Goal: Task Accomplishment & Management: Use online tool/utility

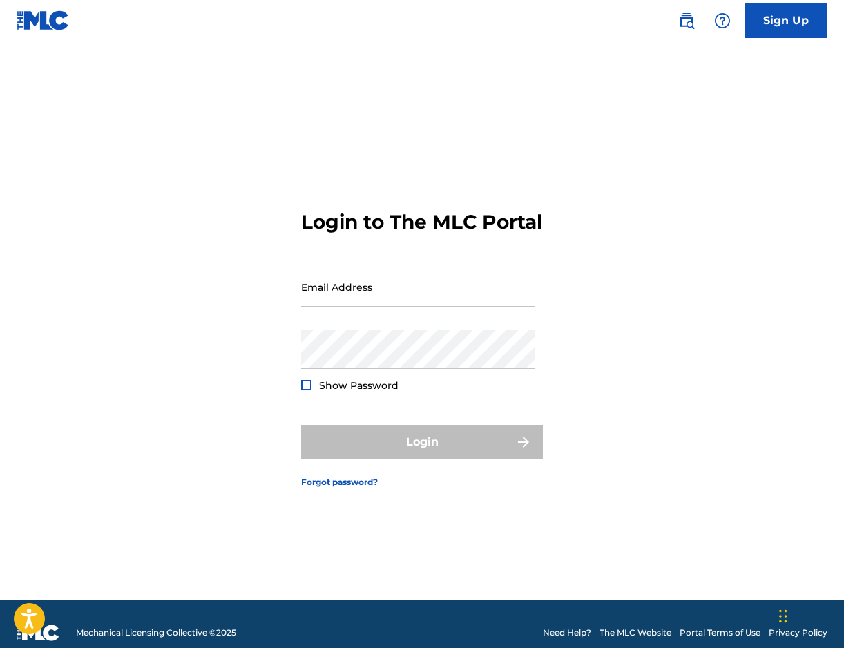
click at [534, 297] on nordpass-icon at bounding box center [534, 297] width 0 height 12
click at [0, 647] on nordpass-autofill-portal at bounding box center [0, 648] width 0 height 0
type input "nick.petrillo.music@gmail.com"
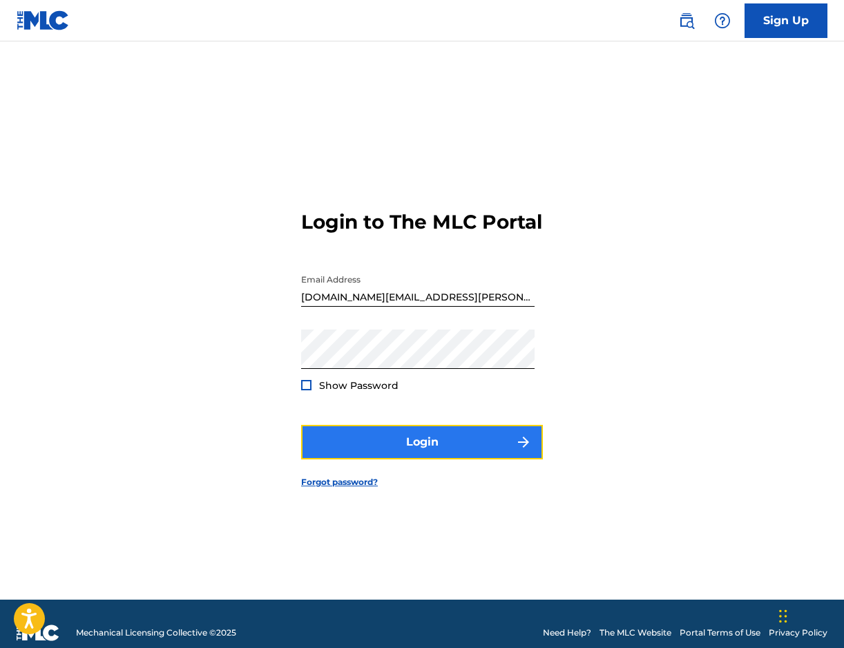
click at [443, 459] on button "Login" at bounding box center [422, 442] width 242 height 35
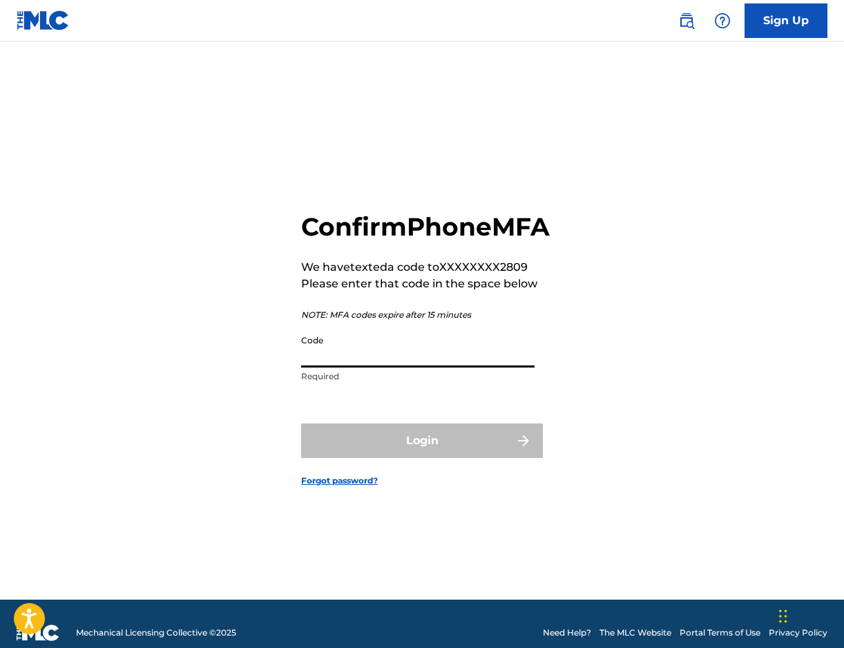
click at [414, 367] on input "Code" at bounding box center [417, 347] width 233 height 39
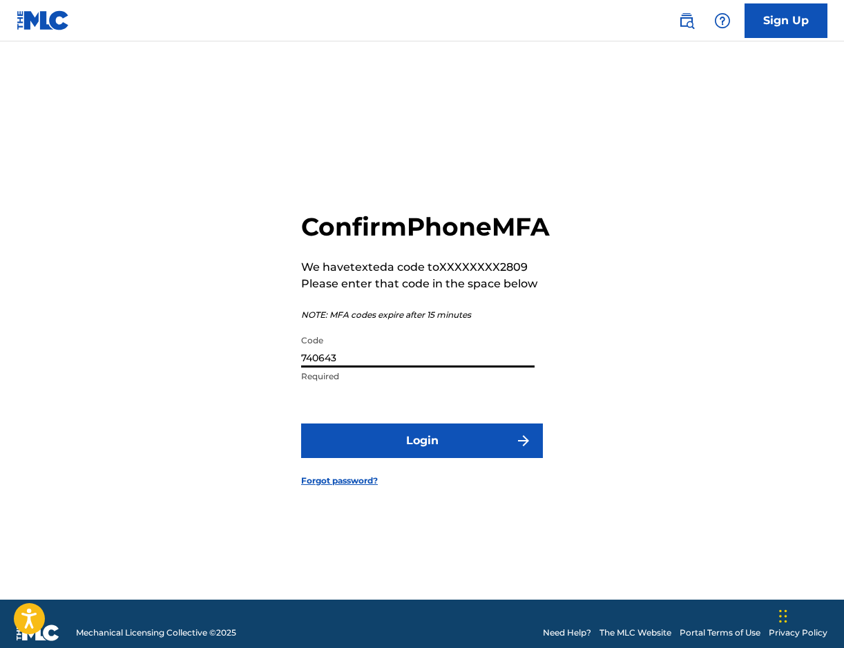
type input "740643"
click at [301, 423] on button "Login" at bounding box center [422, 440] width 242 height 35
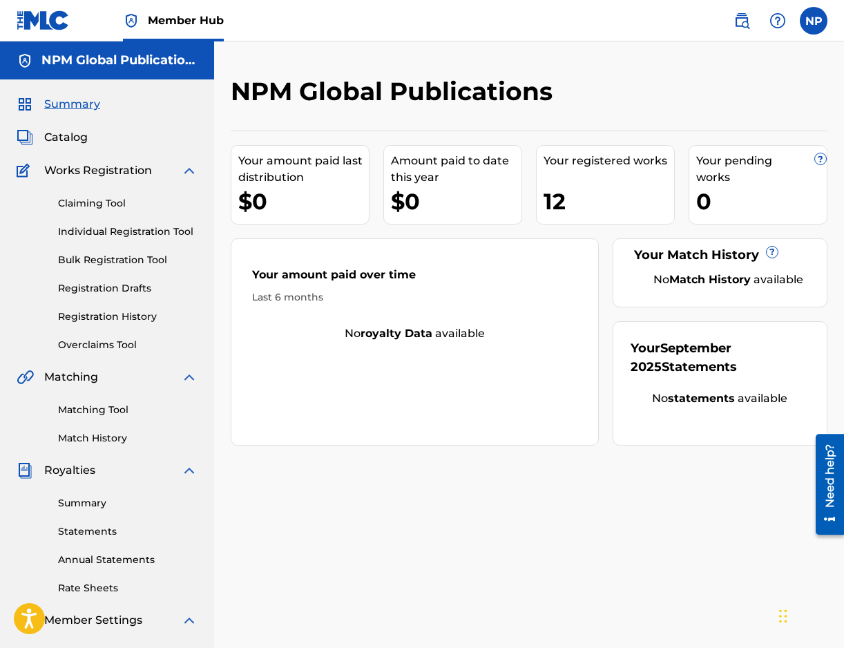
click at [72, 126] on div "Summary Catalog Works Registration Claiming Tool Individual Registration Tool B…" at bounding box center [107, 434] width 214 height 710
click at [67, 132] on span "Catalog" at bounding box center [65, 137] width 43 height 17
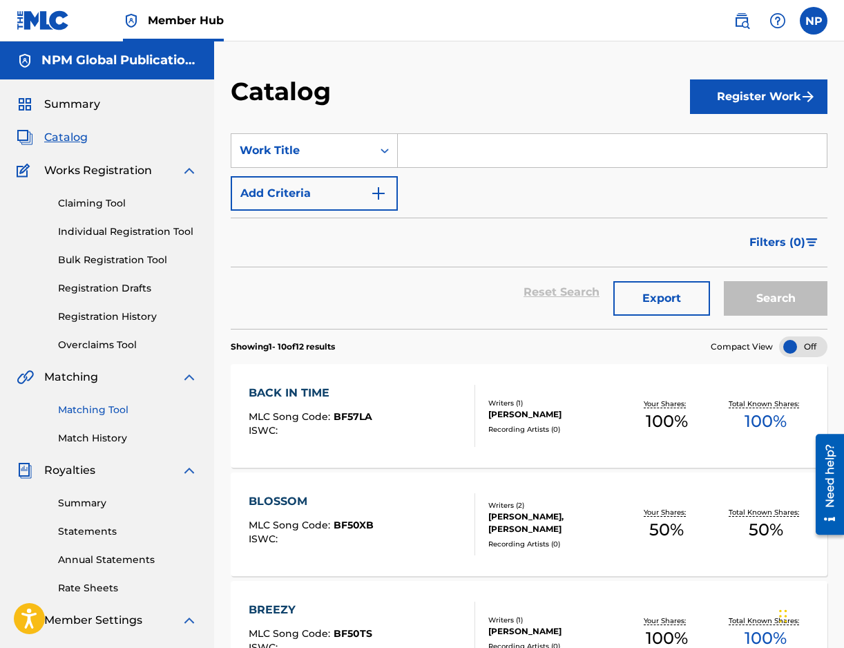
click at [109, 410] on link "Matching Tool" at bounding box center [127, 410] width 139 height 14
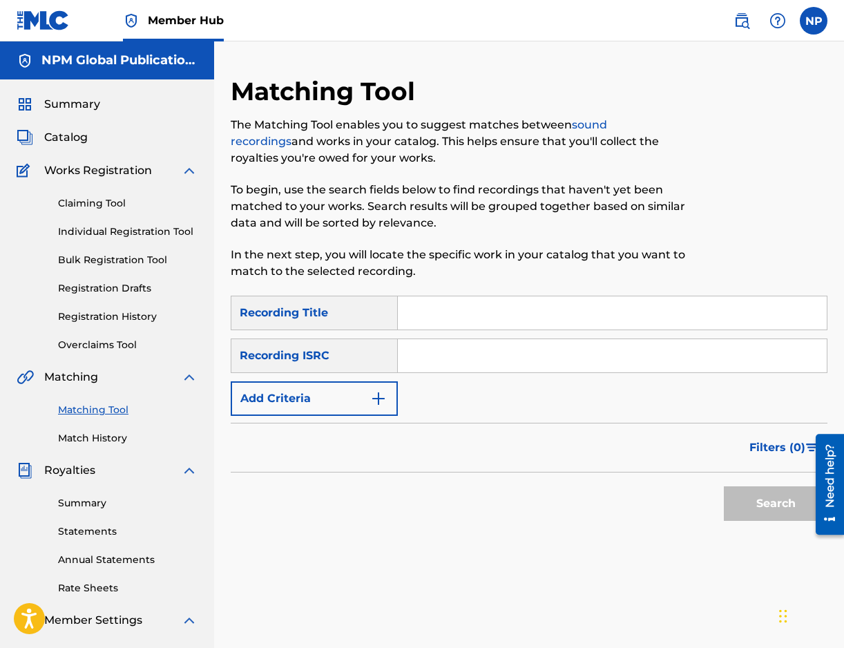
click at [437, 312] on input "Search Form" at bounding box center [612, 312] width 429 height 33
click at [337, 351] on div "Recording ISRC" at bounding box center [314, 355] width 167 height 35
click at [440, 304] on input "Search Form" at bounding box center [612, 312] width 429 height 33
type input "Blossom"
click at [354, 349] on div "Recording ISRC" at bounding box center [314, 355] width 167 height 35
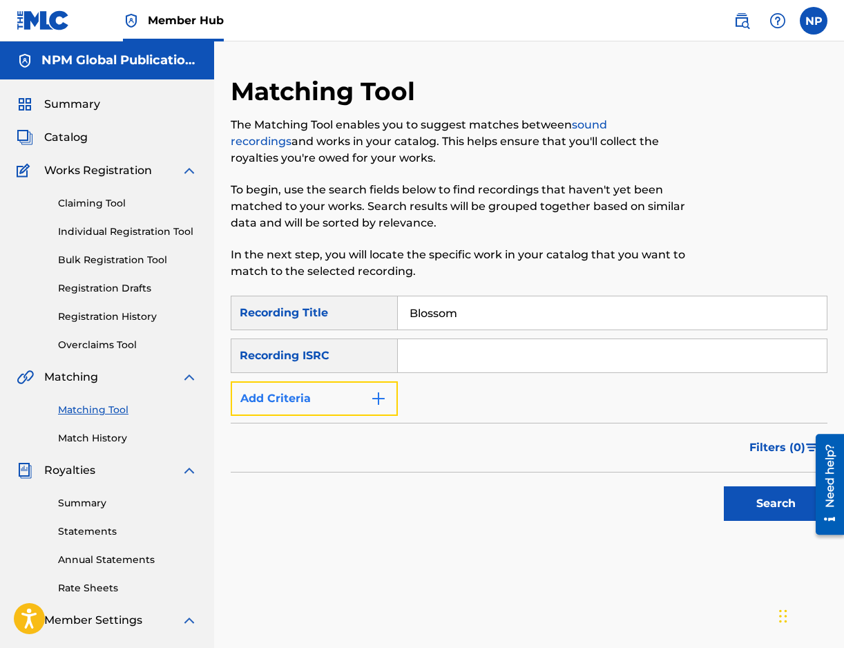
click at [375, 398] on img "Search Form" at bounding box center [378, 398] width 17 height 17
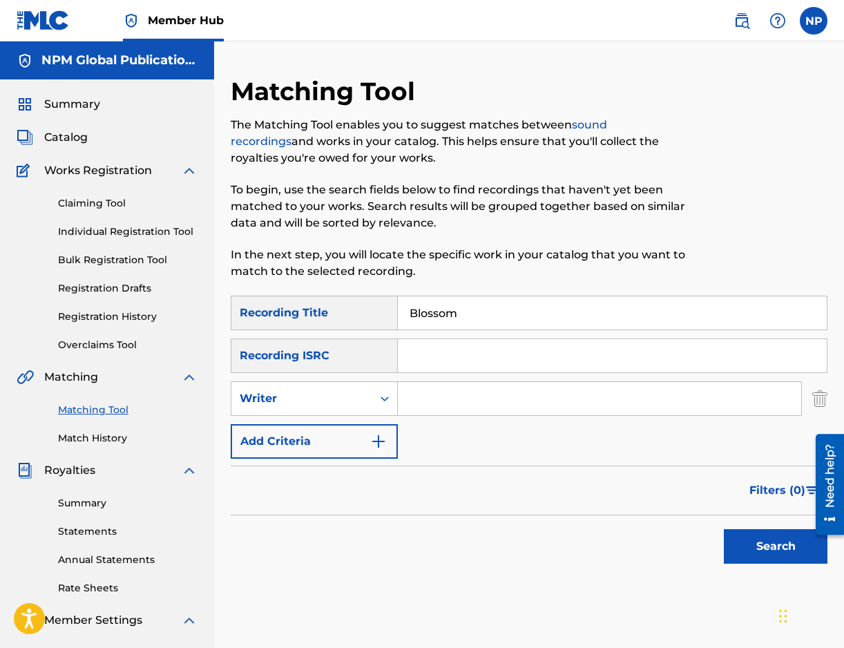
click at [411, 403] on input "Search Form" at bounding box center [599, 398] width 403 height 33
type input "ilya serov"
click at [724, 529] on button "Search" at bounding box center [776, 546] width 104 height 35
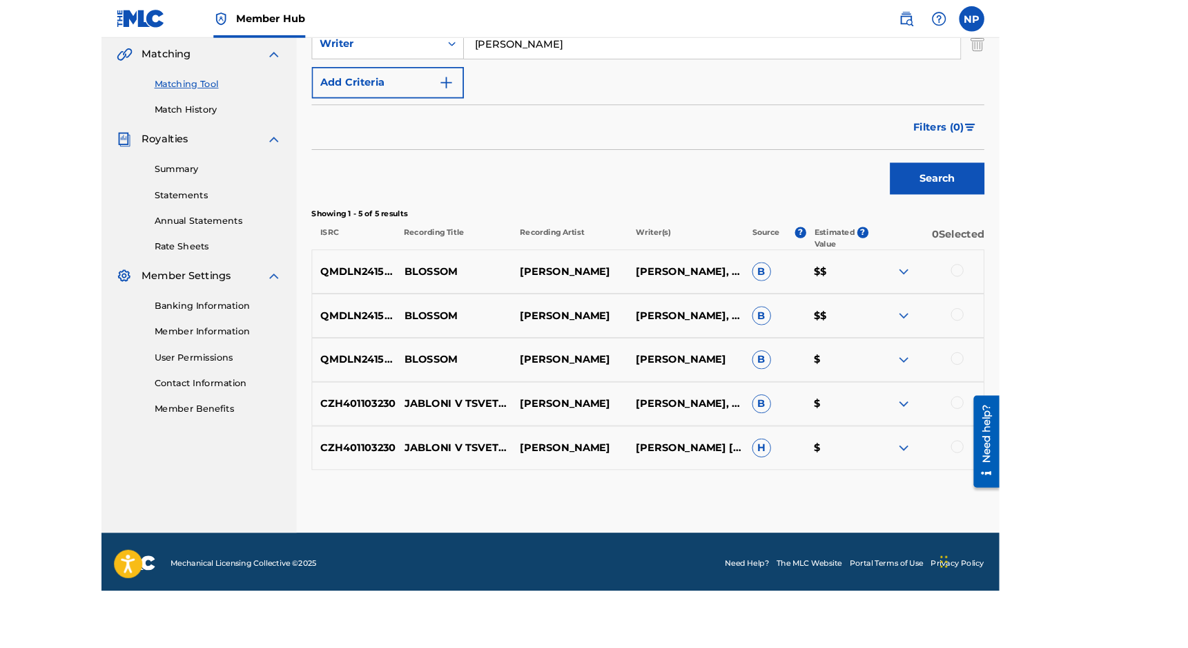
scroll to position [304, 0]
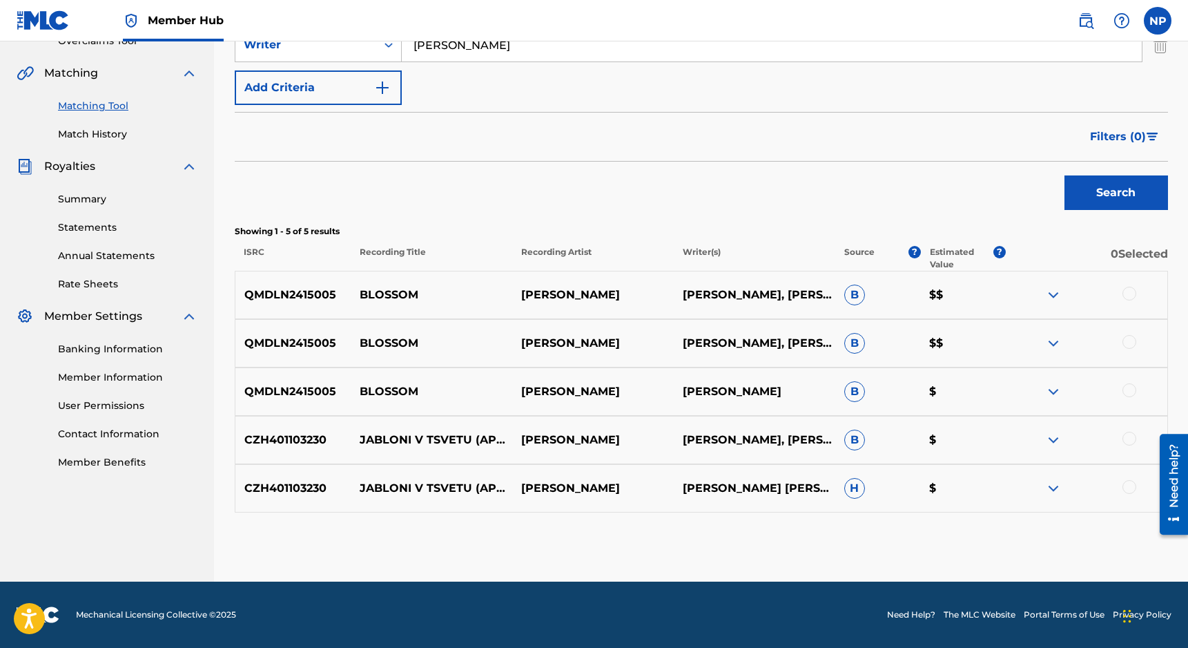
click at [843, 292] on div at bounding box center [1130, 294] width 14 height 14
click at [843, 340] on div at bounding box center [1130, 342] width 14 height 14
click at [843, 388] on div at bounding box center [1130, 390] width 14 height 14
click at [843, 531] on button "Match 3 Groups" at bounding box center [970, 535] width 153 height 35
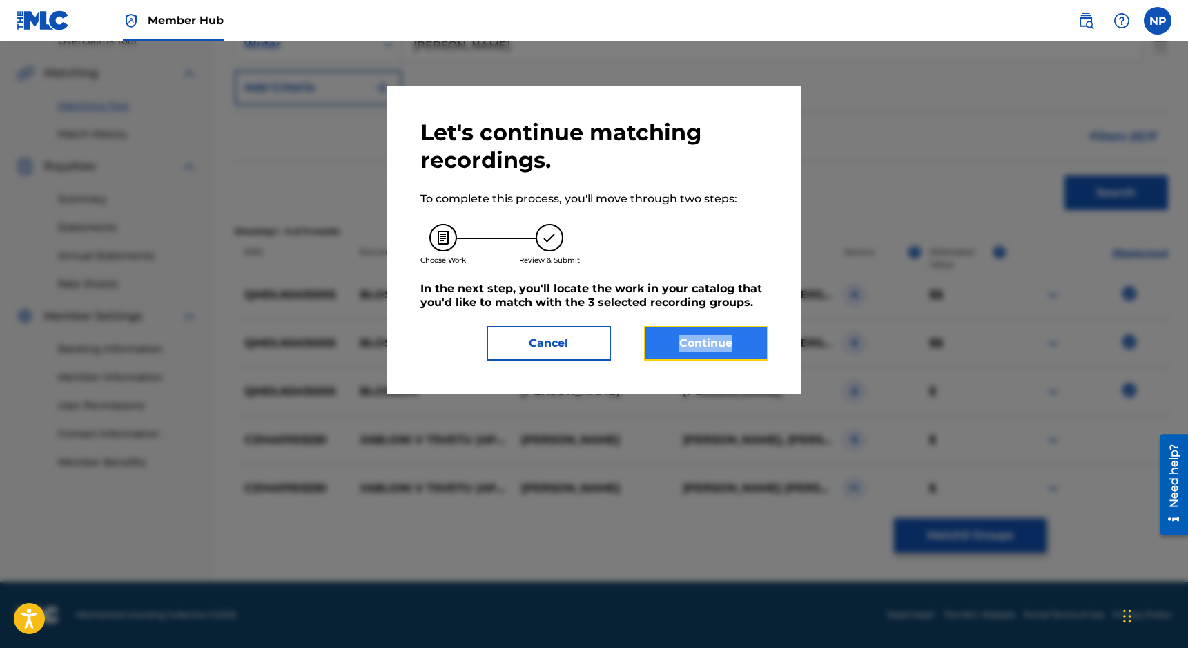
click at [673, 342] on button "Continue" at bounding box center [706, 343] width 124 height 35
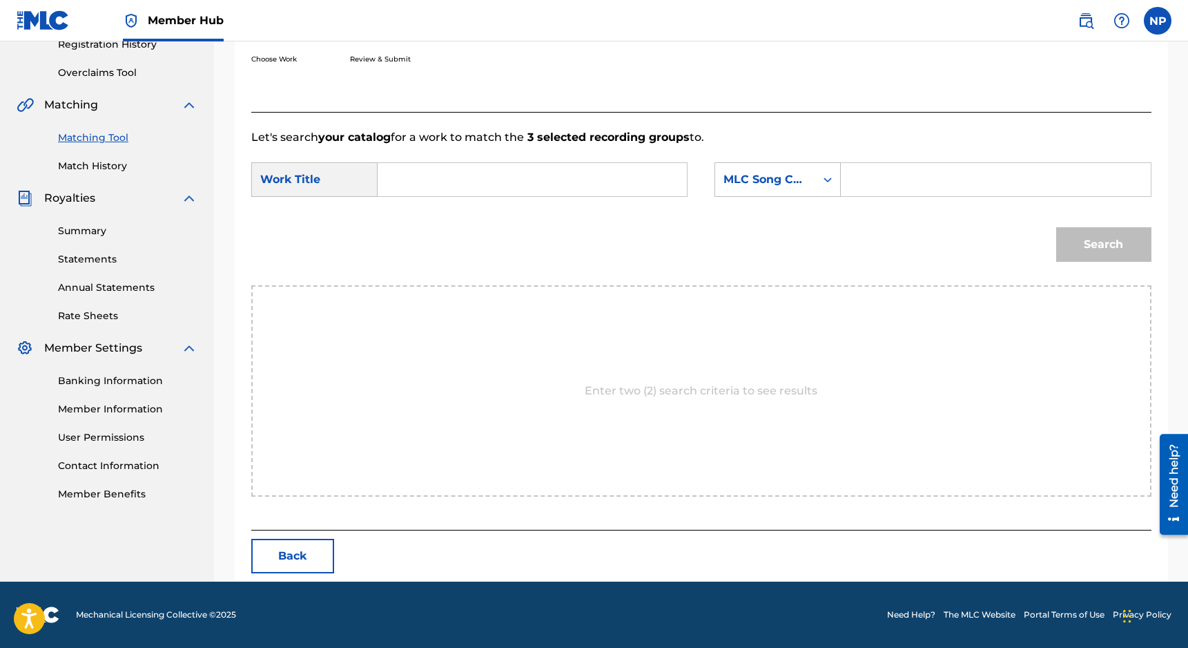
click at [434, 182] on input "Search Form" at bounding box center [532, 179] width 286 height 33
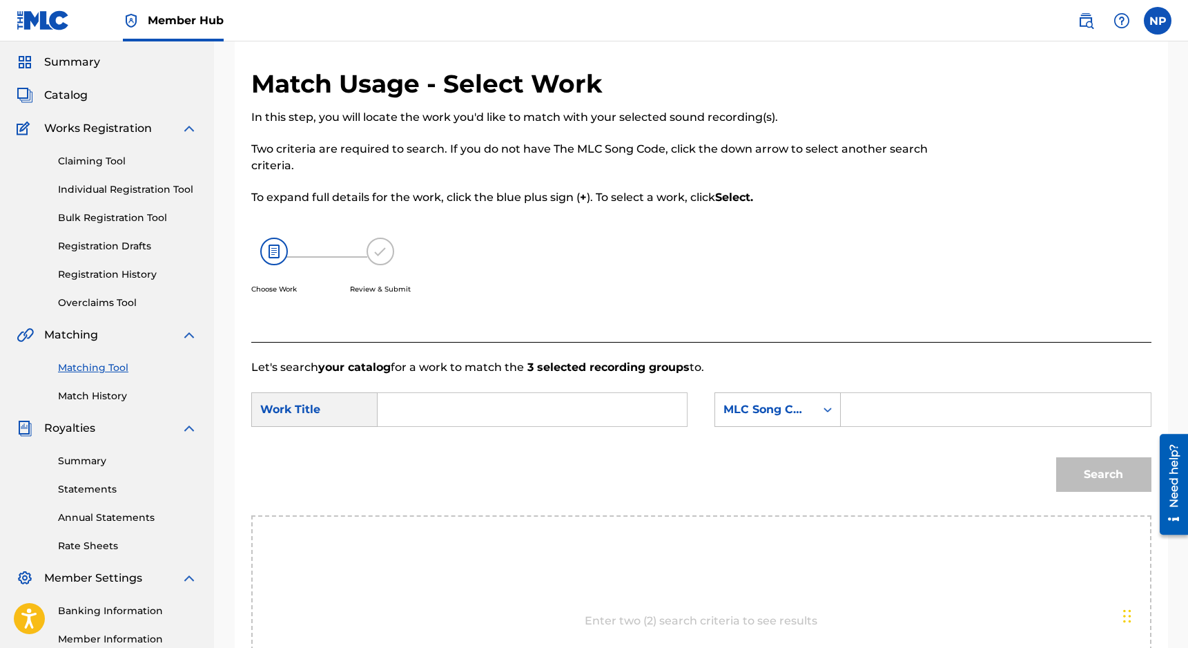
scroll to position [0, 0]
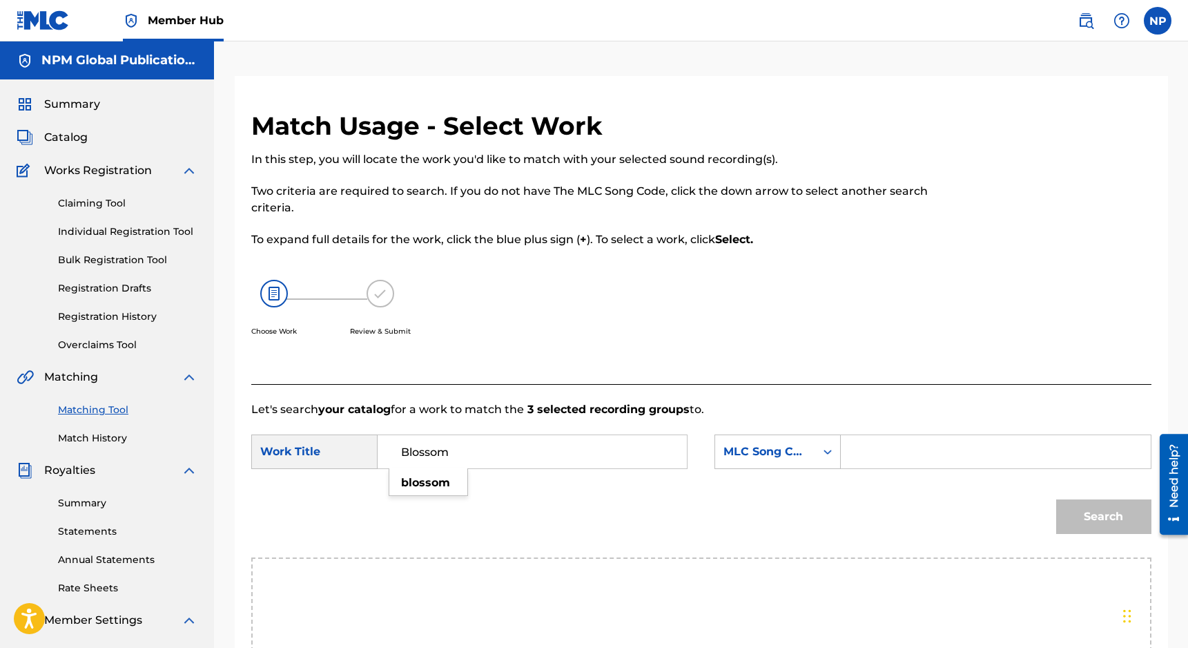
type input "Blossom"
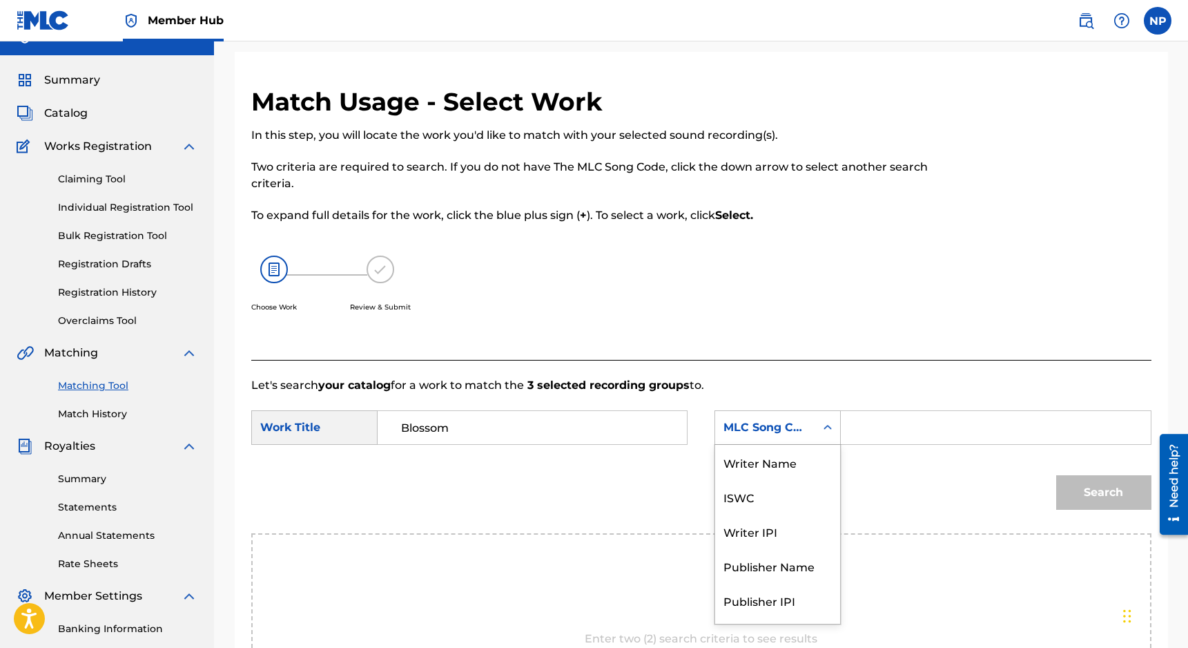
click at [761, 445] on div "MLC Song Code selected, 7 of 7. 7 results available. Use Up and Down to choose …" at bounding box center [778, 427] width 126 height 35
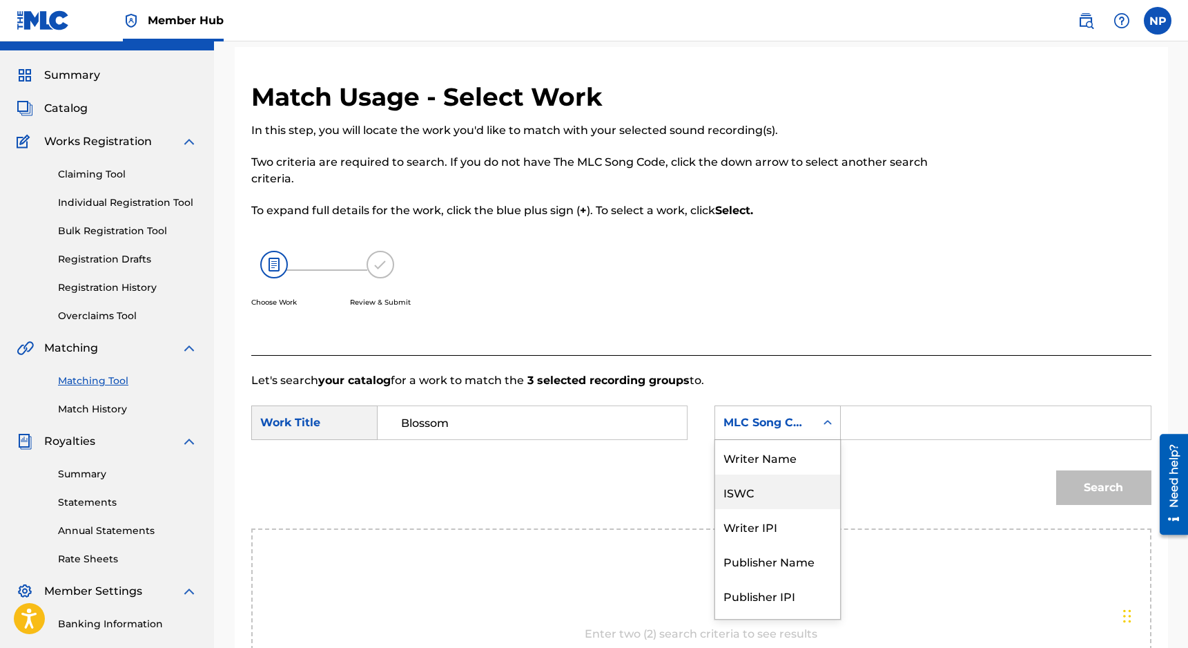
scroll to position [2, 0]
click at [768, 462] on div "Writer Name" at bounding box center [777, 455] width 125 height 35
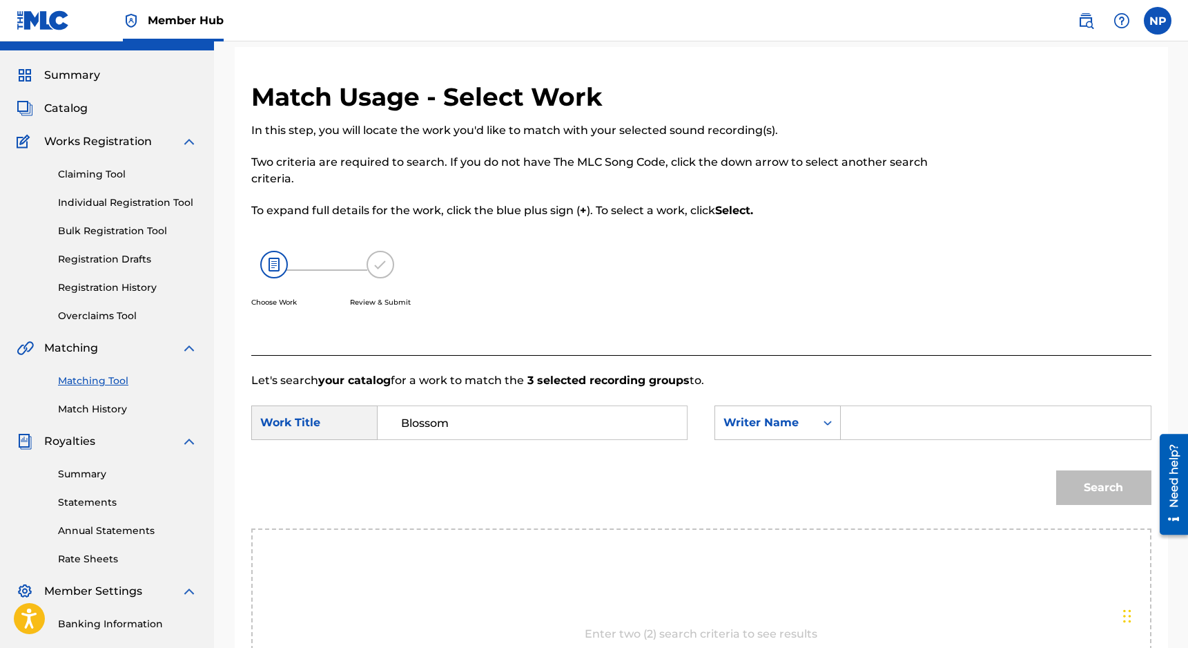
click at [843, 418] on input "Search Form" at bounding box center [996, 422] width 286 height 33
type input "Nicholas Petrillo"
click at [843, 485] on button "Search" at bounding box center [1103, 487] width 95 height 35
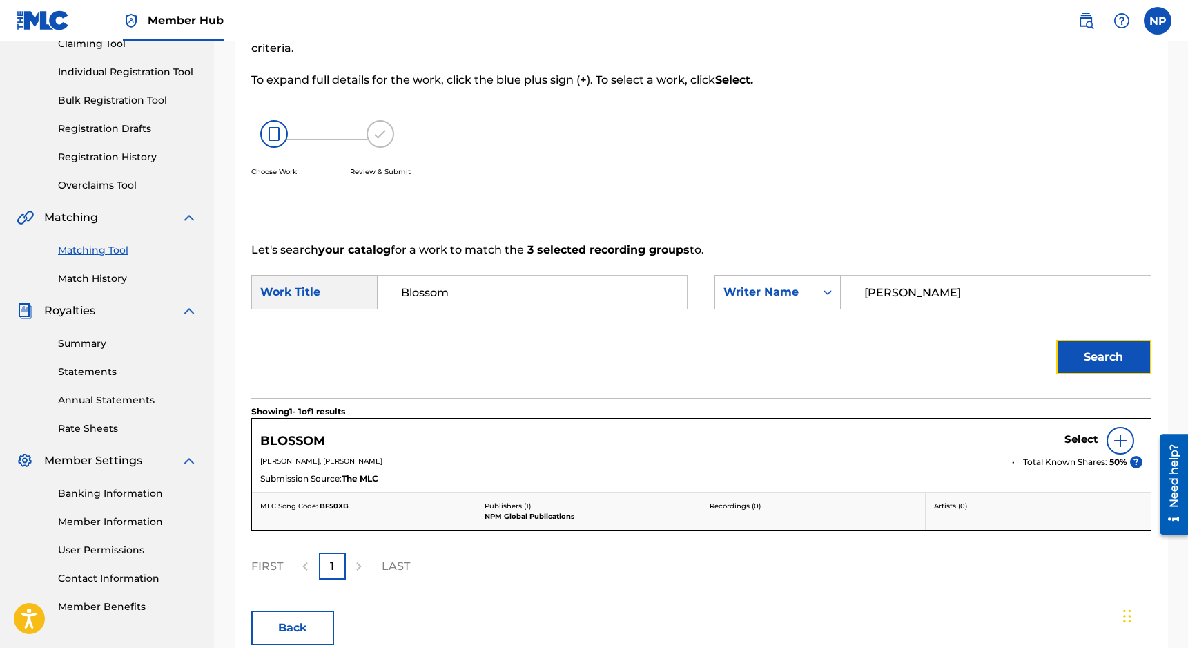
scroll to position [231, 0]
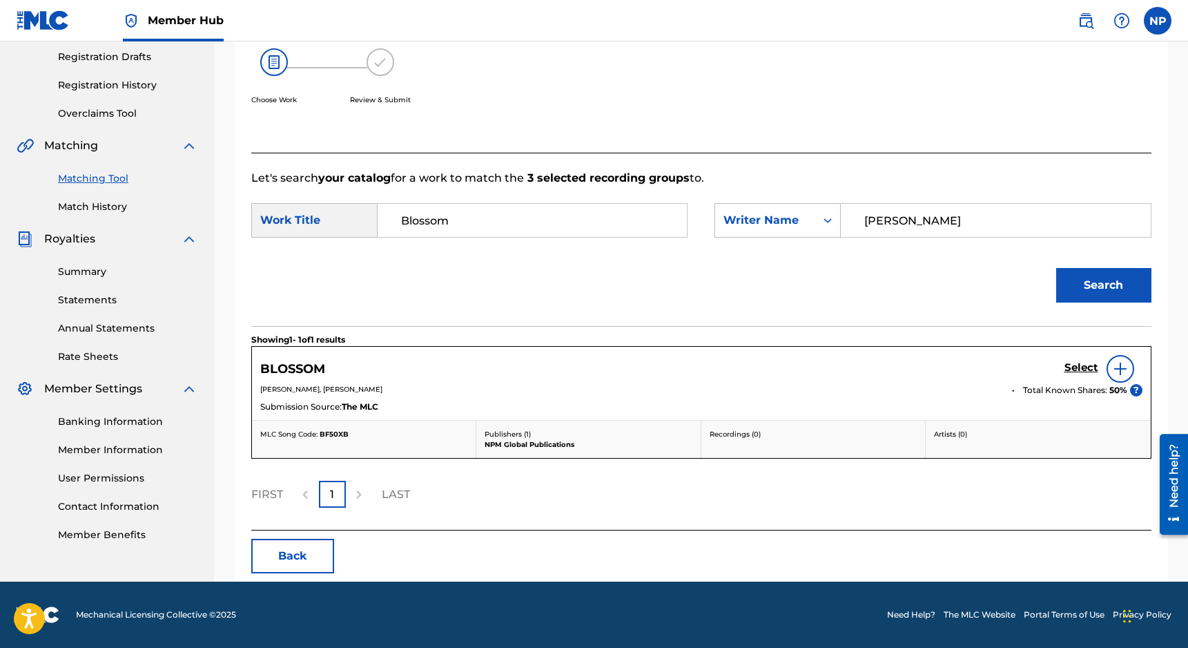
click at [843, 364] on div at bounding box center [1121, 369] width 28 height 28
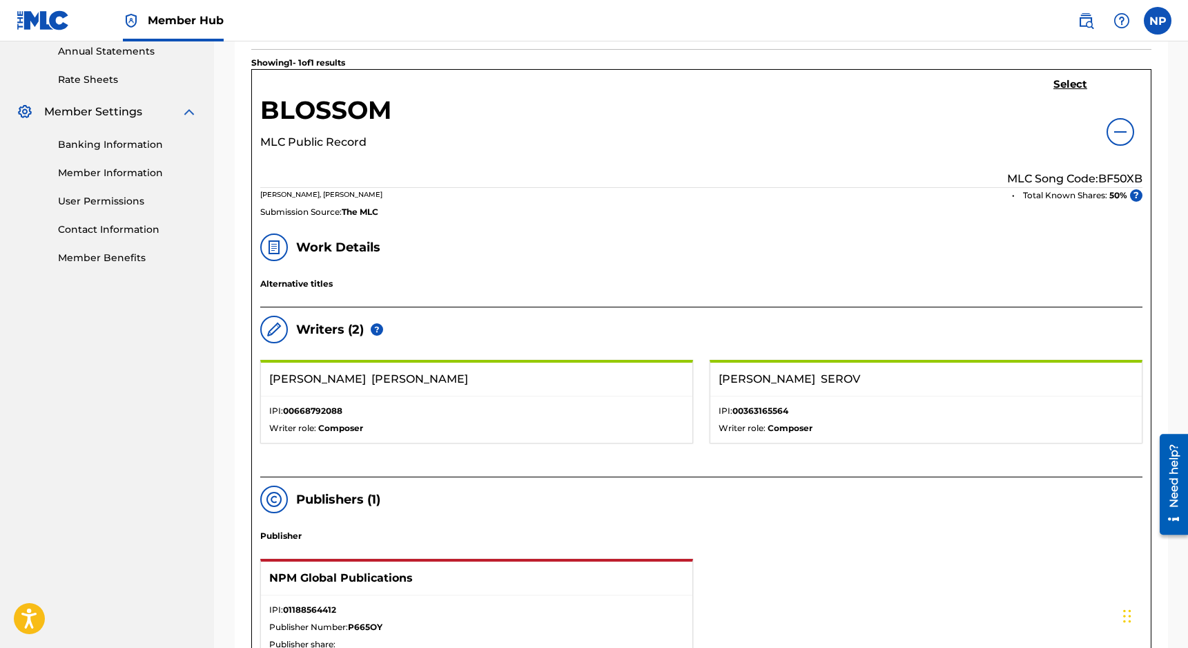
scroll to position [491, 0]
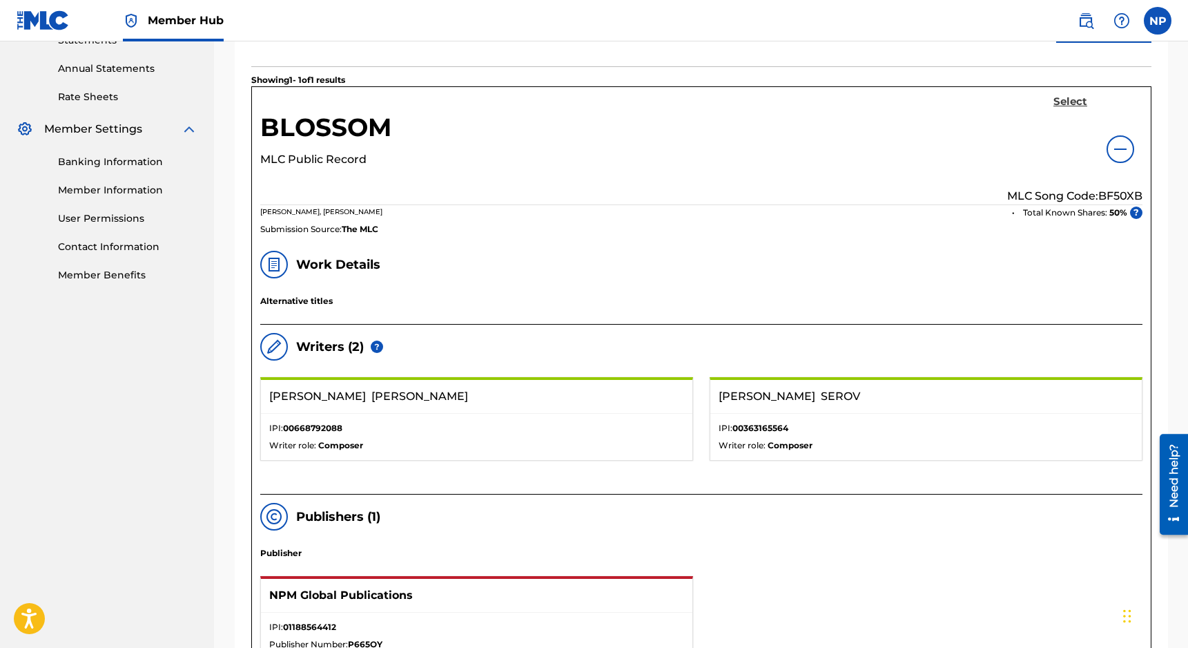
click at [843, 100] on h5 "Select" at bounding box center [1071, 101] width 34 height 13
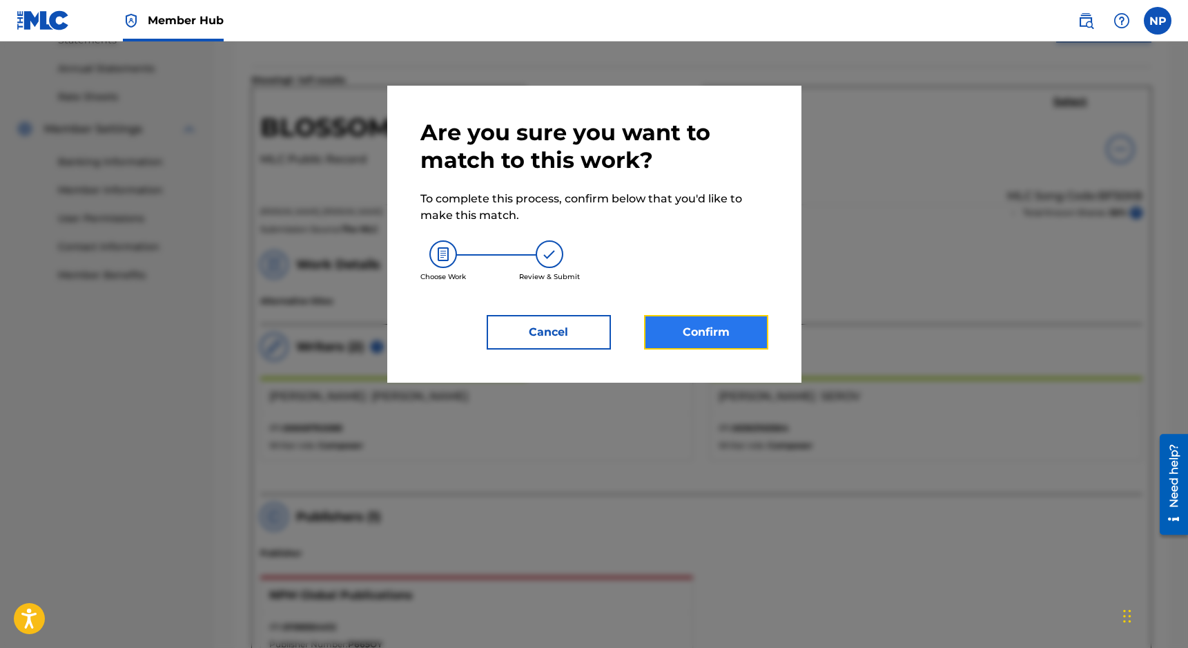
click at [733, 329] on button "Confirm" at bounding box center [706, 332] width 124 height 35
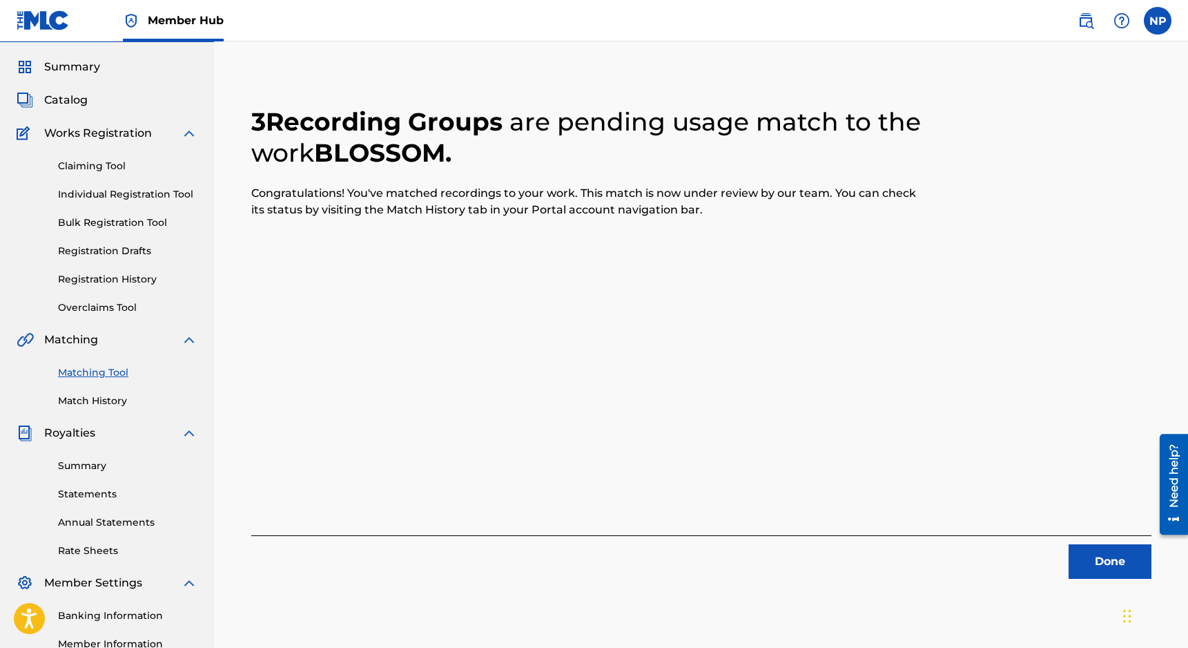
scroll to position [0, 0]
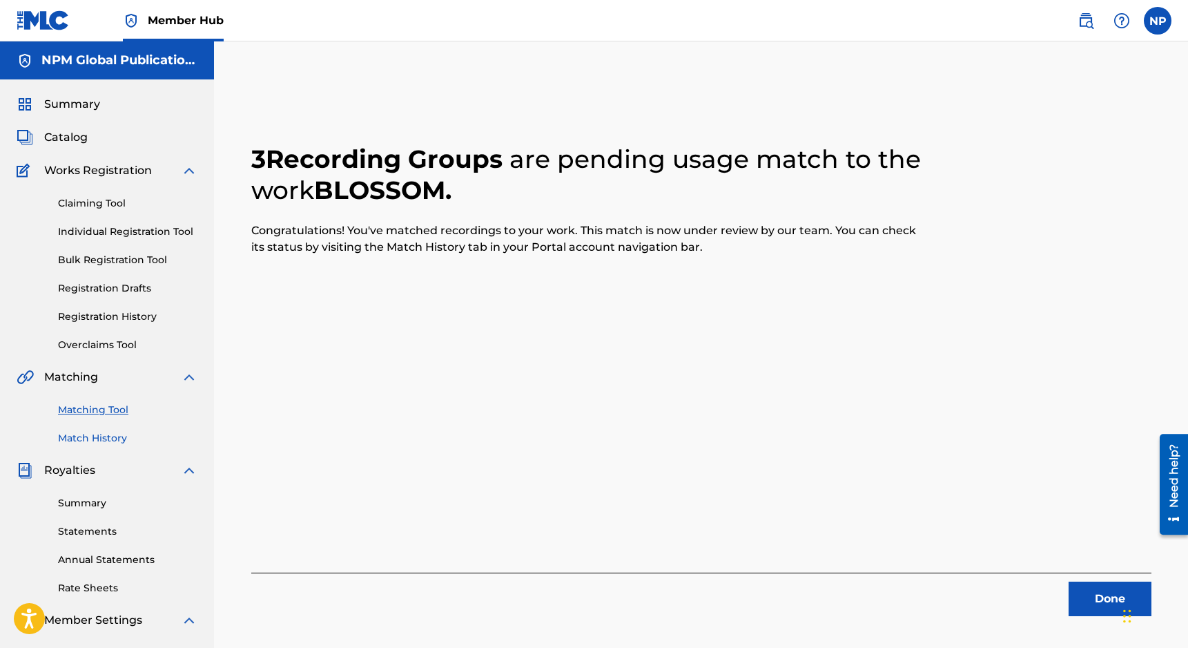
click at [116, 437] on link "Match History" at bounding box center [127, 438] width 139 height 14
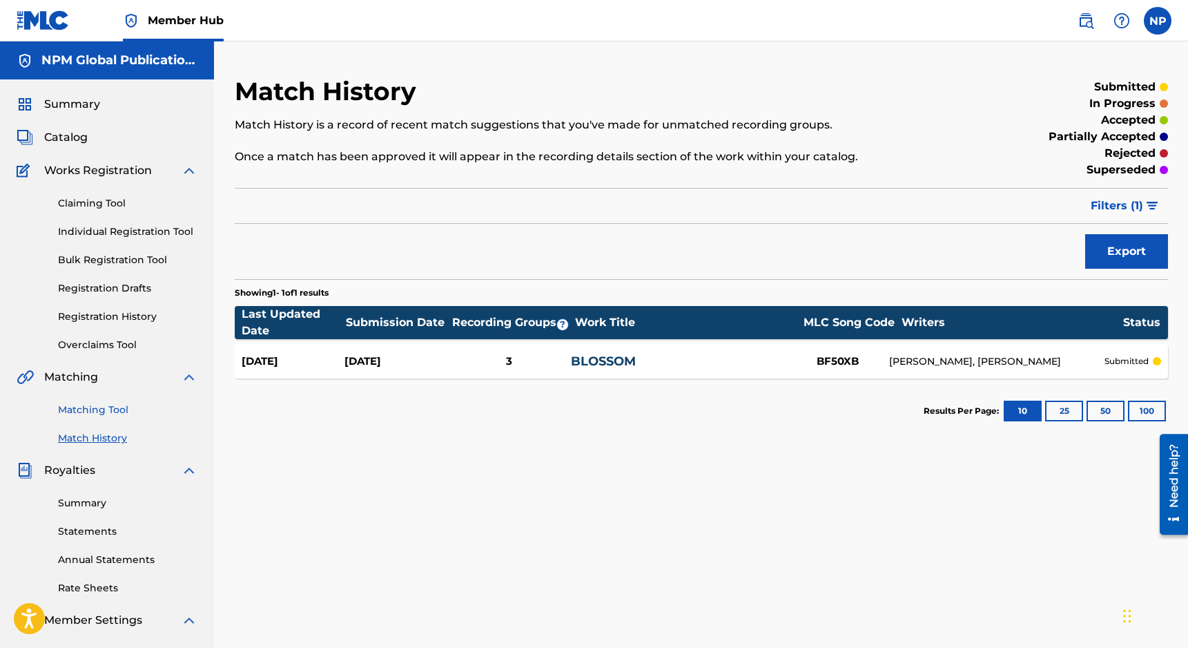
click at [95, 409] on link "Matching Tool" at bounding box center [127, 410] width 139 height 14
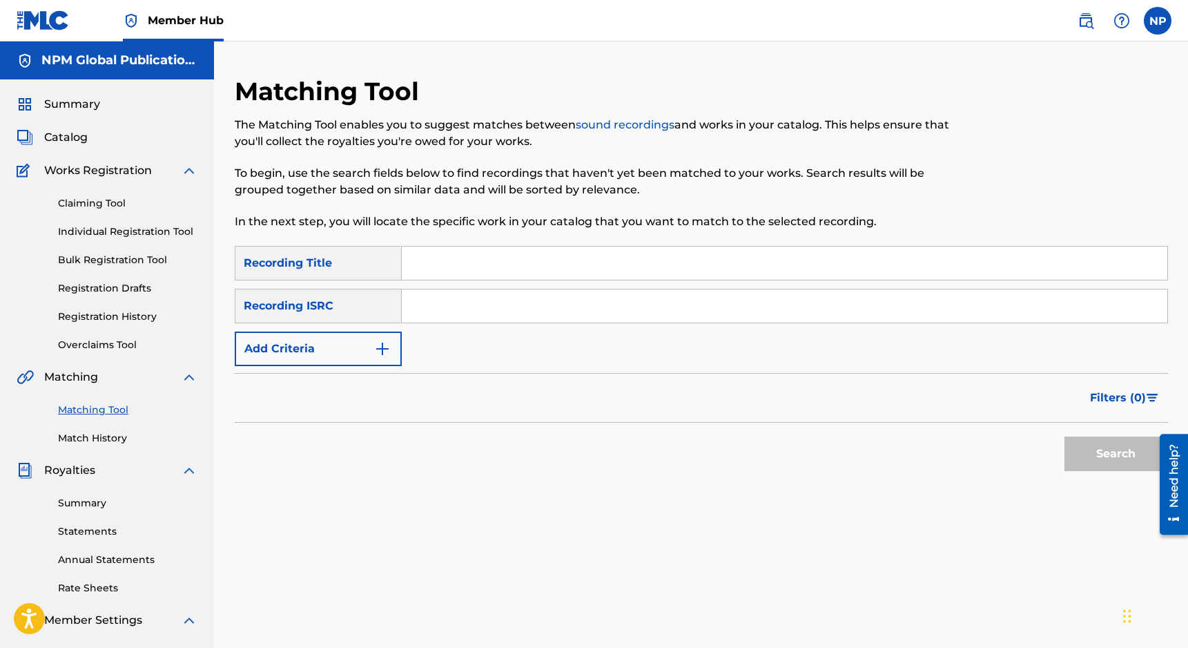
click at [493, 267] on input "Search Form" at bounding box center [785, 262] width 766 height 33
click at [461, 266] on input "back in. time" at bounding box center [785, 262] width 766 height 33
type input "back in time"
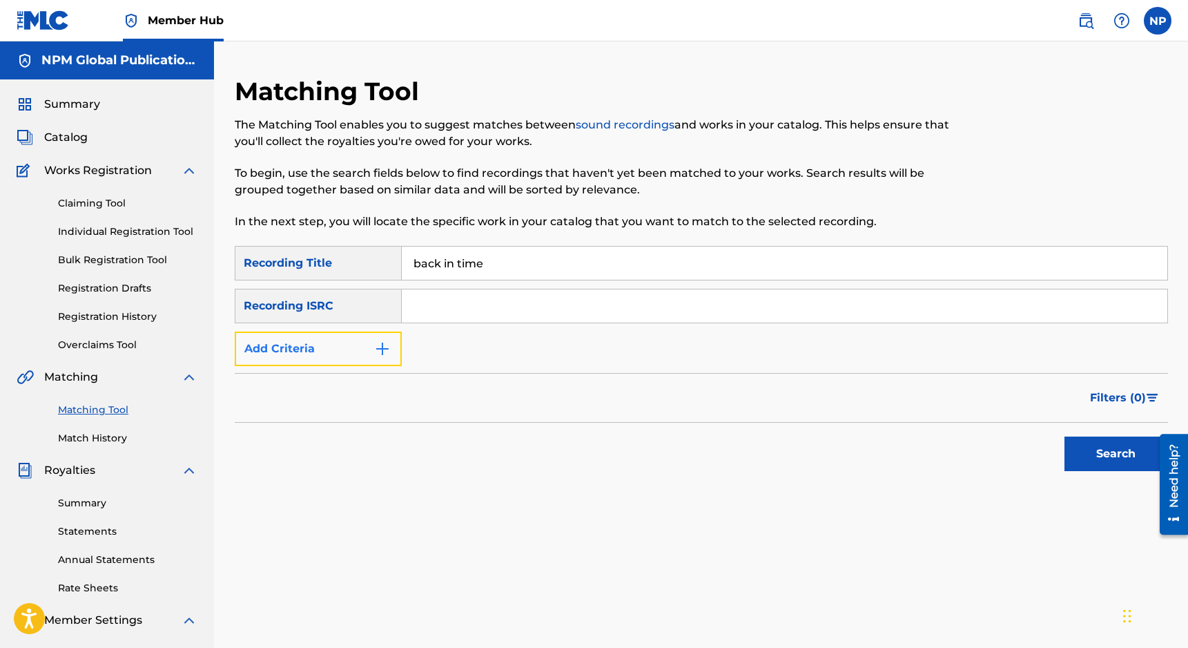
click at [345, 346] on button "Add Criteria" at bounding box center [318, 348] width 167 height 35
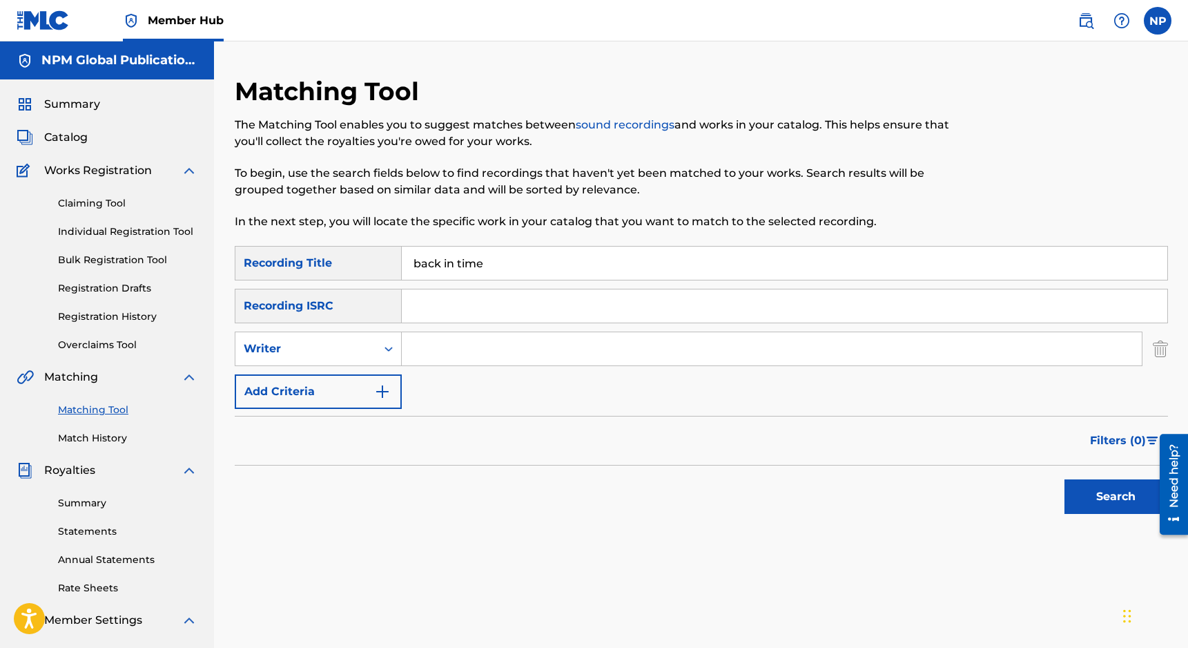
click at [431, 351] on input "Search Form" at bounding box center [772, 348] width 740 height 33
type input "nicholas petrillo"
click at [843, 479] on button "Search" at bounding box center [1117, 496] width 104 height 35
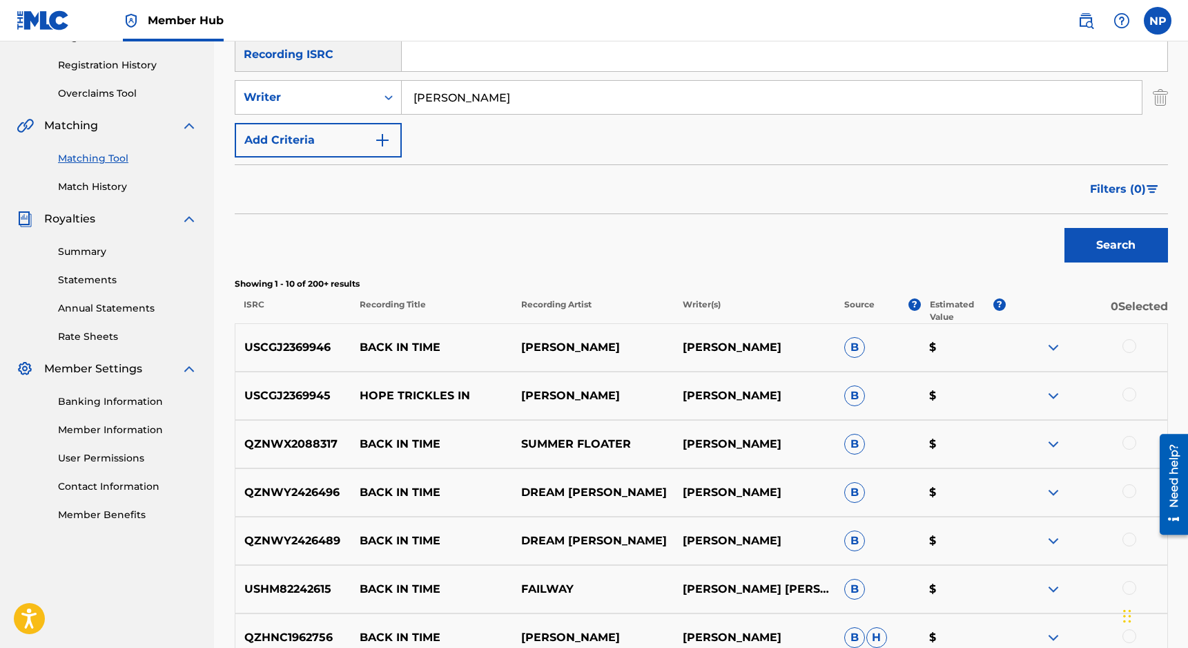
scroll to position [254, 0]
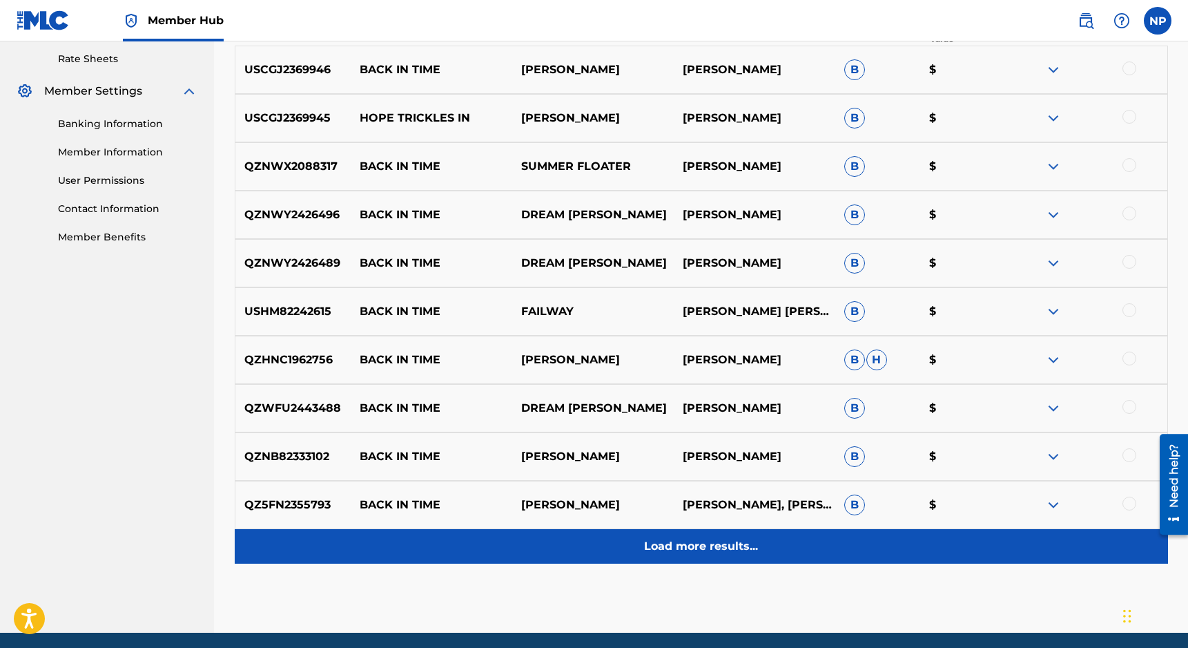
click at [705, 547] on p "Load more results..." at bounding box center [701, 546] width 114 height 17
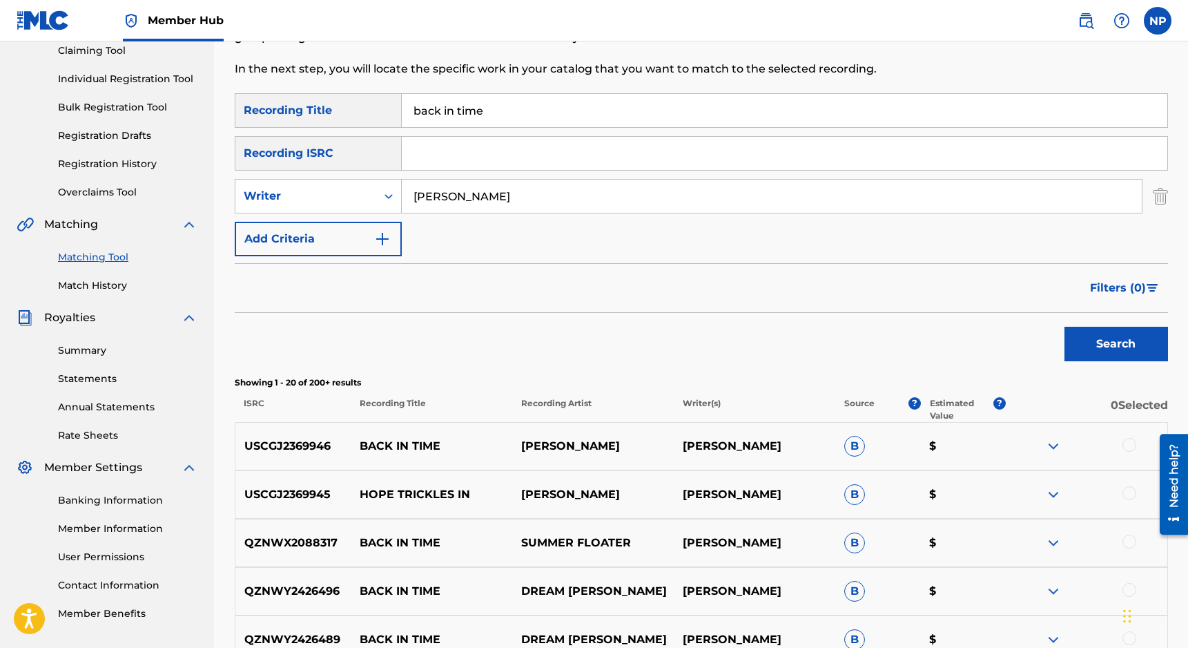
scroll to position [142, 0]
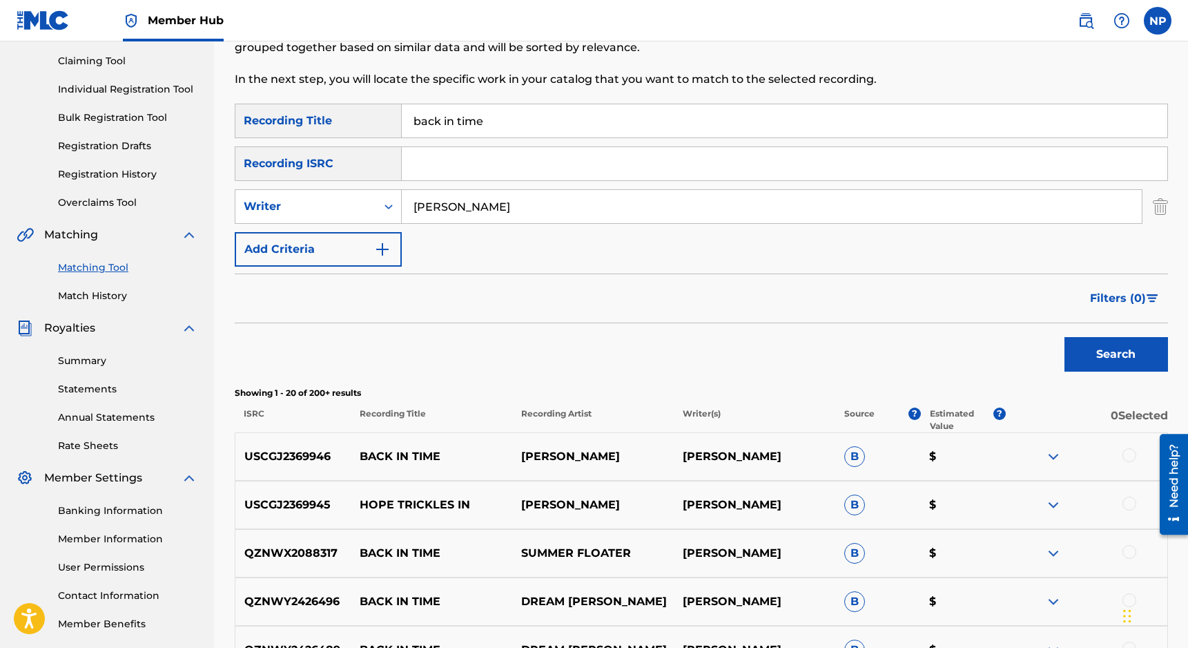
click at [843, 452] on div at bounding box center [1130, 455] width 14 height 14
click at [843, 539] on button "Match 1 Group" at bounding box center [970, 535] width 153 height 35
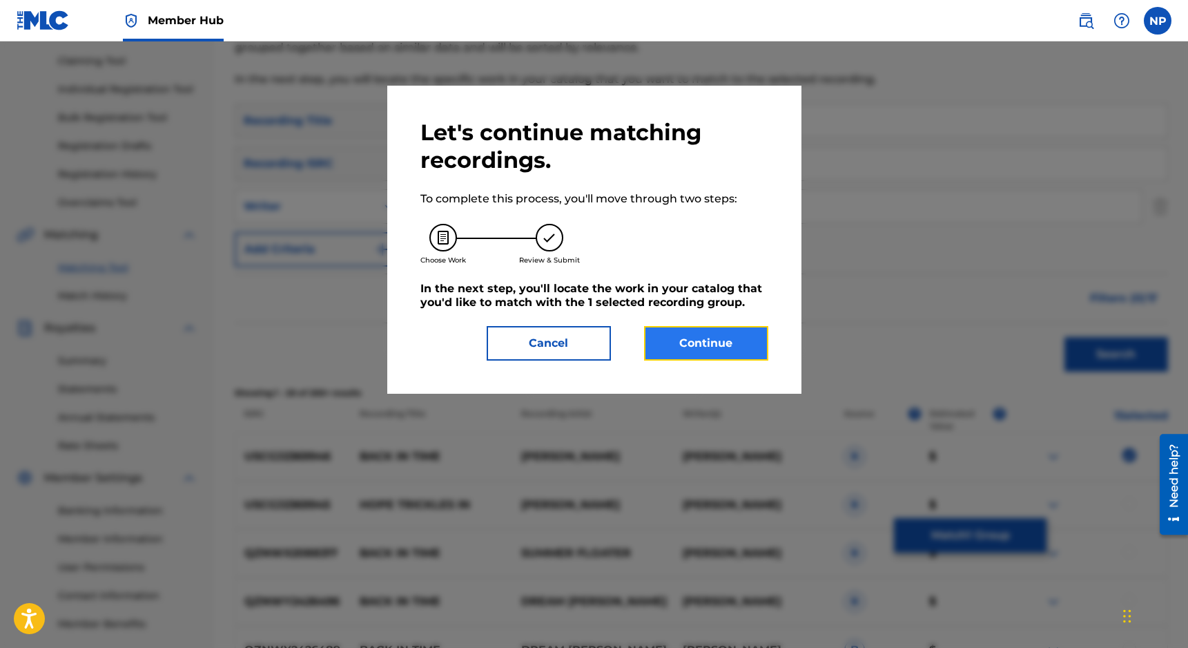
click at [737, 341] on button "Continue" at bounding box center [706, 343] width 124 height 35
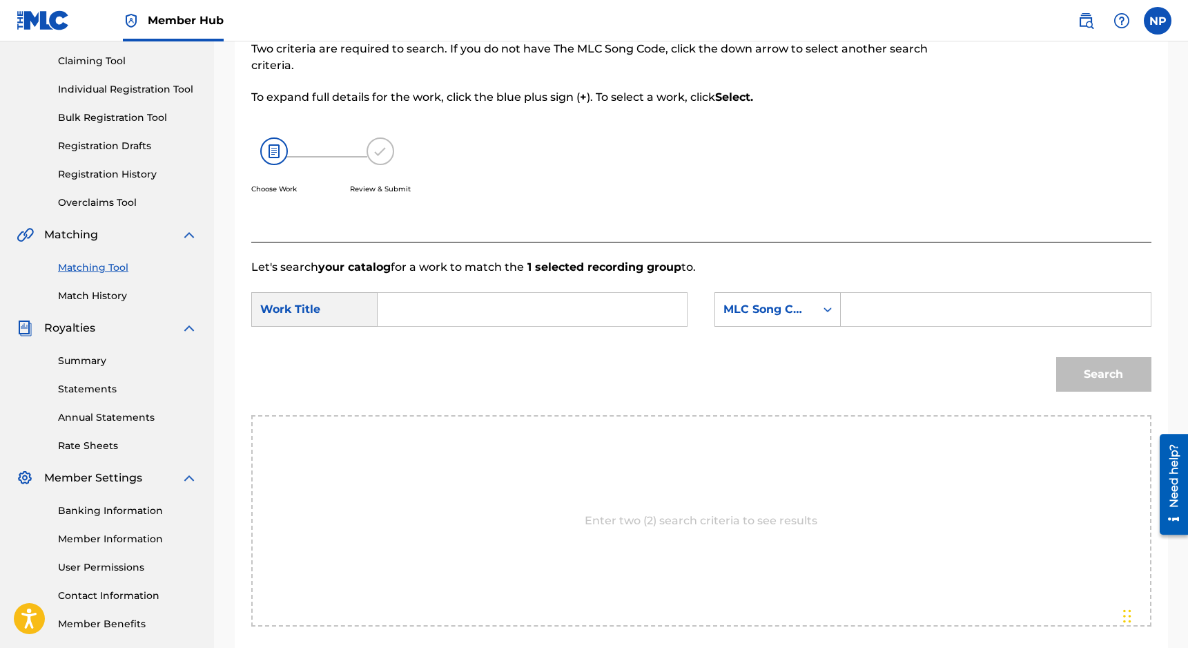
click at [588, 311] on input "Search Form" at bounding box center [532, 309] width 286 height 33
type input "back in time"
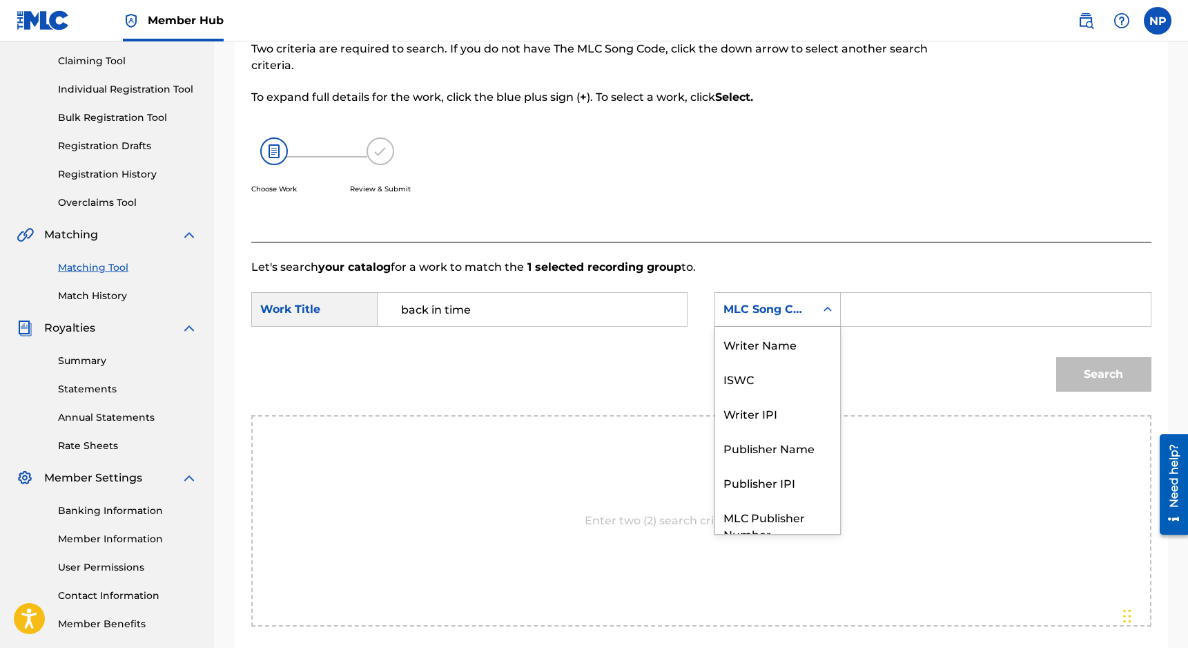
click at [835, 320] on div "Search Form" at bounding box center [827, 309] width 25 height 25
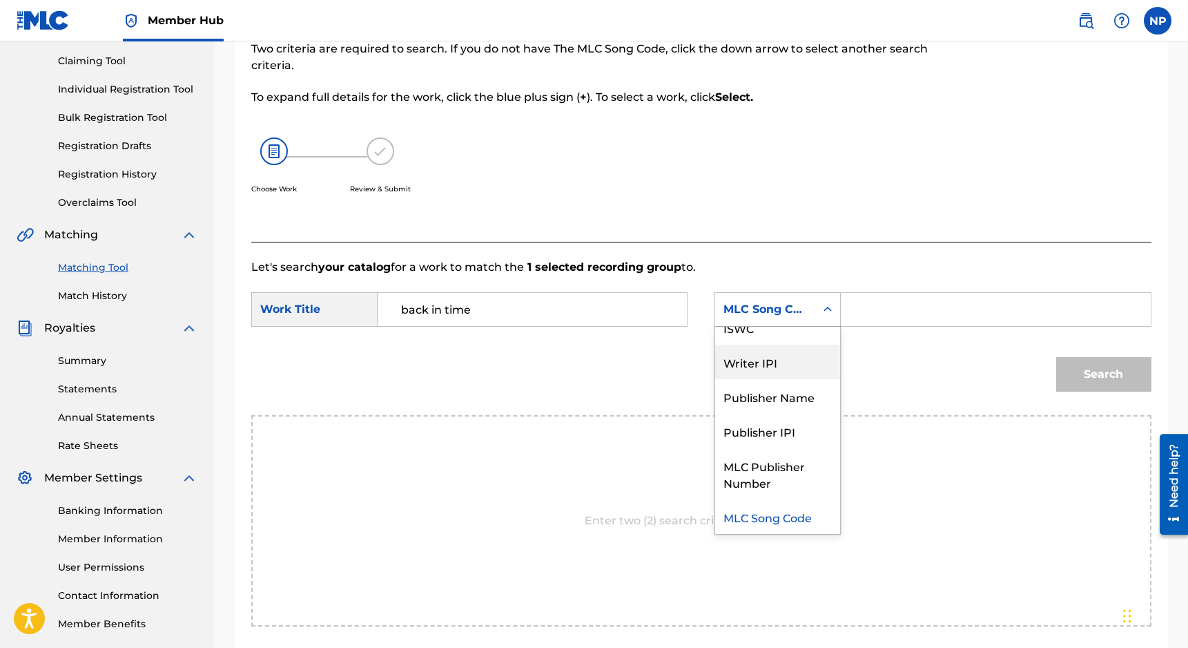
scroll to position [0, 0]
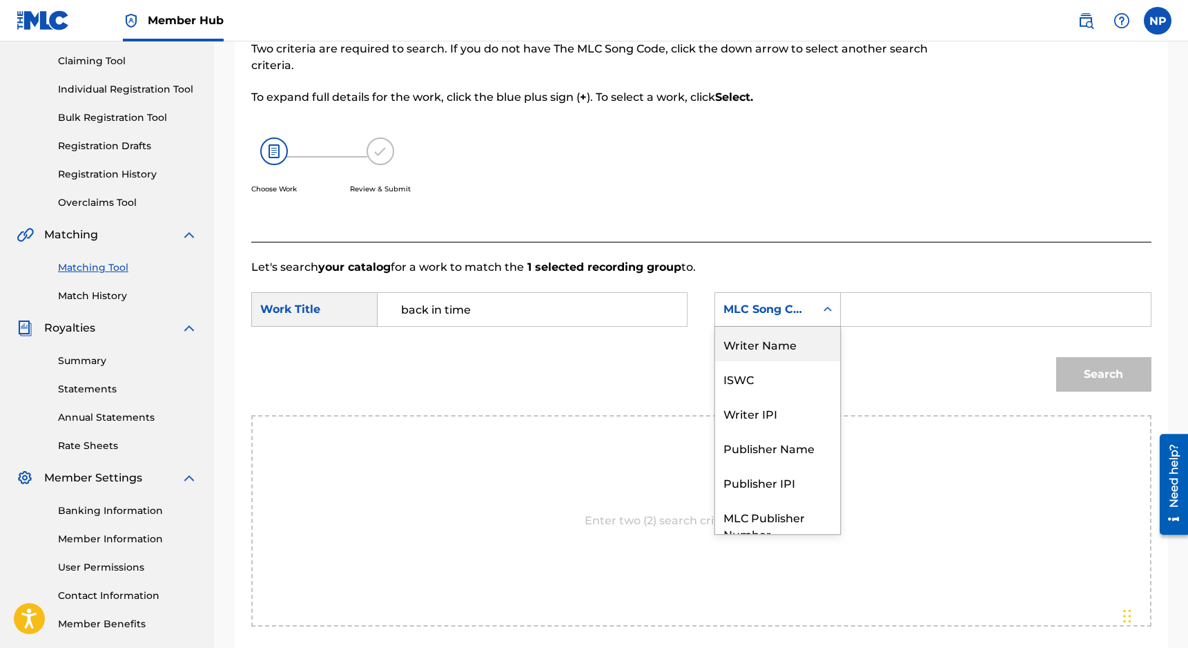
click at [772, 340] on div "Writer Name" at bounding box center [777, 344] width 125 height 35
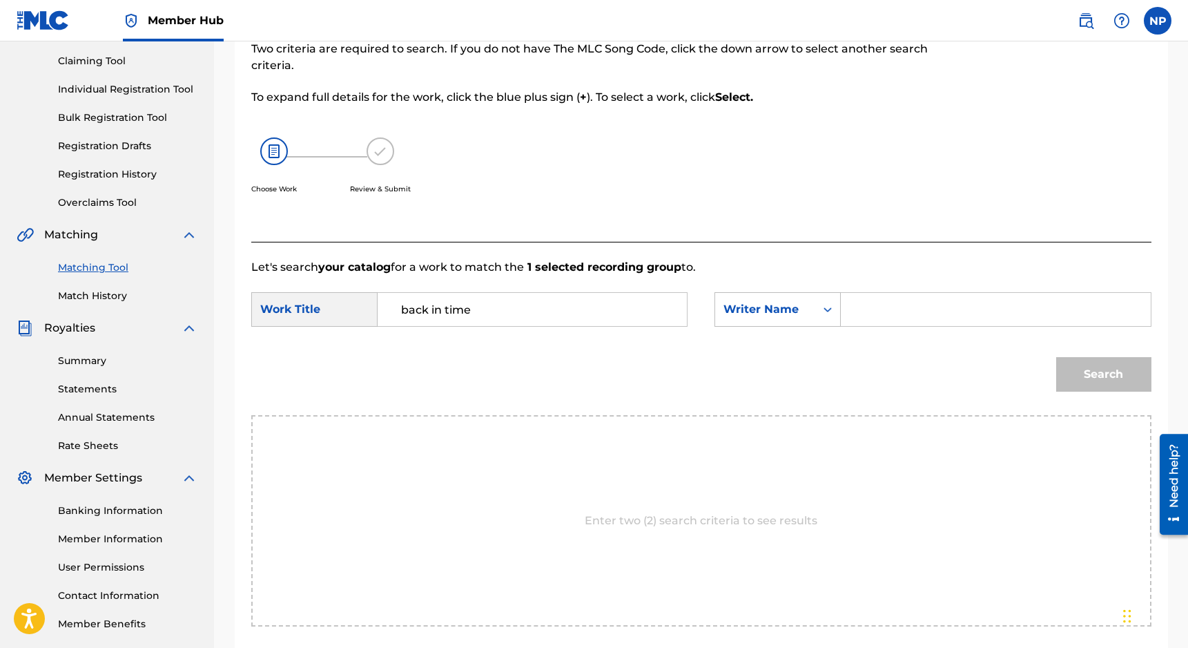
click at [843, 311] on input "Search Form" at bounding box center [996, 309] width 286 height 33
type input "nicholas petrillo"
click at [843, 357] on button "Search" at bounding box center [1103, 374] width 95 height 35
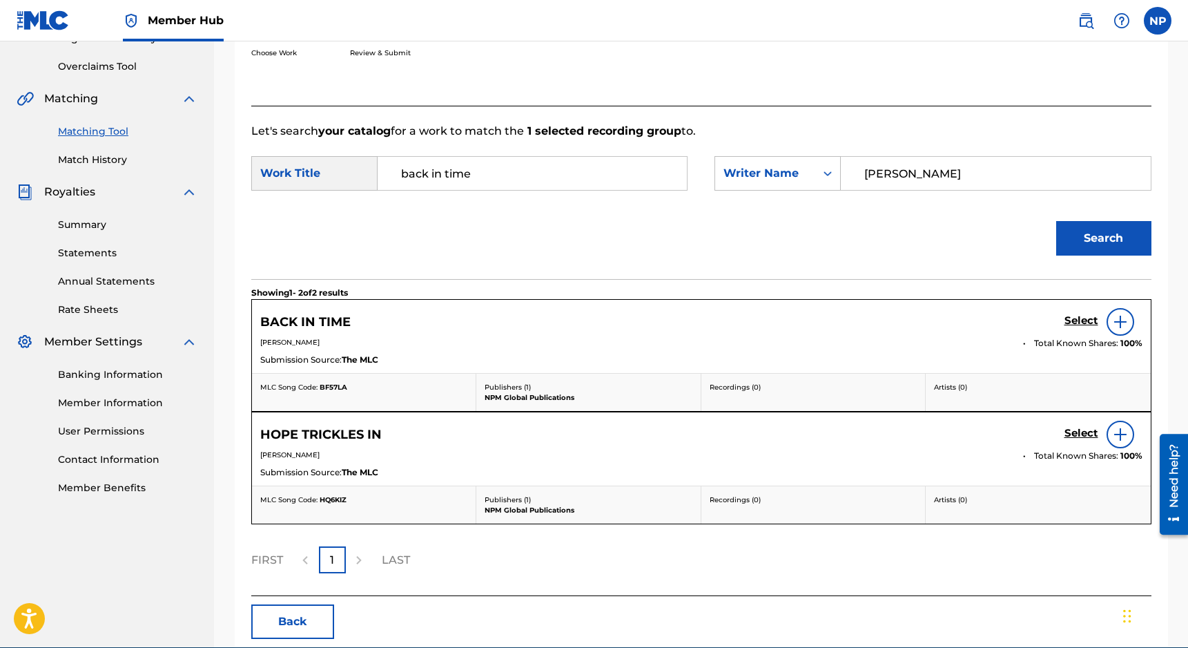
scroll to position [272, 0]
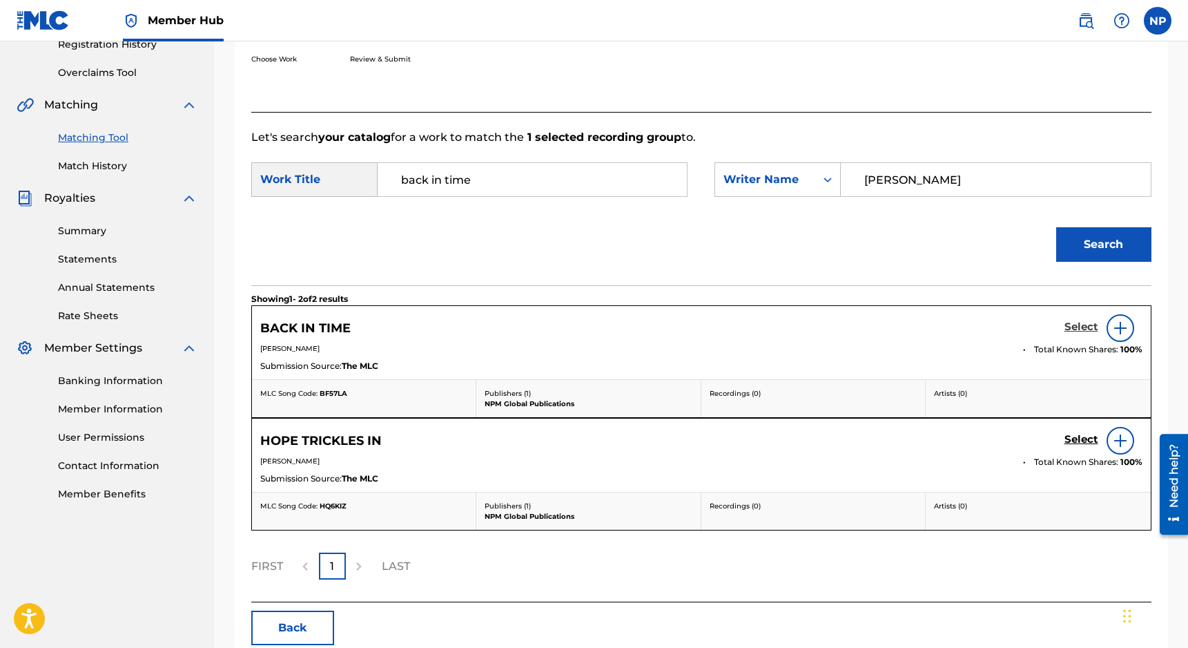
click at [843, 326] on h5 "Select" at bounding box center [1082, 326] width 34 height 13
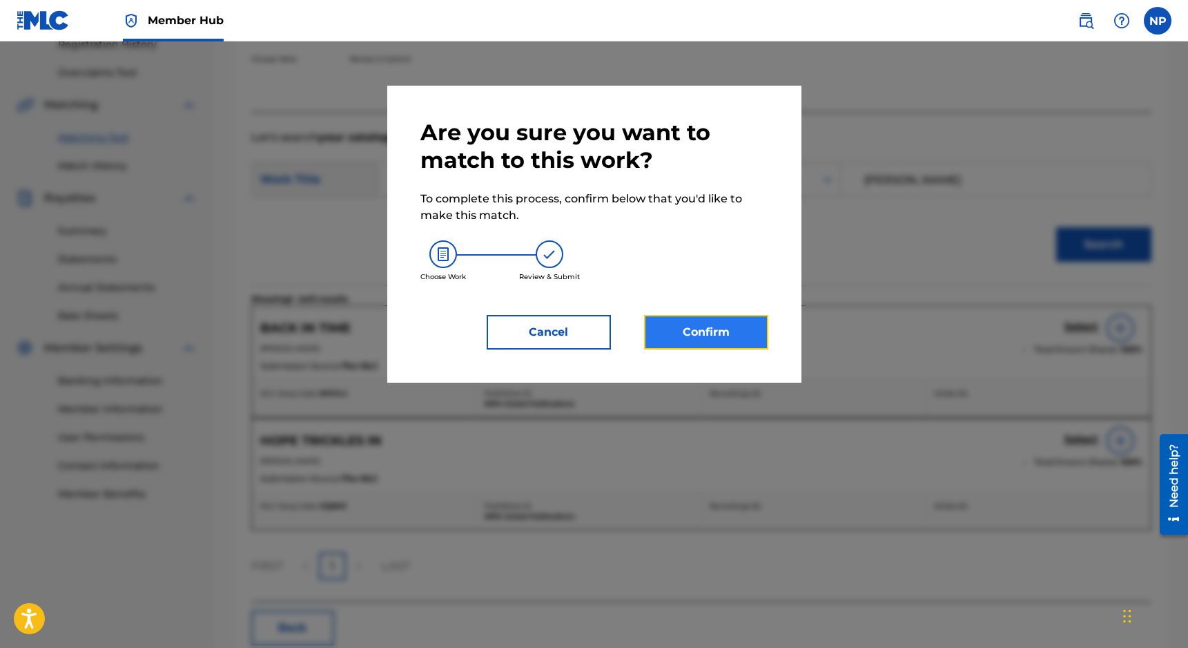
click at [727, 333] on button "Confirm" at bounding box center [706, 332] width 124 height 35
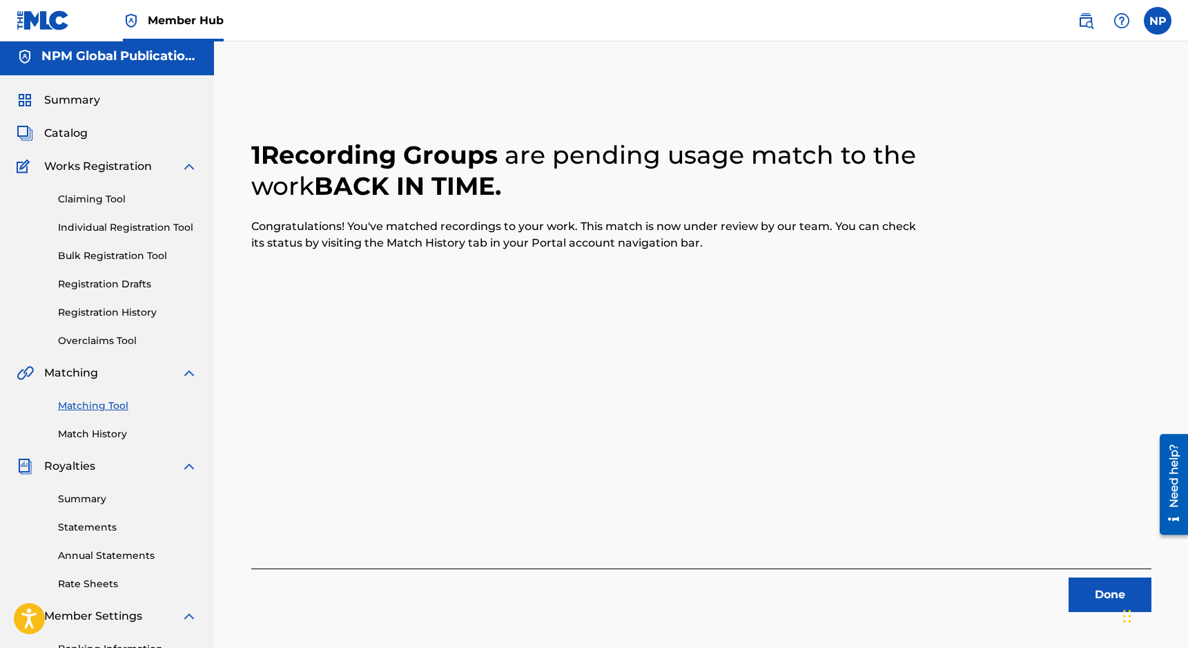
scroll to position [0, 0]
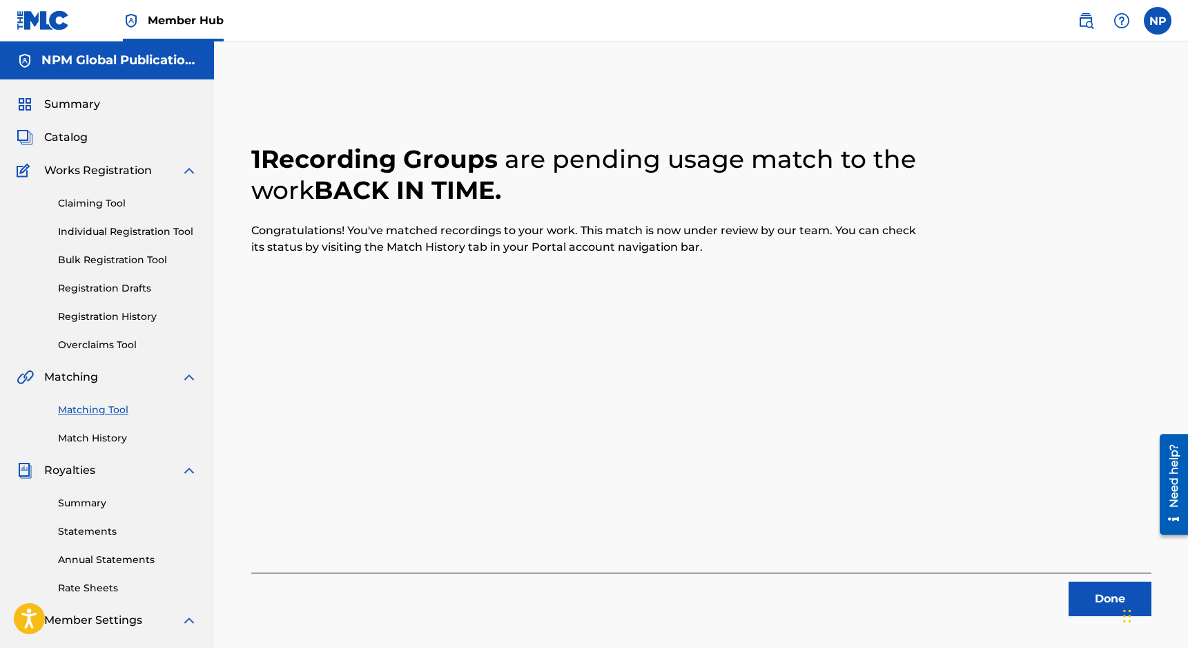
click at [87, 403] on link "Matching Tool" at bounding box center [127, 410] width 139 height 14
click at [97, 404] on link "Matching Tool" at bounding box center [127, 410] width 139 height 14
click at [88, 412] on link "Matching Tool" at bounding box center [127, 410] width 139 height 14
click at [843, 608] on button "Done" at bounding box center [1110, 598] width 83 height 35
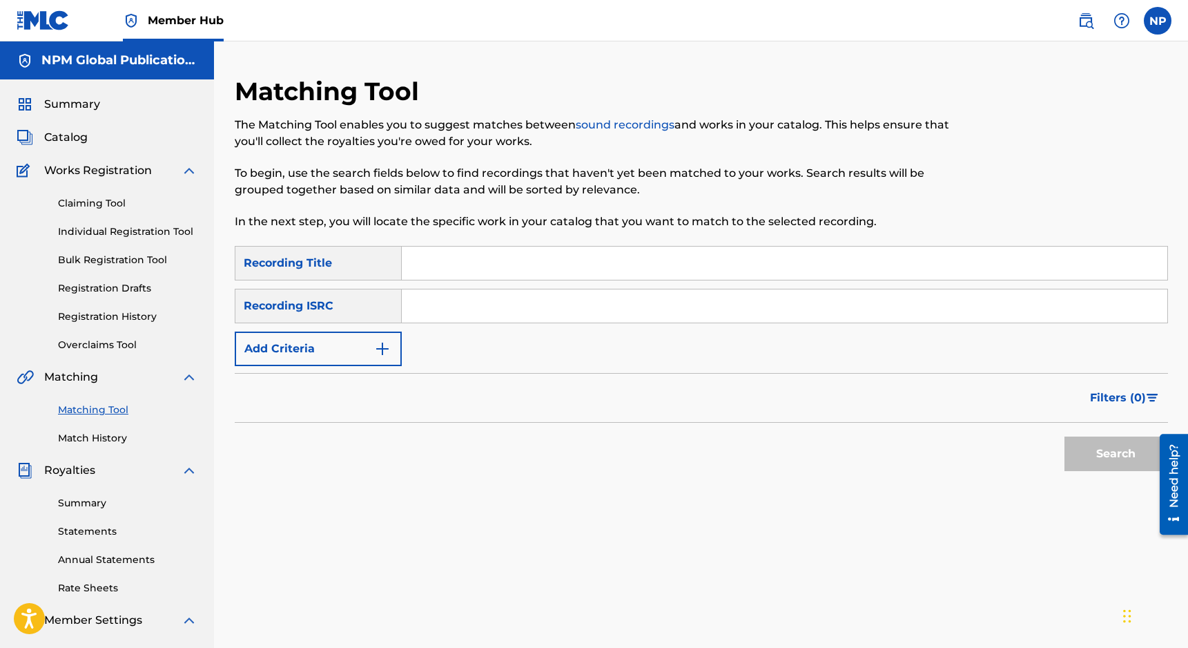
click at [506, 262] on input "Search Form" at bounding box center [785, 262] width 766 height 33
type input "breezy"
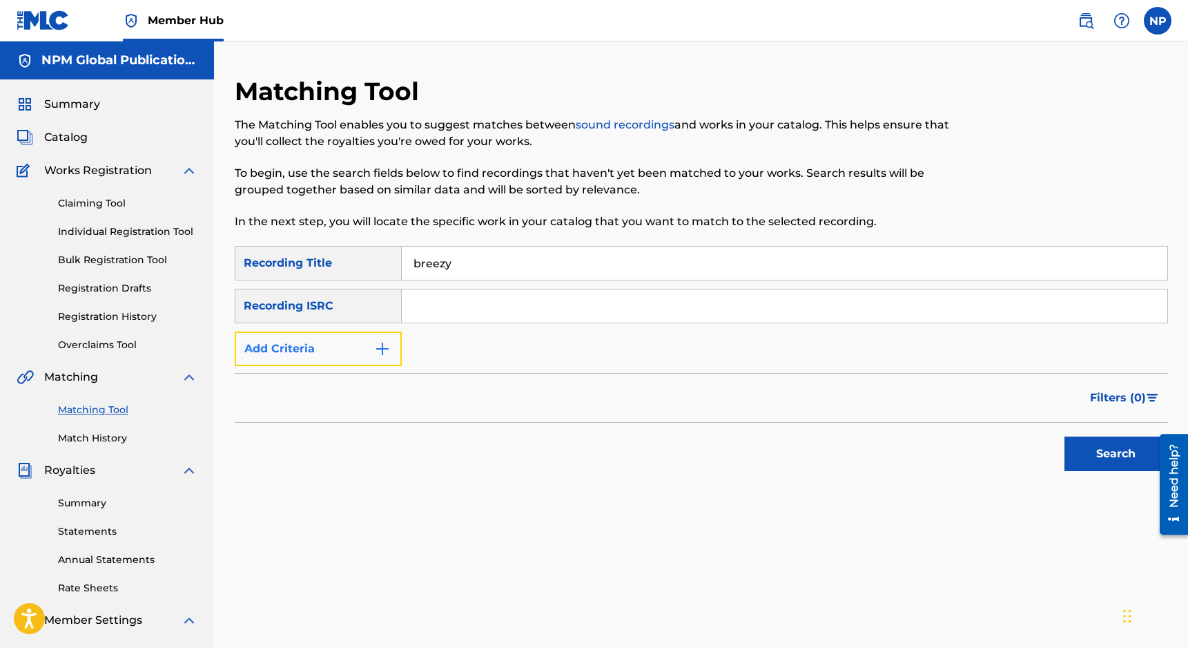
click at [369, 356] on button "Add Criteria" at bounding box center [318, 348] width 167 height 35
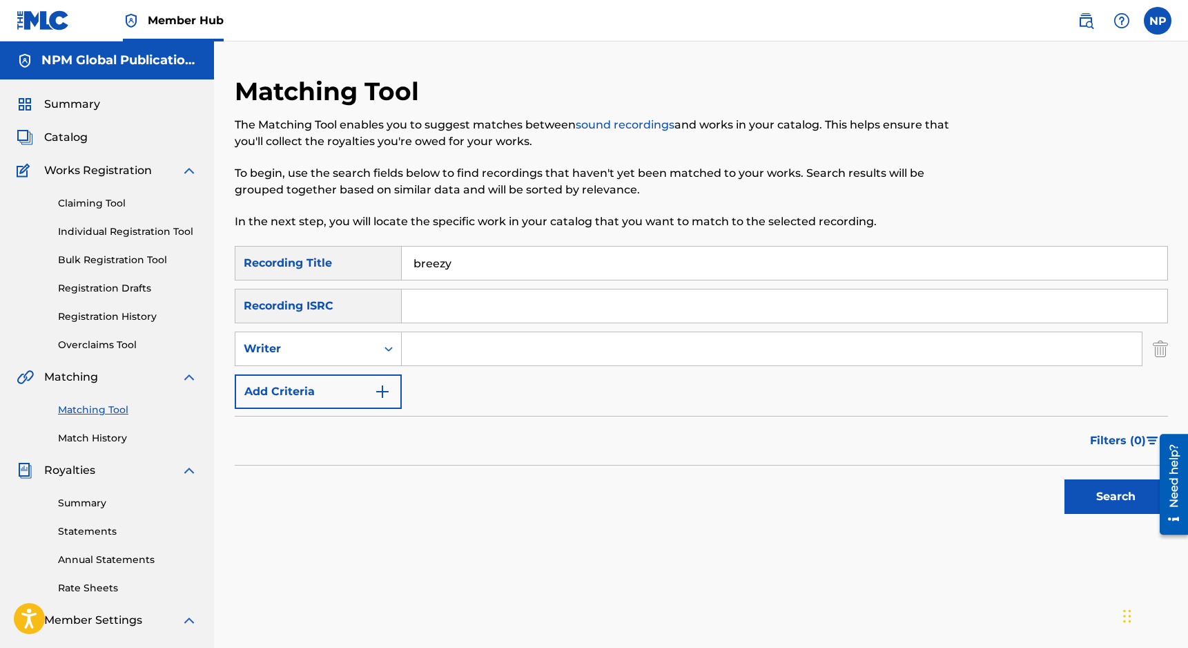
click at [481, 343] on input "Search Form" at bounding box center [772, 348] width 740 height 33
type input "nicholas petrillo"
click at [843, 479] on button "Search" at bounding box center [1117, 496] width 104 height 35
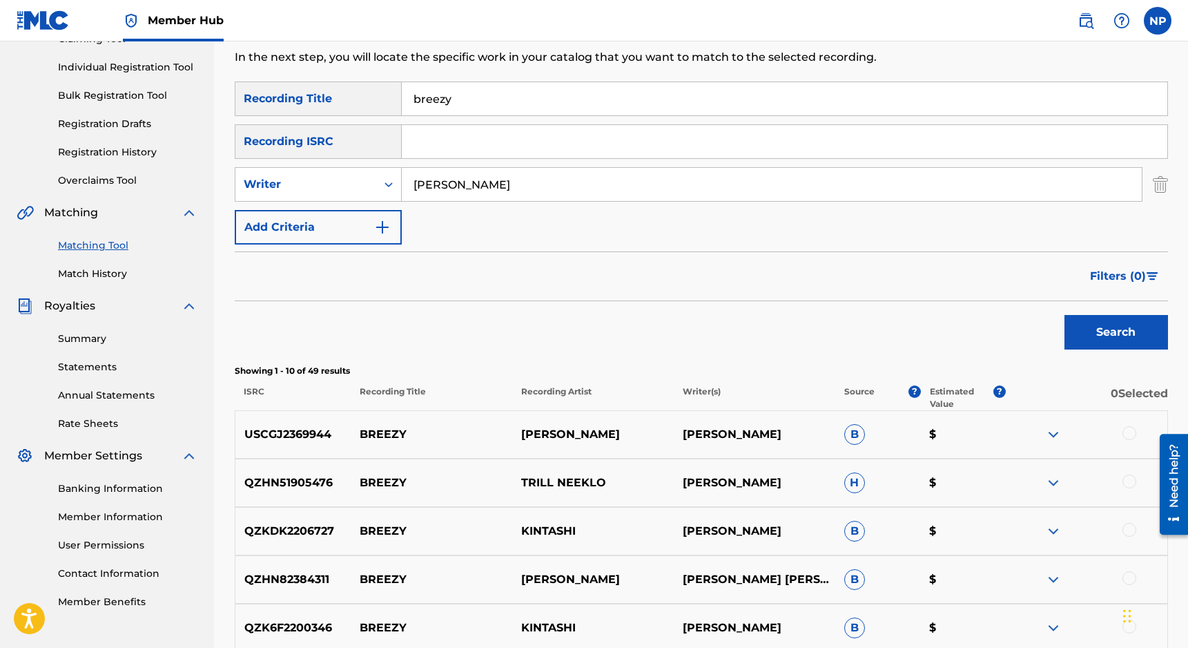
scroll to position [166, 0]
click at [843, 438] on div at bounding box center [1087, 433] width 162 height 17
click at [843, 430] on div at bounding box center [1130, 432] width 14 height 14
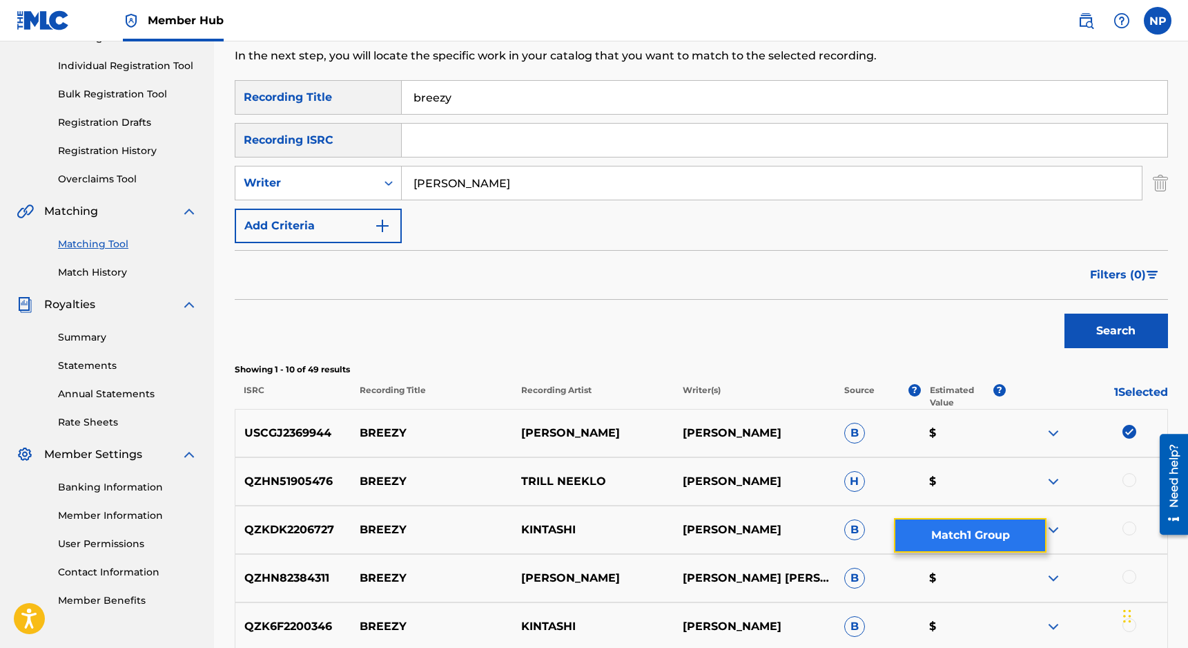
click at [843, 543] on button "Match 1 Group" at bounding box center [970, 535] width 153 height 35
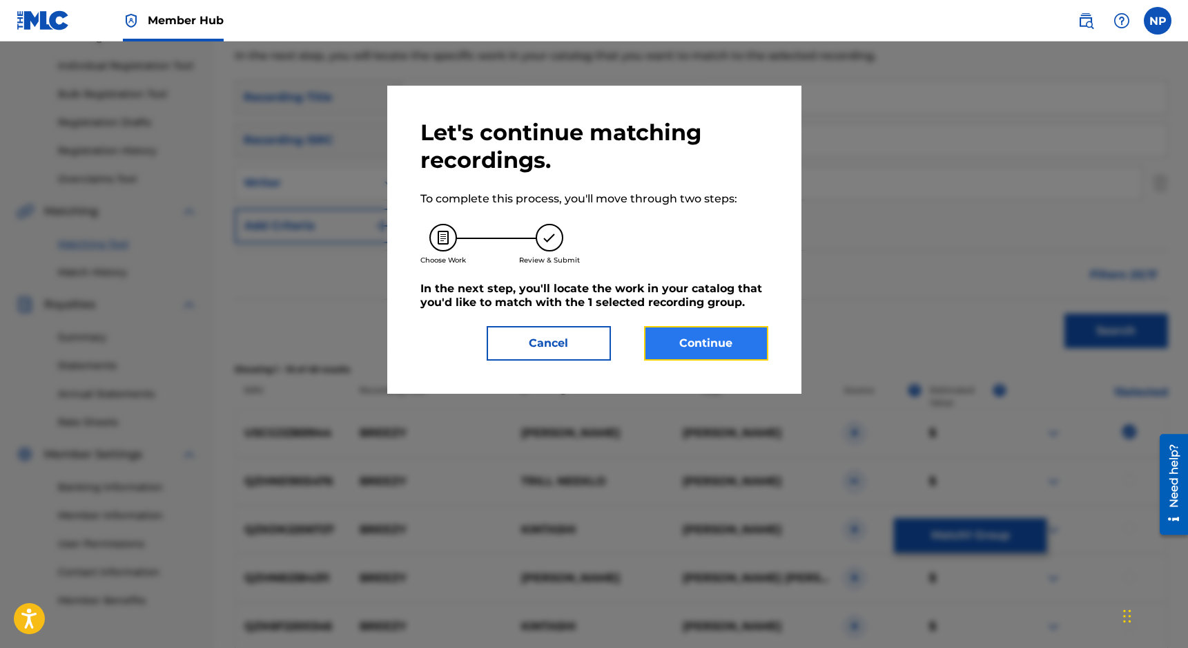
click at [744, 342] on button "Continue" at bounding box center [706, 343] width 124 height 35
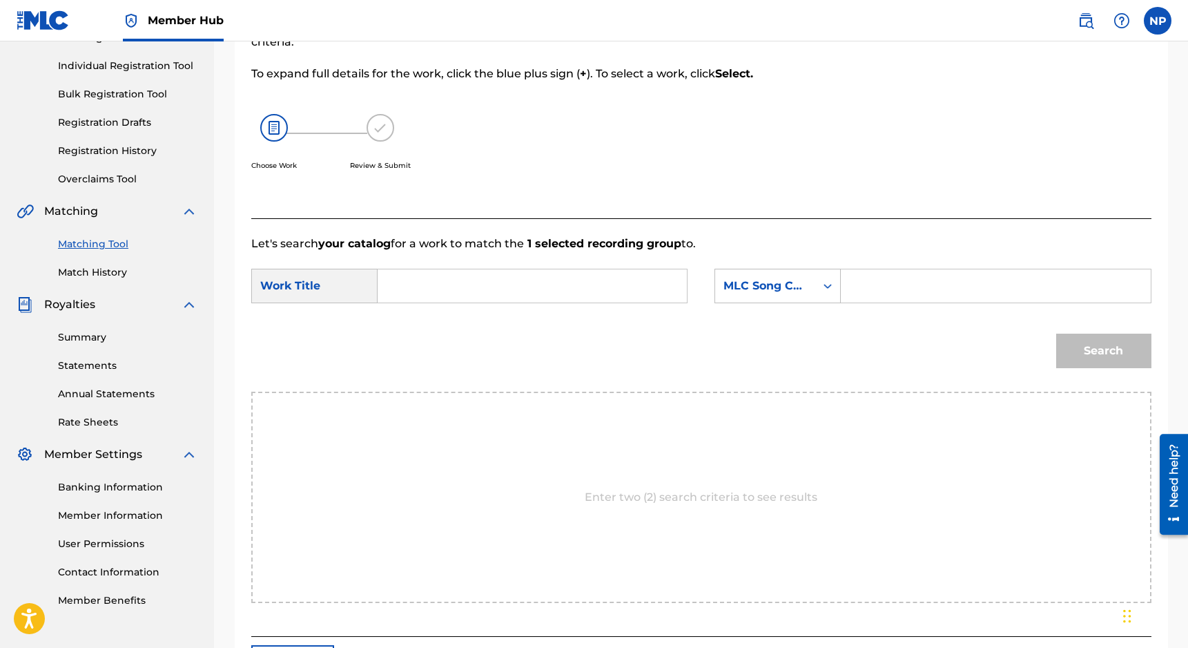
click at [539, 280] on input "Search Form" at bounding box center [532, 285] width 286 height 33
click at [419, 322] on strong "bree" at bounding box center [414, 316] width 26 height 13
type input "breezy"
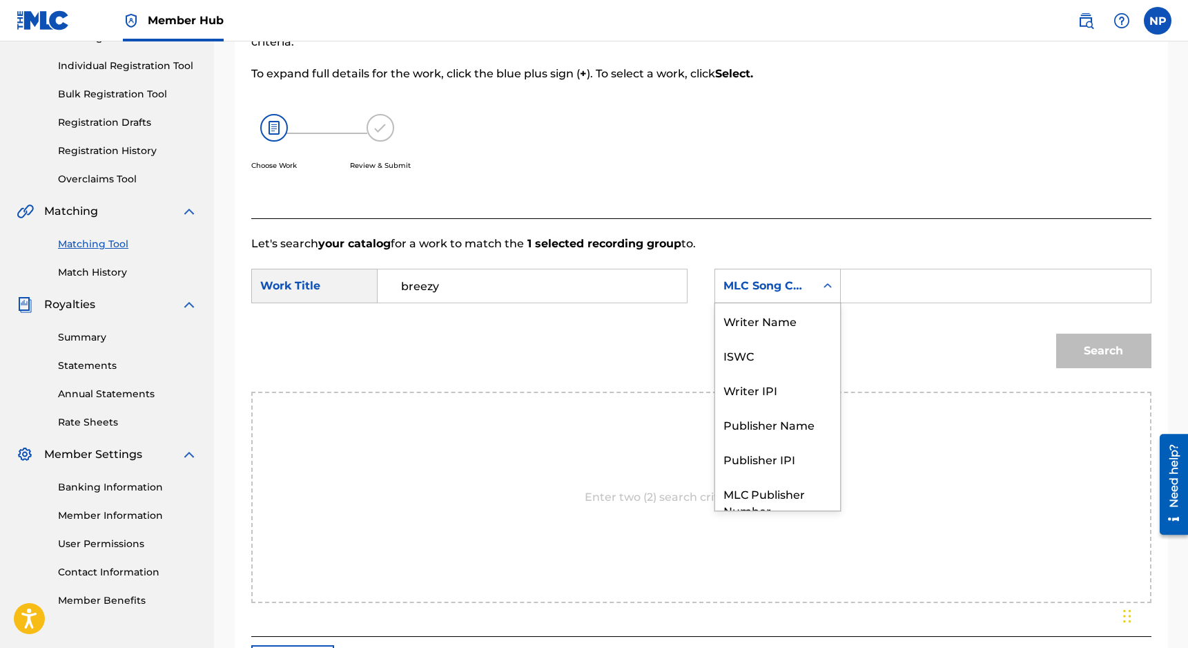
click at [756, 273] on div "MLC Song Code" at bounding box center [765, 286] width 100 height 26
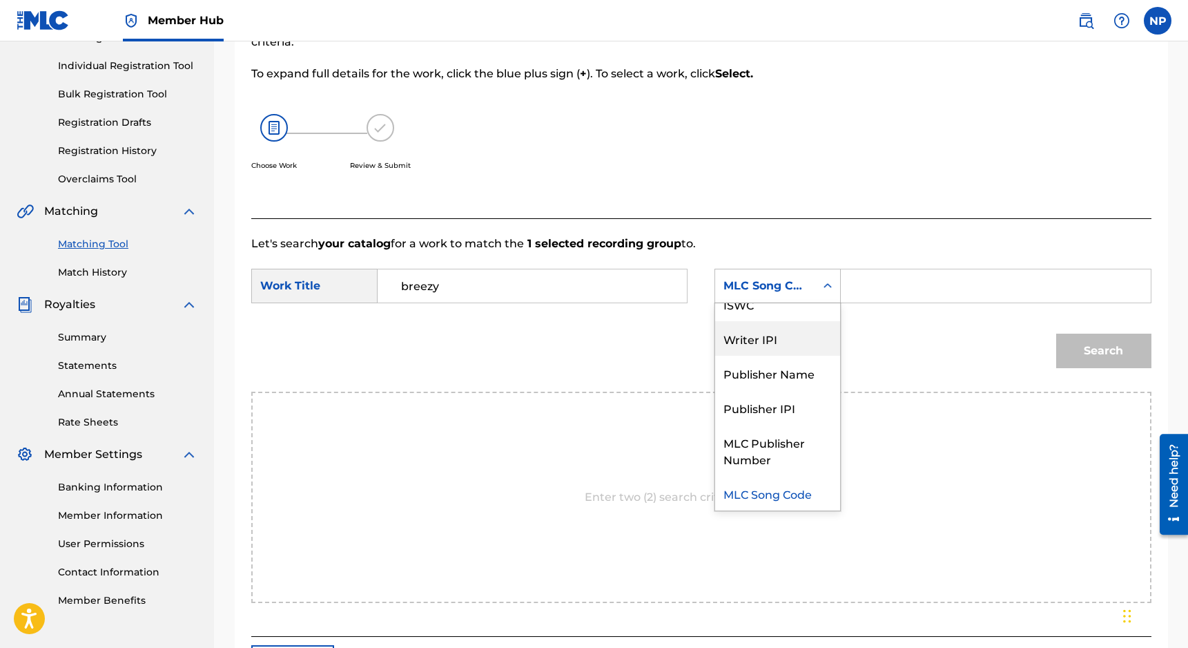
scroll to position [0, 0]
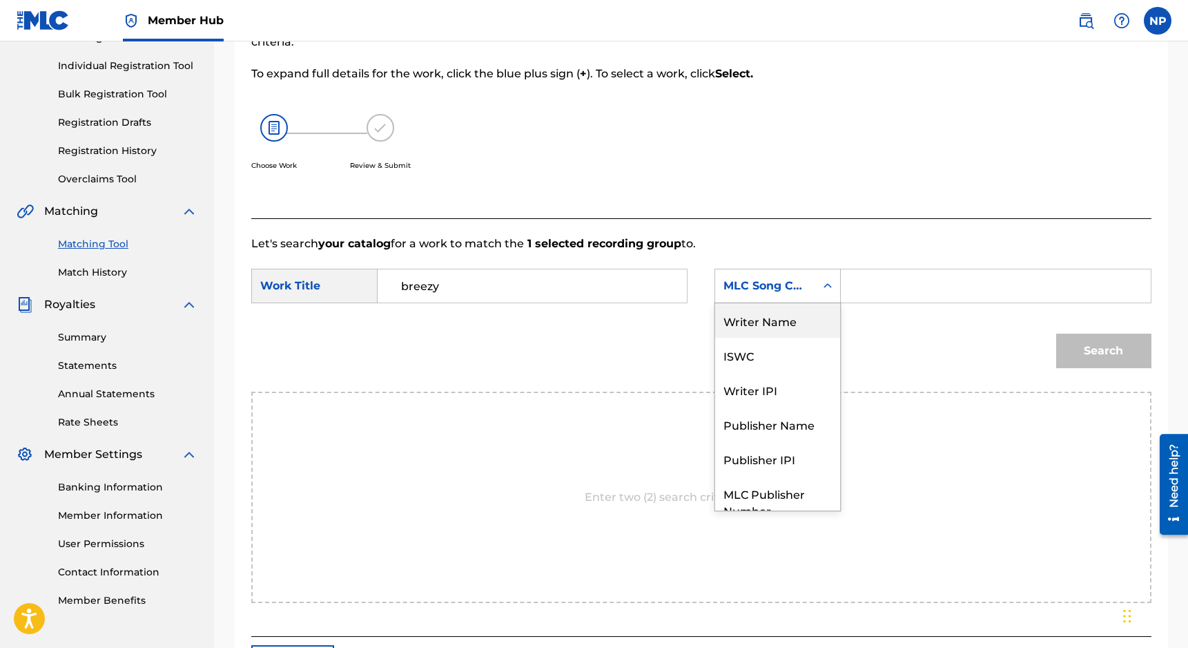
click at [757, 324] on div "Writer Name" at bounding box center [777, 320] width 125 height 35
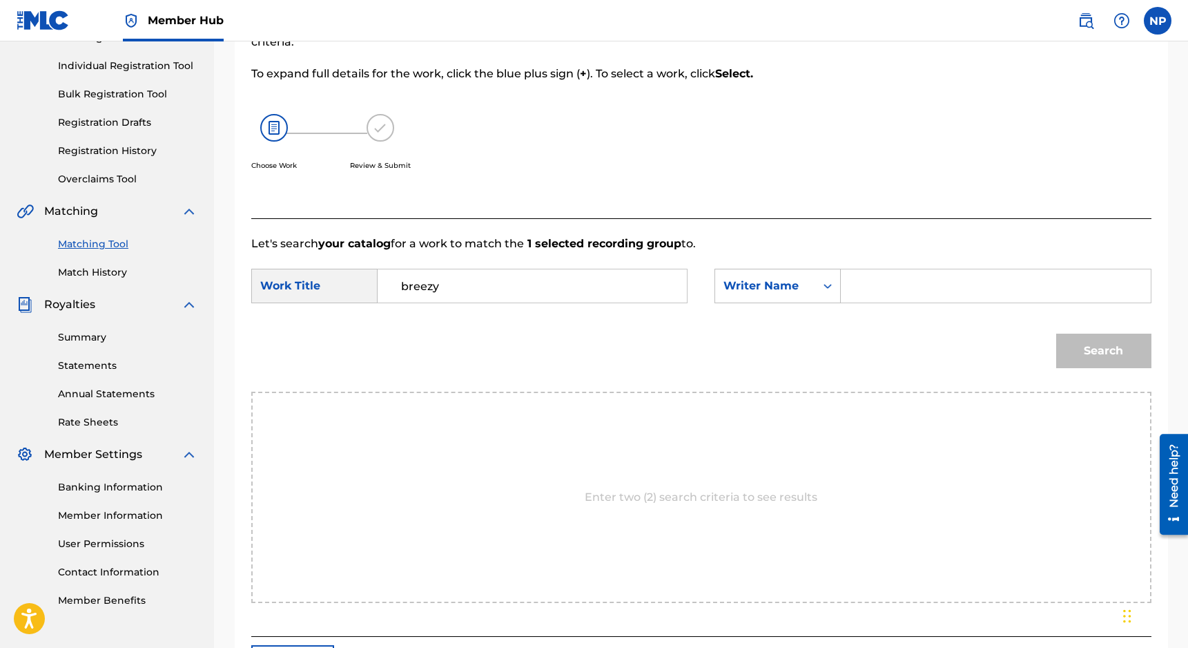
click at [843, 290] on input "Search Form" at bounding box center [996, 285] width 286 height 33
type input "nicholas petrillo"
click at [843, 333] on button "Search" at bounding box center [1103, 350] width 95 height 35
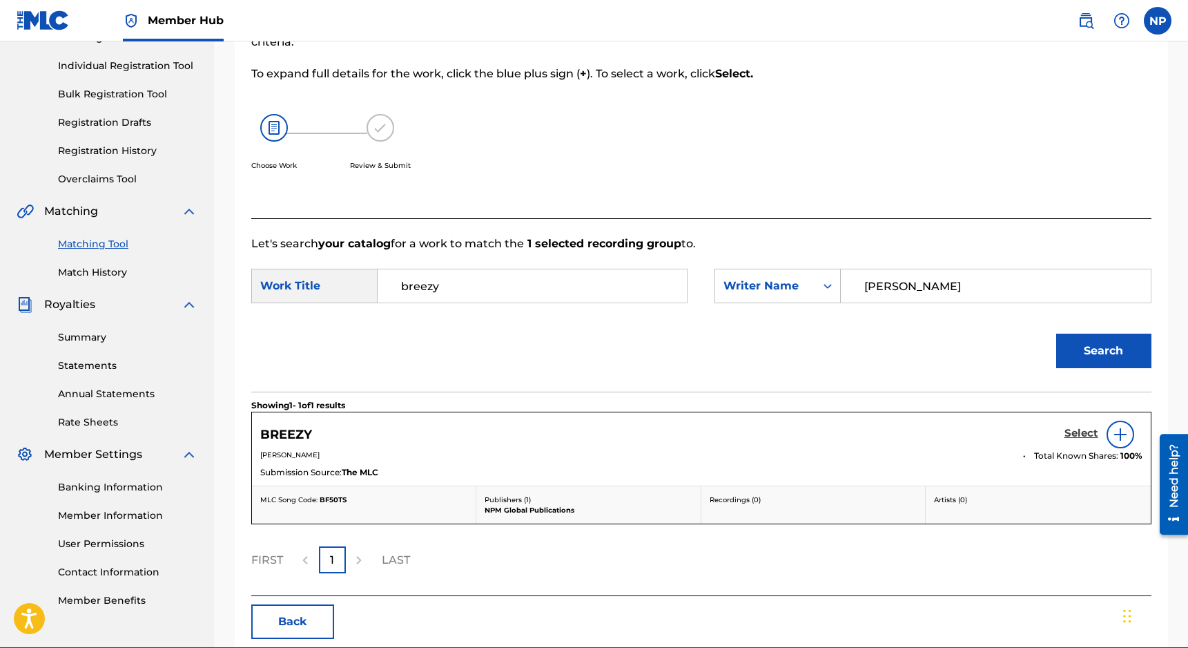
click at [843, 434] on h5 "Select" at bounding box center [1082, 433] width 34 height 13
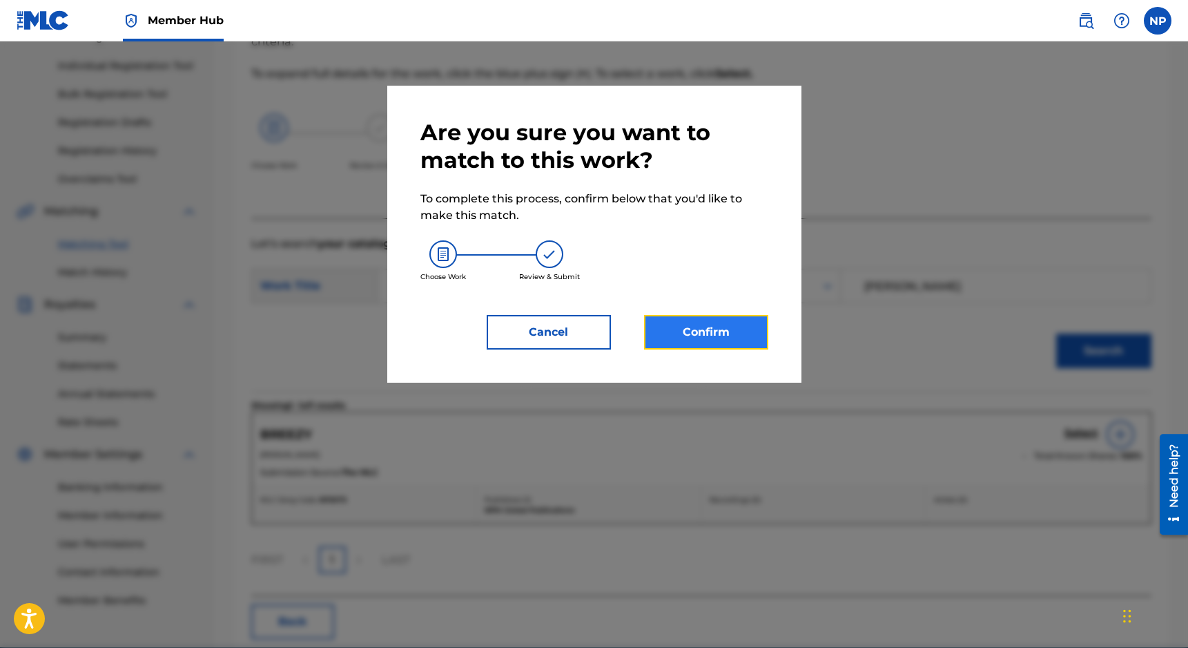
click at [706, 333] on button "Confirm" at bounding box center [706, 332] width 124 height 35
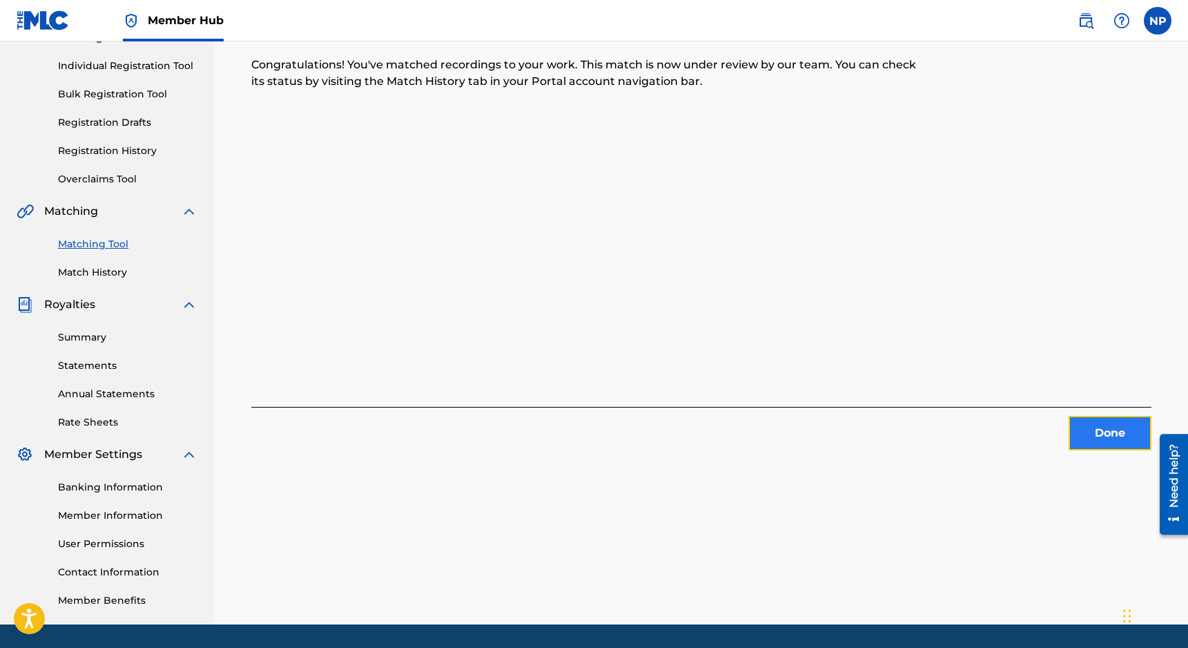
click at [843, 436] on button "Done" at bounding box center [1110, 433] width 83 height 35
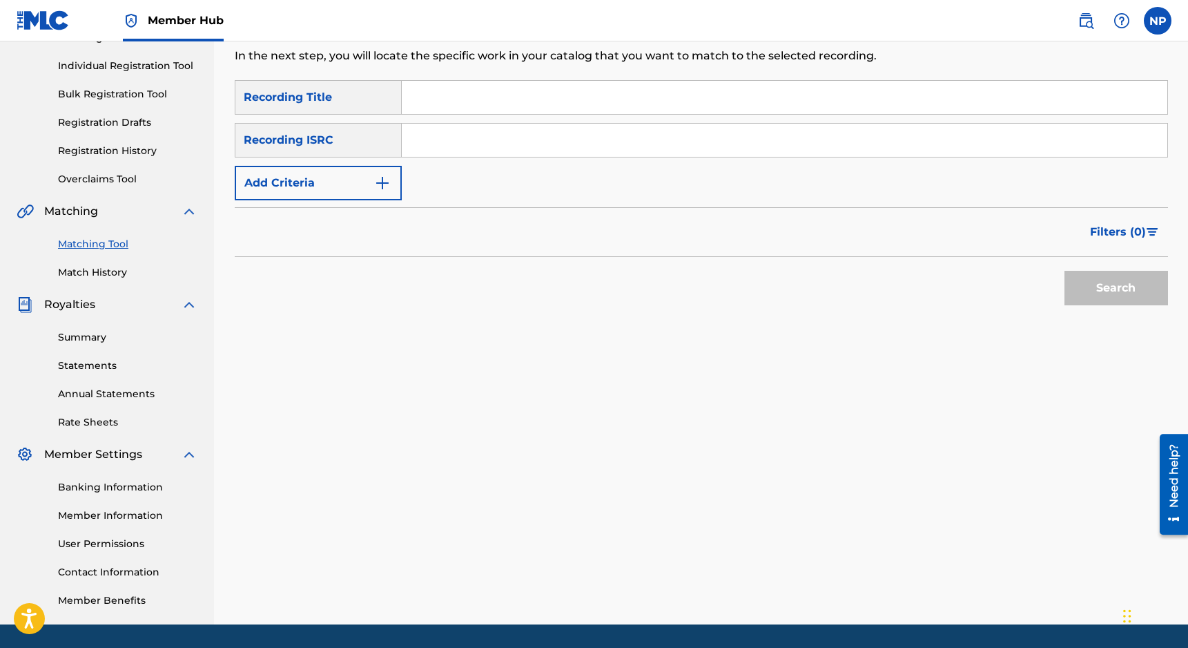
click at [512, 118] on div "SearchWithCriteriafe0cc541-f33f-4186-b0ac-26129940d469 Recording Title SearchWi…" at bounding box center [702, 140] width 934 height 120
click at [512, 98] on input "Search Form" at bounding box center [785, 97] width 766 height 33
type input "flow like water"
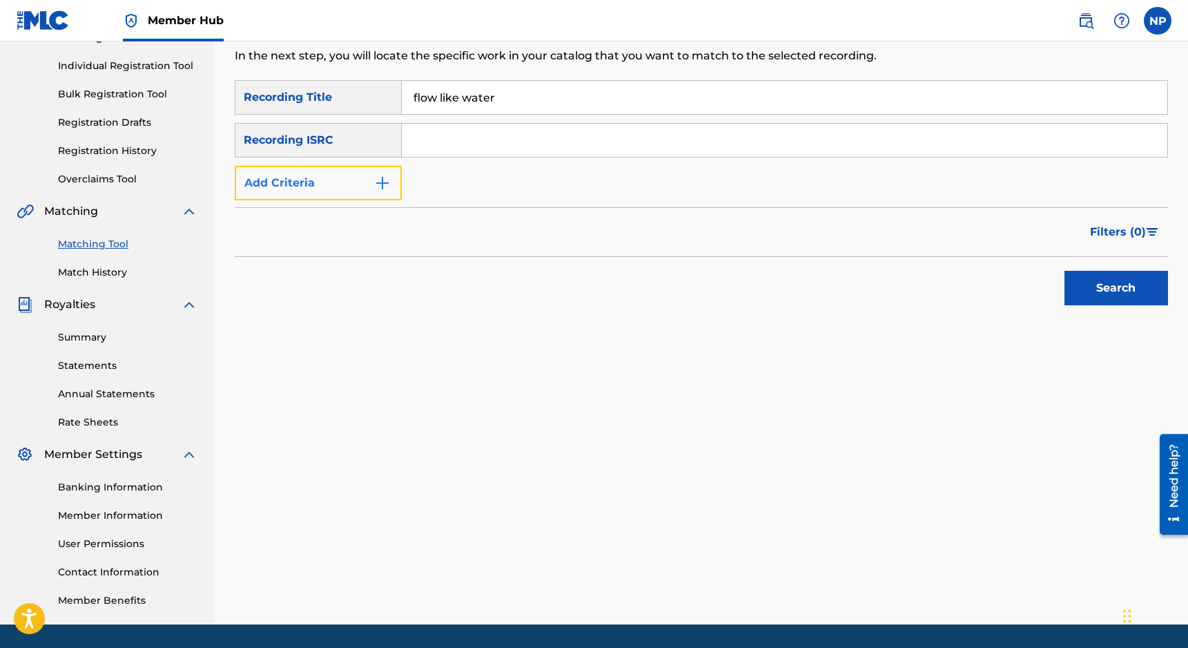
click at [383, 176] on img "Search Form" at bounding box center [382, 183] width 17 height 17
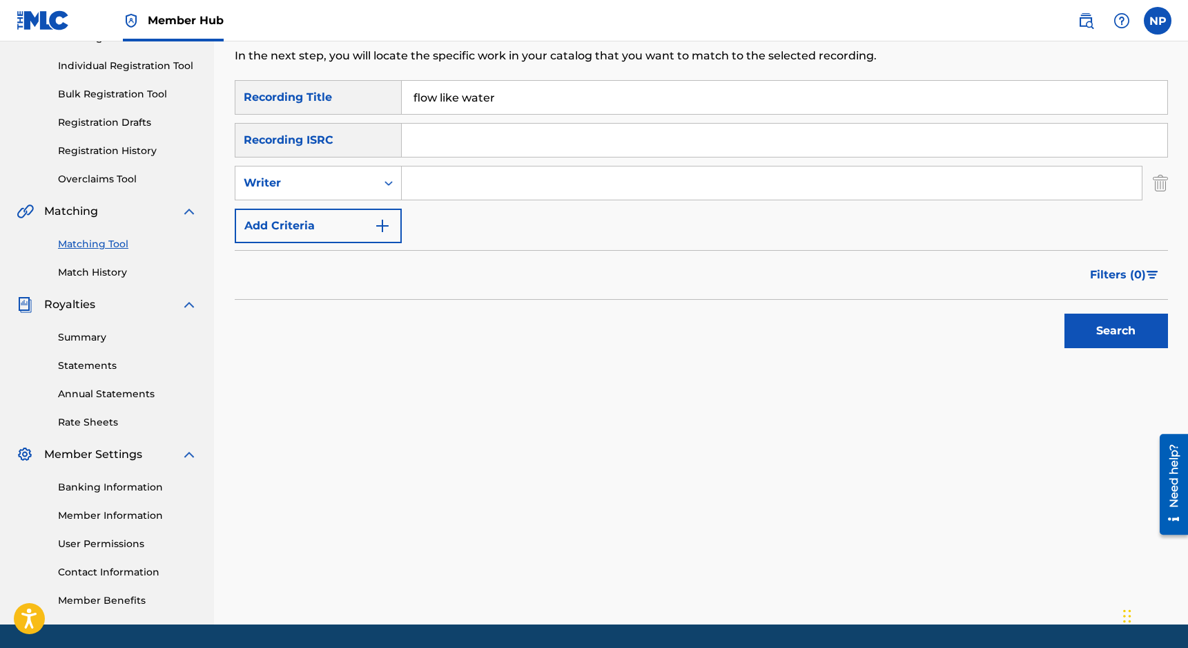
click at [482, 175] on input "Search Form" at bounding box center [772, 182] width 740 height 33
type input "nicholas petrillo"
click at [843, 313] on button "Search" at bounding box center [1117, 330] width 104 height 35
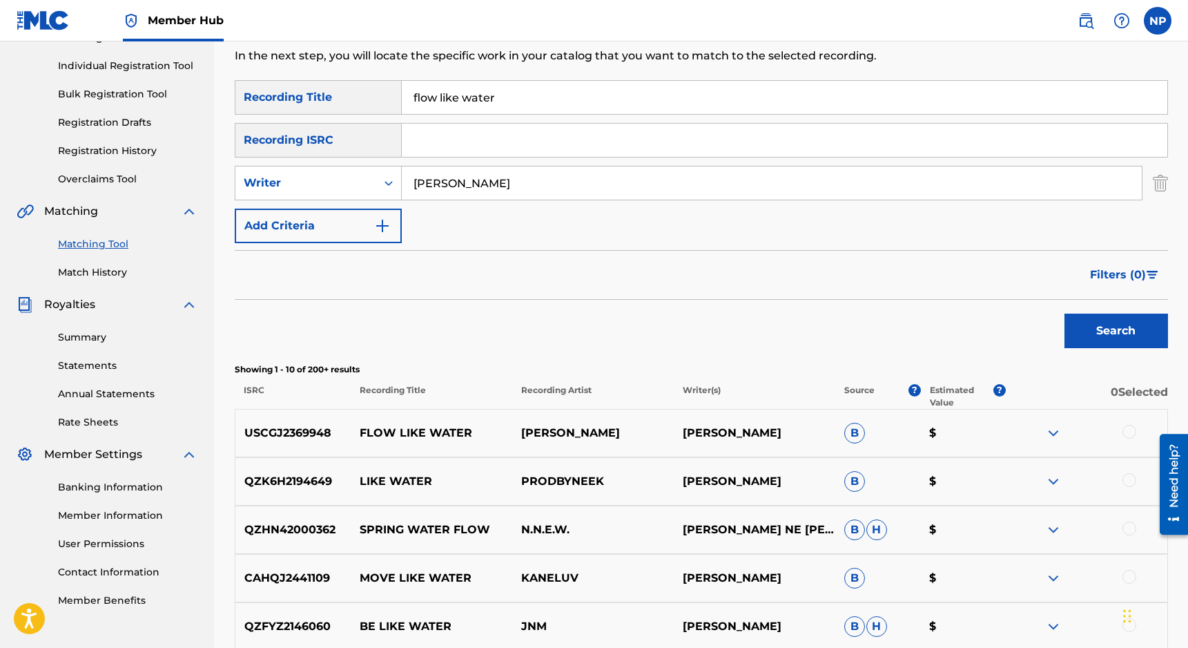
click at [843, 434] on div at bounding box center [1087, 433] width 162 height 17
click at [843, 433] on div at bounding box center [1130, 432] width 14 height 14
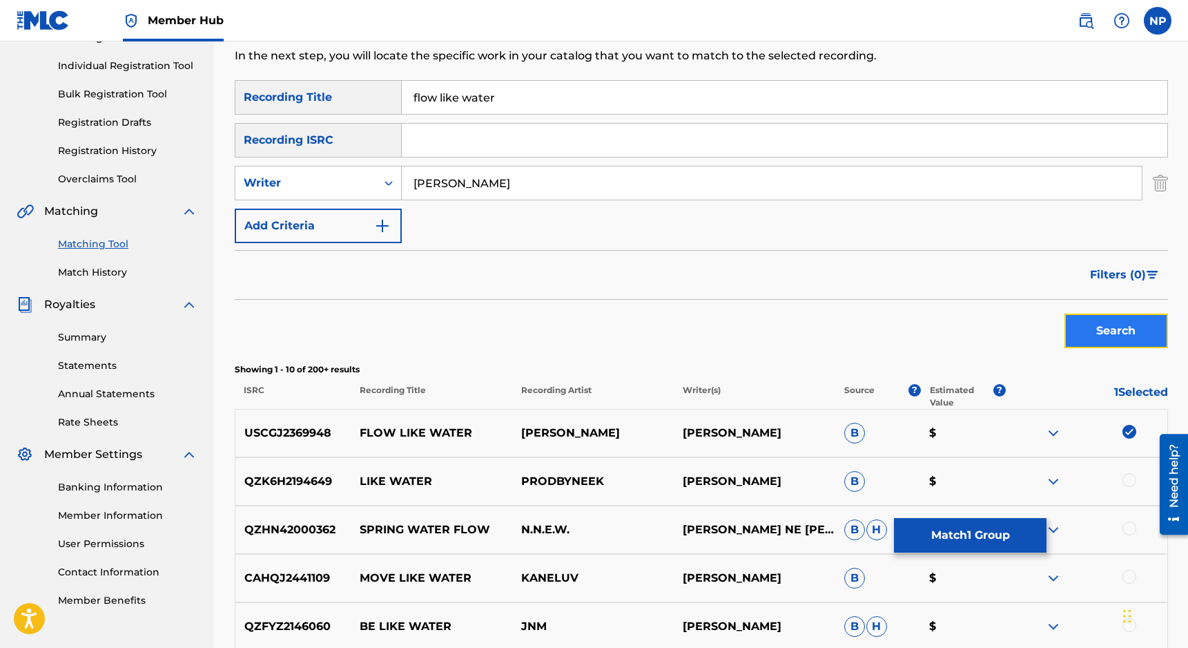
click at [843, 336] on button "Search" at bounding box center [1117, 330] width 104 height 35
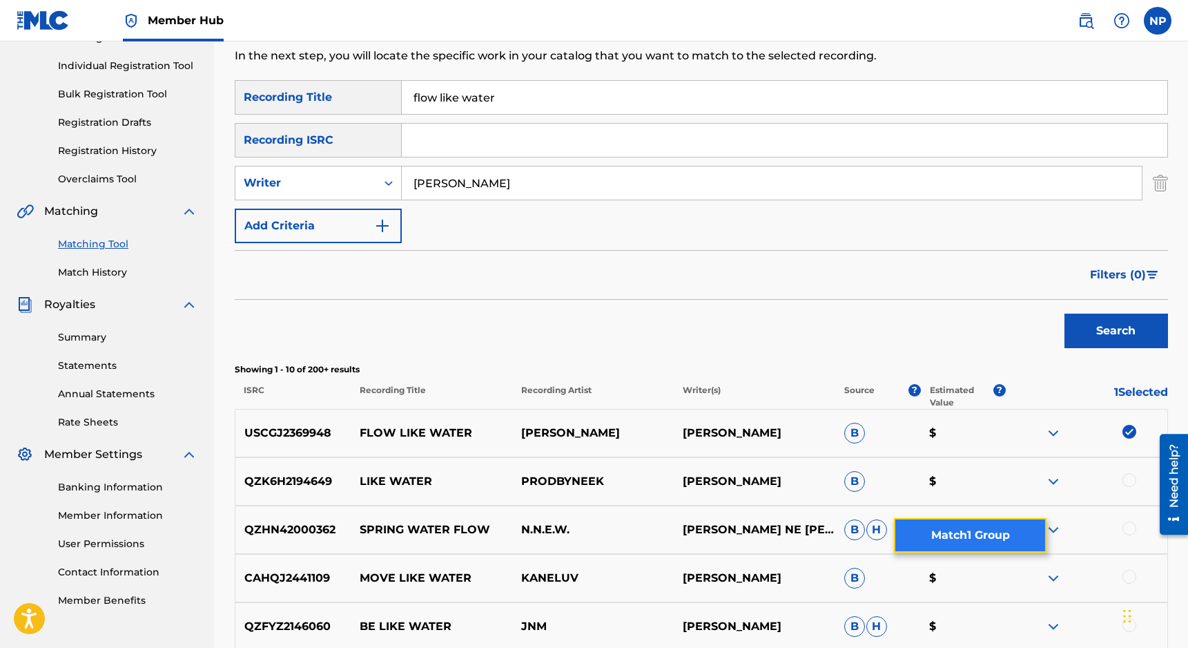
click at [843, 530] on button "Match 1 Group" at bounding box center [970, 535] width 153 height 35
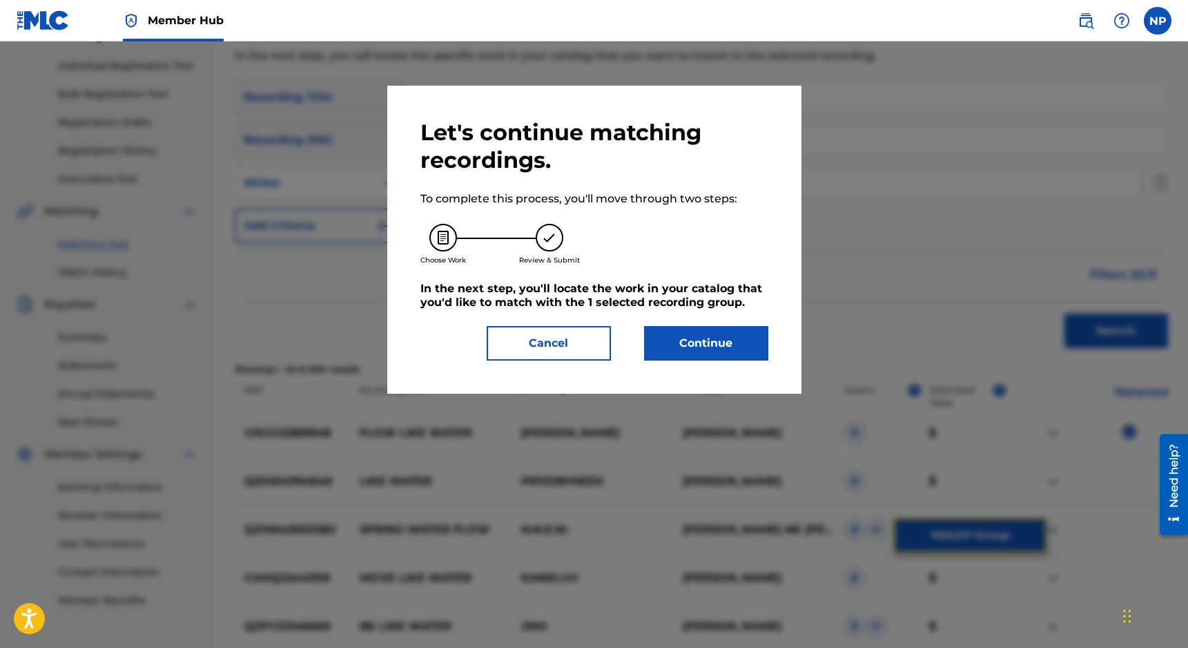
scroll to position [197, 0]
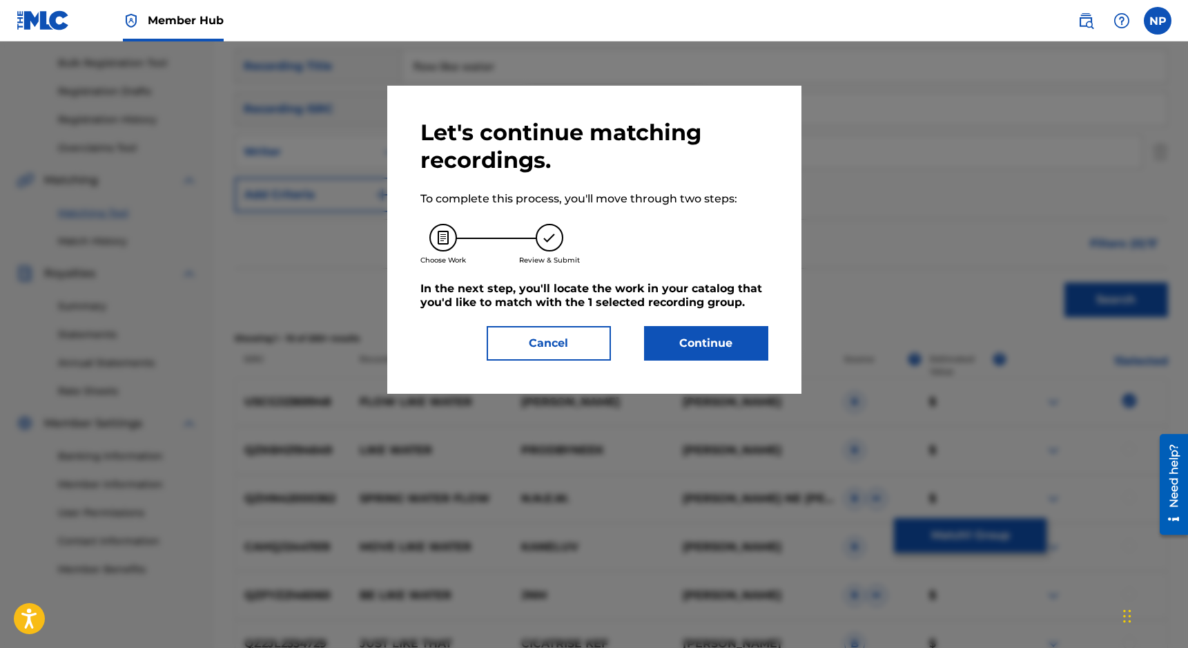
click at [729, 361] on div "Let's continue matching recordings. To complete this process, you'll move throu…" at bounding box center [594, 240] width 414 height 308
click at [715, 336] on button "Continue" at bounding box center [706, 343] width 124 height 35
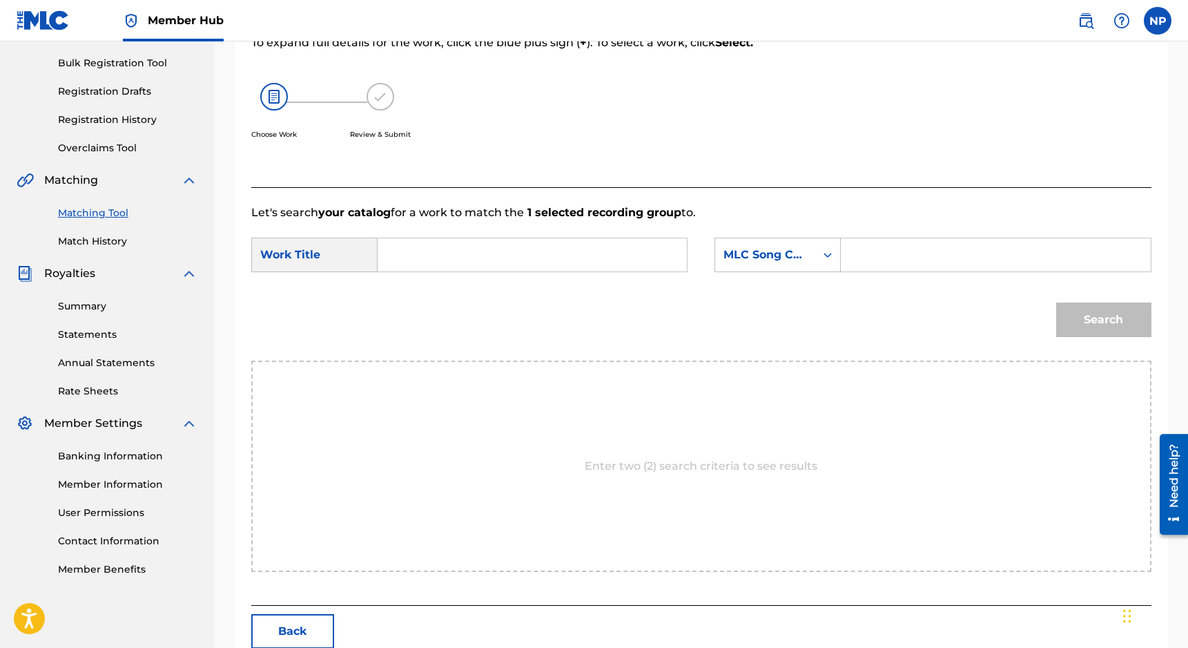
click at [599, 257] on input "Search Form" at bounding box center [532, 254] width 286 height 33
type input "flow like water"
click at [818, 250] on div "Search Form" at bounding box center [827, 254] width 25 height 25
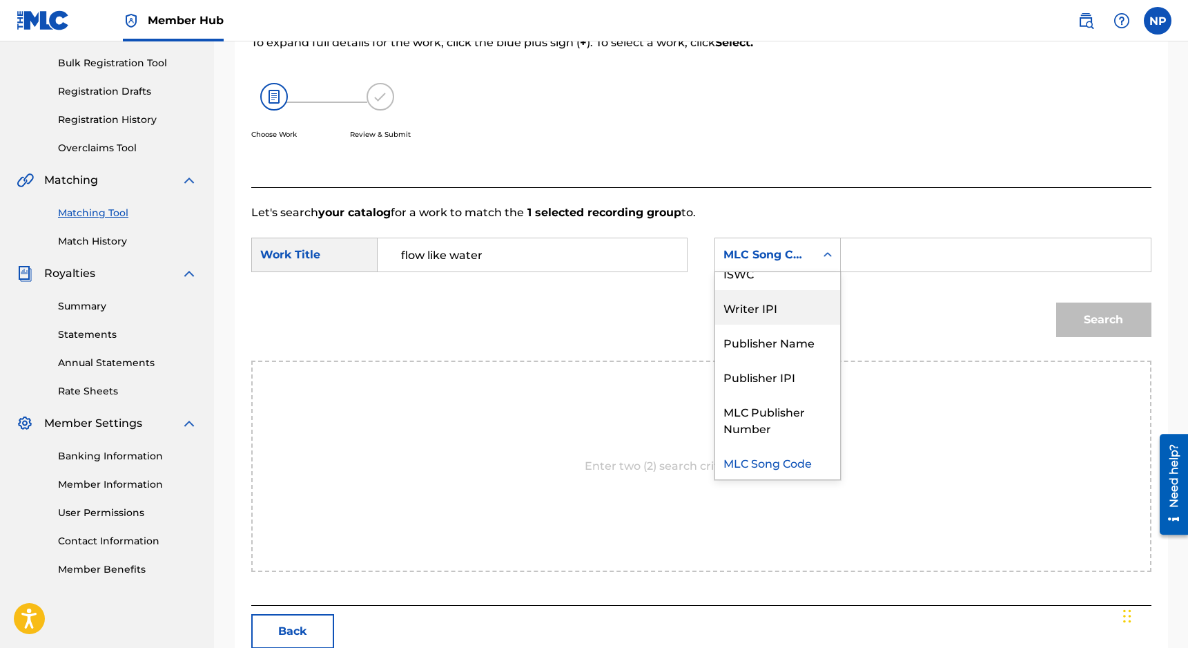
scroll to position [0, 0]
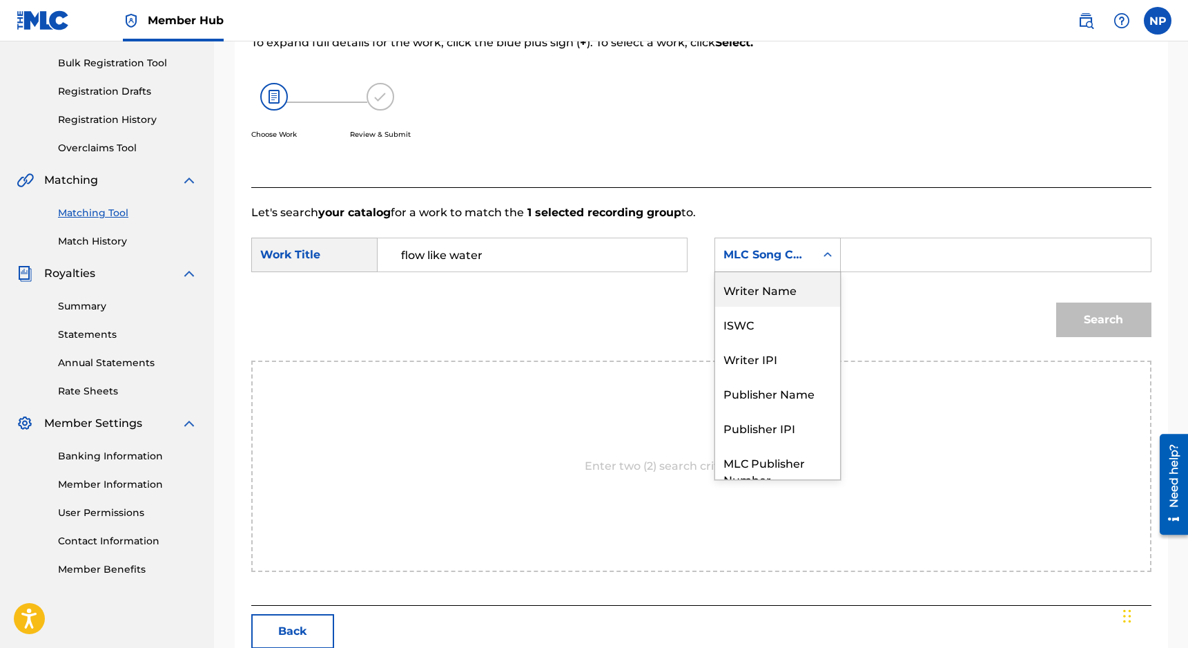
click at [778, 296] on div "Writer Name" at bounding box center [777, 289] width 125 height 35
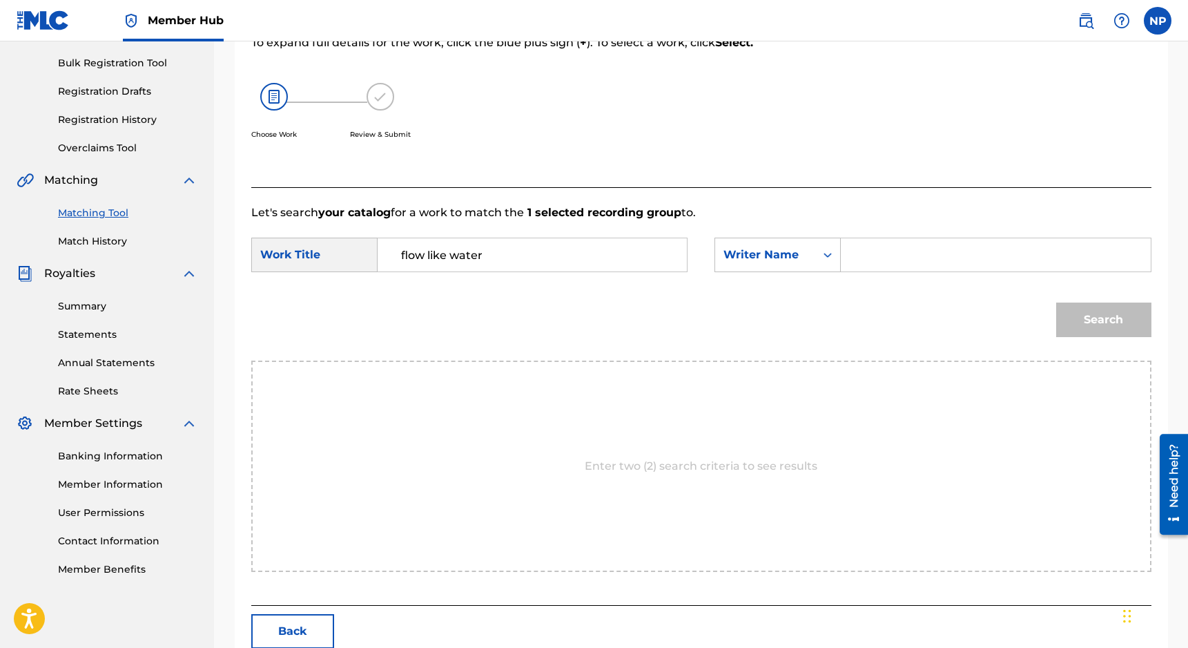
click at [843, 266] on input "Search Form" at bounding box center [996, 254] width 286 height 33
type input "nicholas petrillo"
click at [843, 302] on button "Search" at bounding box center [1103, 319] width 95 height 35
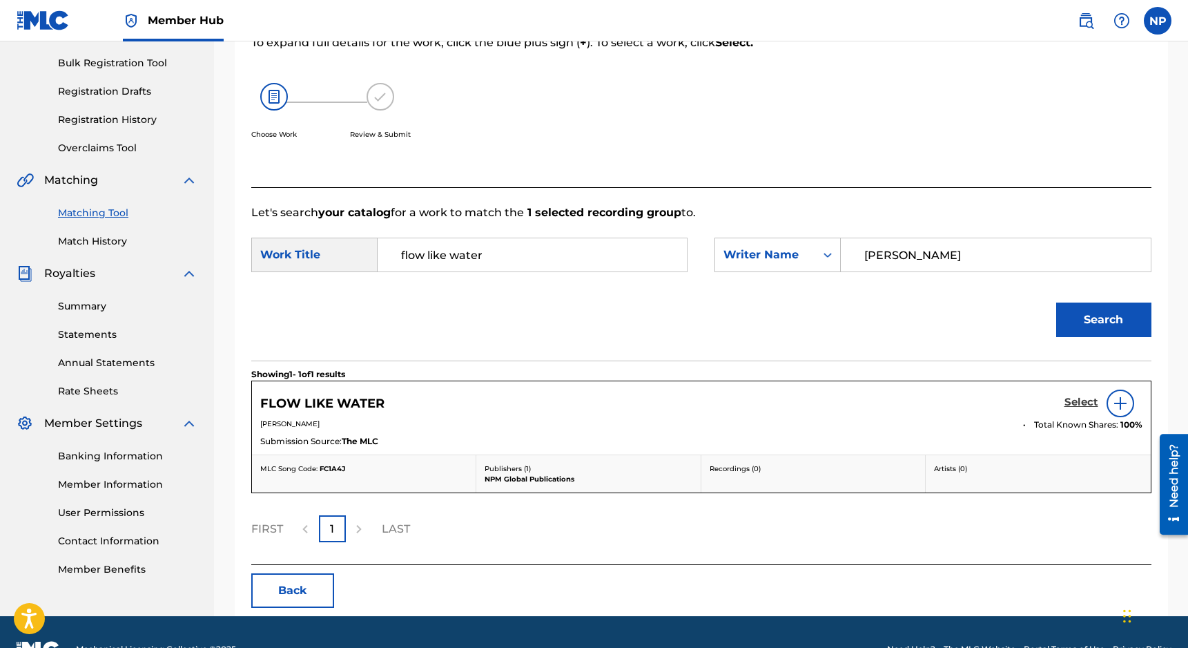
click at [843, 400] on h5 "Select" at bounding box center [1082, 402] width 34 height 13
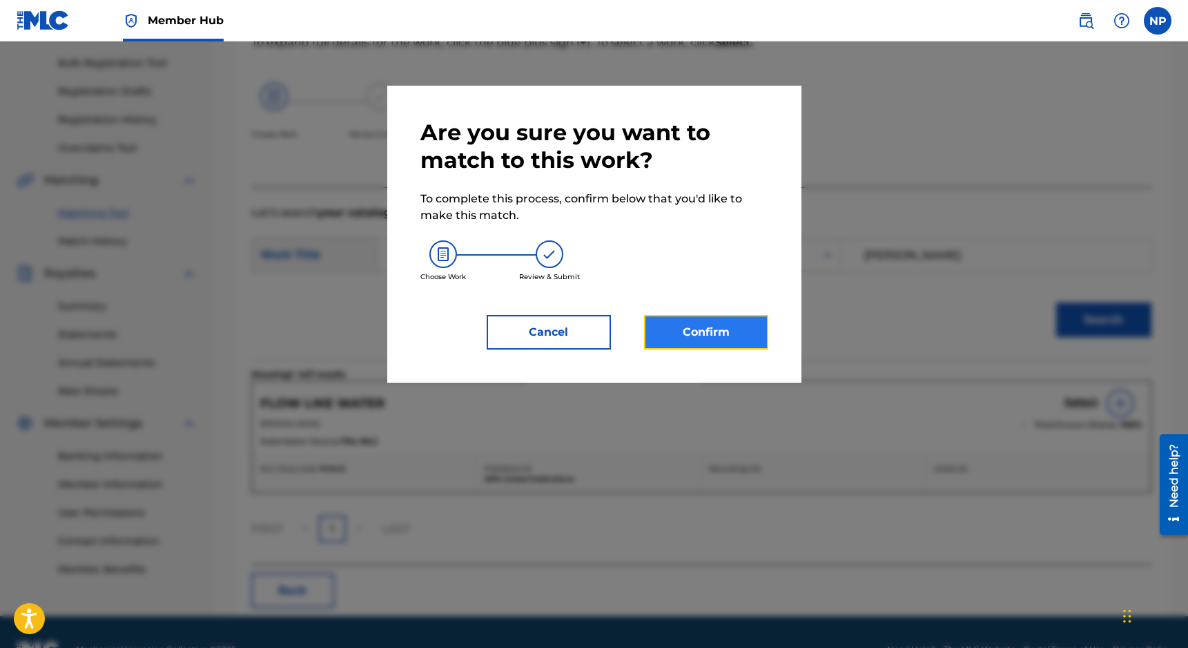
click at [697, 327] on button "Confirm" at bounding box center [706, 332] width 124 height 35
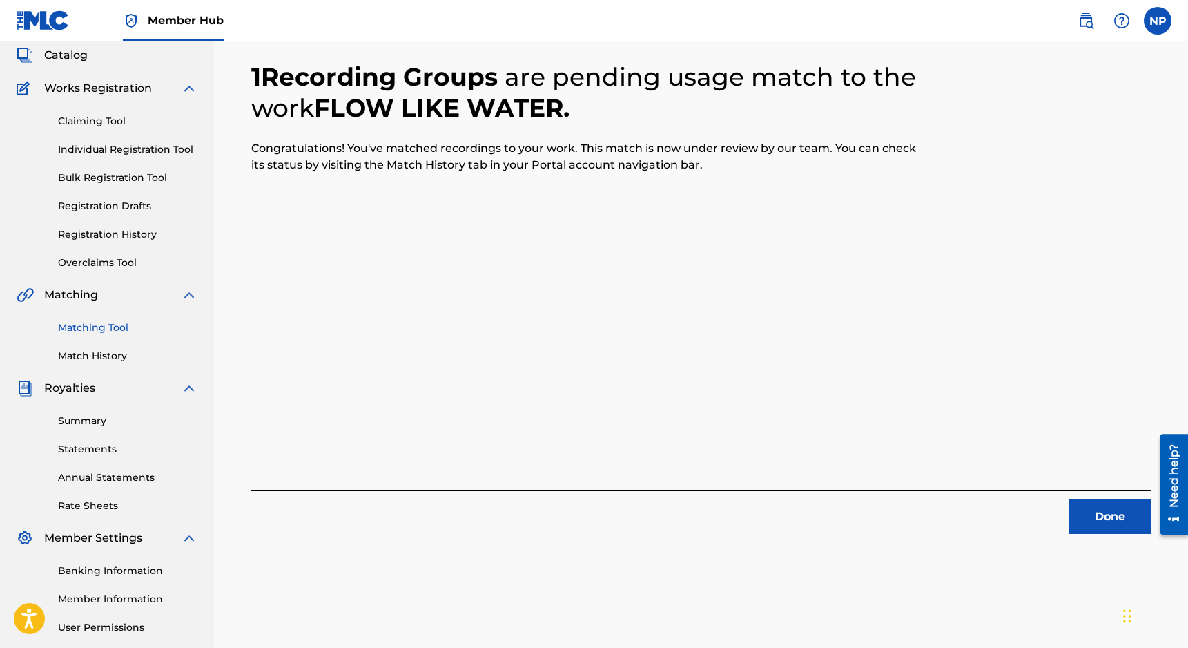
scroll to position [126, 0]
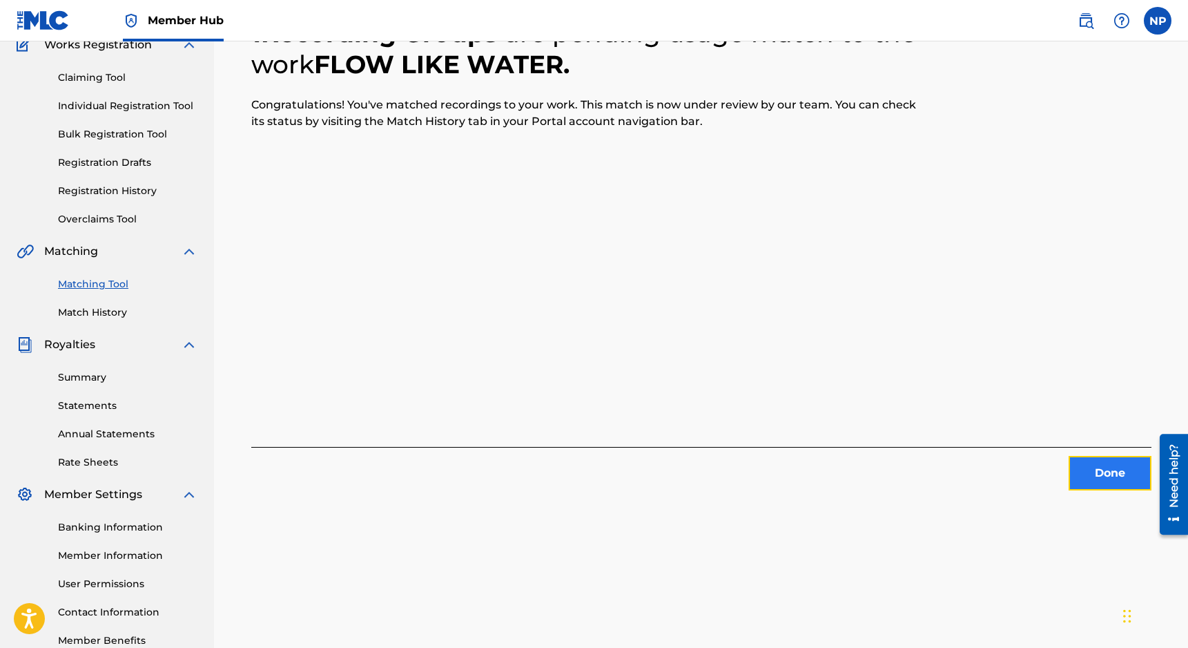
click at [843, 474] on button "Done" at bounding box center [1110, 473] width 83 height 35
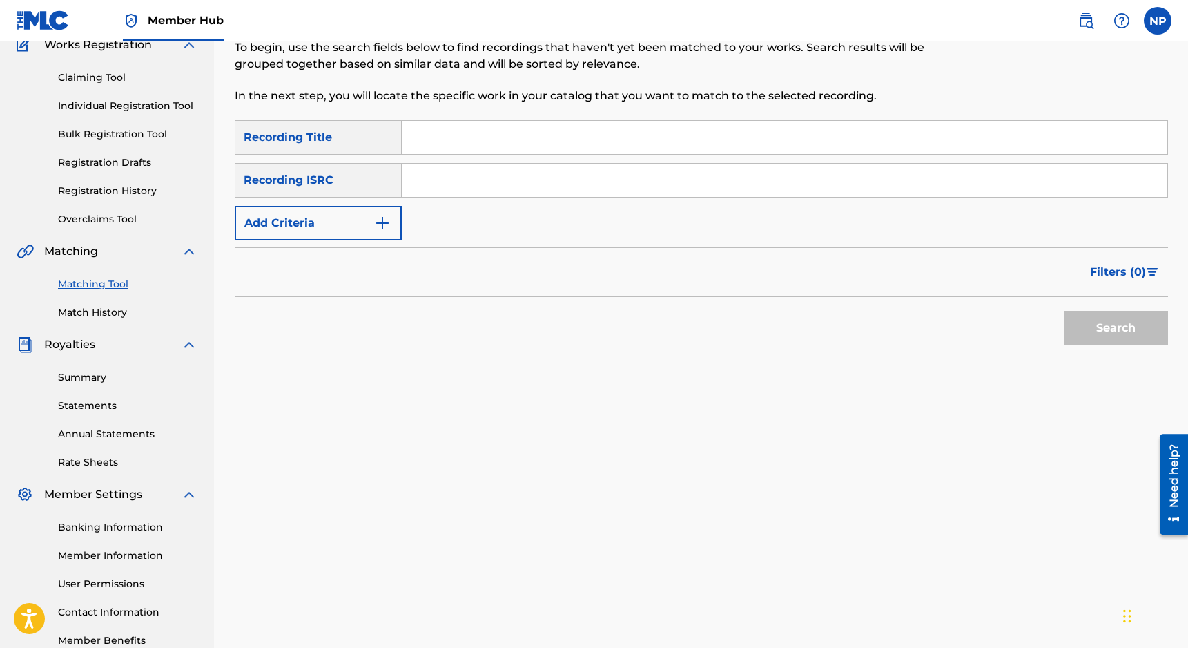
click at [425, 142] on input "Search Form" at bounding box center [785, 137] width 766 height 33
type input "forgotten spring"
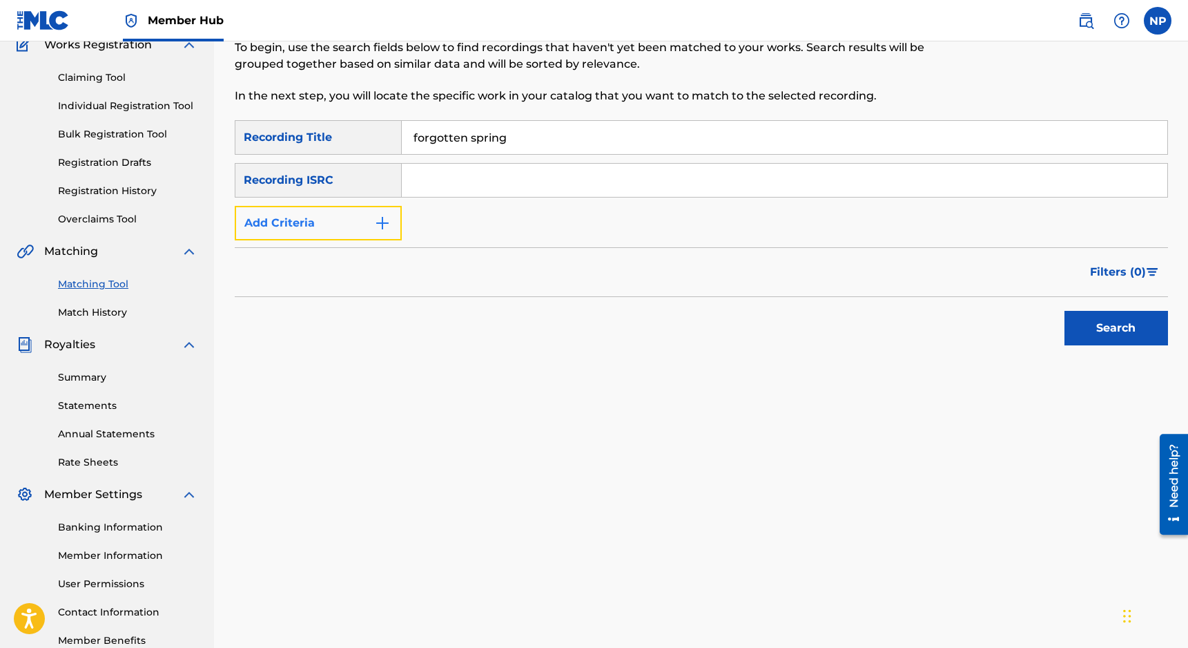
click at [345, 225] on button "Add Criteria" at bounding box center [318, 223] width 167 height 35
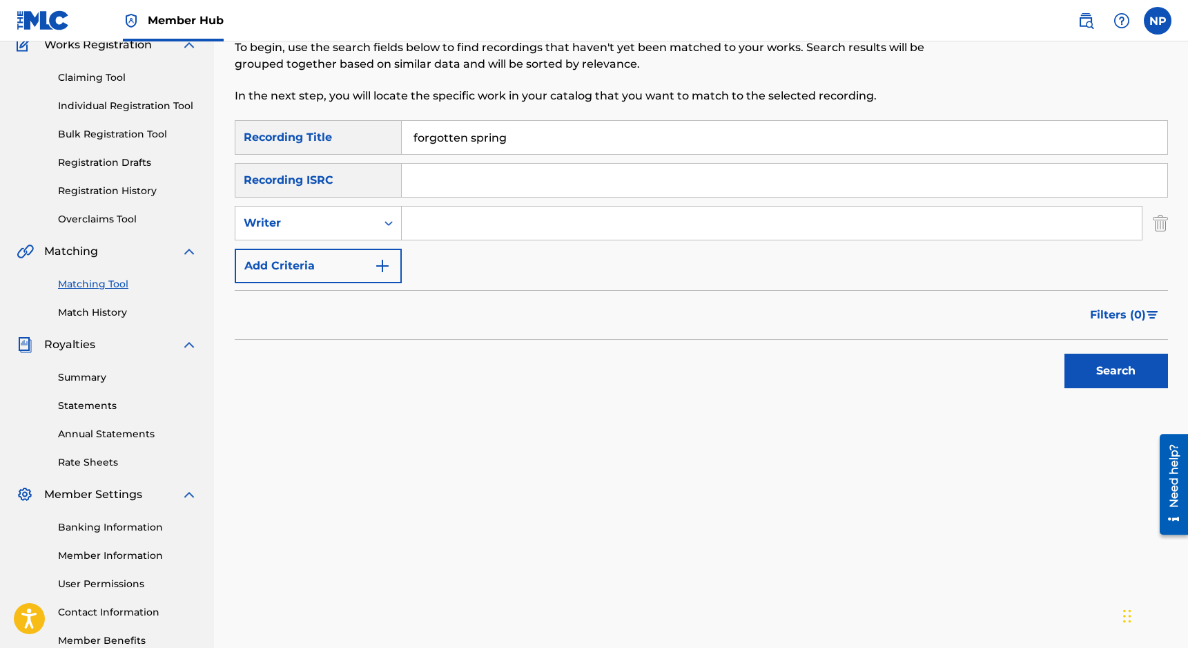
click at [407, 226] on input "Search Form" at bounding box center [772, 222] width 740 height 33
type input "nicholas petrillo"
click at [843, 354] on button "Search" at bounding box center [1117, 371] width 104 height 35
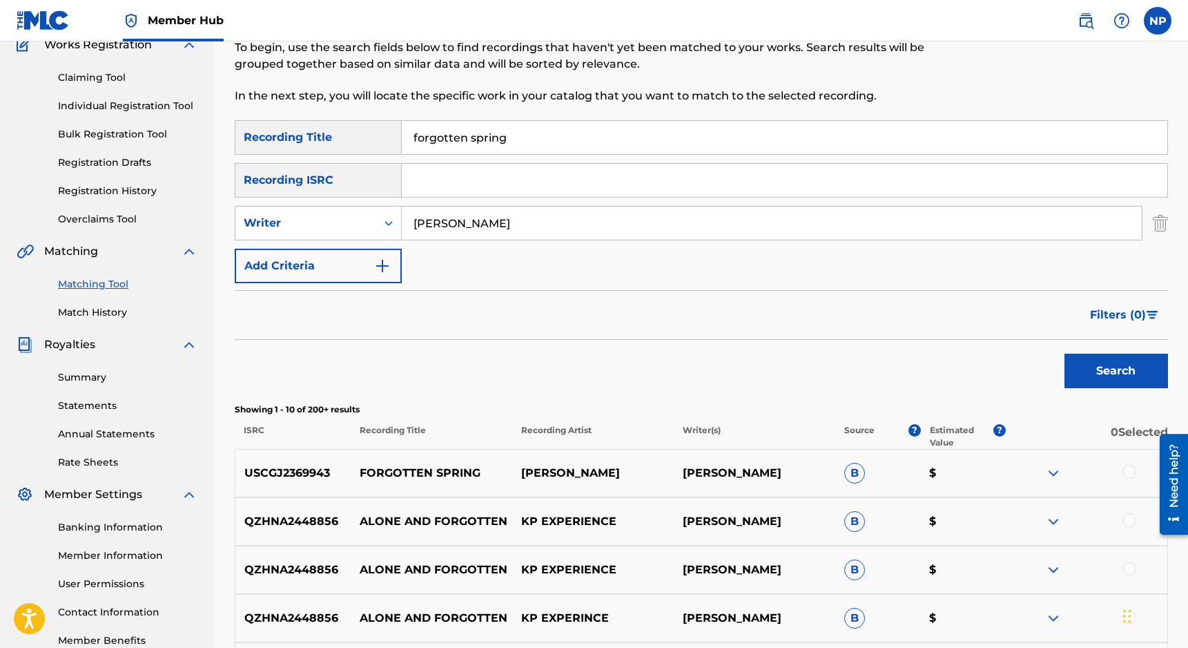
scroll to position [126, 0]
click at [843, 475] on div at bounding box center [1130, 471] width 14 height 14
click at [843, 523] on button "Match 1 Group" at bounding box center [970, 535] width 153 height 35
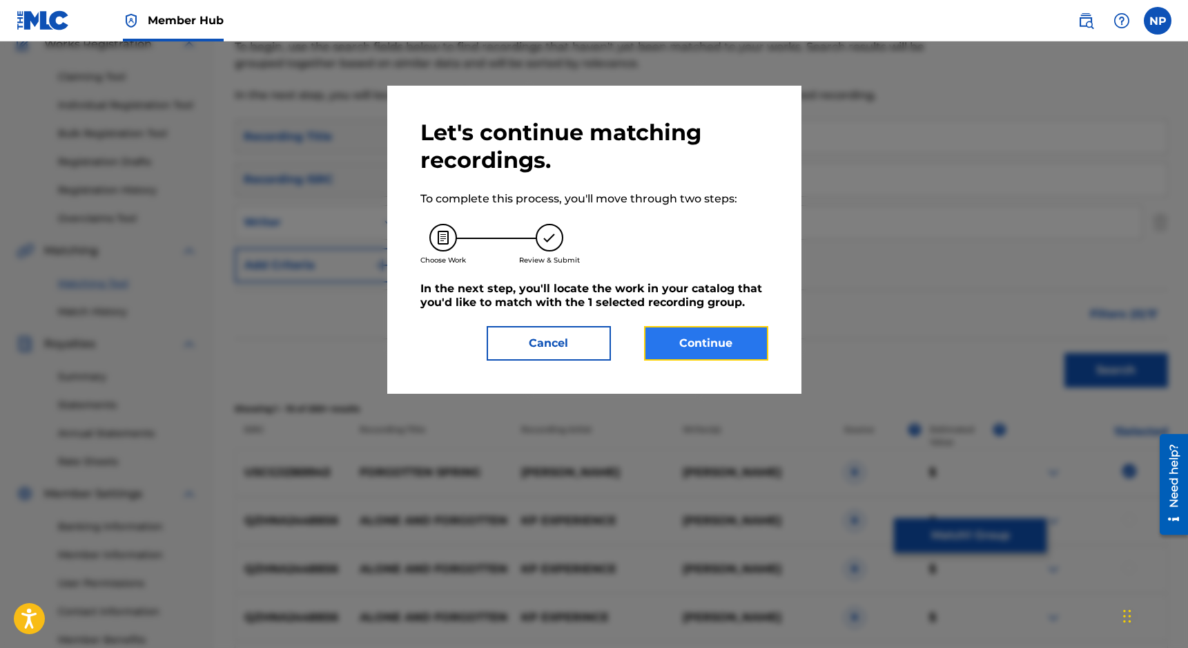
click at [733, 341] on button "Continue" at bounding box center [706, 343] width 124 height 35
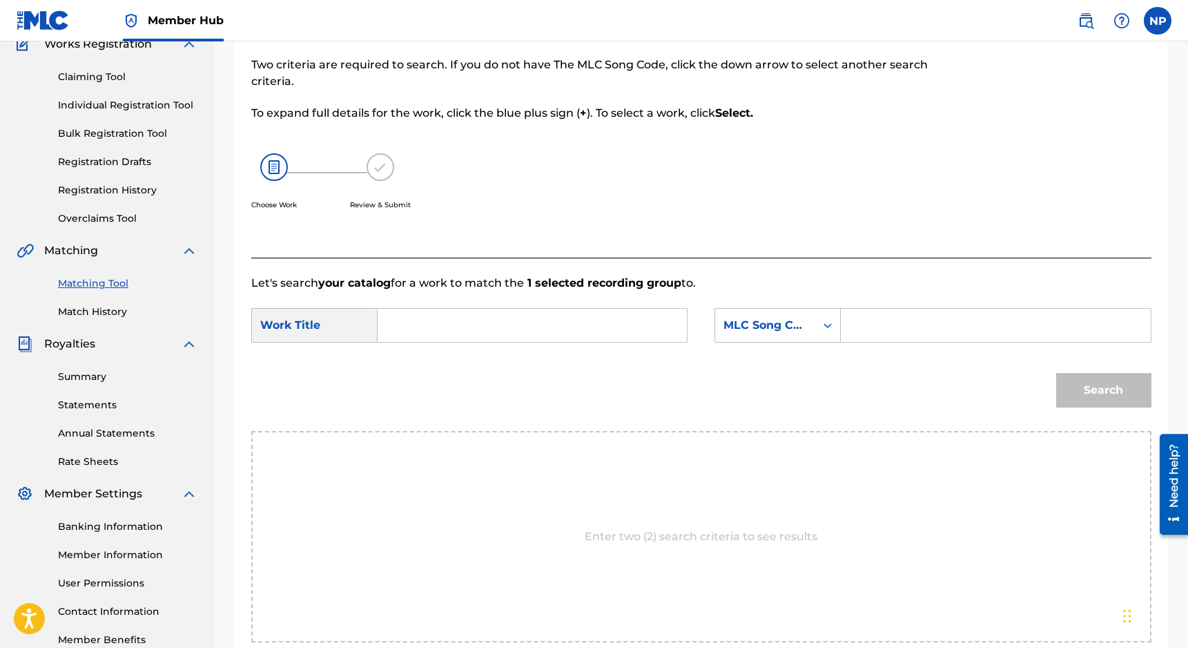
click at [488, 309] on input "Search Form" at bounding box center [532, 325] width 286 height 33
type input "forgotten spring"
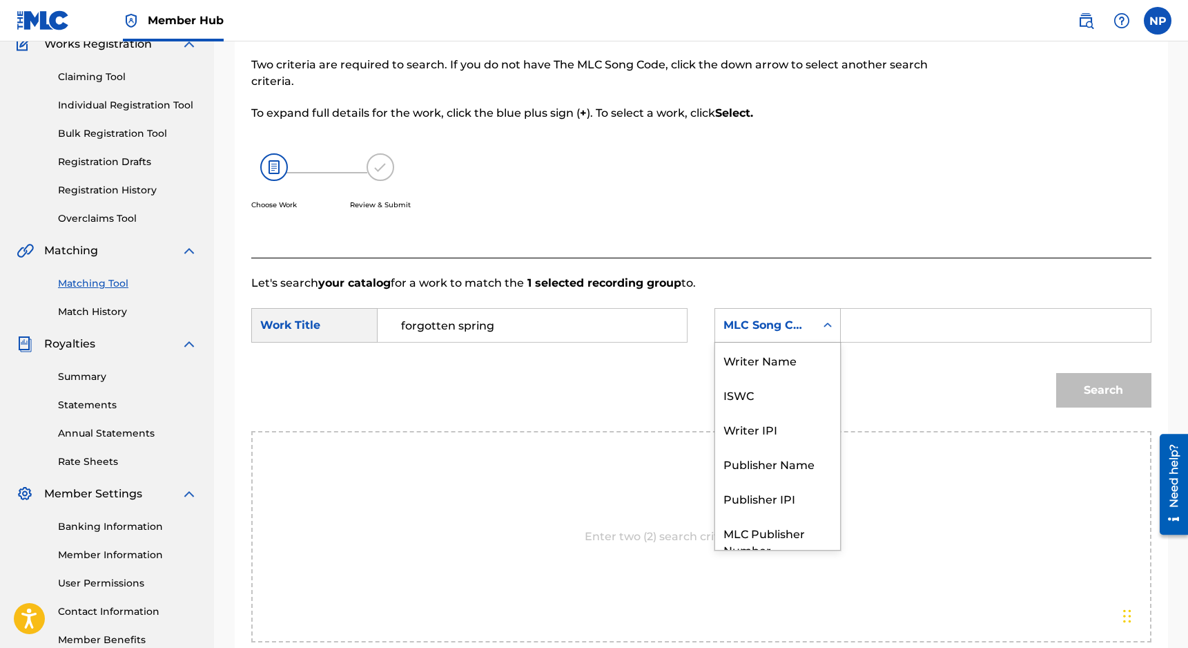
click at [799, 322] on div "MLC Song Code" at bounding box center [766, 325] width 84 height 17
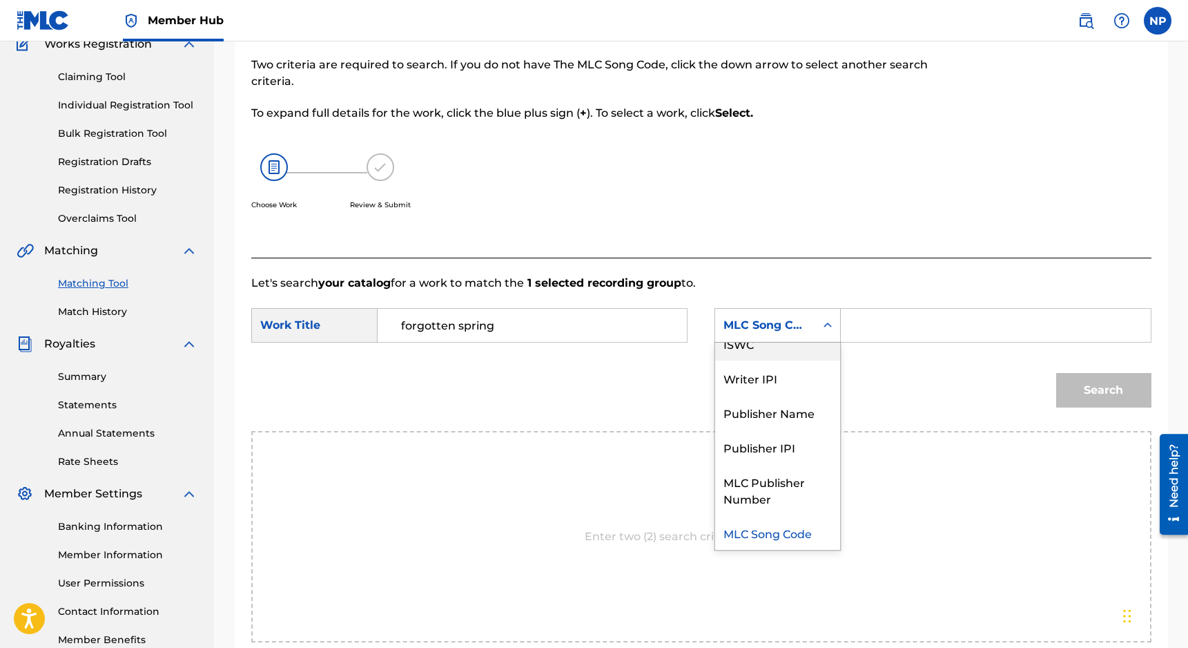
scroll to position [0, 0]
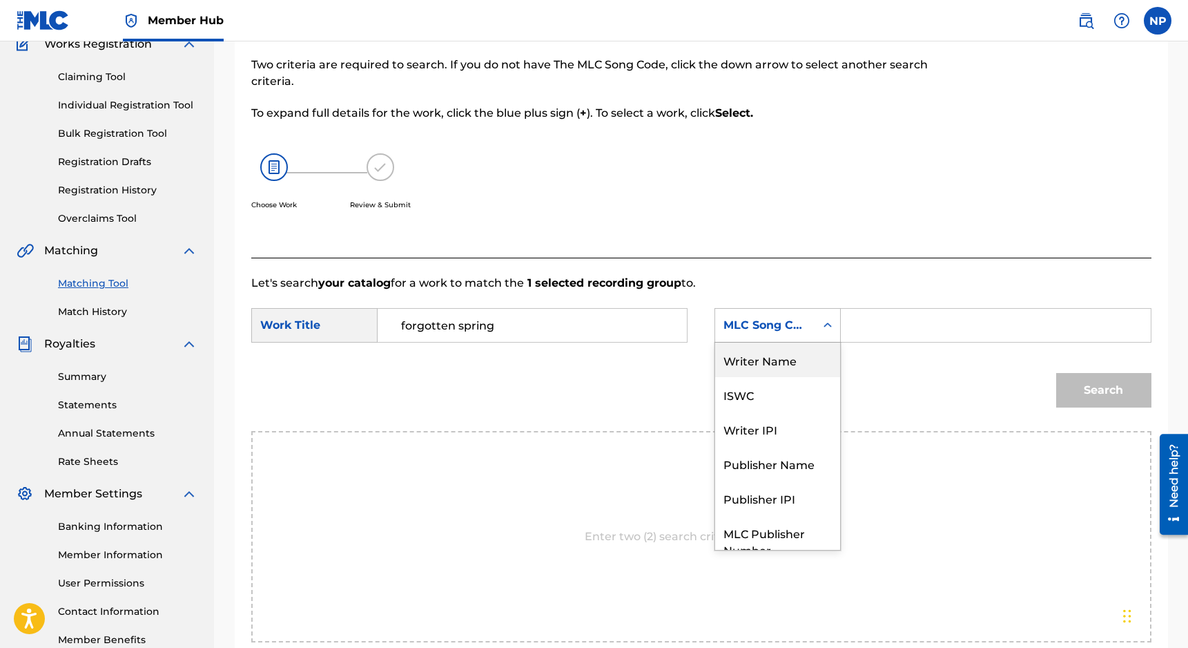
click at [760, 356] on div "Writer Name" at bounding box center [777, 359] width 125 height 35
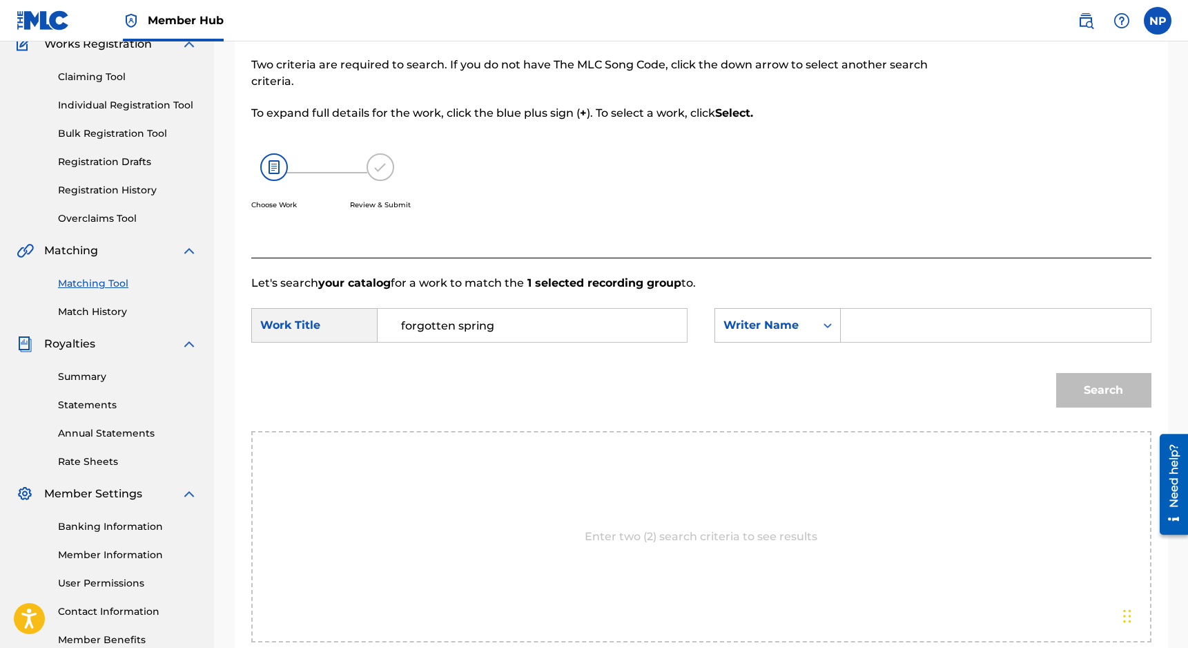
click at [843, 325] on input "Search Form" at bounding box center [996, 325] width 286 height 33
type input "nicholas petrillo"
click at [843, 373] on button "Search" at bounding box center [1103, 390] width 95 height 35
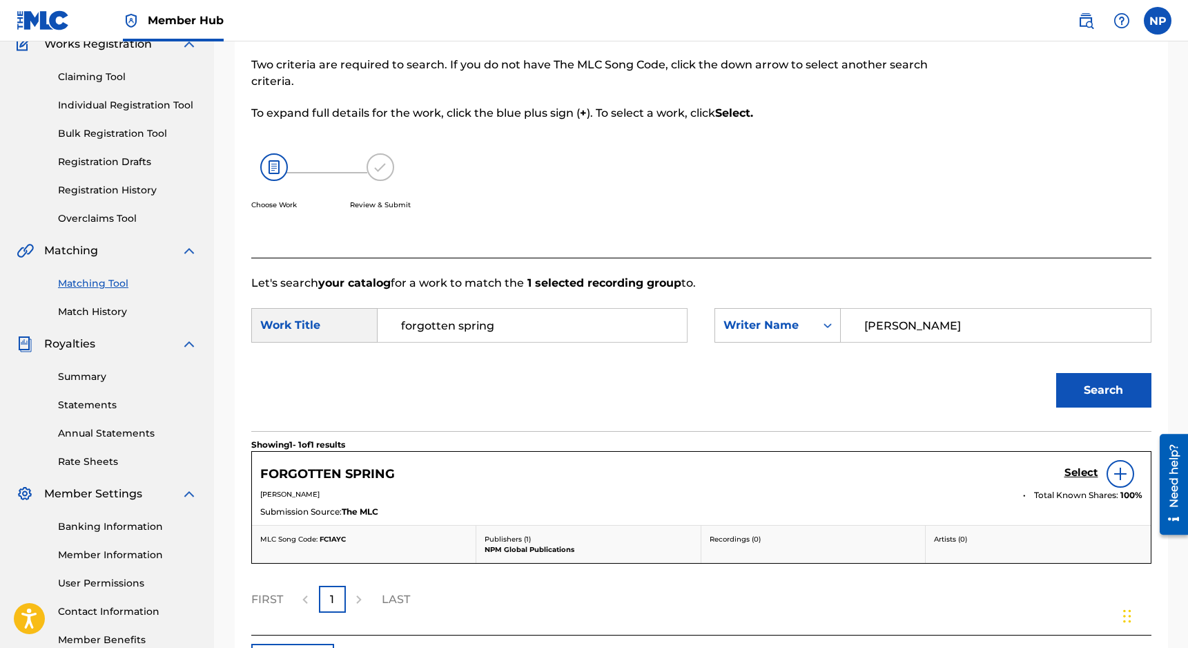
click at [843, 463] on div "Select" at bounding box center [1104, 474] width 78 height 28
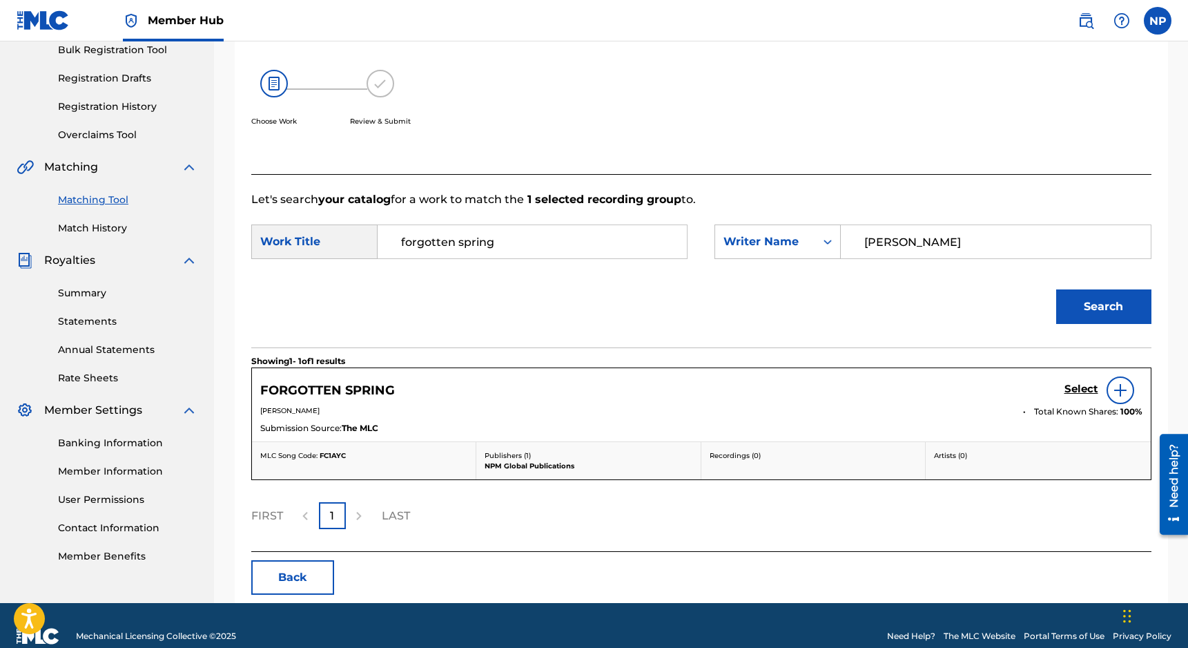
scroll to position [231, 0]
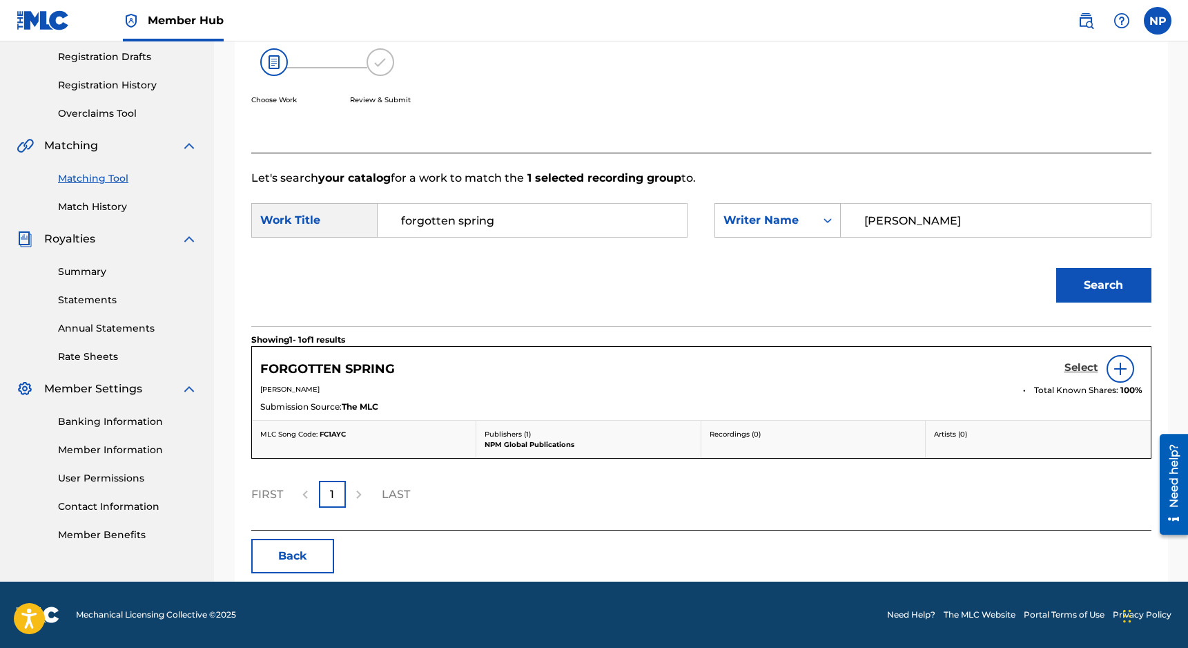
click at [843, 371] on h5 "Select" at bounding box center [1082, 367] width 34 height 13
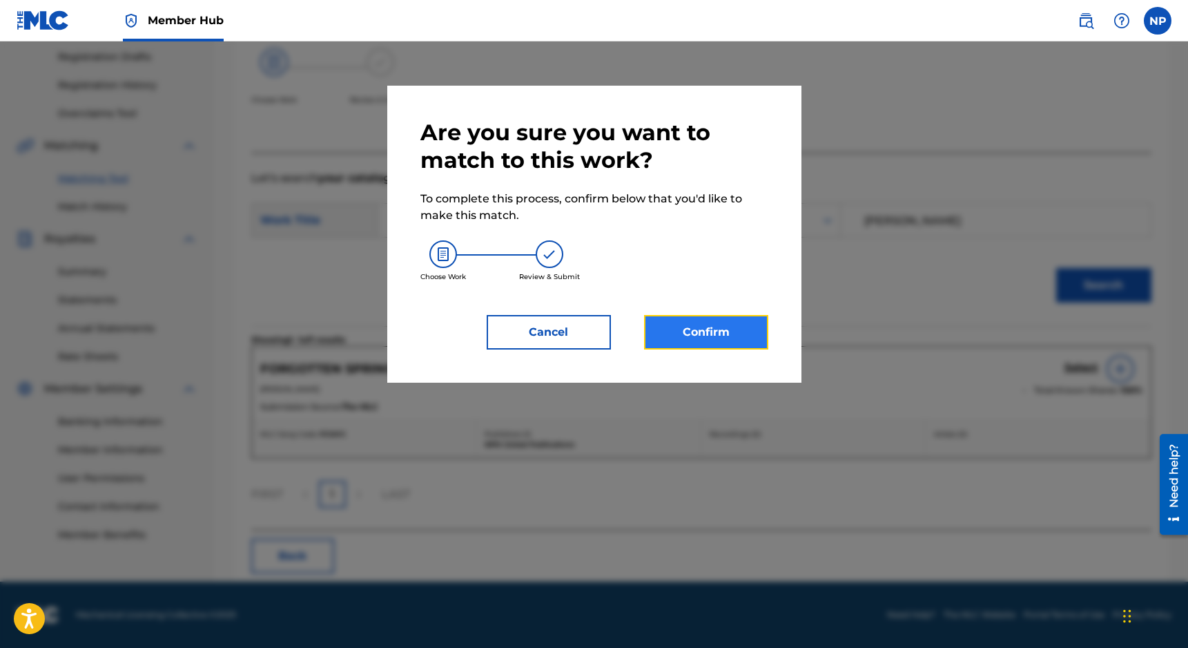
click at [703, 345] on button "Confirm" at bounding box center [706, 332] width 124 height 35
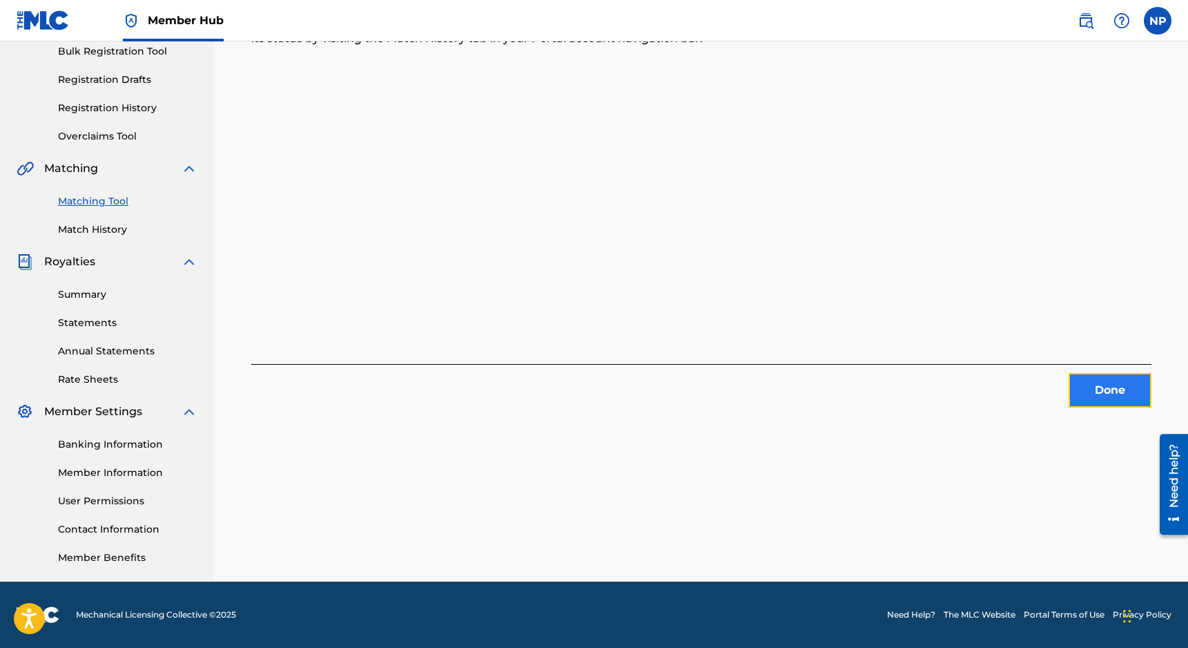
click at [843, 395] on button "Done" at bounding box center [1110, 390] width 83 height 35
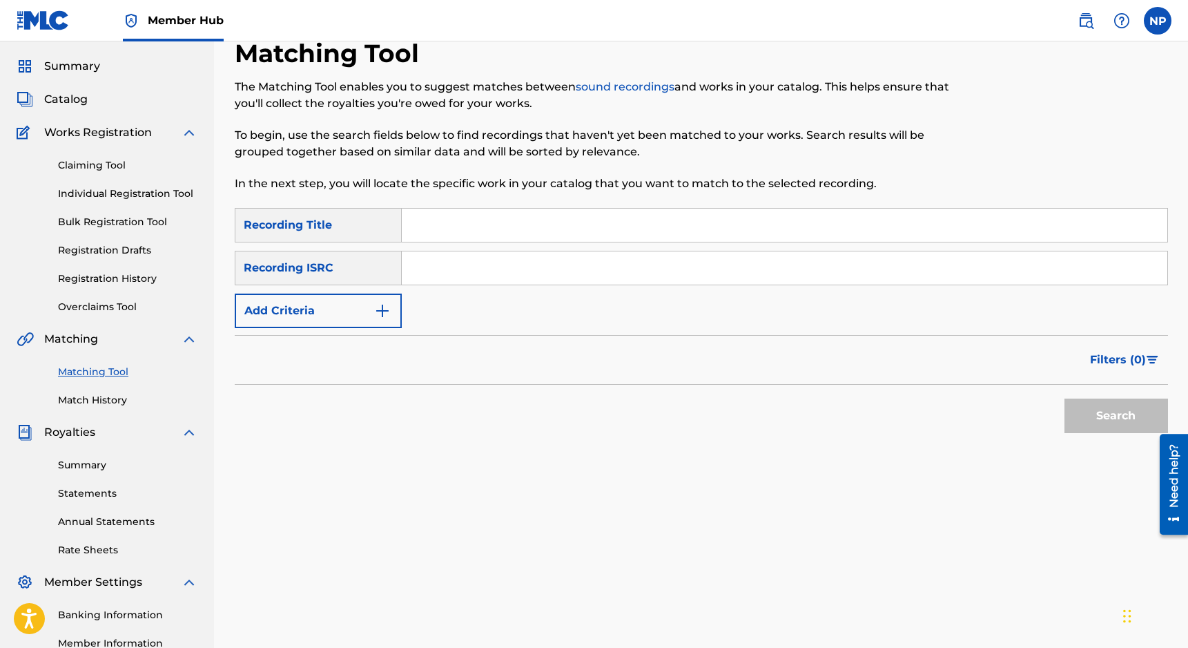
scroll to position [0, 0]
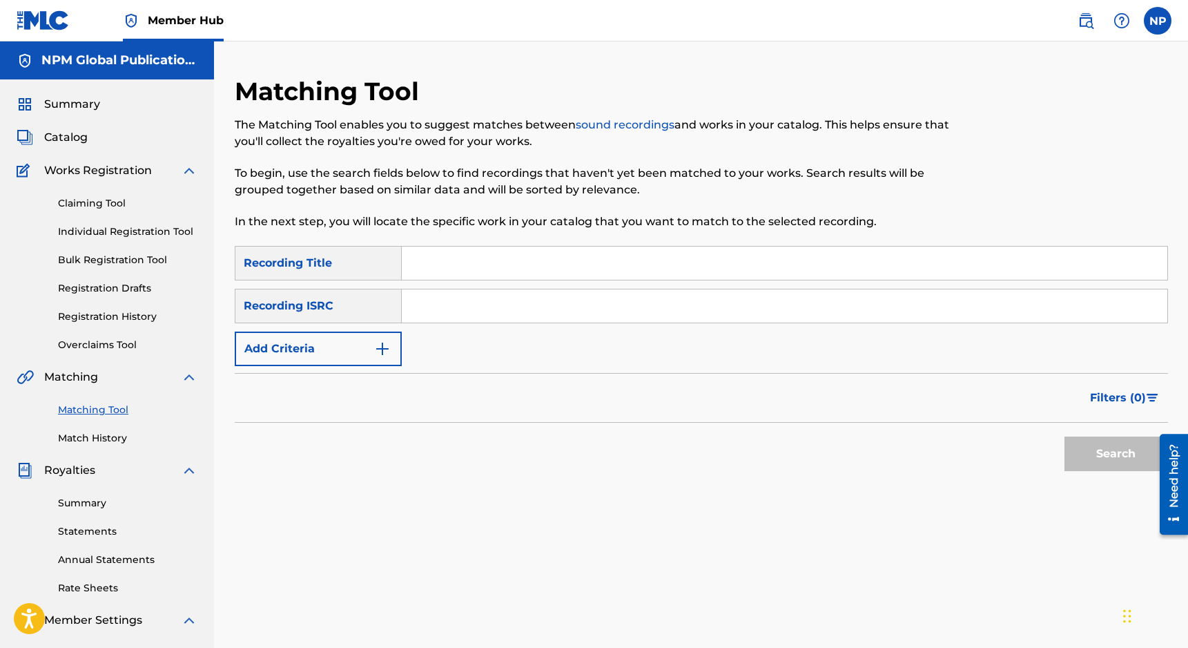
click at [420, 273] on input "Search Form" at bounding box center [785, 262] width 766 height 33
type input "hope trickles in"
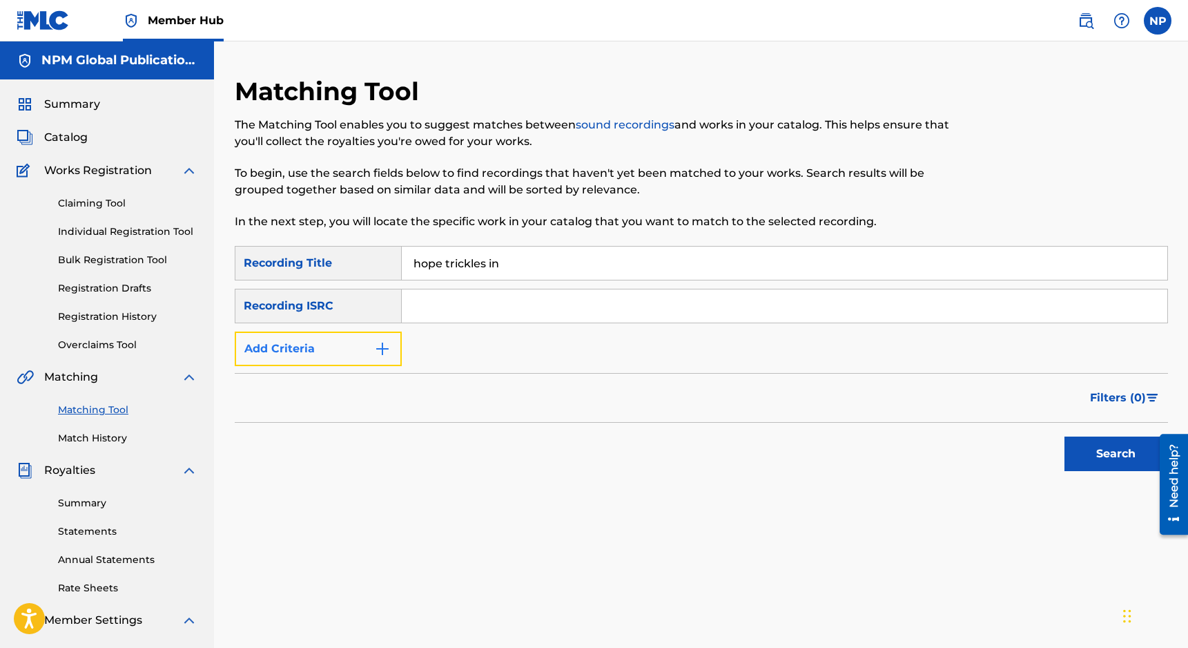
click at [327, 337] on button "Add Criteria" at bounding box center [318, 348] width 167 height 35
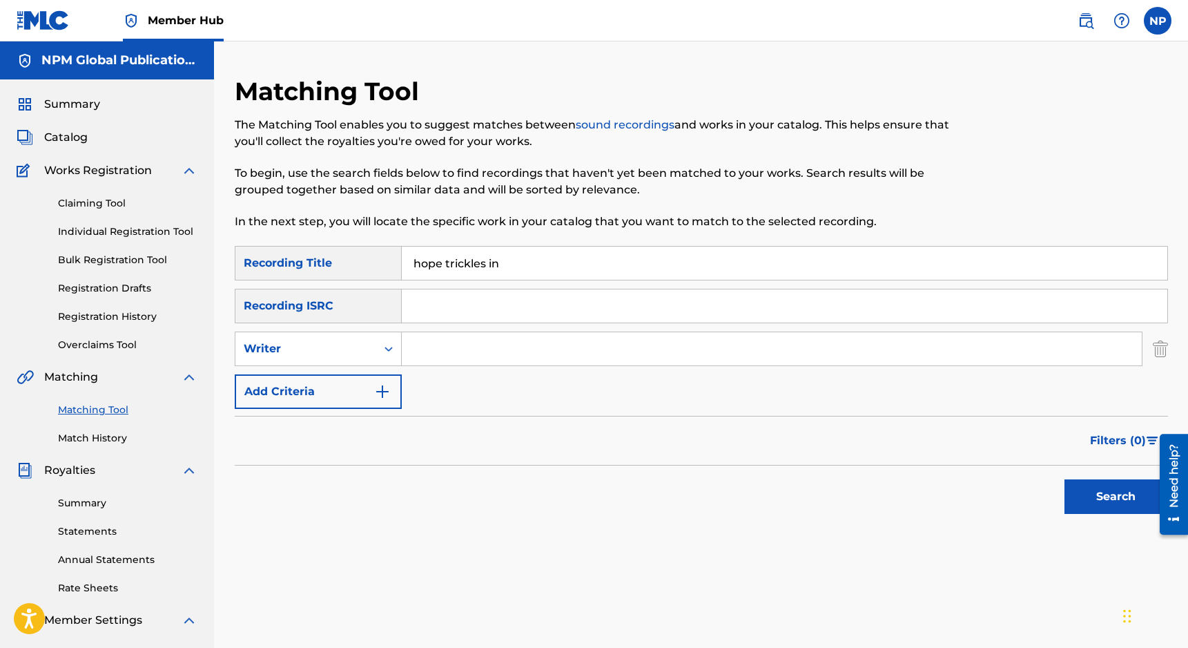
click at [442, 359] on input "Search Form" at bounding box center [772, 348] width 740 height 33
type input "nicholas petrillo"
click at [843, 479] on button "Search" at bounding box center [1117, 496] width 104 height 35
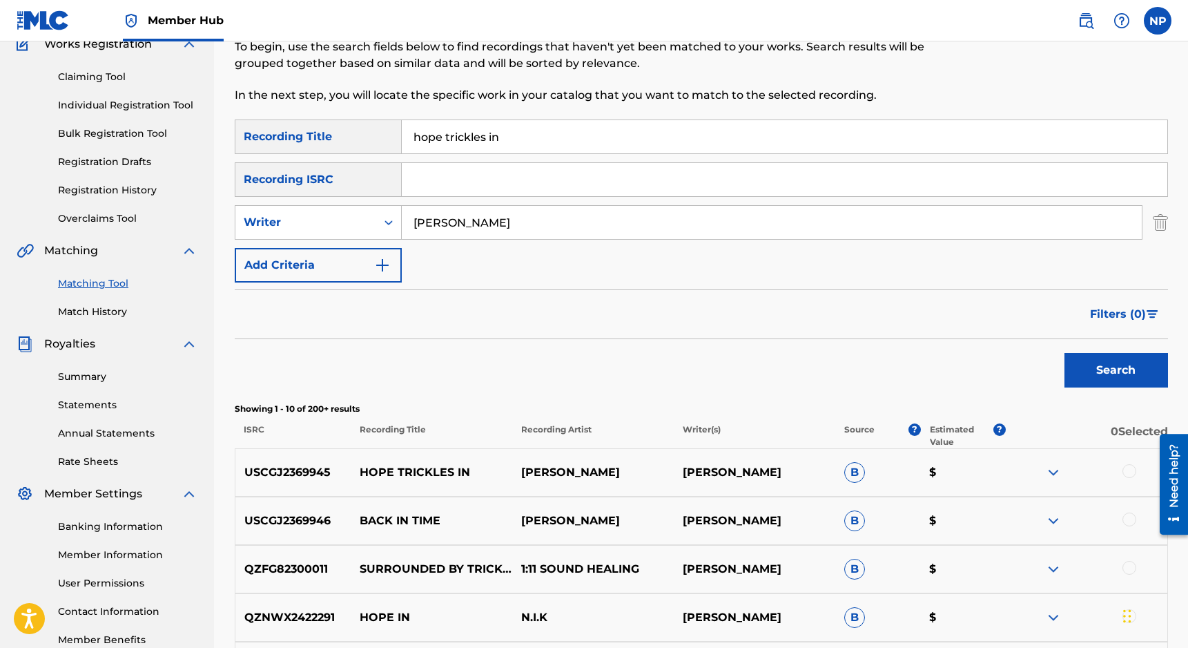
scroll to position [139, 0]
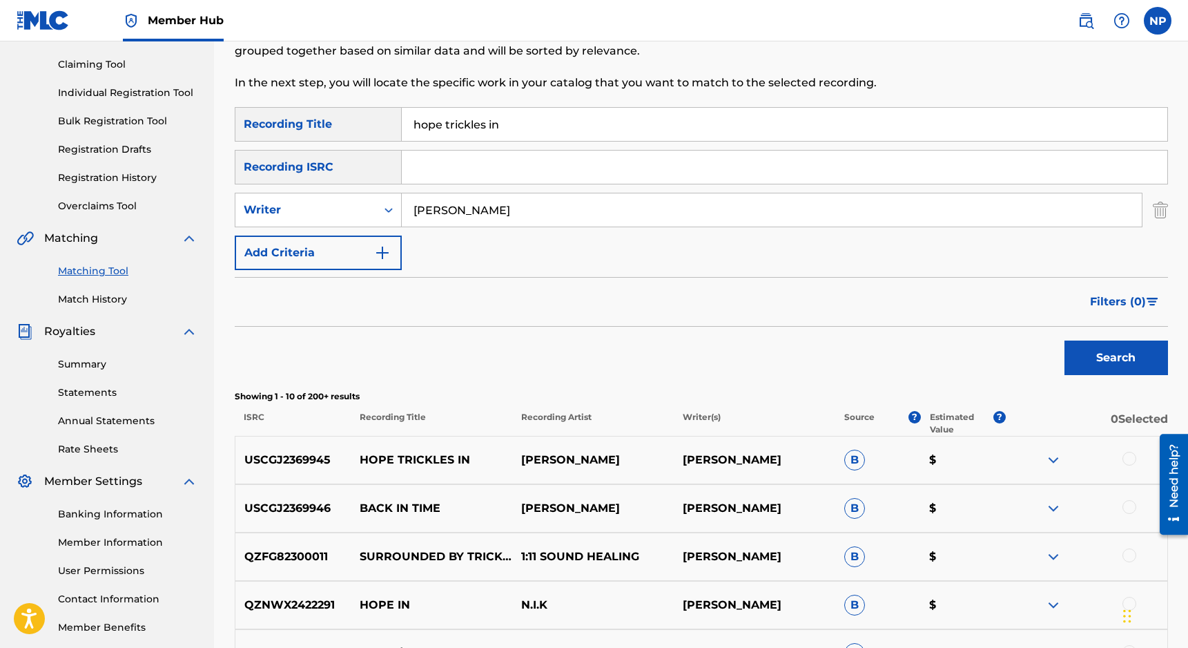
click at [843, 456] on div at bounding box center [1130, 459] width 14 height 14
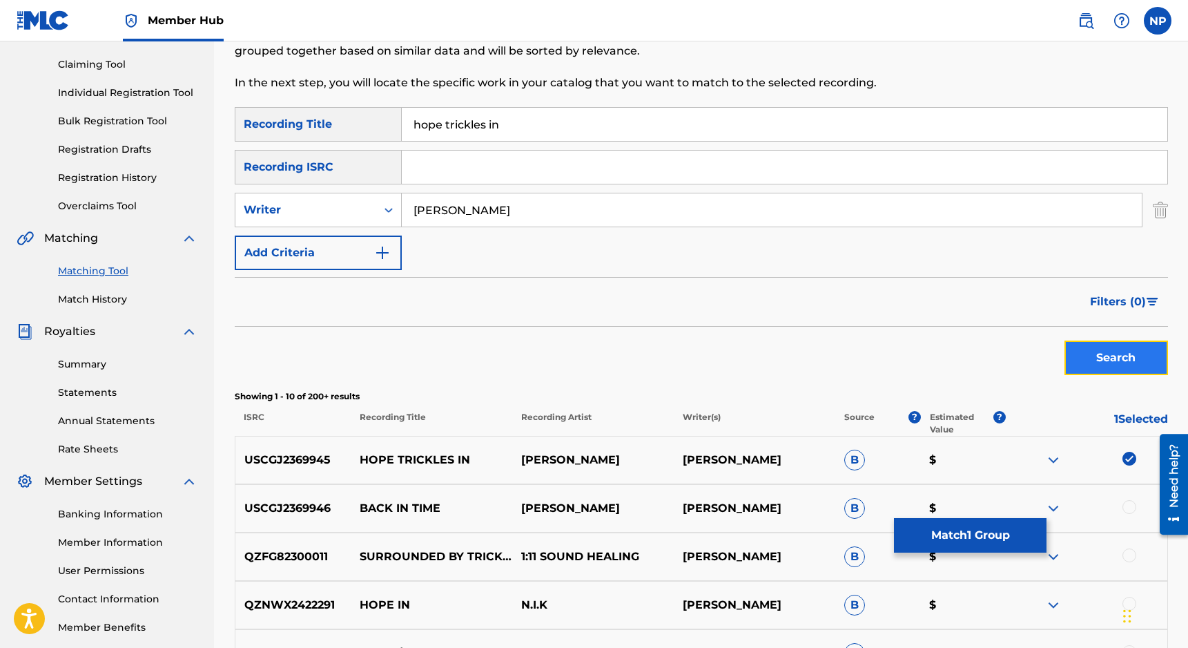
click at [843, 342] on button "Search" at bounding box center [1117, 357] width 104 height 35
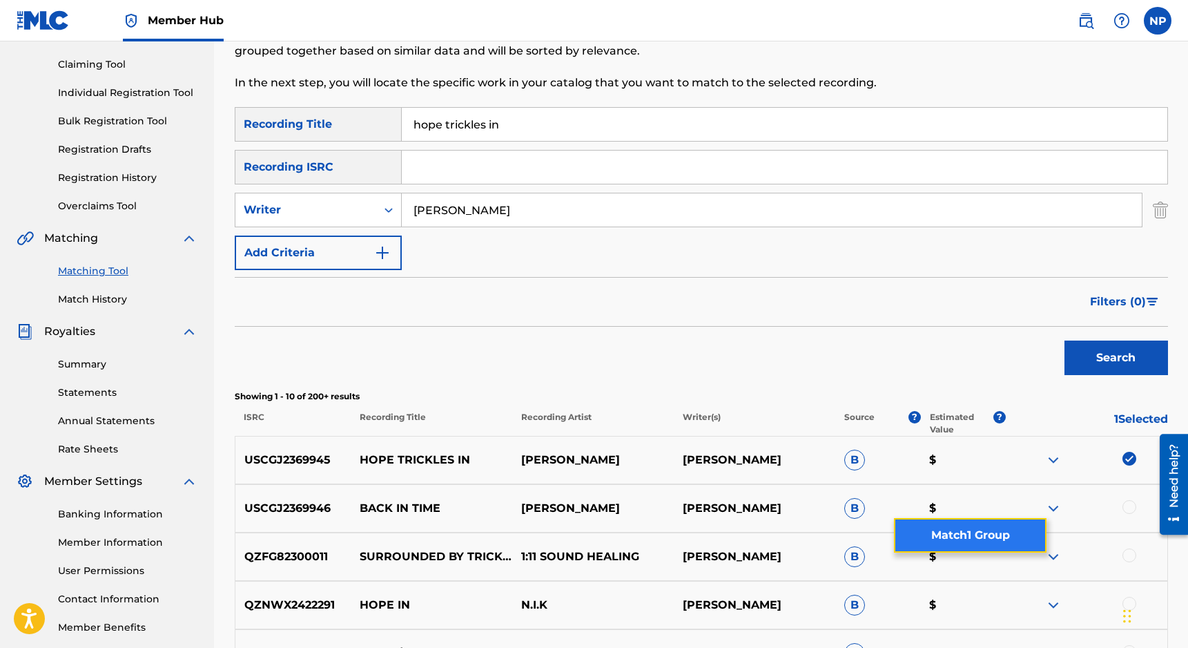
click at [843, 525] on button "Match 1 Group" at bounding box center [970, 535] width 153 height 35
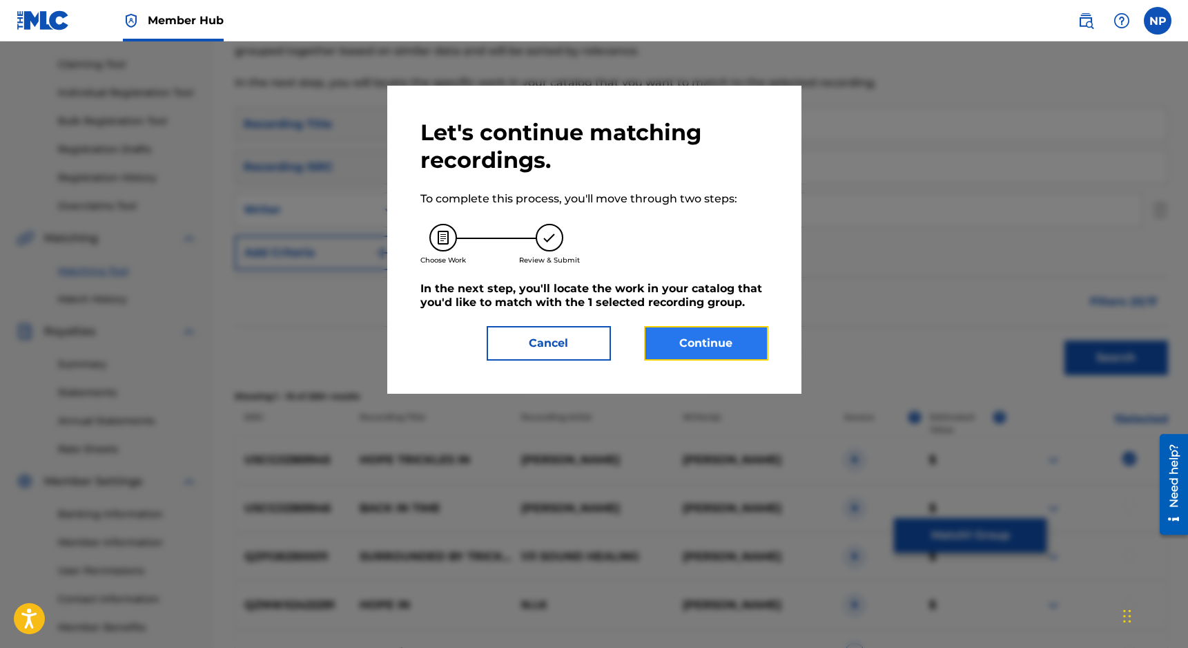
click at [735, 349] on button "Continue" at bounding box center [706, 343] width 124 height 35
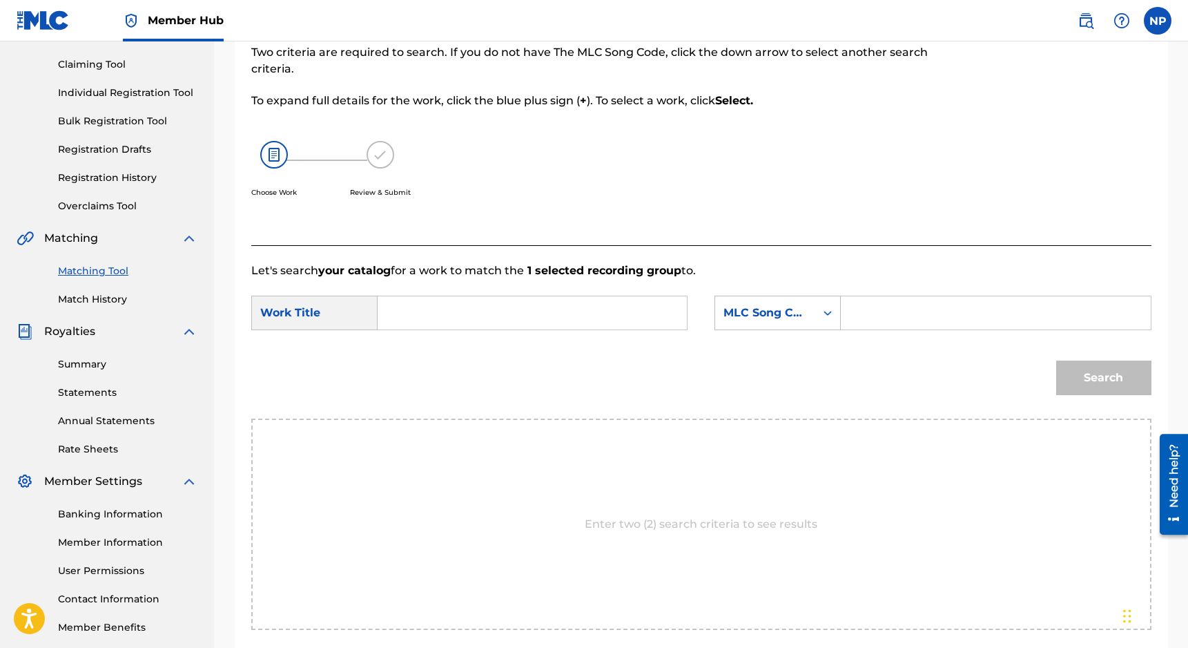
click at [565, 325] on input "Search Form" at bounding box center [532, 312] width 286 height 33
type input "hope trickles in"
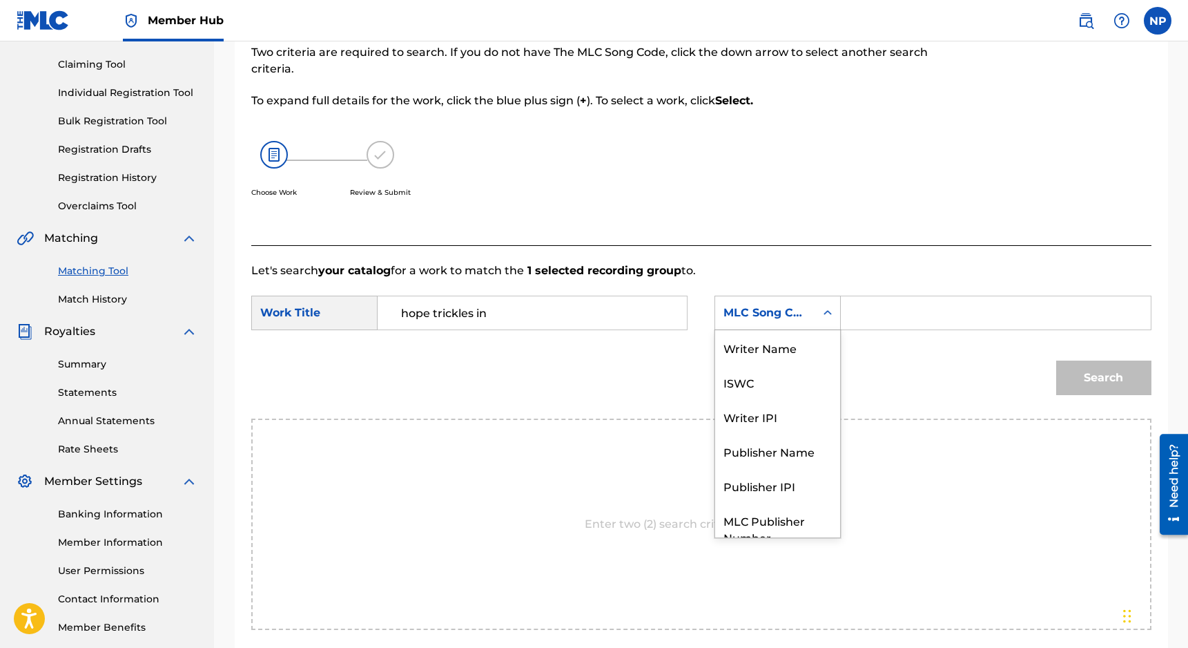
click at [807, 320] on div "MLC Song Code" at bounding box center [765, 313] width 100 height 26
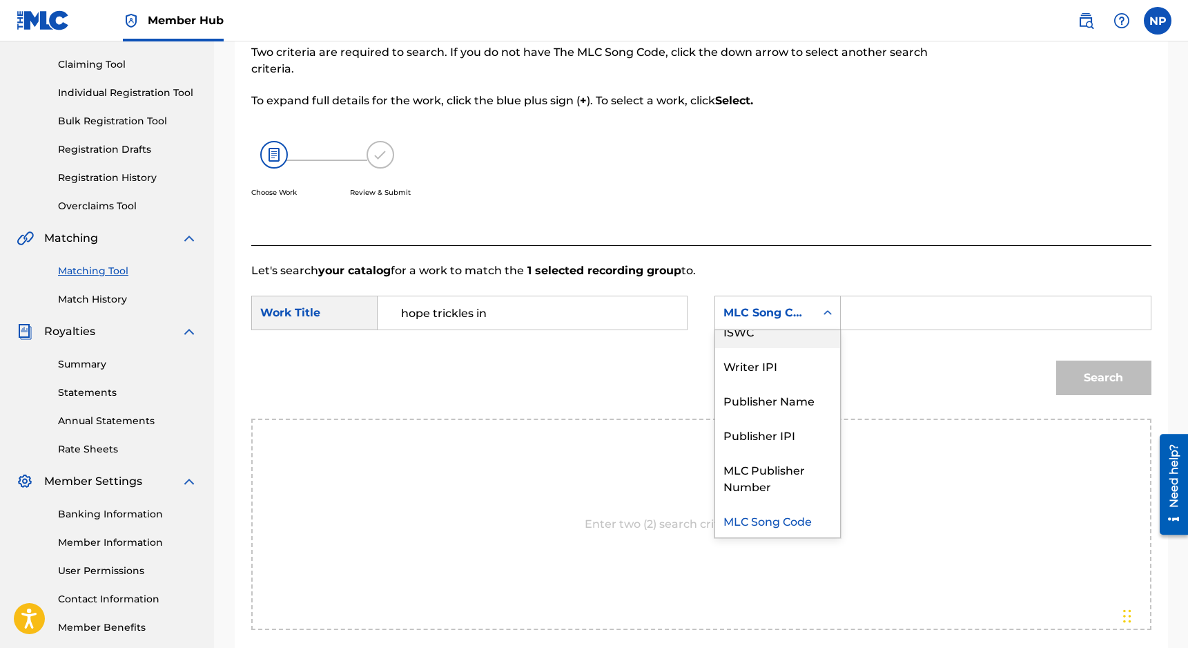
scroll to position [0, 0]
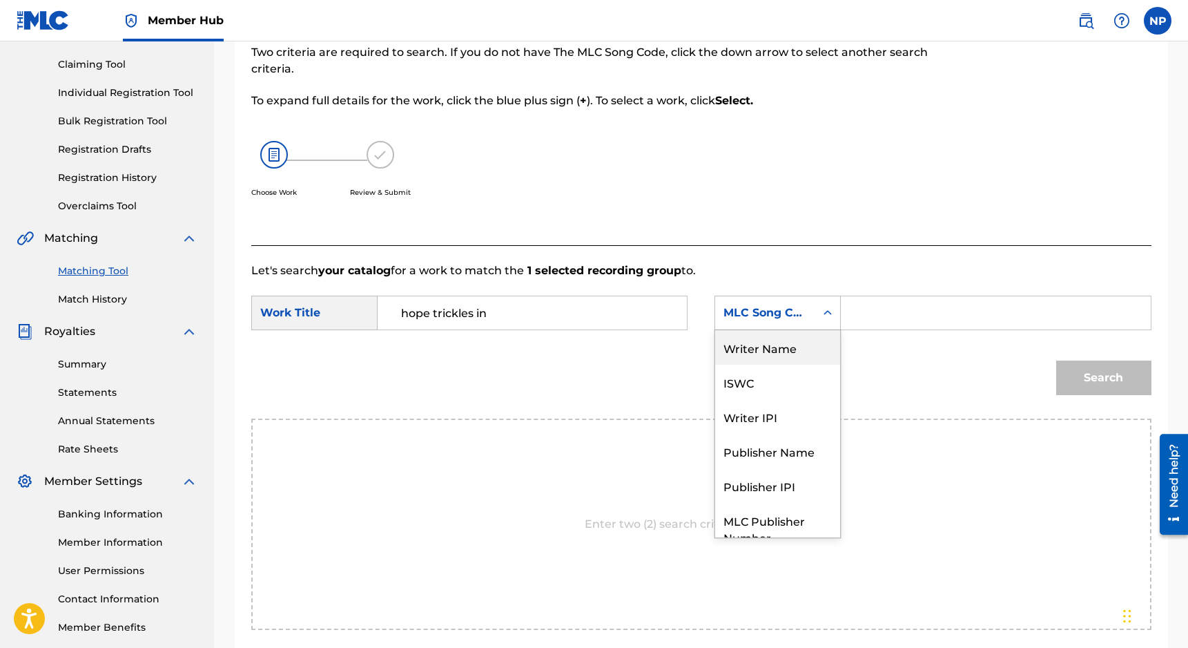
click at [765, 348] on div "Writer Name" at bounding box center [777, 347] width 125 height 35
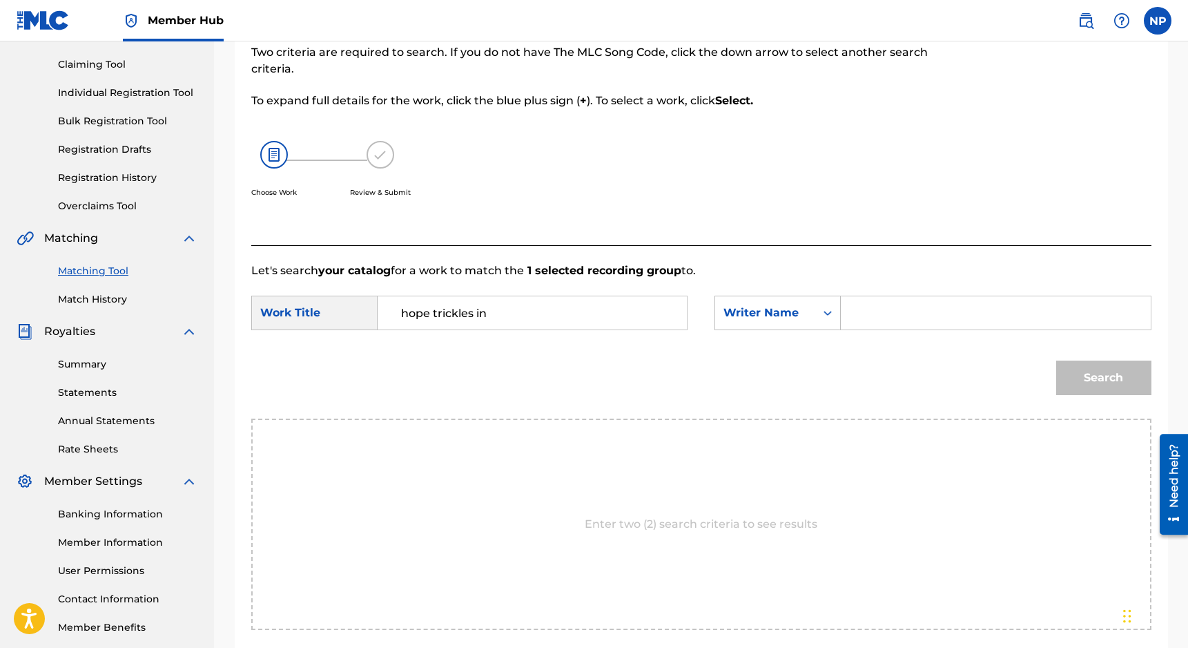
click at [843, 305] on input "Search Form" at bounding box center [996, 312] width 286 height 33
type input "nicholas petrillo"
click at [843, 360] on button "Search" at bounding box center [1103, 377] width 95 height 35
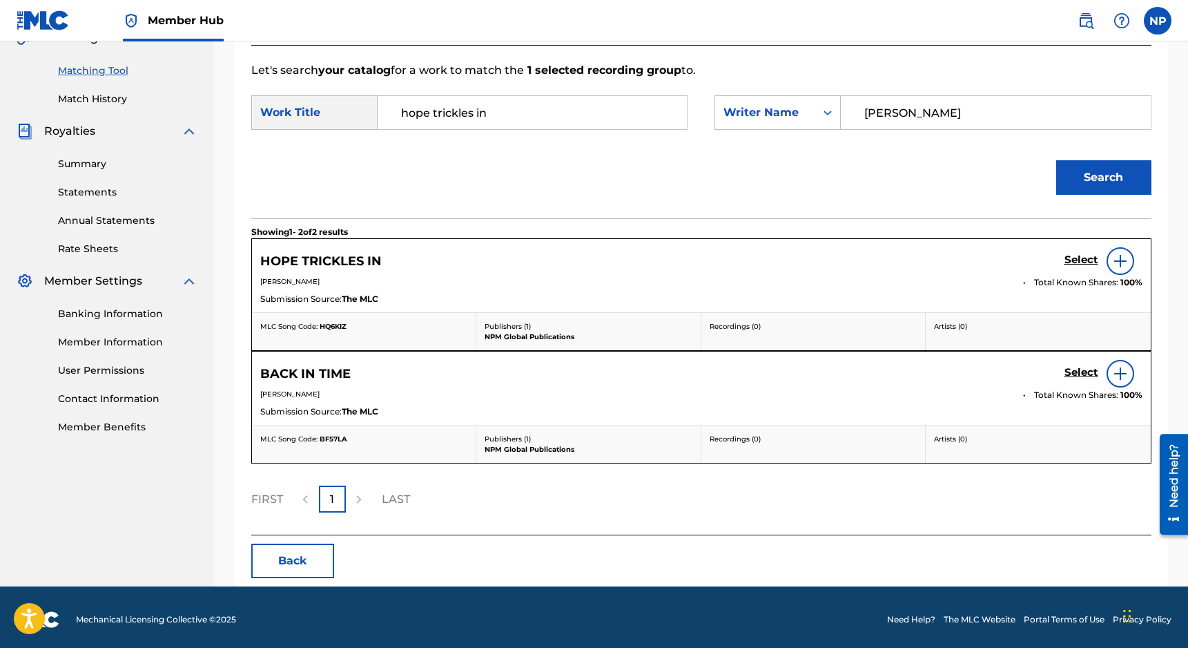
scroll to position [343, 0]
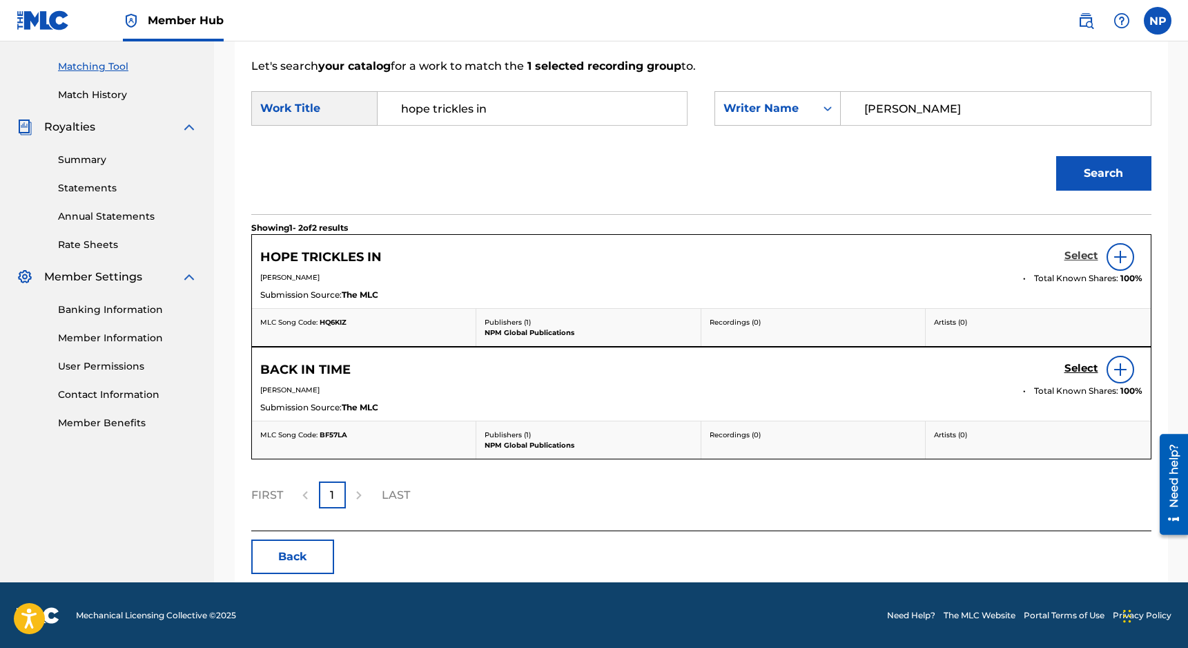
click at [843, 254] on h5 "Select" at bounding box center [1082, 255] width 34 height 13
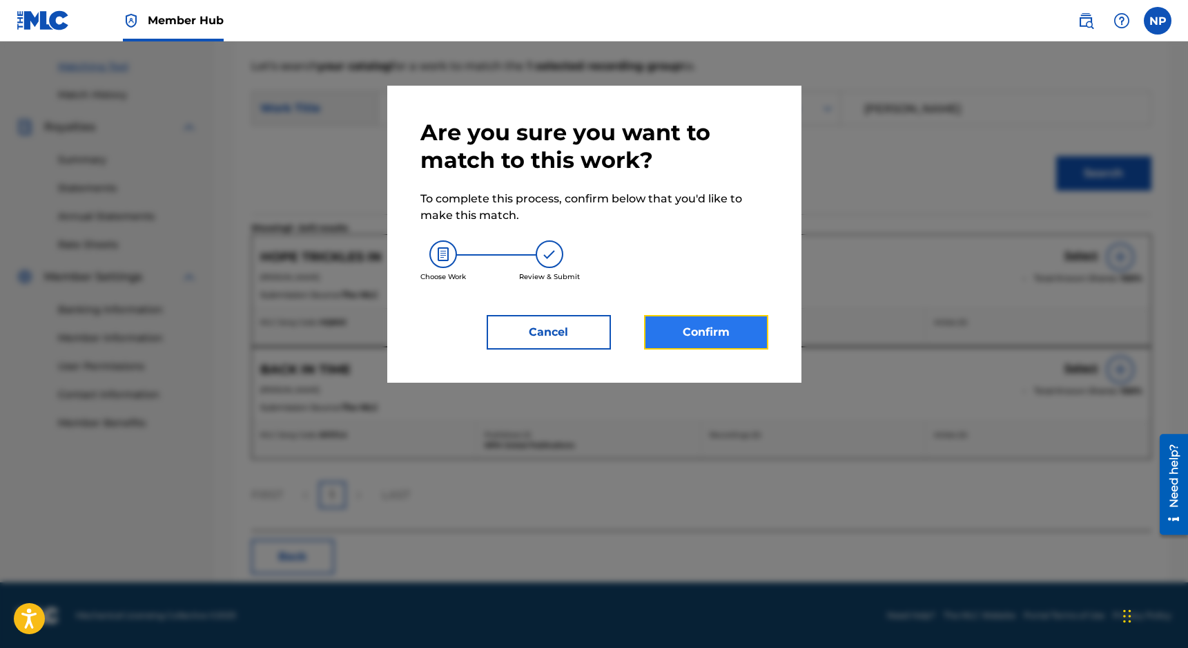
click at [745, 338] on button "Confirm" at bounding box center [706, 332] width 124 height 35
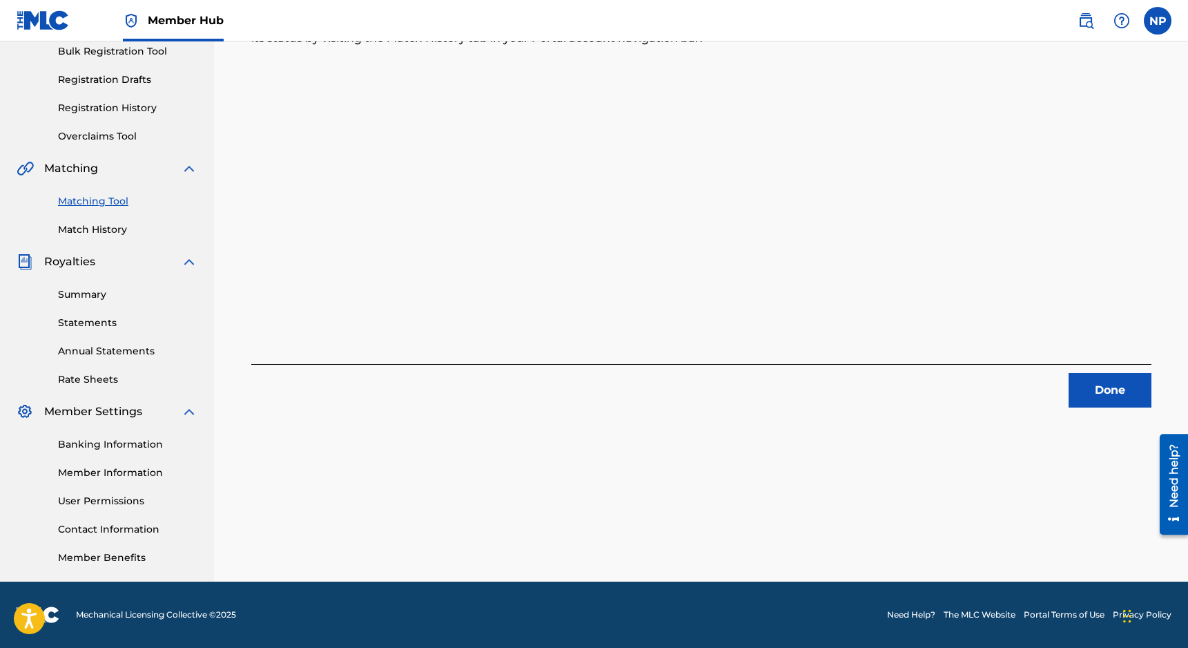
scroll to position [0, 0]
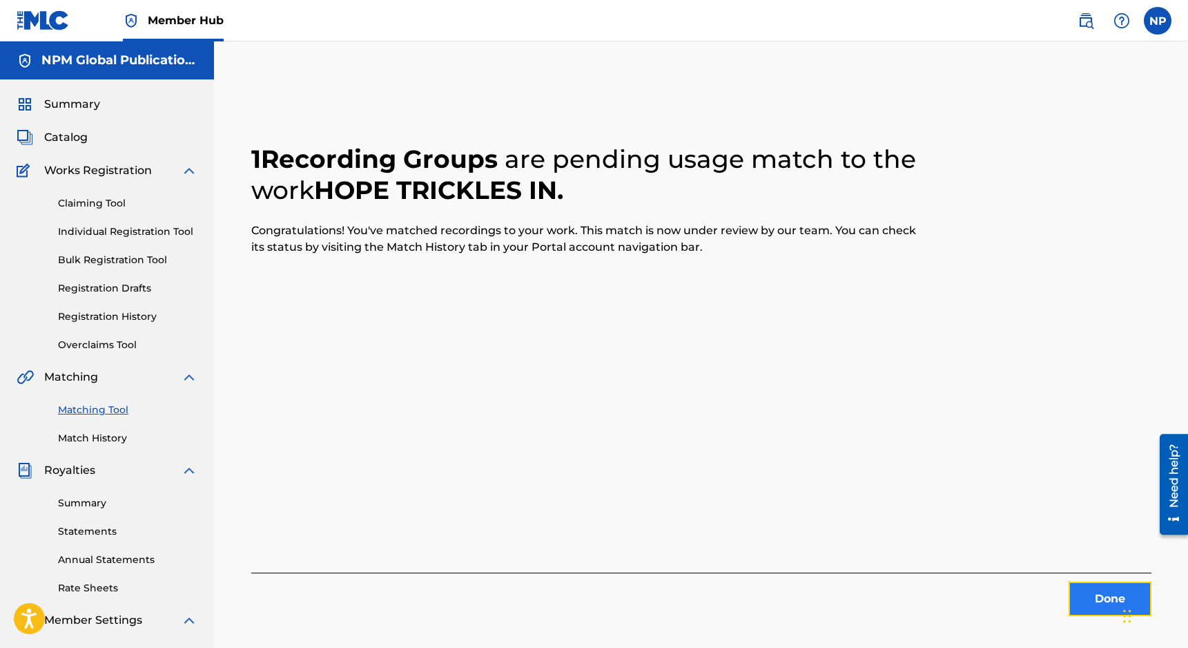
click at [843, 609] on button "Done" at bounding box center [1110, 598] width 83 height 35
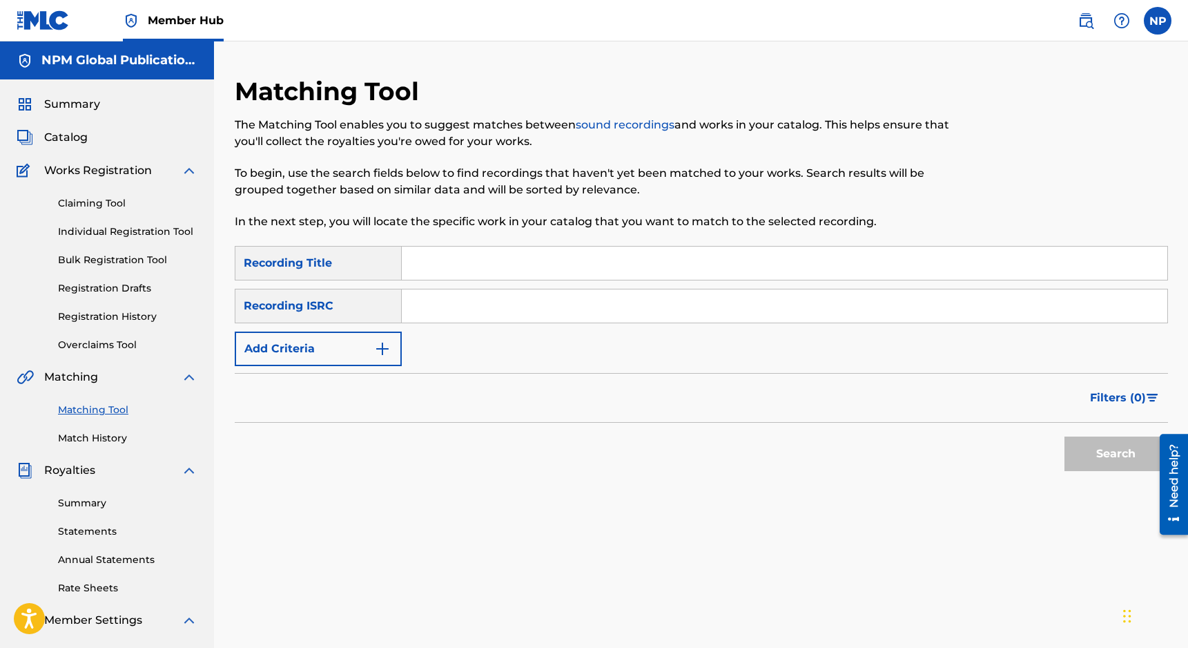
click at [532, 263] on input "Search Form" at bounding box center [785, 262] width 766 height 33
type input "midnight at the film noir"
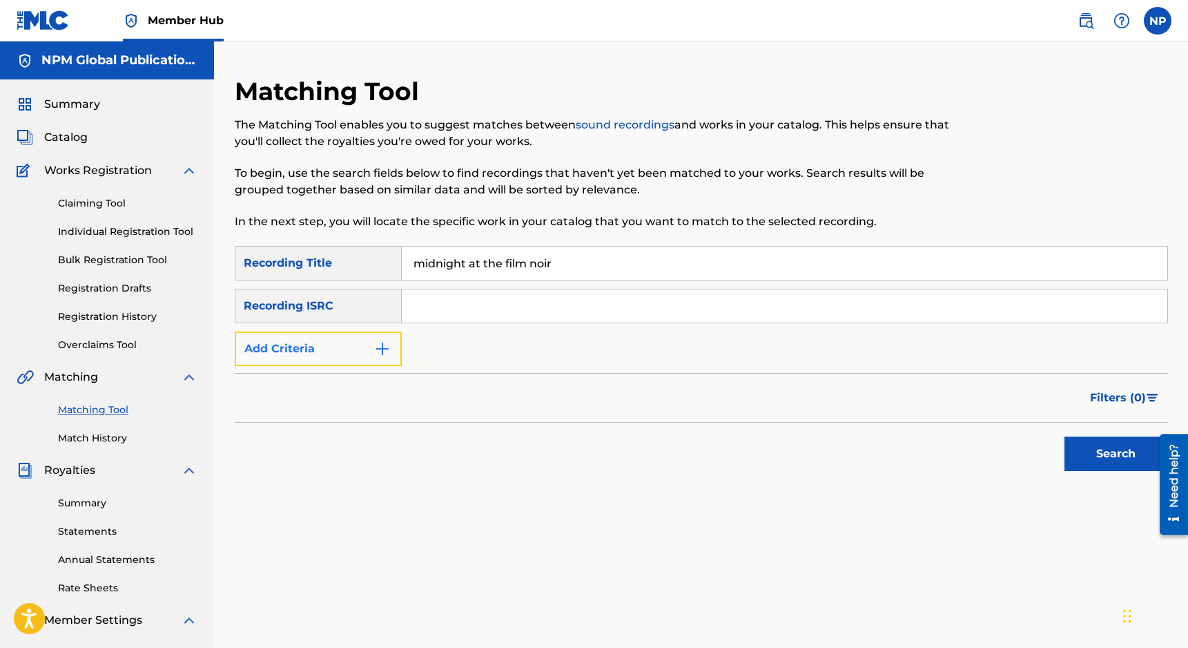
click at [365, 343] on button "Add Criteria" at bounding box center [318, 348] width 167 height 35
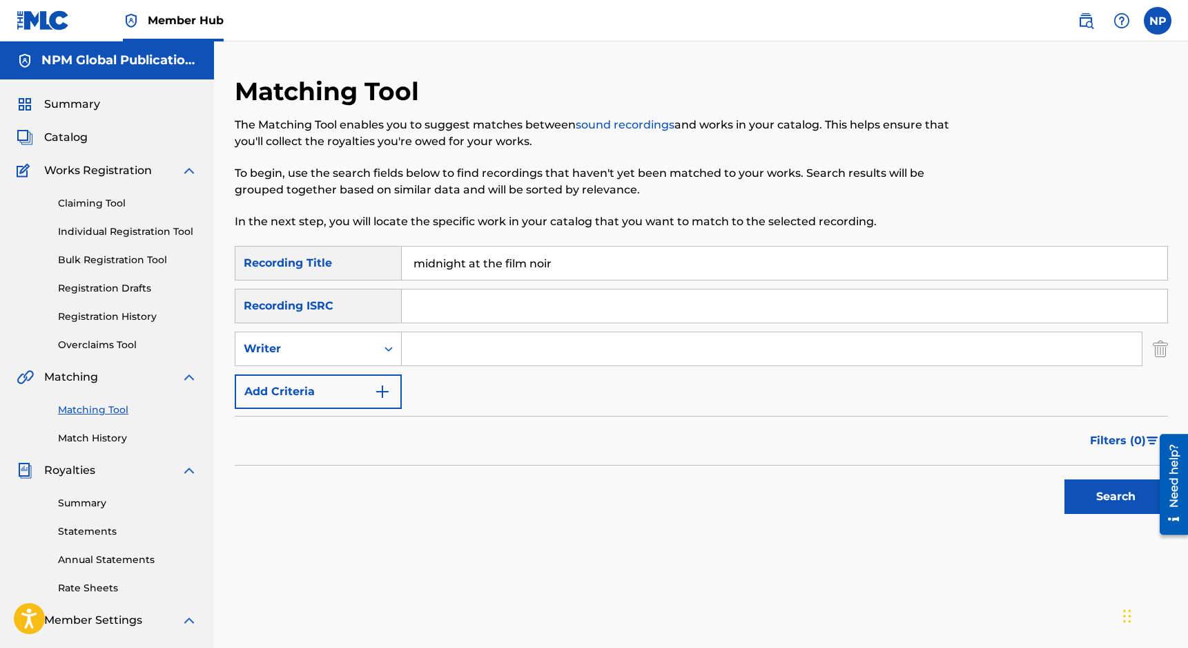
click at [455, 335] on input "Search Form" at bounding box center [772, 348] width 740 height 33
type input "nicholas petrillo"
click at [843, 479] on button "Search" at bounding box center [1117, 496] width 104 height 35
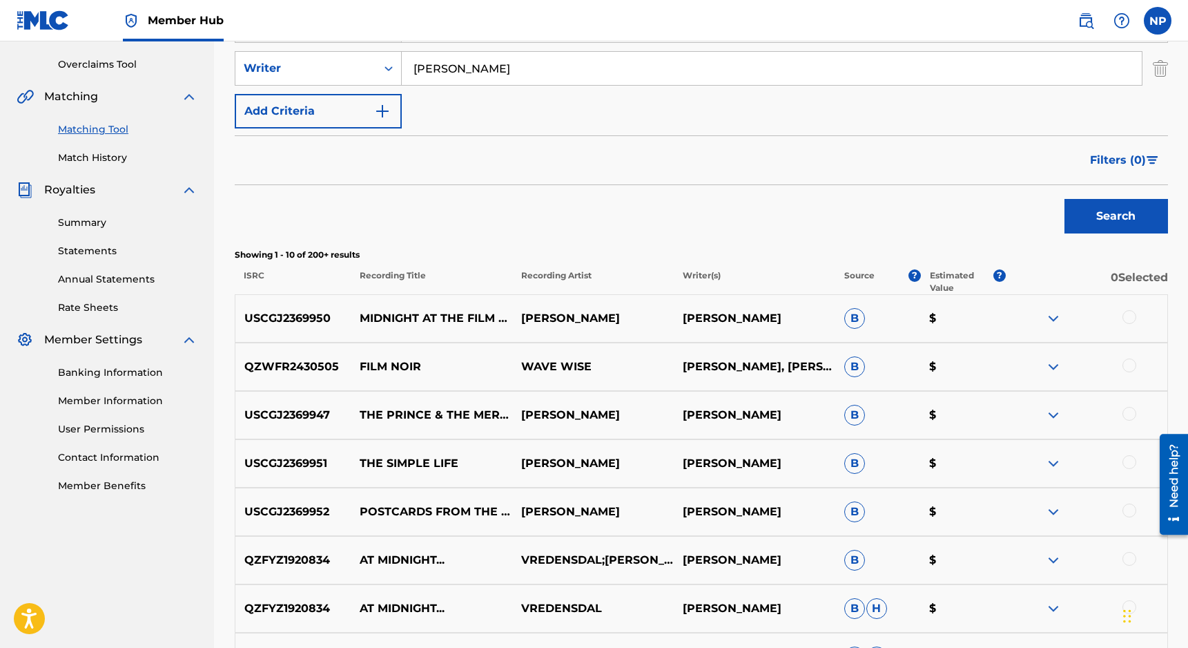
scroll to position [282, 0]
click at [843, 318] on div at bounding box center [1130, 316] width 14 height 14
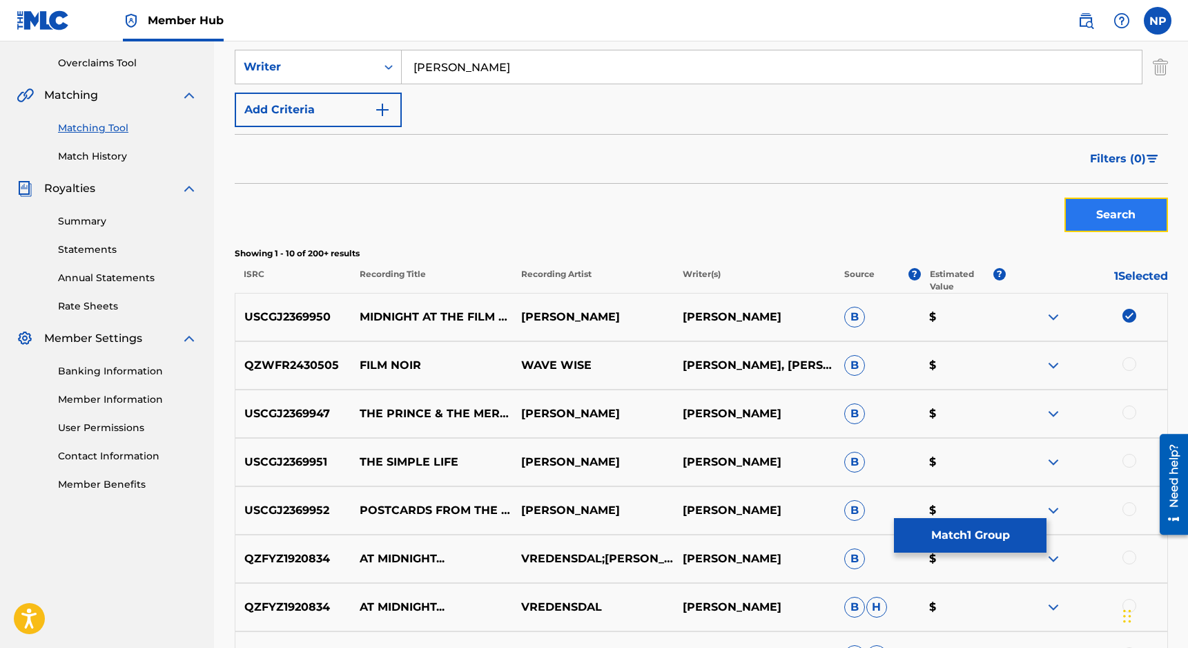
click at [843, 217] on button "Search" at bounding box center [1117, 214] width 104 height 35
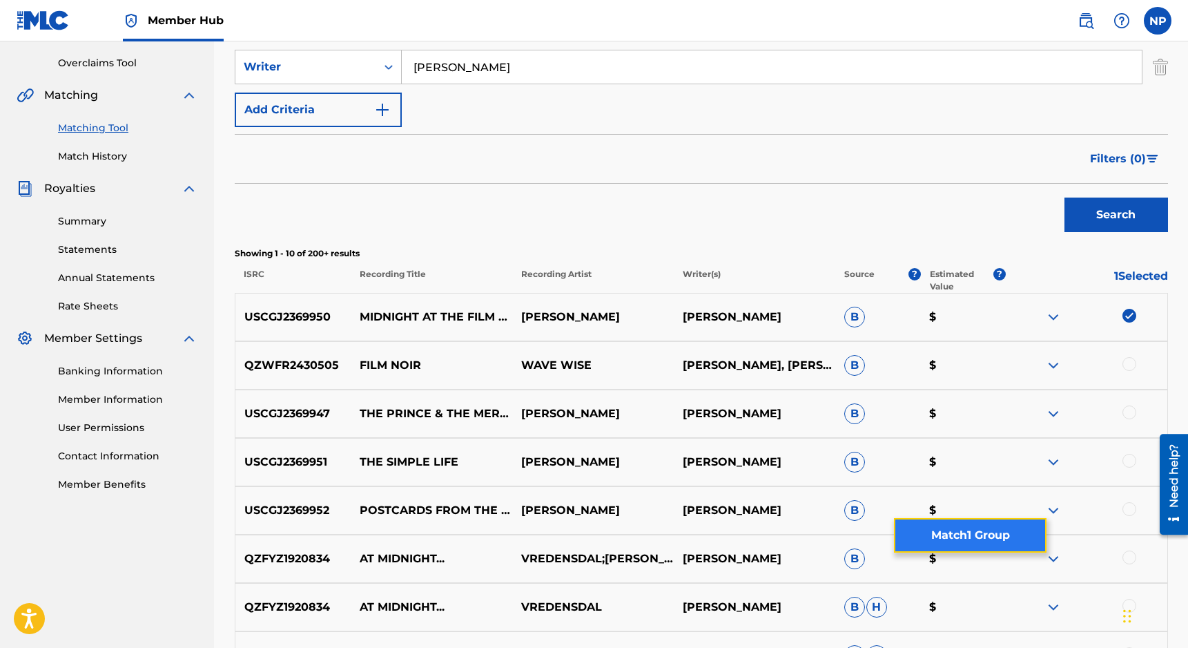
click at [843, 530] on button "Match 1 Group" at bounding box center [970, 535] width 153 height 35
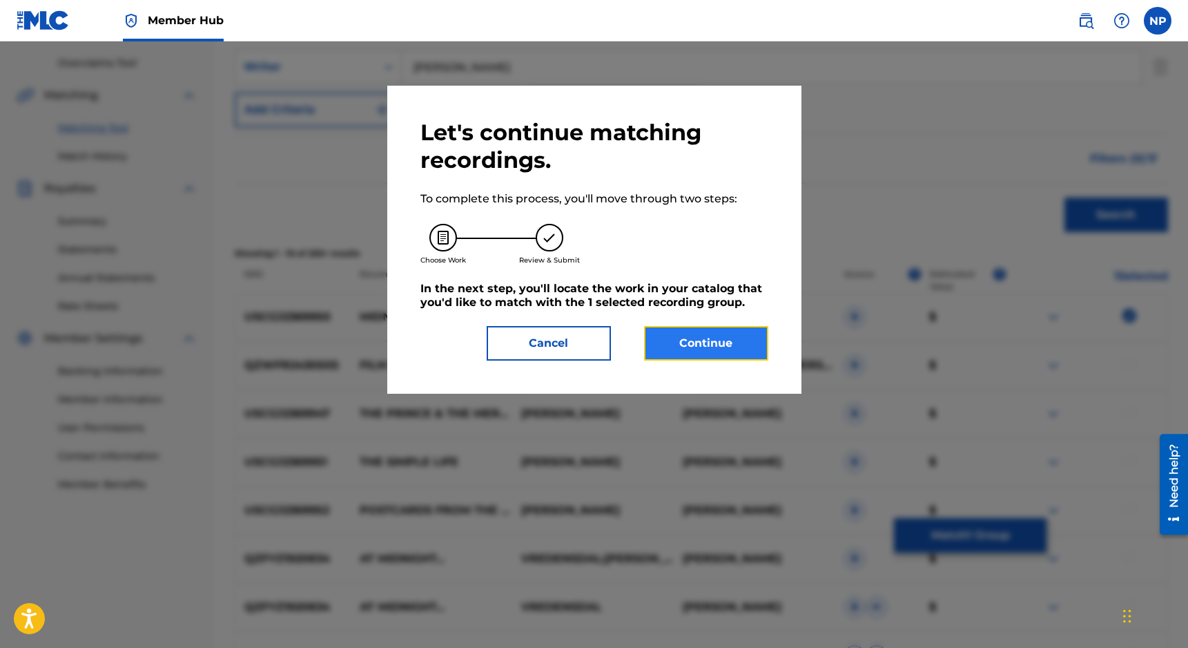
click at [746, 328] on button "Continue" at bounding box center [706, 343] width 124 height 35
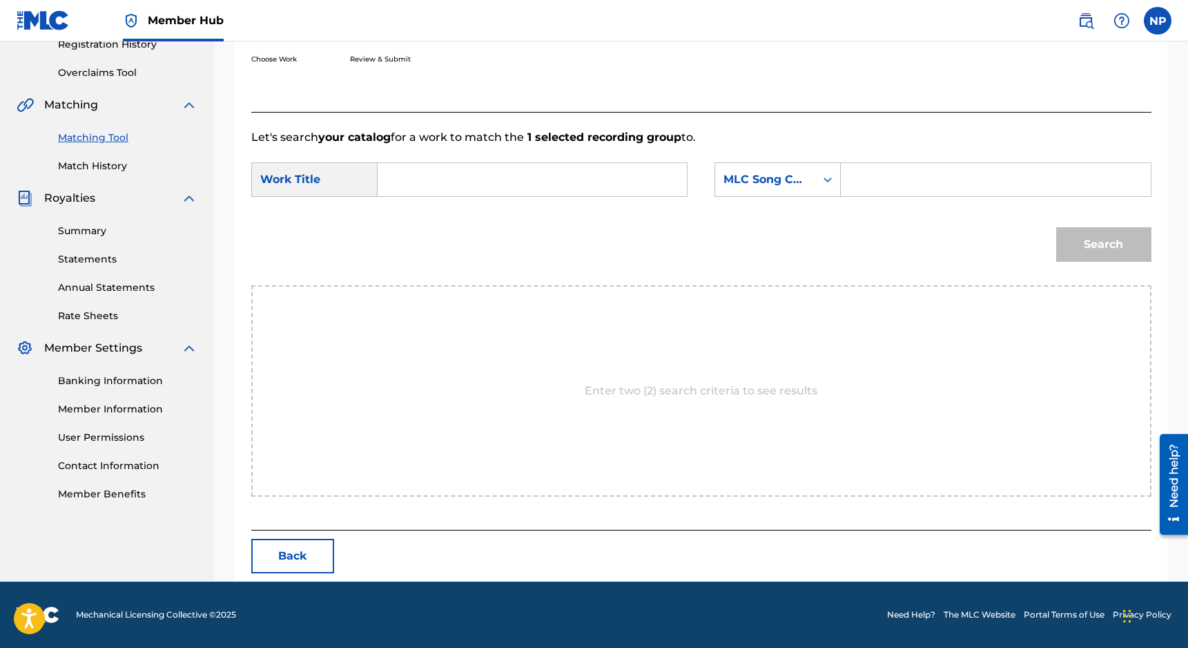
scroll to position [272, 0]
click at [492, 186] on input "Search Form" at bounding box center [532, 179] width 286 height 33
type input "midnight at the film noir"
click at [777, 184] on div "MLC Song Code" at bounding box center [766, 179] width 84 height 17
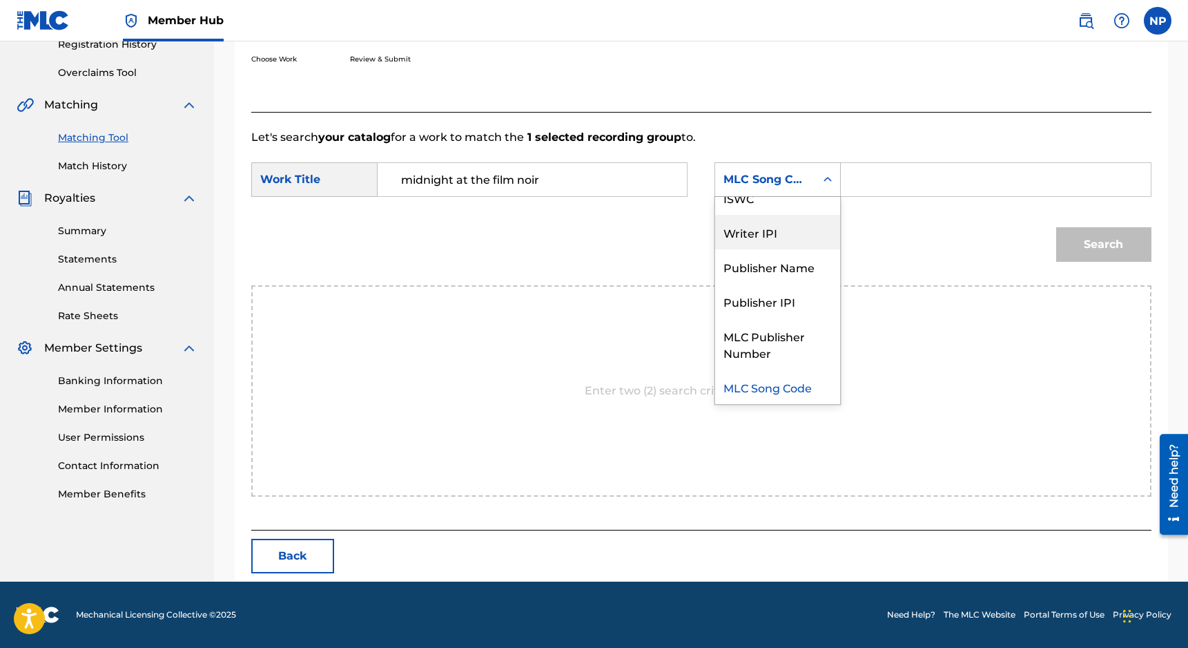
scroll to position [0, 0]
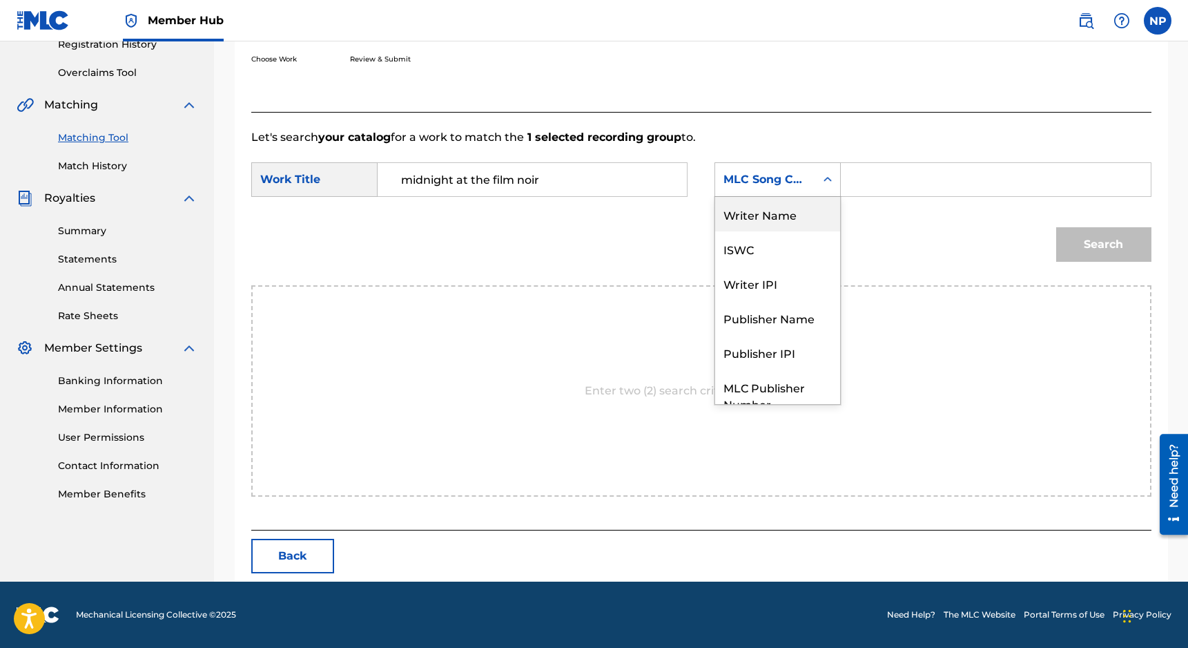
click at [757, 226] on div "Writer Name" at bounding box center [777, 214] width 125 height 35
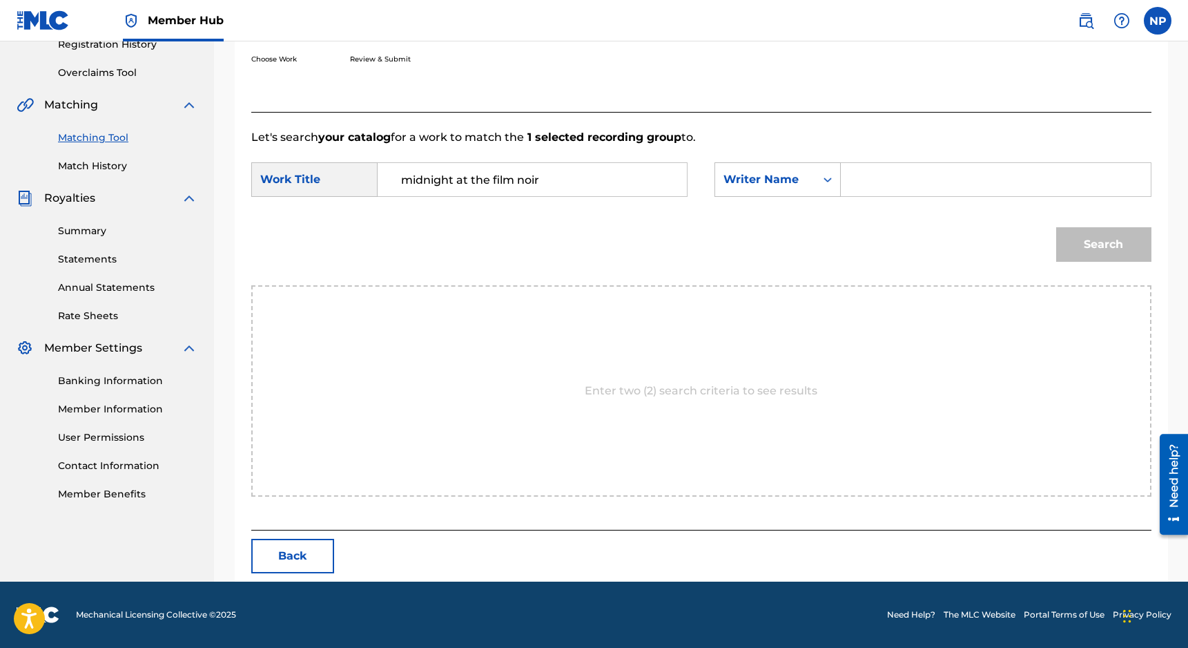
click at [843, 191] on input "Search Form" at bounding box center [996, 179] width 286 height 33
type input "nicholas petrillo"
click at [843, 227] on button "Search" at bounding box center [1103, 244] width 95 height 35
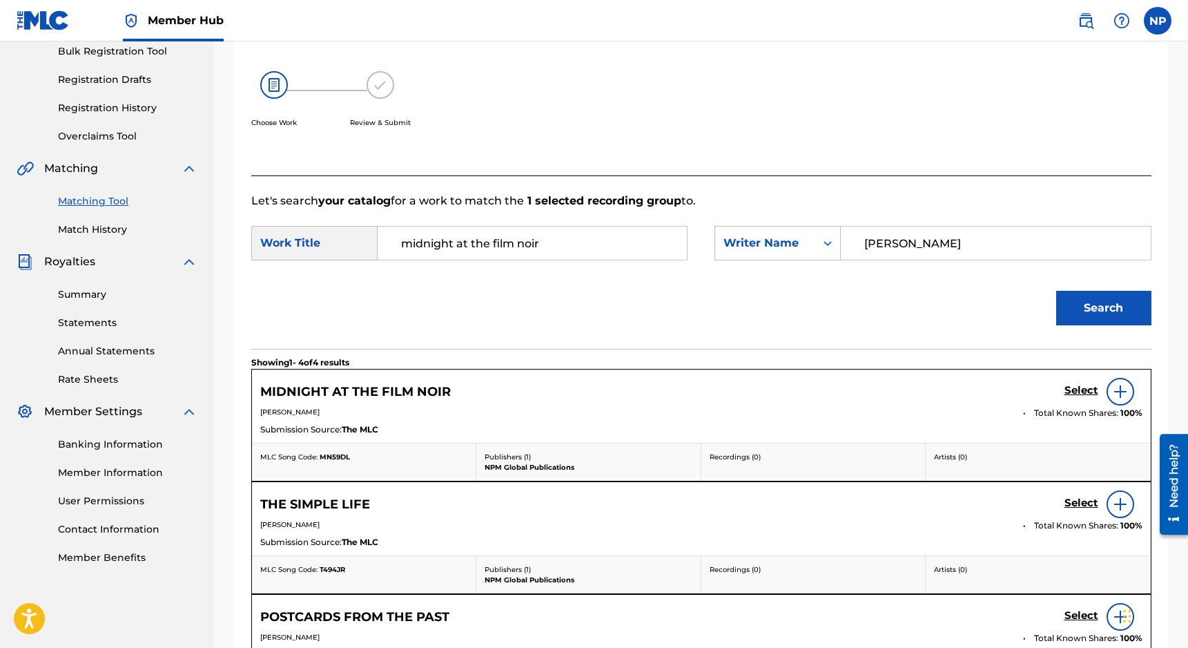
scroll to position [272, 0]
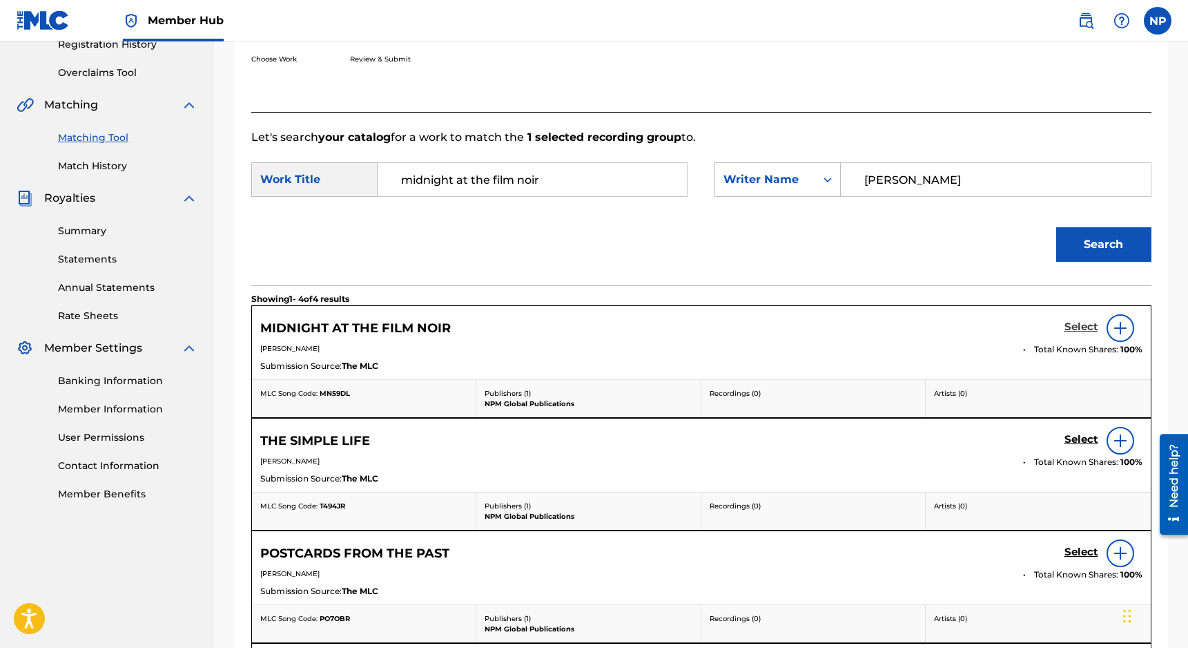
click at [843, 323] on h5 "Select" at bounding box center [1082, 326] width 34 height 13
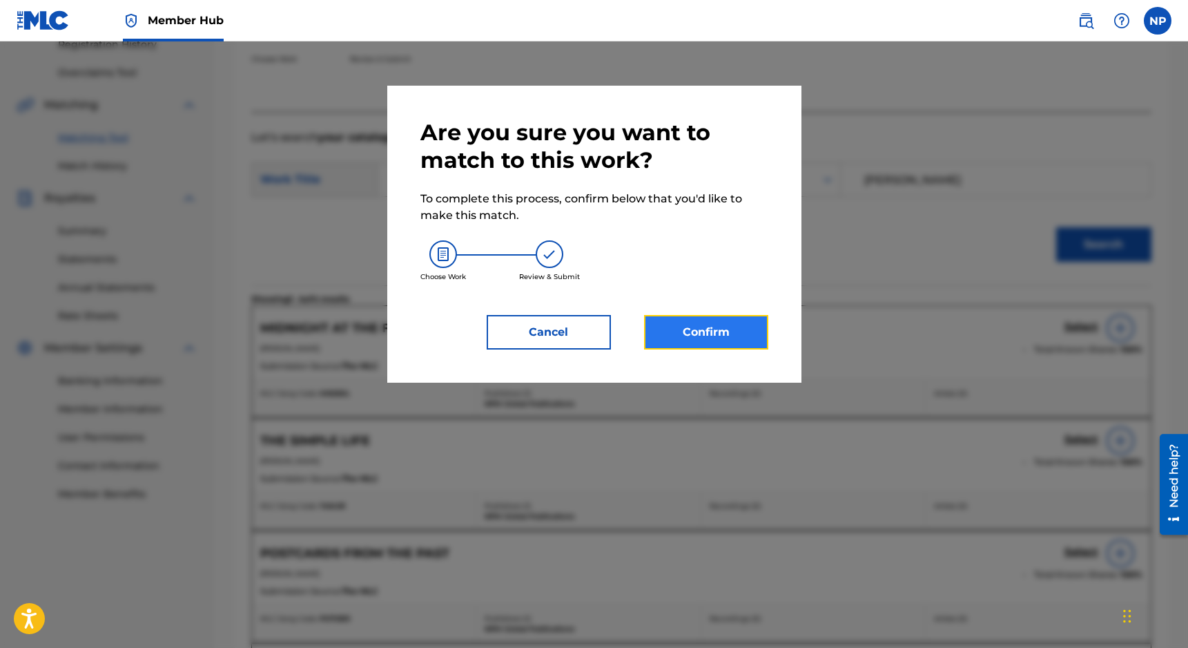
click at [721, 328] on button "Confirm" at bounding box center [706, 332] width 124 height 35
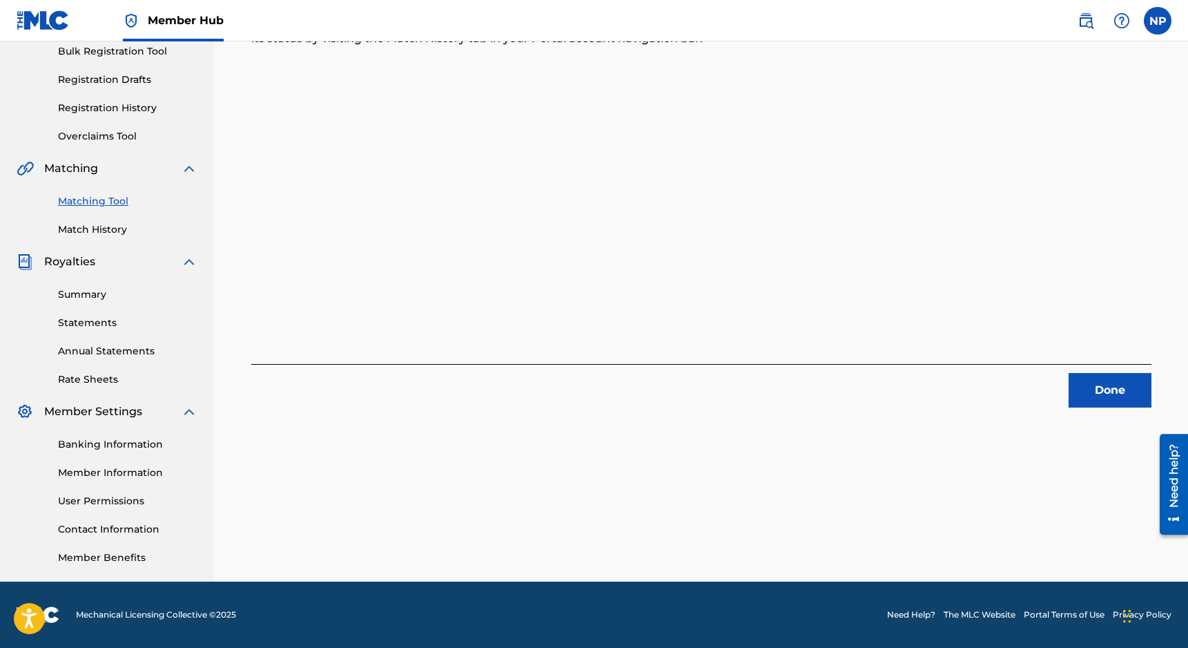
scroll to position [0, 0]
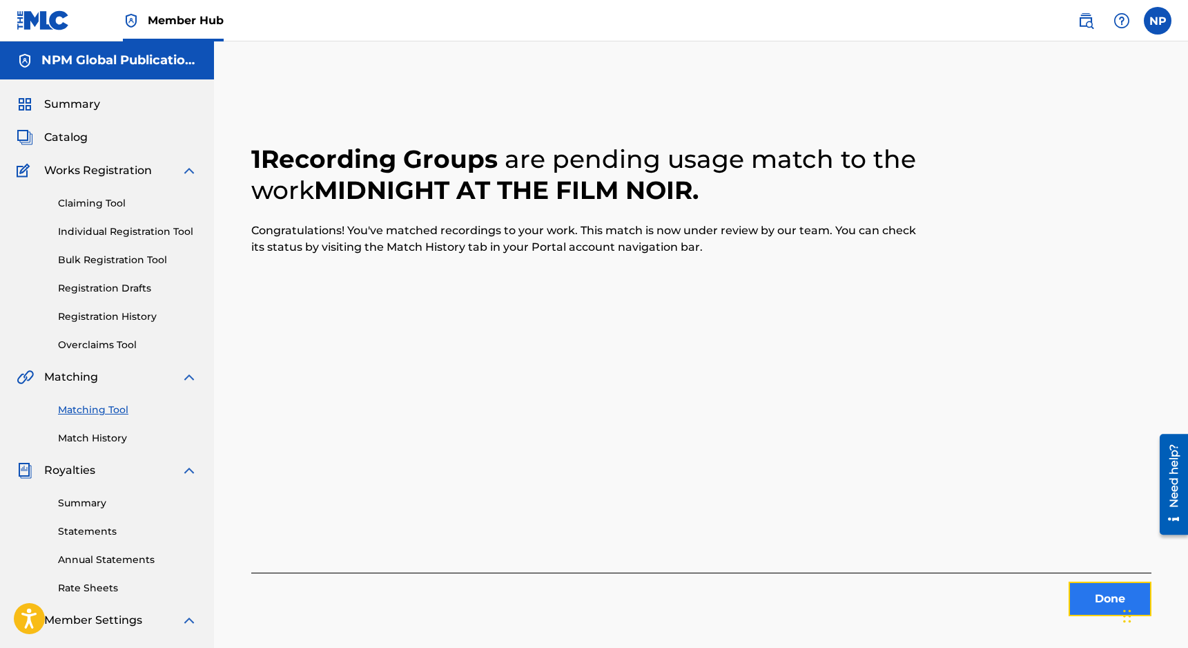
click at [843, 601] on button "Done" at bounding box center [1110, 598] width 83 height 35
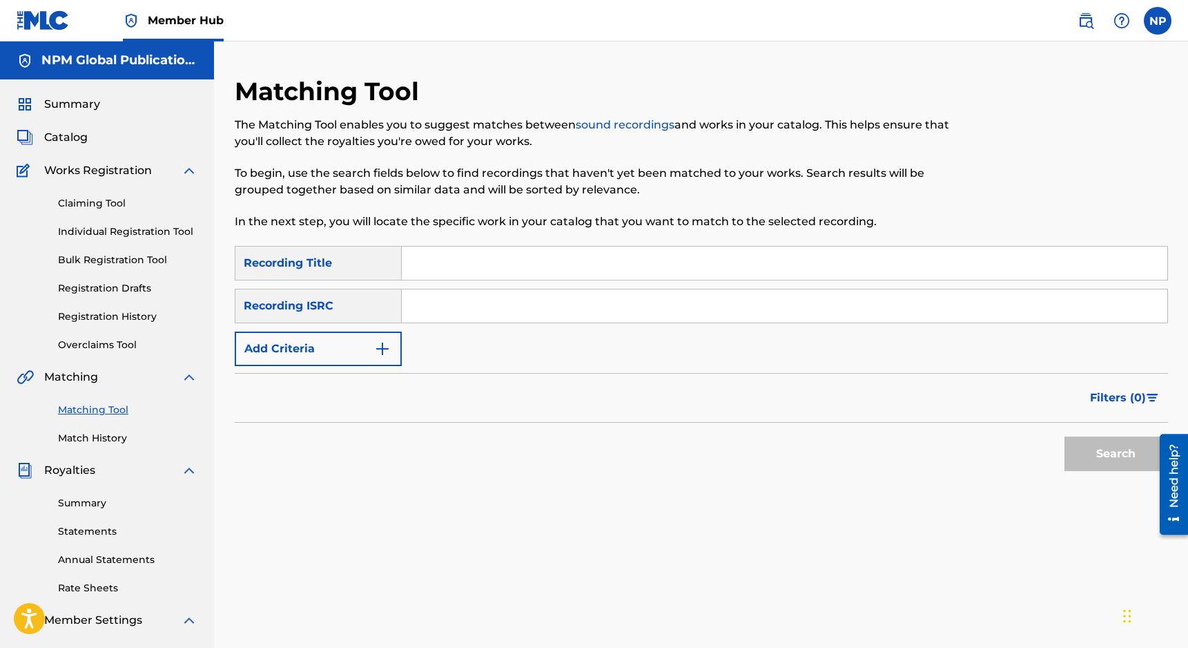
click at [465, 284] on div "SearchWithCriteriafe0cc541-f33f-4186-b0ac-26129940d469 Recording Title SearchWi…" at bounding box center [702, 306] width 934 height 120
click at [474, 259] on input "Search Form" at bounding box center [785, 262] width 766 height 33
type input "postcards from the past"
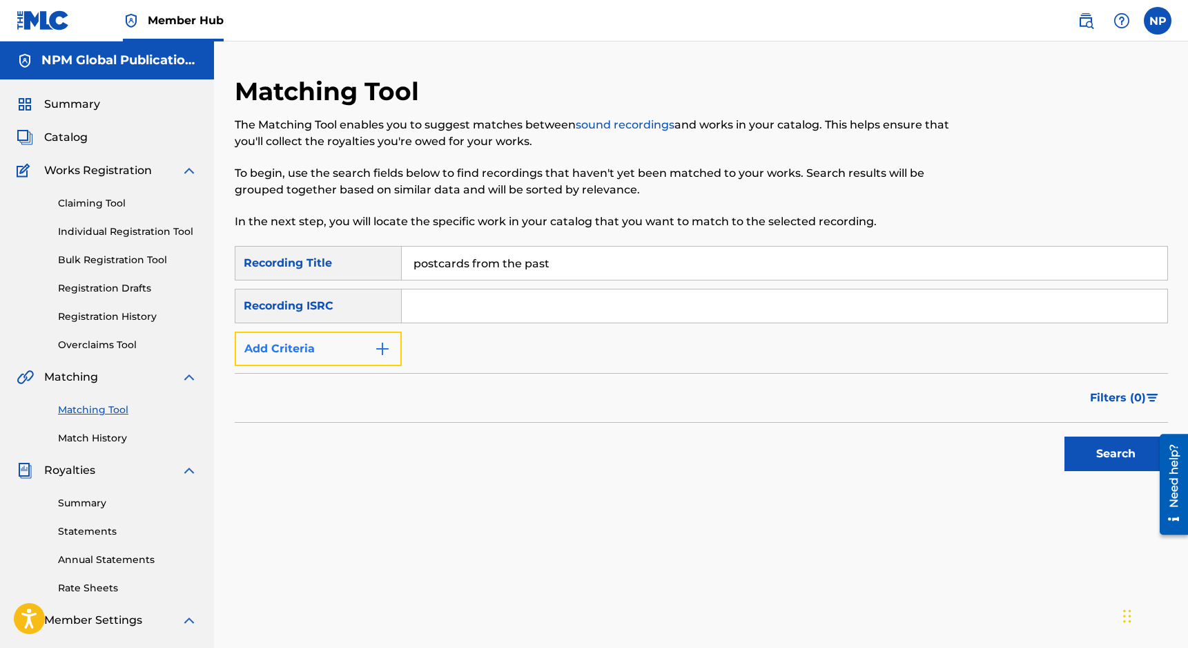
click at [349, 346] on button "Add Criteria" at bounding box center [318, 348] width 167 height 35
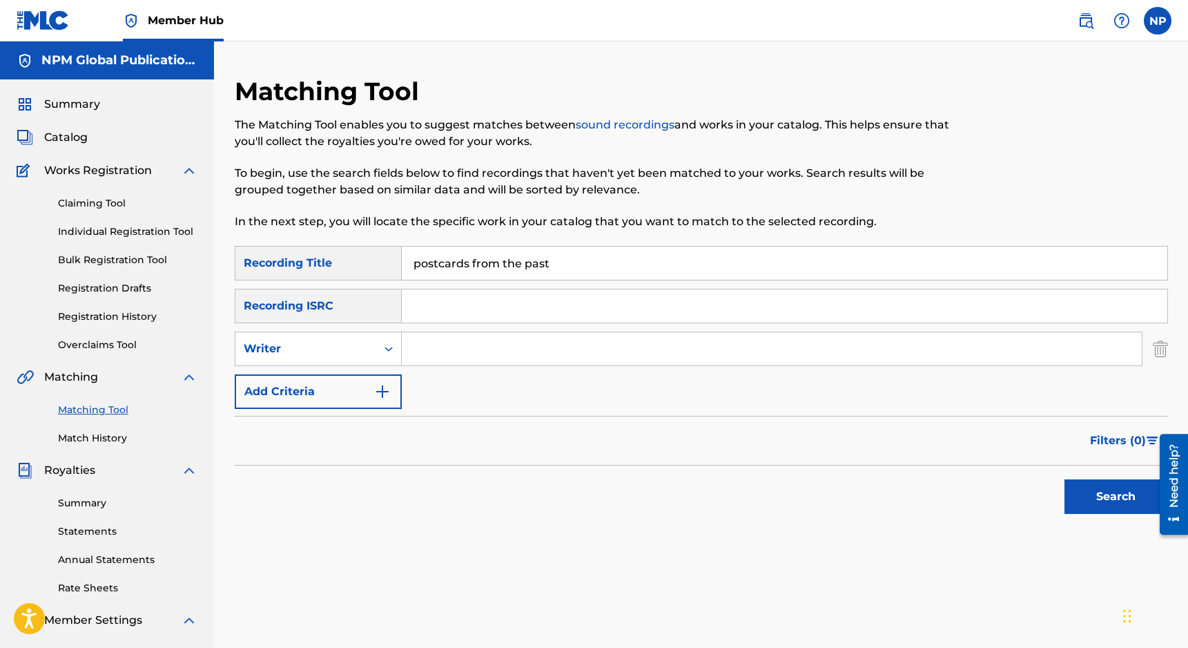
click at [517, 342] on input "Search Form" at bounding box center [772, 348] width 740 height 33
type input "nicholas petrillo"
click at [843, 479] on button "Search" at bounding box center [1117, 496] width 104 height 35
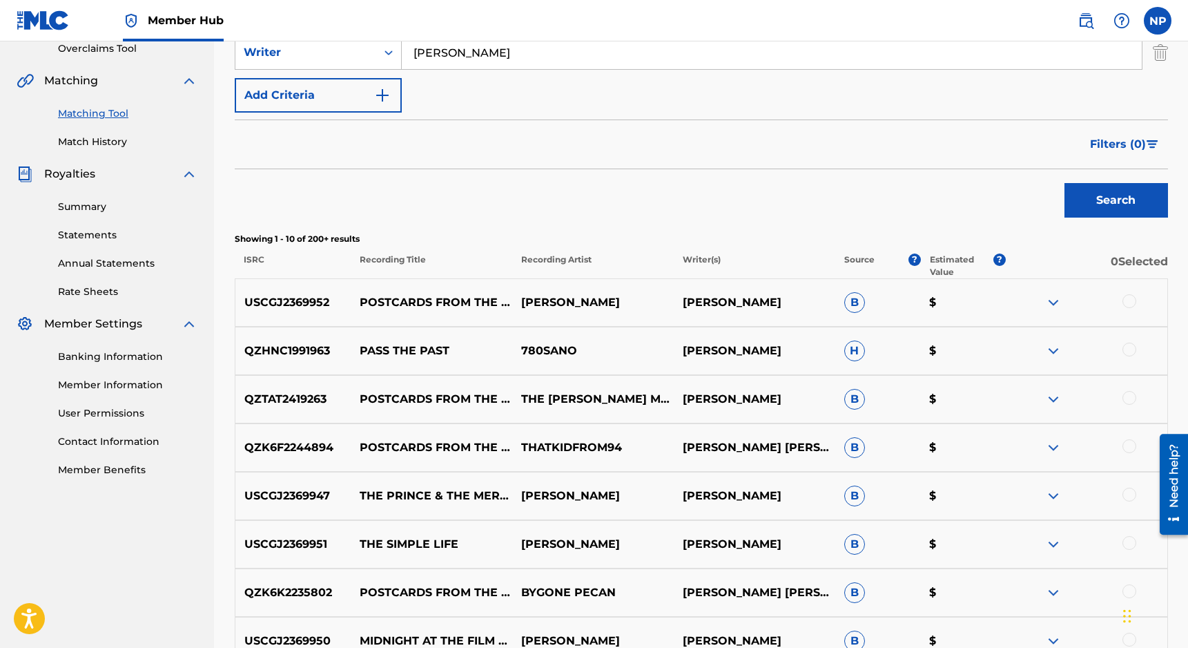
scroll to position [298, 0]
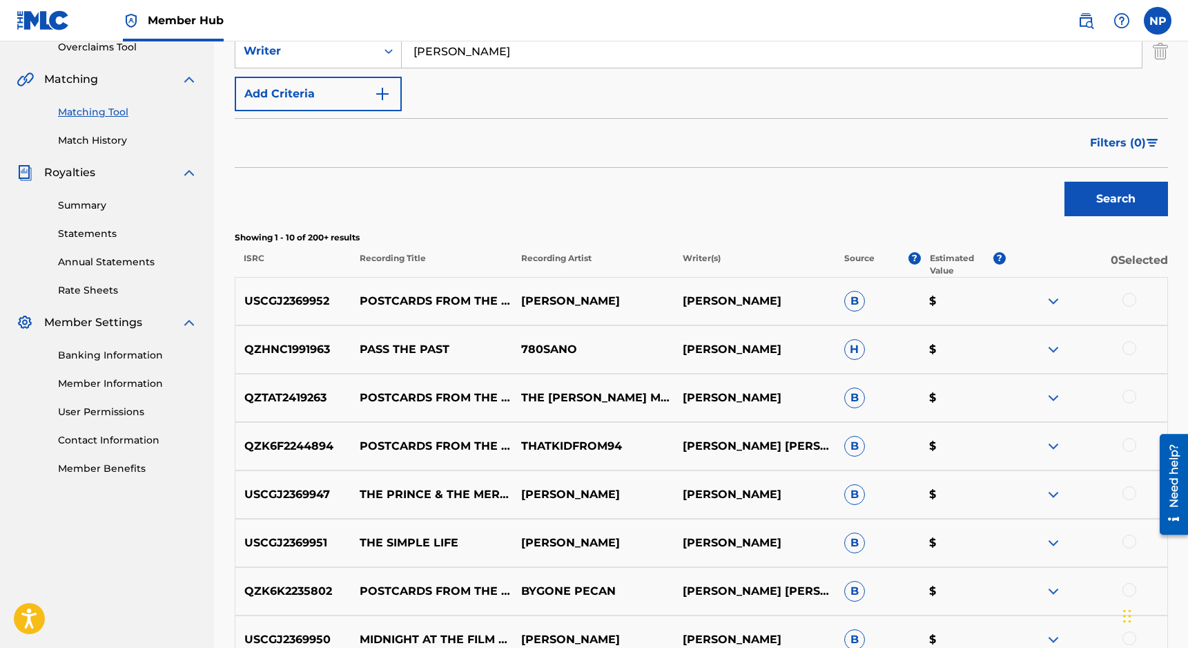
click at [843, 300] on div at bounding box center [1130, 300] width 14 height 14
click at [843, 539] on button "Match 1 Group" at bounding box center [970, 535] width 153 height 35
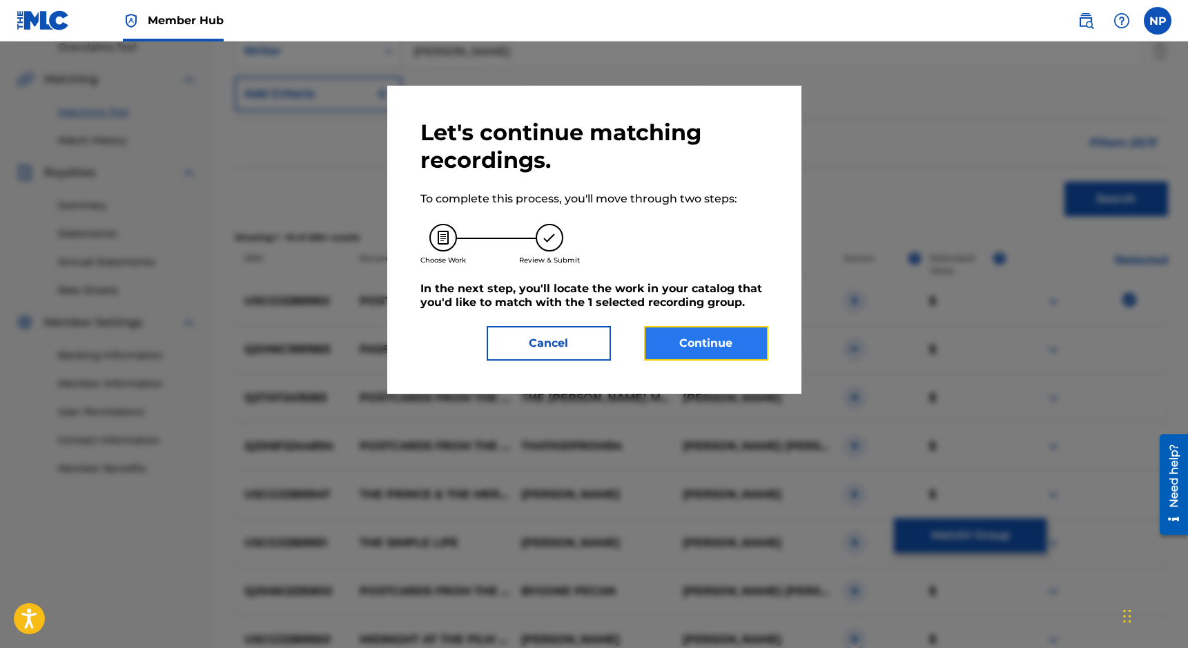
click at [744, 351] on button "Continue" at bounding box center [706, 343] width 124 height 35
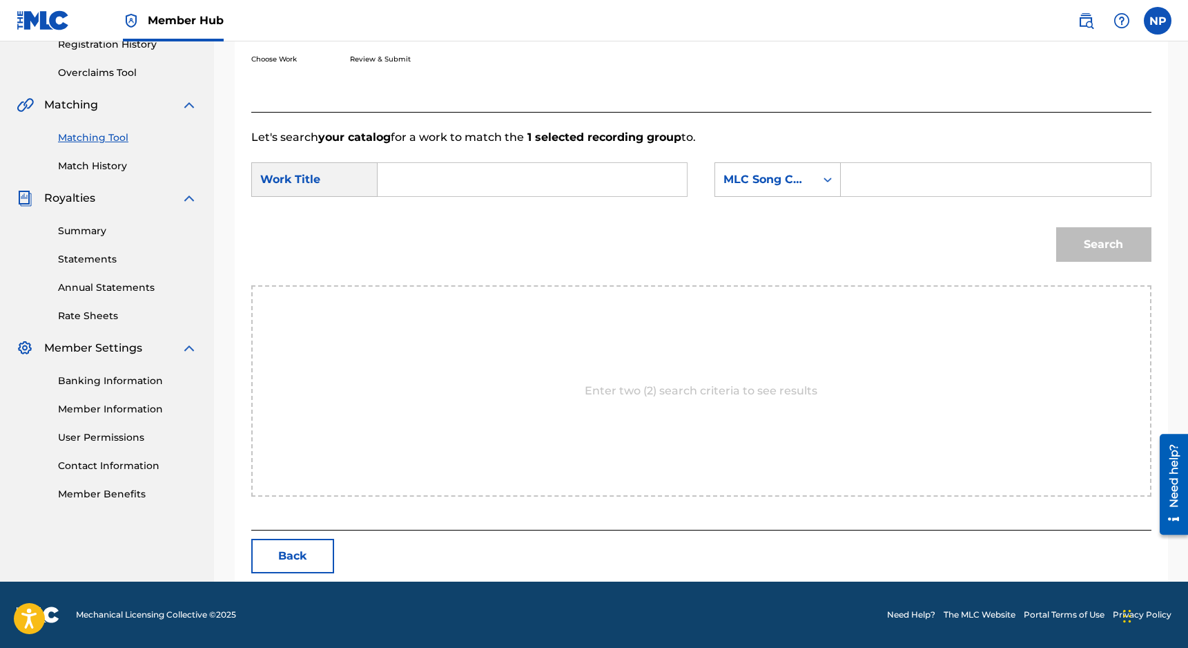
scroll to position [260, 0]
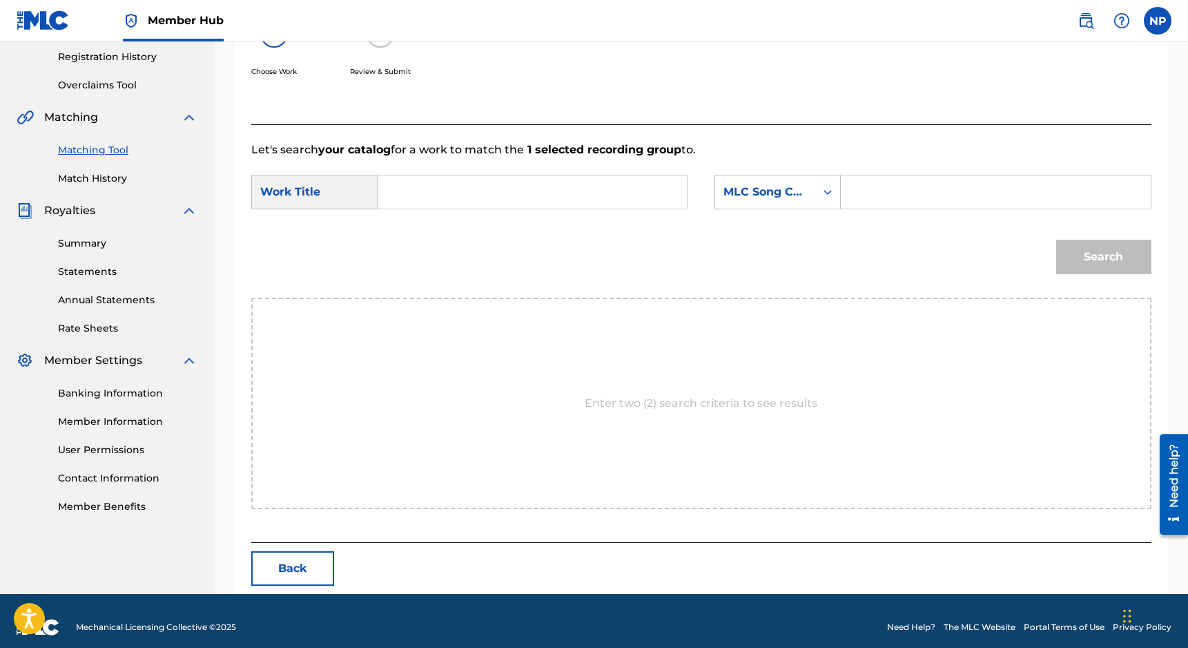
click at [543, 203] on input "Search Form" at bounding box center [532, 191] width 286 height 33
type input "postcards from the past"
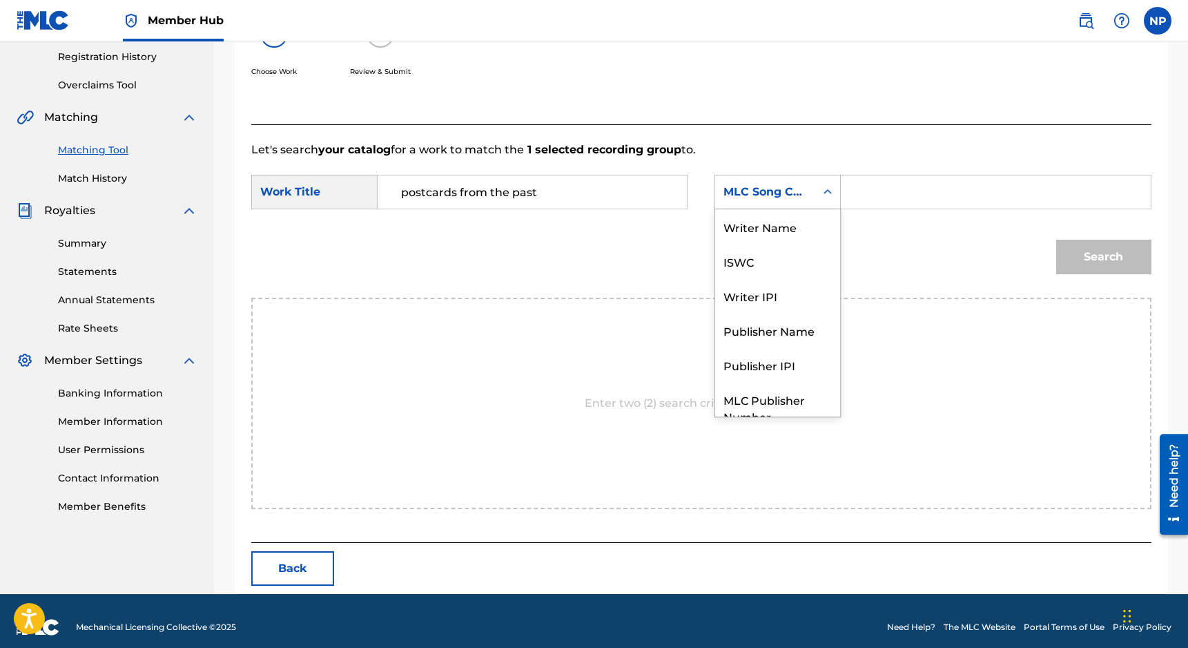
click at [820, 191] on div "Search Form" at bounding box center [827, 192] width 25 height 25
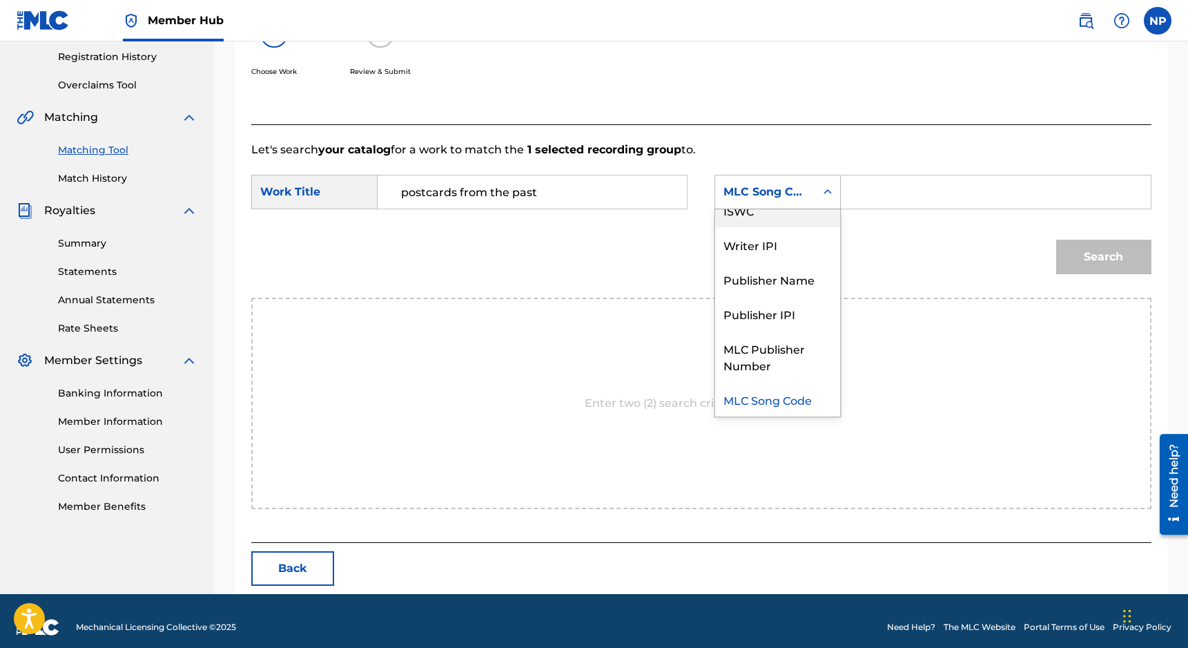
scroll to position [0, 0]
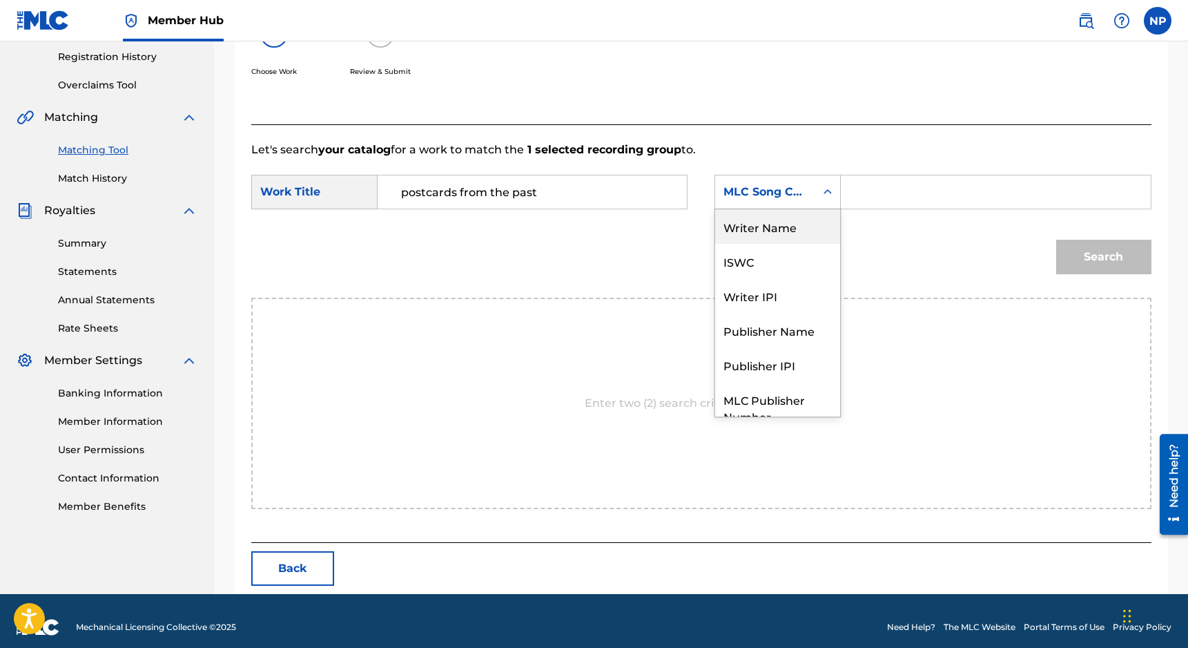
click at [780, 220] on div "Writer Name" at bounding box center [777, 226] width 125 height 35
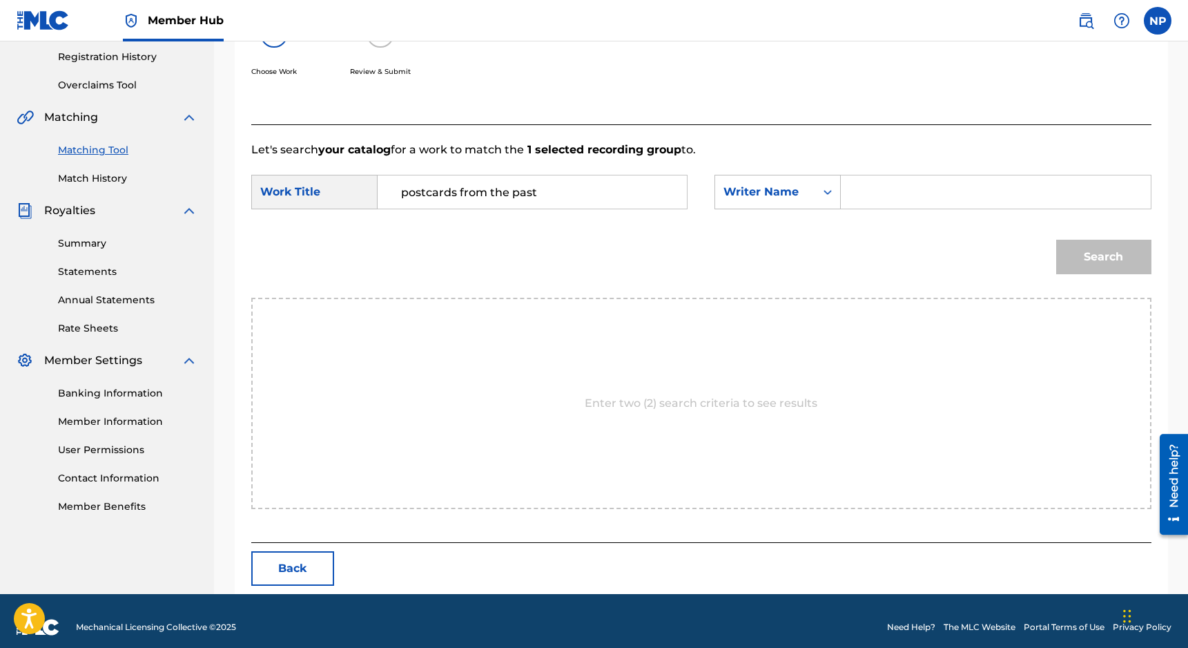
click at [843, 206] on input "Search Form" at bounding box center [996, 191] width 286 height 33
type input "nicholas petrillo"
click at [843, 240] on button "Search" at bounding box center [1103, 257] width 95 height 35
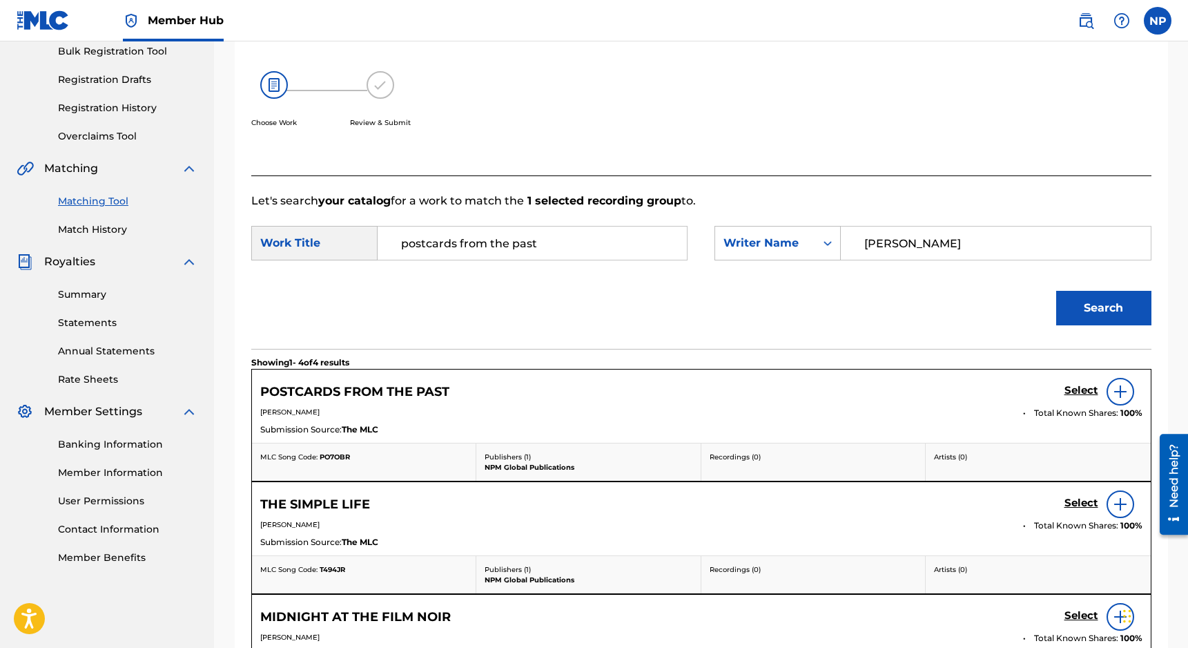
scroll to position [260, 0]
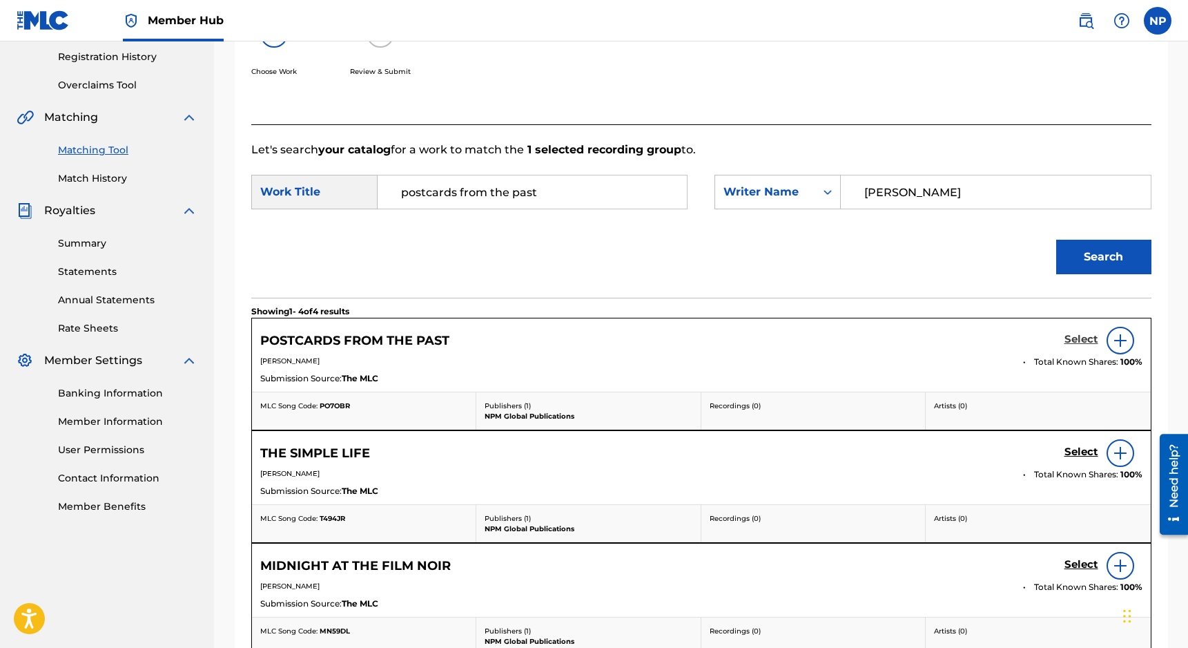
click at [843, 341] on h5 "Select" at bounding box center [1082, 339] width 34 height 13
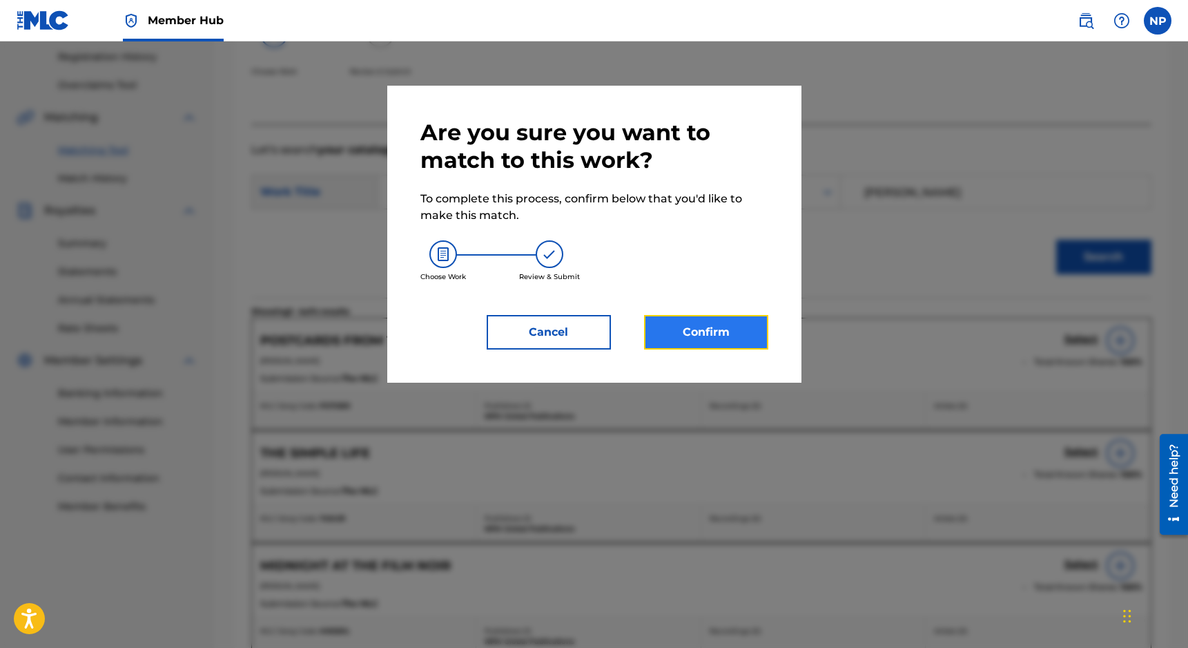
click at [726, 322] on button "Confirm" at bounding box center [706, 332] width 124 height 35
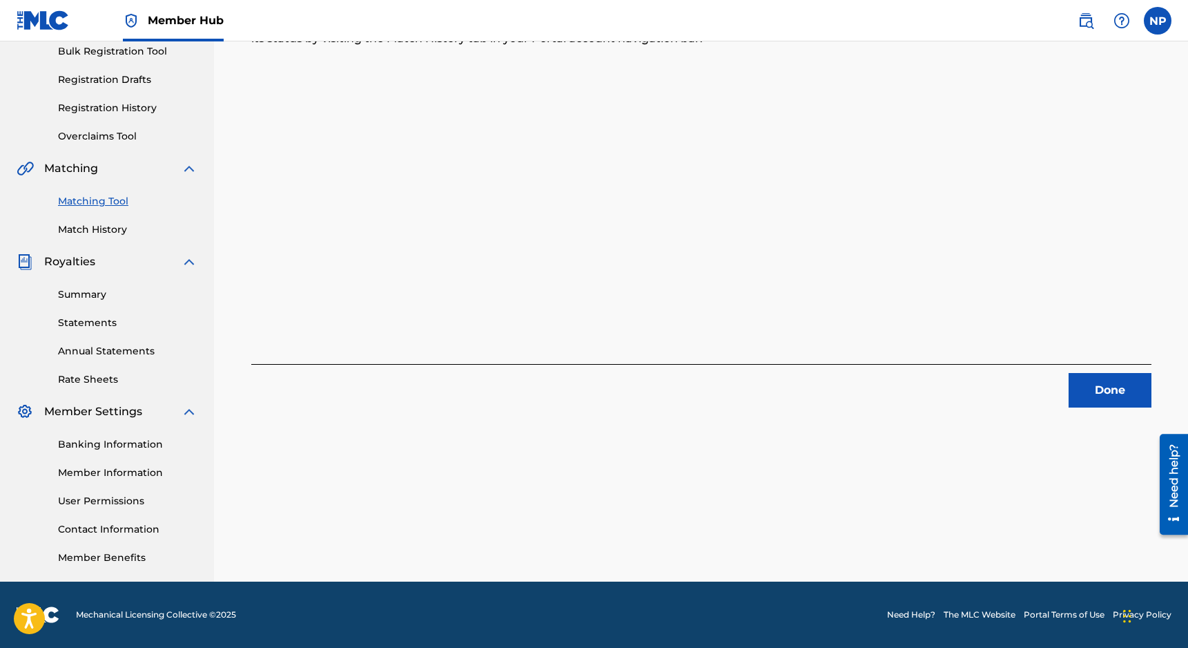
scroll to position [0, 0]
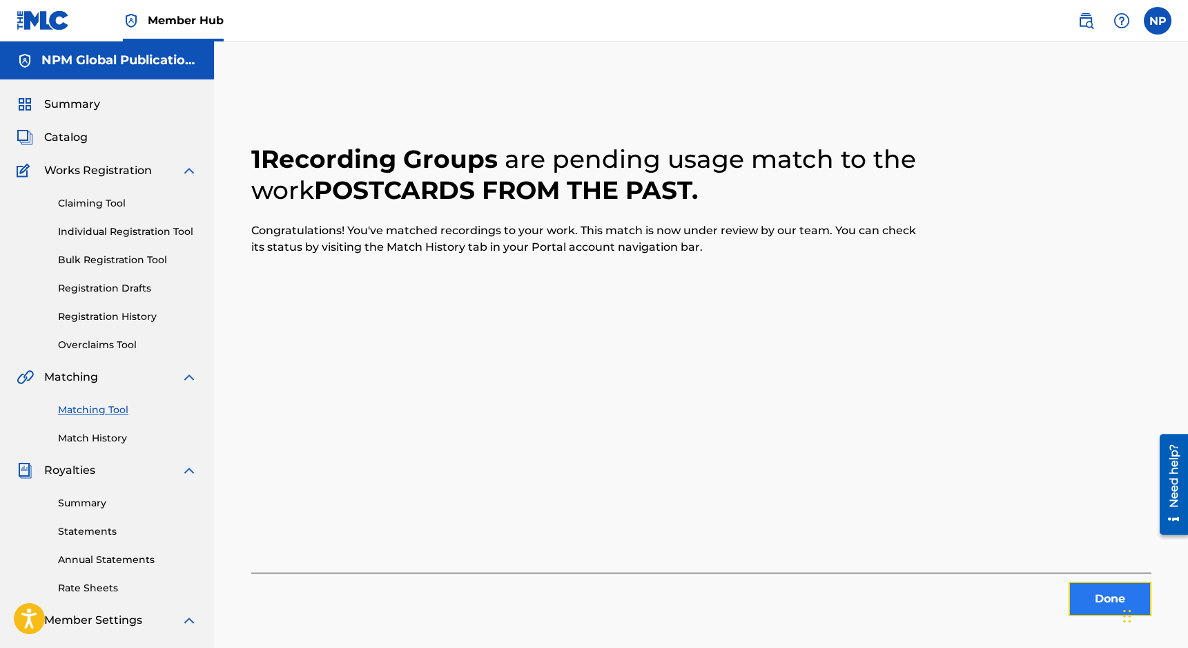
click at [843, 604] on button "Done" at bounding box center [1110, 598] width 83 height 35
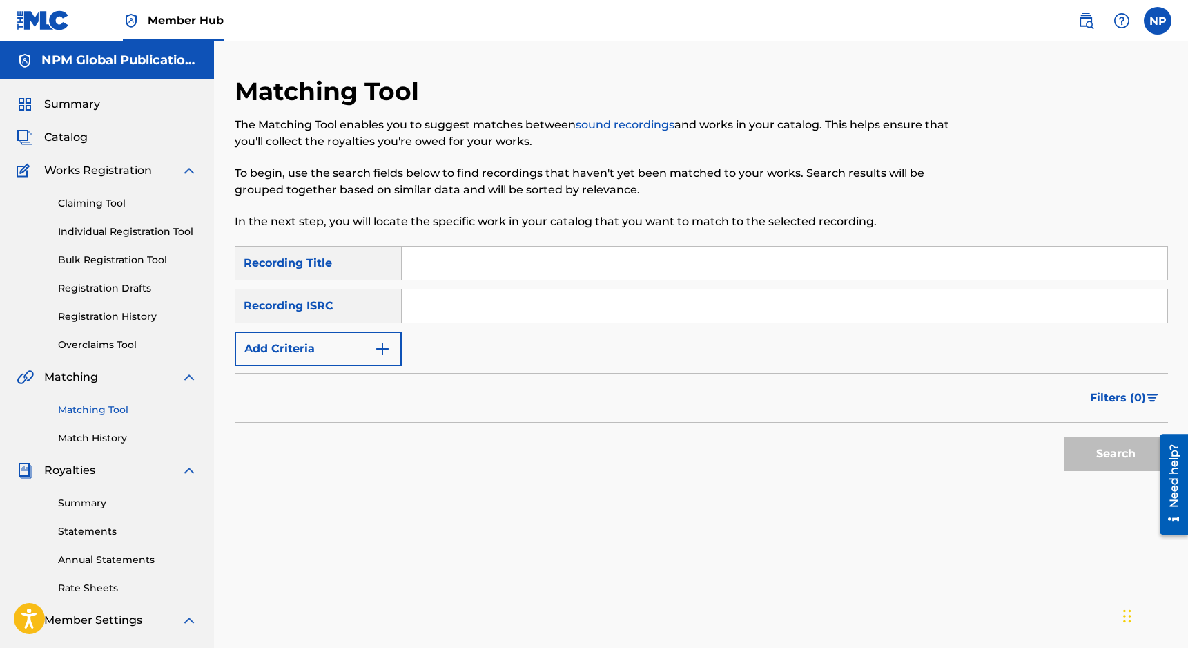
click at [448, 269] on input "Search Form" at bounding box center [785, 262] width 766 height 33
type input "p"
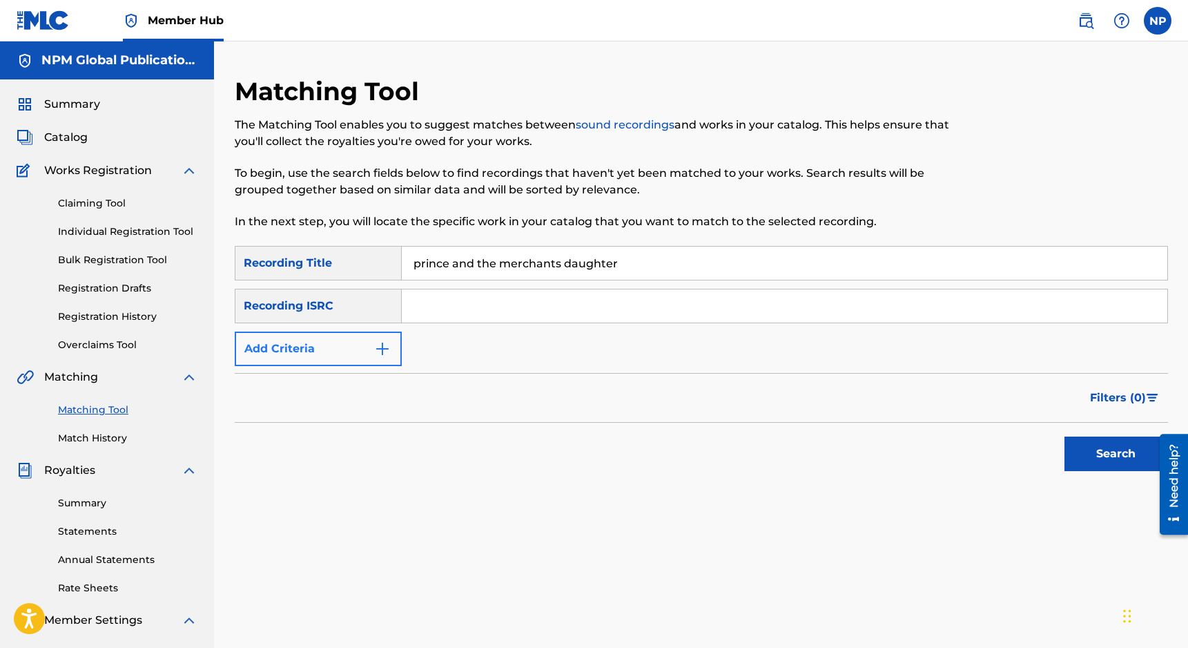
type input "prince and the merchants daughter"
click at [367, 360] on button "Add Criteria" at bounding box center [318, 348] width 167 height 35
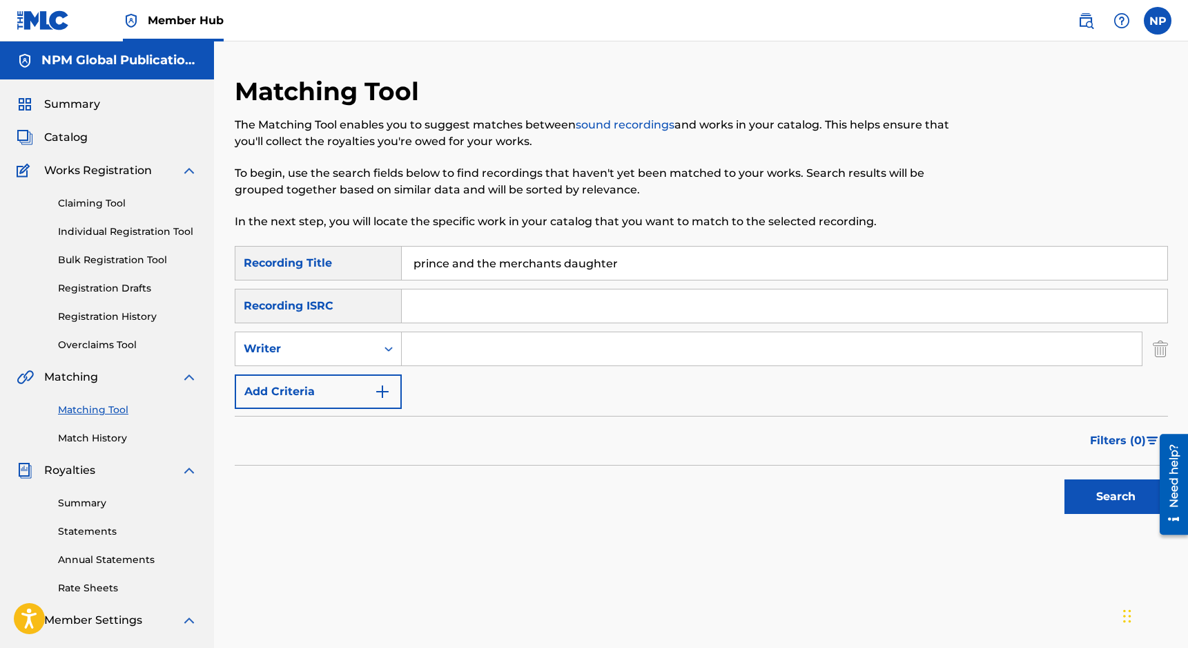
click at [476, 371] on div "SearchWithCriteriafe0cc541-f33f-4186-b0ac-26129940d469 Recording Title prince a…" at bounding box center [702, 327] width 934 height 163
click at [497, 353] on input "Search Form" at bounding box center [772, 348] width 740 height 33
type input "nicholas petrillo"
click at [843, 479] on button "Search" at bounding box center [1117, 496] width 104 height 35
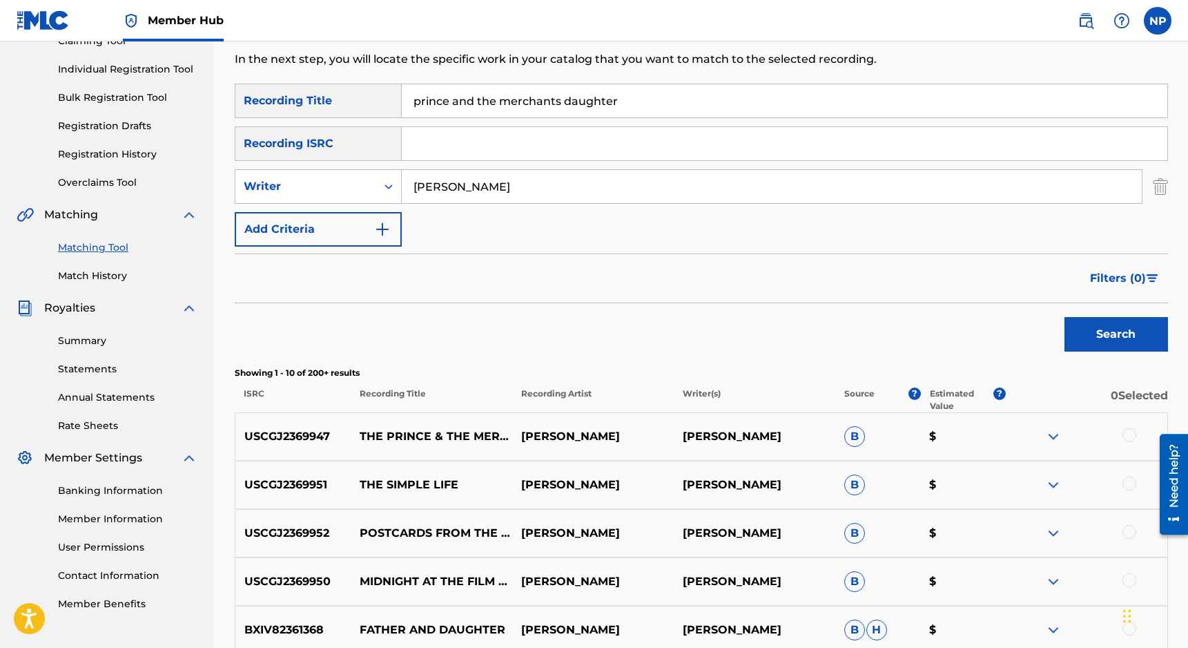
scroll to position [164, 0]
click at [843, 428] on div at bounding box center [1130, 434] width 14 height 14
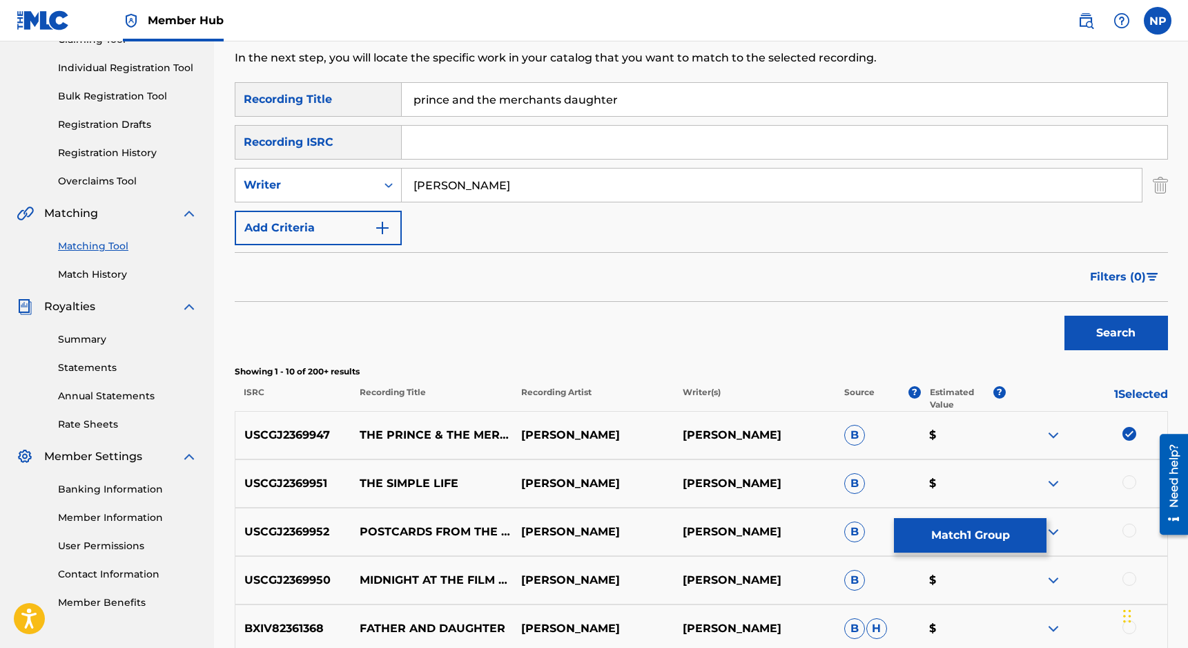
click at [843, 514] on div "USCGJ2369952 POSTCARDS FROM THE PAST NICK PETRILLO NICHOLAS PETRILLO B $" at bounding box center [702, 531] width 934 height 48
click at [843, 520] on button "Match 1 Group" at bounding box center [970, 535] width 153 height 35
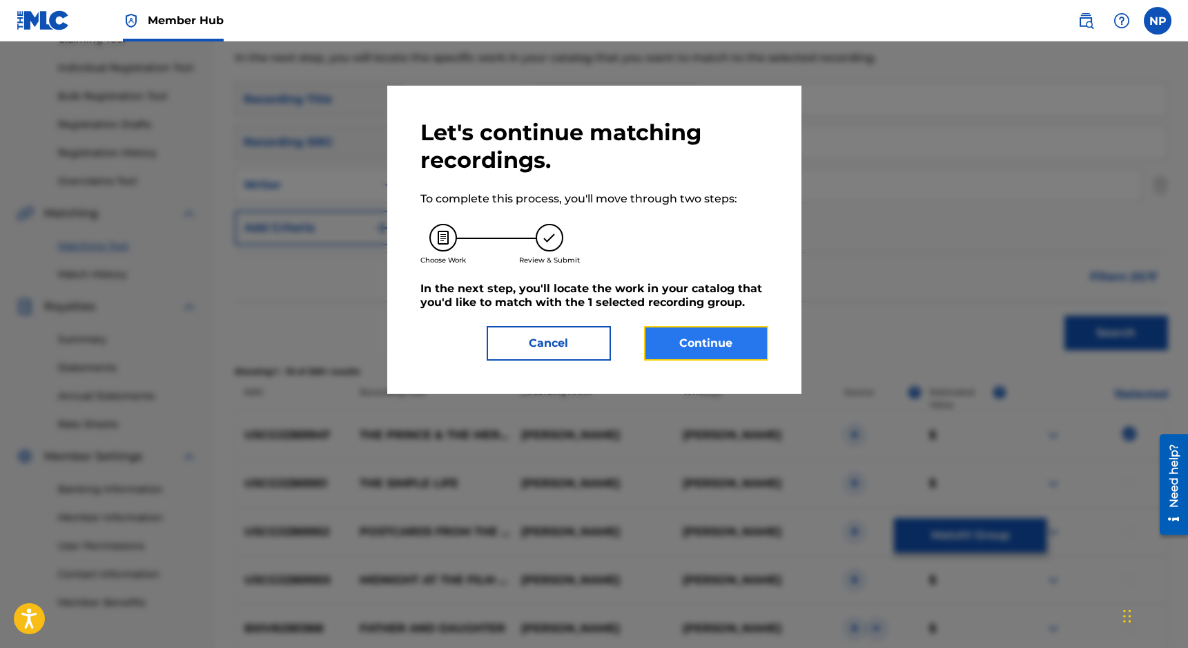
click at [713, 349] on button "Continue" at bounding box center [706, 343] width 124 height 35
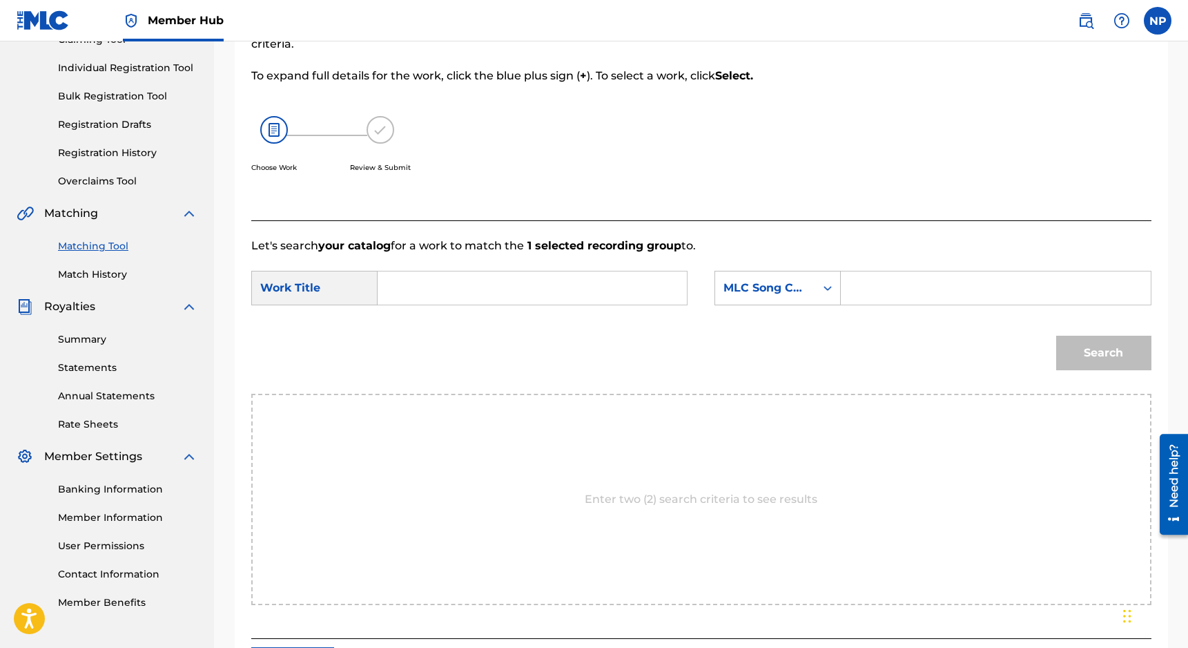
click at [507, 297] on input "Search Form" at bounding box center [532, 287] width 286 height 33
click at [419, 346] on span "e merchants daughter" at bounding box center [432, 352] width 62 height 46
type input "prince and the merchants daughter"
click at [742, 291] on div "MLC Song Code" at bounding box center [766, 288] width 84 height 17
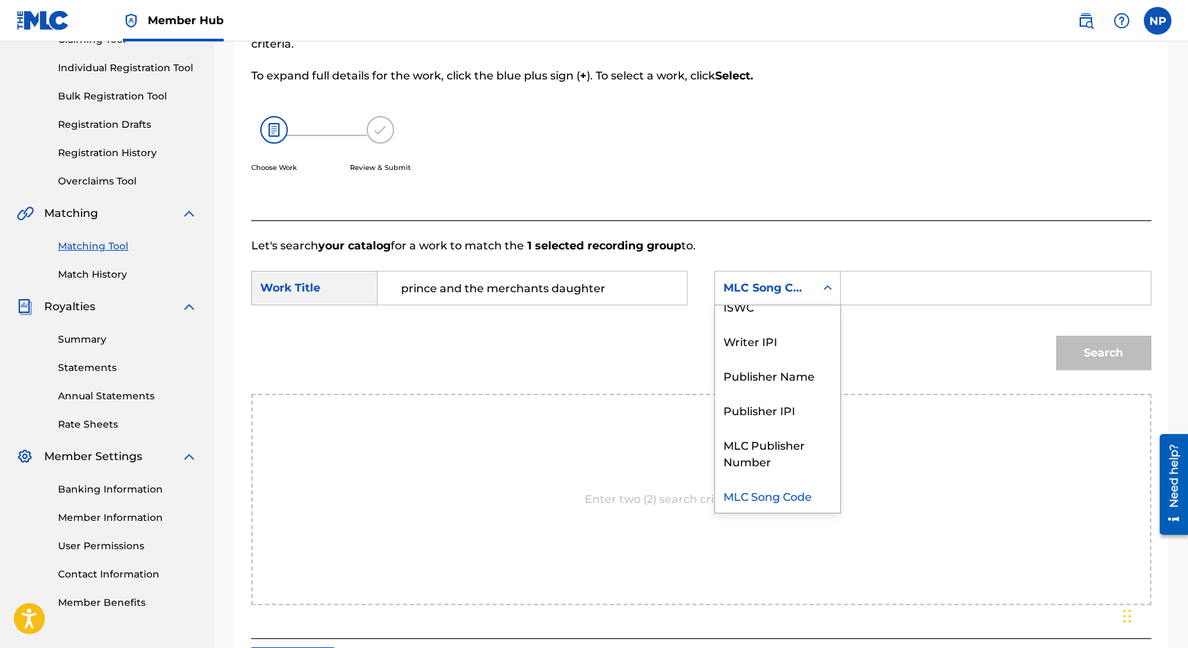
scroll to position [0, 0]
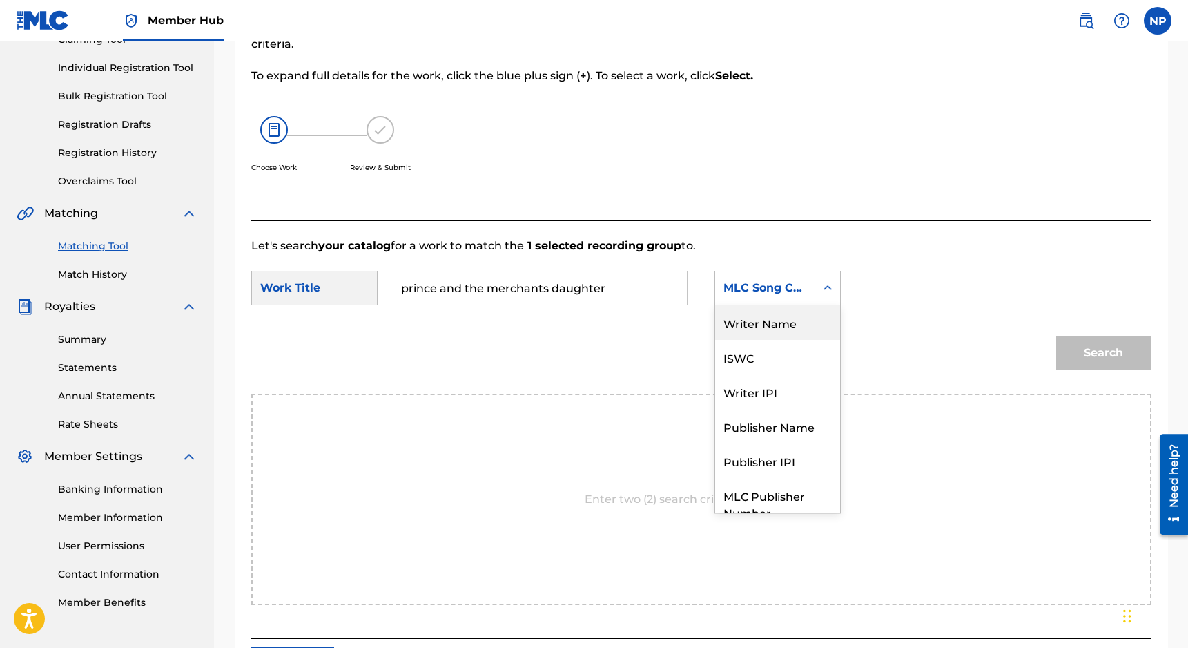
click at [736, 312] on div "Writer Name" at bounding box center [777, 322] width 125 height 35
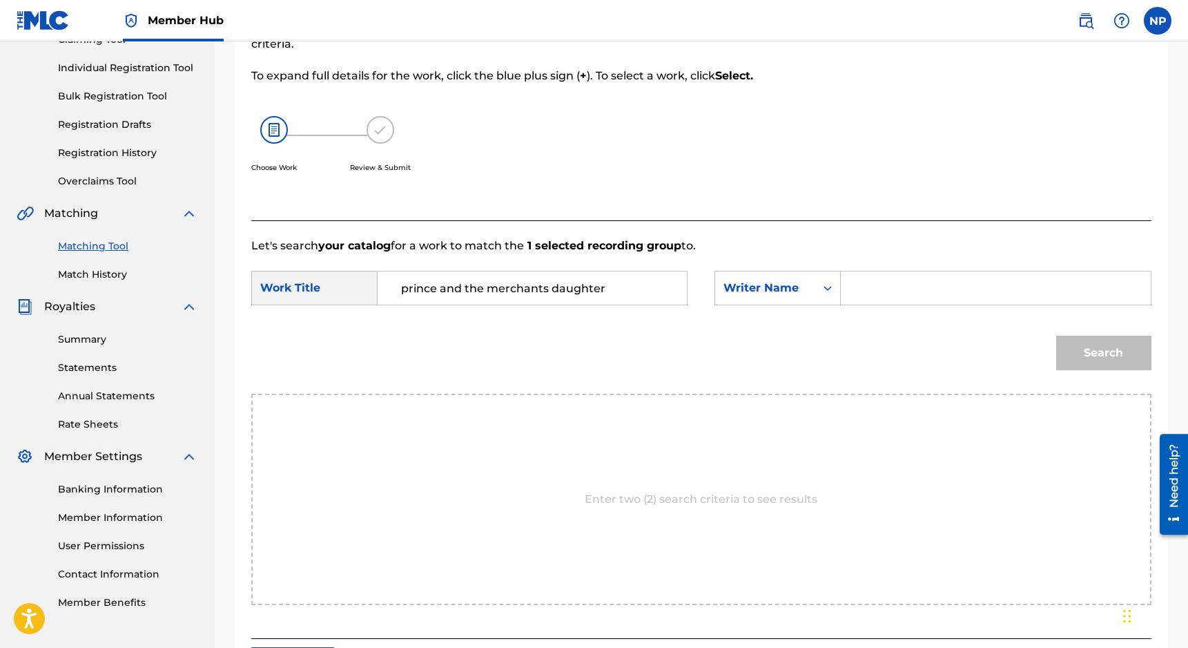
click at [843, 307] on div "SearchWithCriteria52c482cd-383e-4921-9eab-982d0c2f0a1c Work Title prince and th…" at bounding box center [701, 292] width 900 height 43
click at [843, 294] on input "Search Form" at bounding box center [996, 287] width 286 height 33
type input "nicholas petrillo"
click at [843, 336] on button "Search" at bounding box center [1103, 353] width 95 height 35
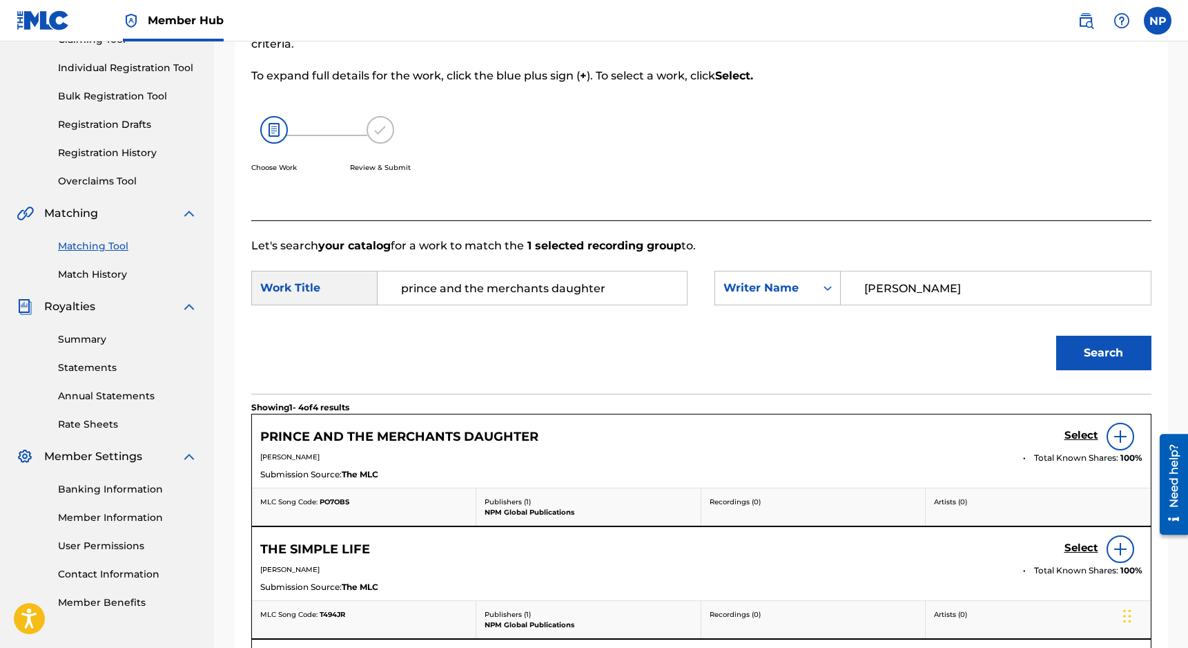
click at [843, 425] on div "Select" at bounding box center [1104, 437] width 78 height 28
click at [843, 429] on h5 "Select" at bounding box center [1082, 435] width 34 height 13
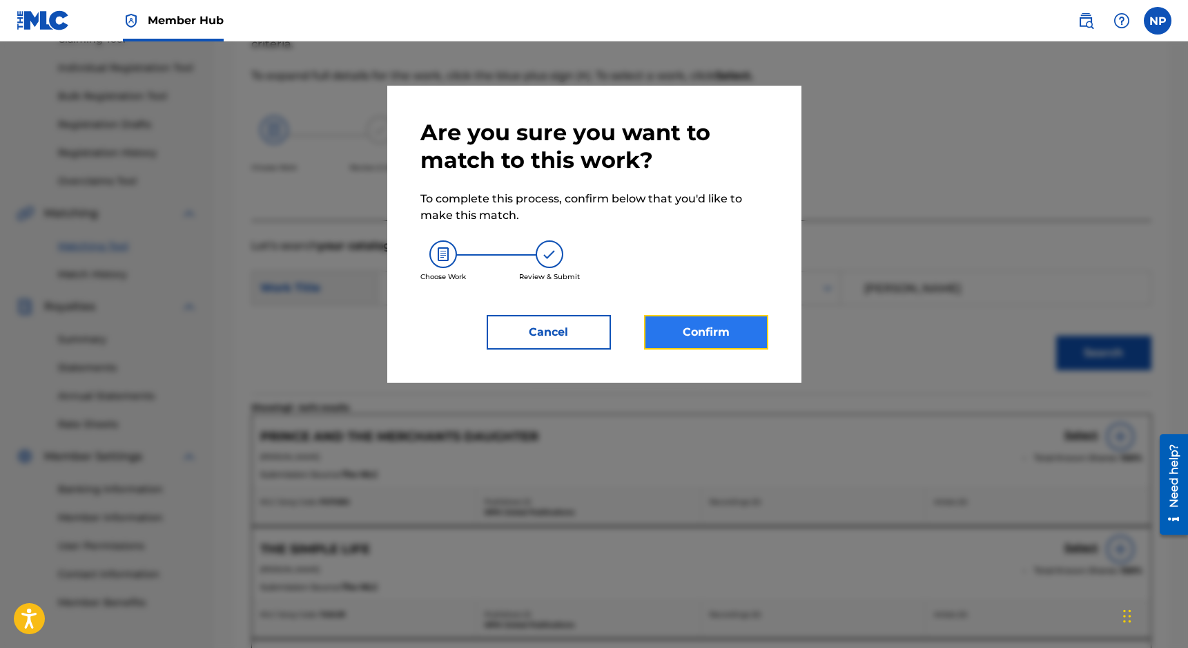
click at [724, 336] on button "Confirm" at bounding box center [706, 332] width 124 height 35
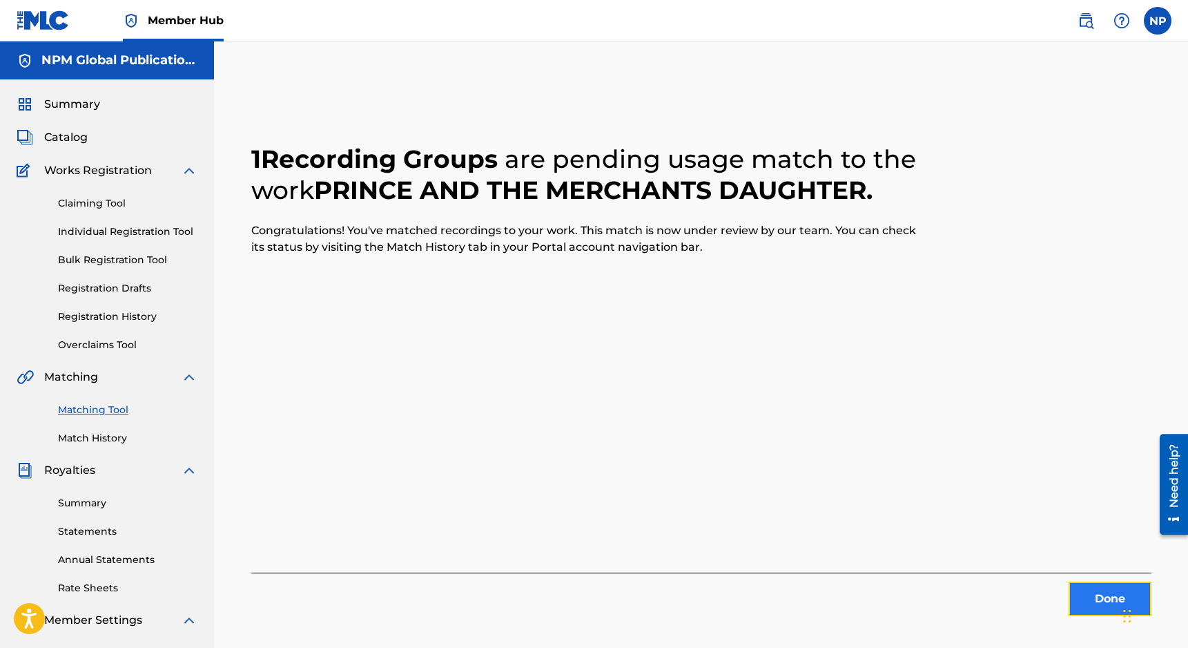
click at [843, 597] on button "Done" at bounding box center [1110, 598] width 83 height 35
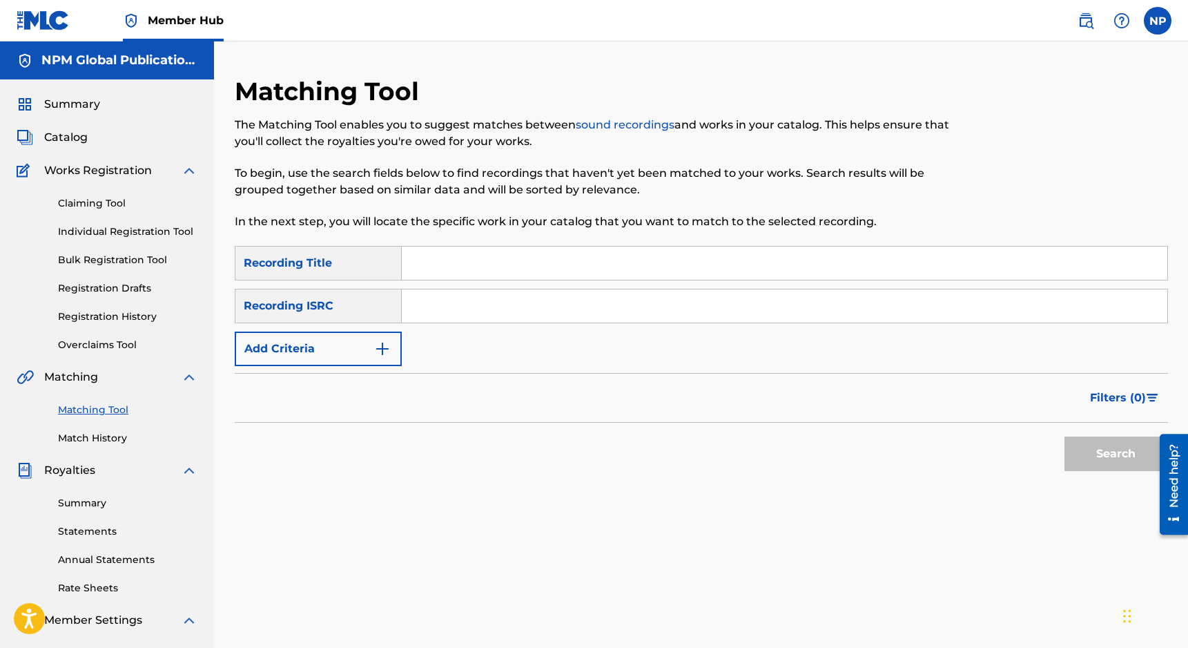
click at [432, 269] on input "Search Form" at bounding box center [785, 262] width 766 height 33
type input "reunion"
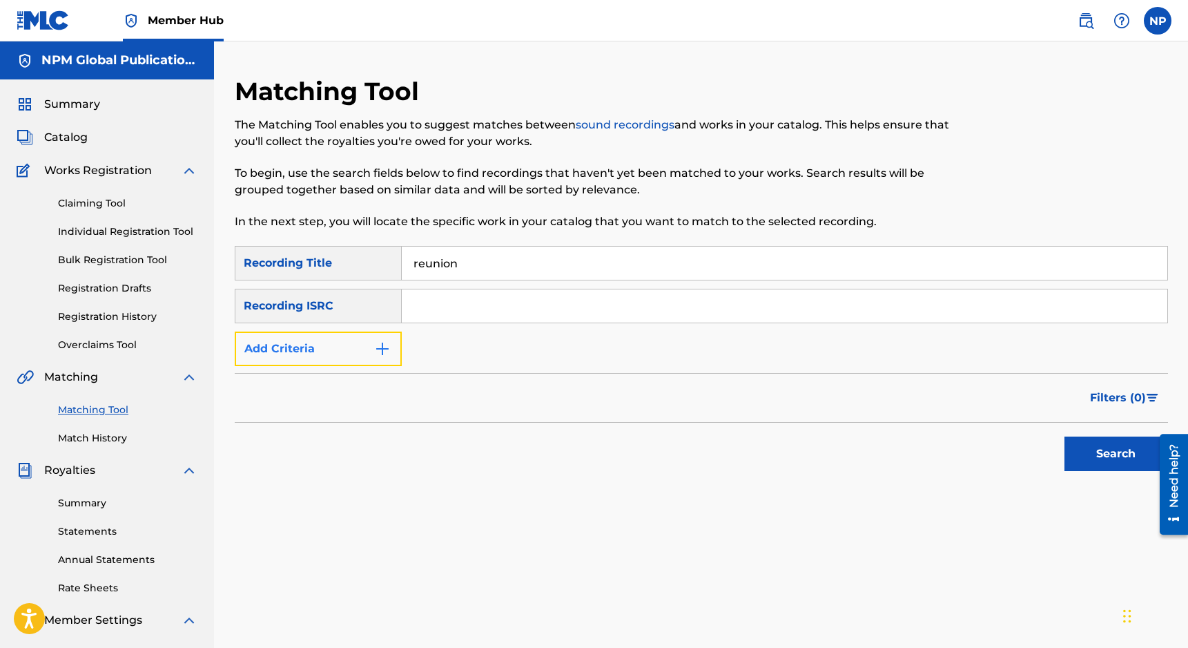
click at [349, 338] on button "Add Criteria" at bounding box center [318, 348] width 167 height 35
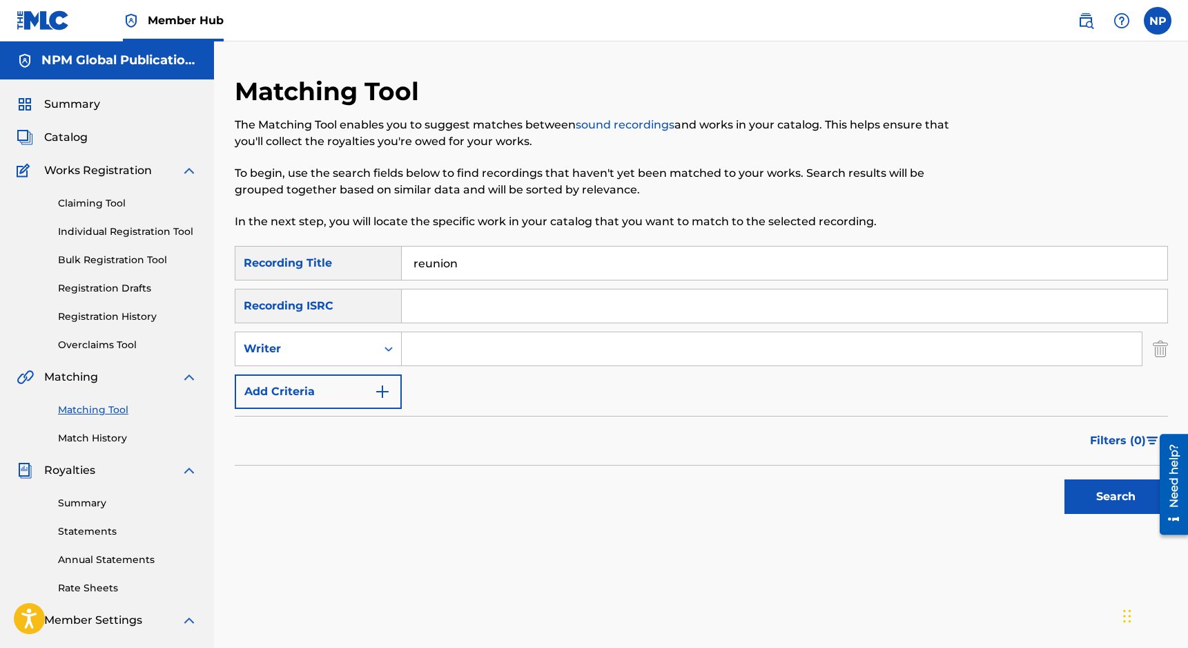
click at [458, 351] on input "Search Form" at bounding box center [772, 348] width 740 height 33
type input "nicholas petrillo"
click at [843, 479] on button "Search" at bounding box center [1117, 496] width 104 height 35
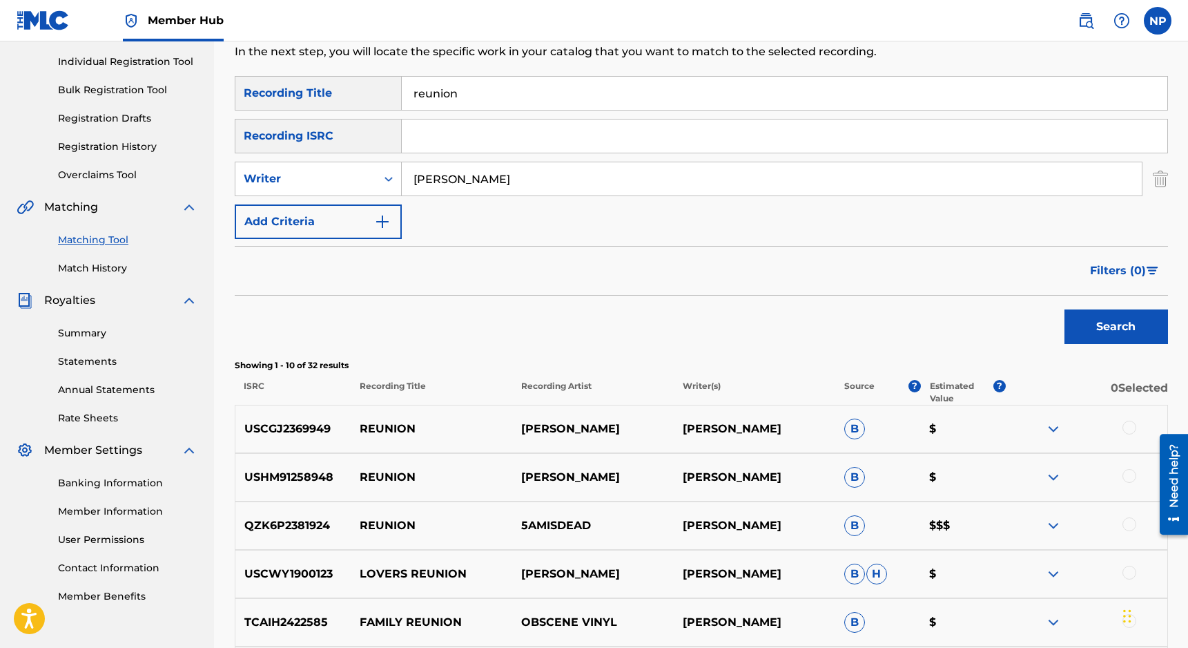
scroll to position [176, 0]
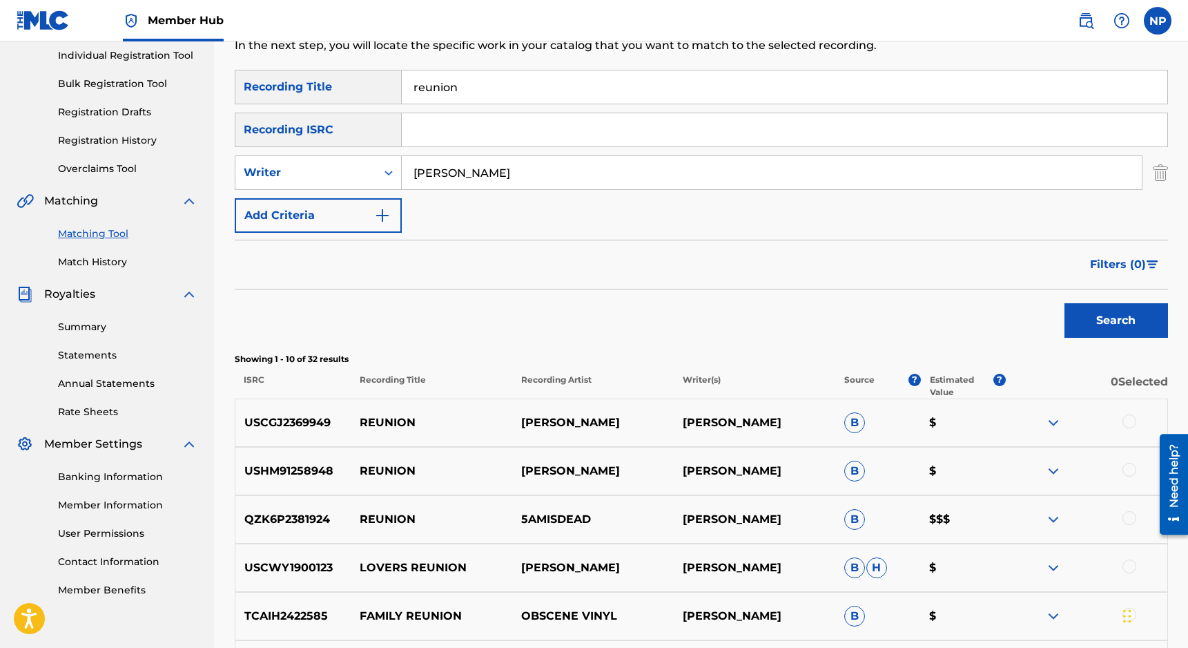
click at [843, 422] on div at bounding box center [1130, 421] width 14 height 14
click at [843, 530] on button "Match 1 Group" at bounding box center [970, 535] width 153 height 35
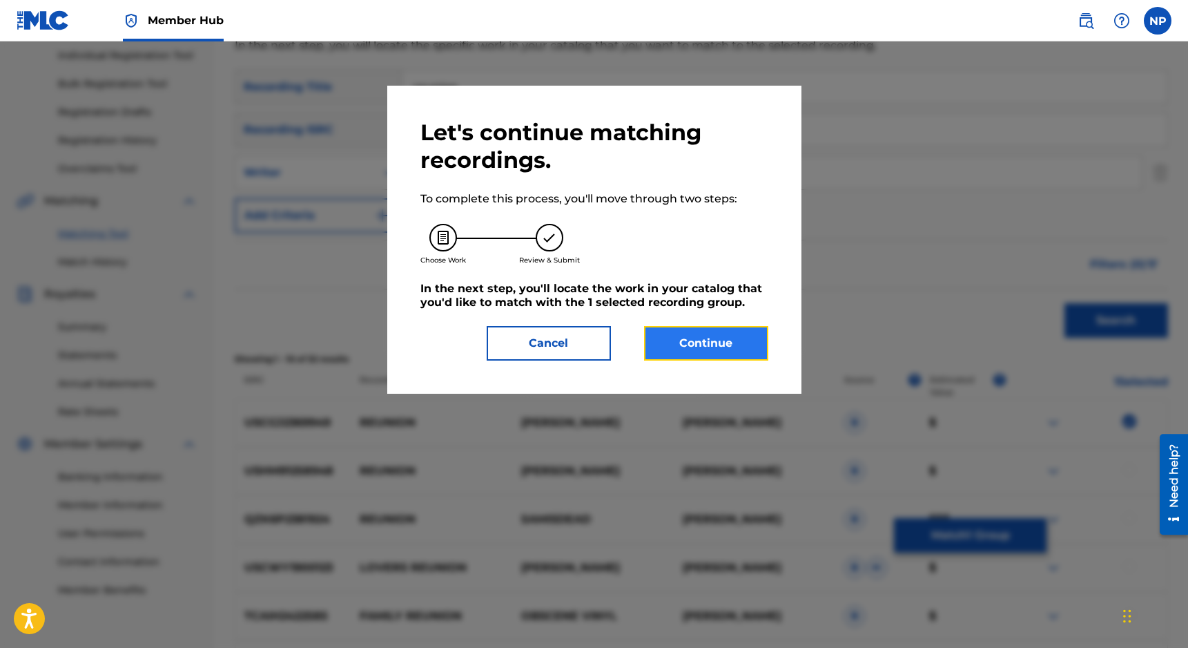
click at [719, 347] on button "Continue" at bounding box center [706, 343] width 124 height 35
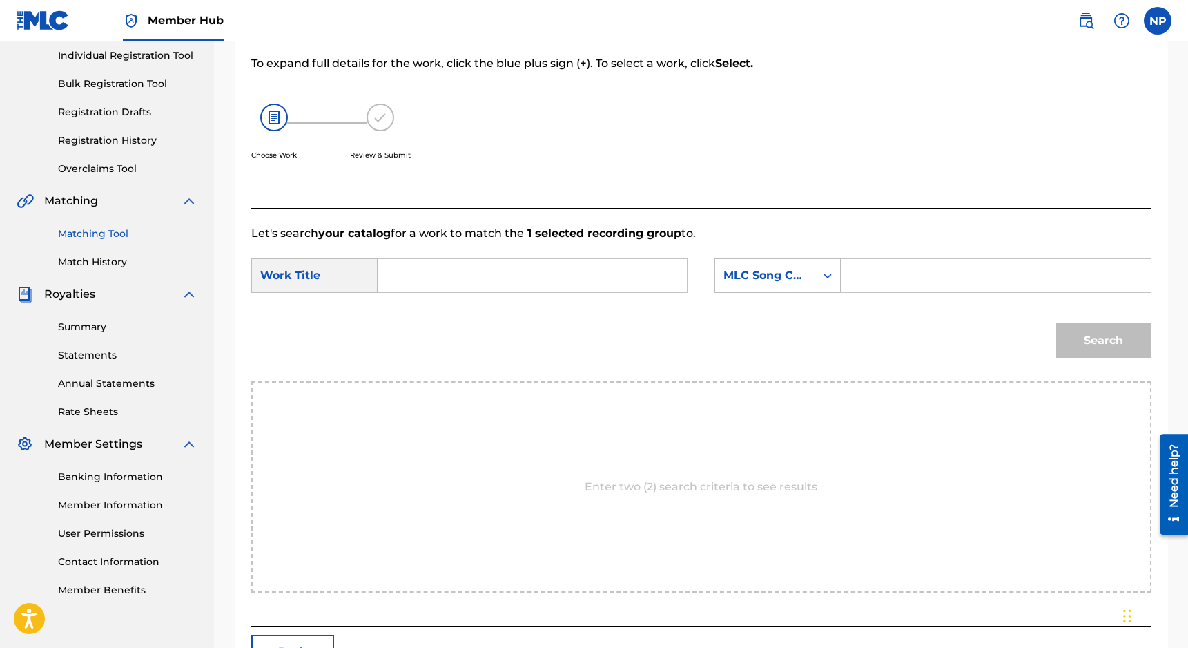
click at [574, 287] on input "Search Form" at bounding box center [532, 275] width 286 height 33
type input "reunion"
click at [447, 305] on div "reunion" at bounding box center [428, 306] width 78 height 25
click at [770, 278] on div "MLC Song Code" at bounding box center [766, 275] width 84 height 17
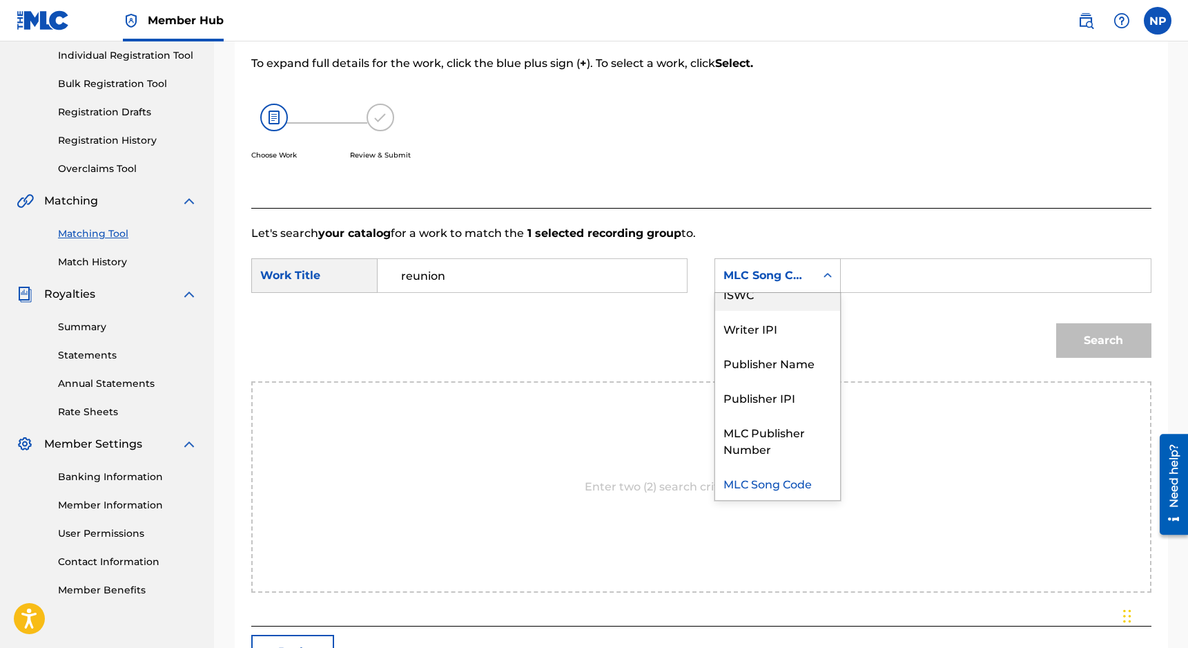
scroll to position [0, 0]
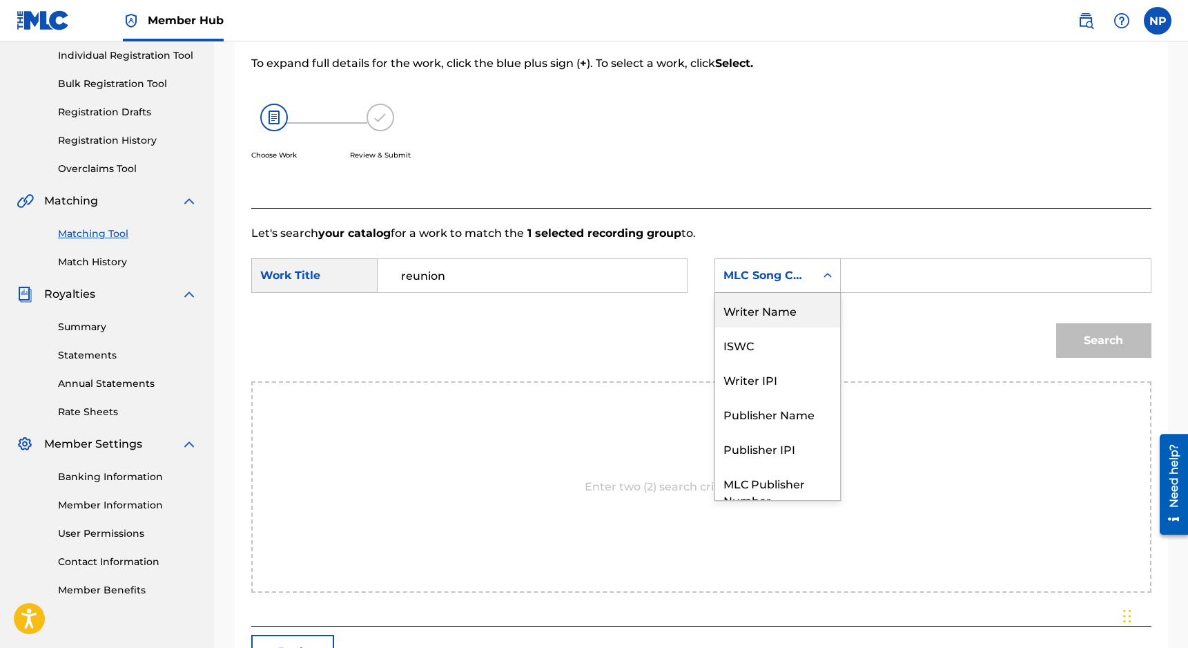
click at [760, 309] on div "Writer Name" at bounding box center [777, 310] width 125 height 35
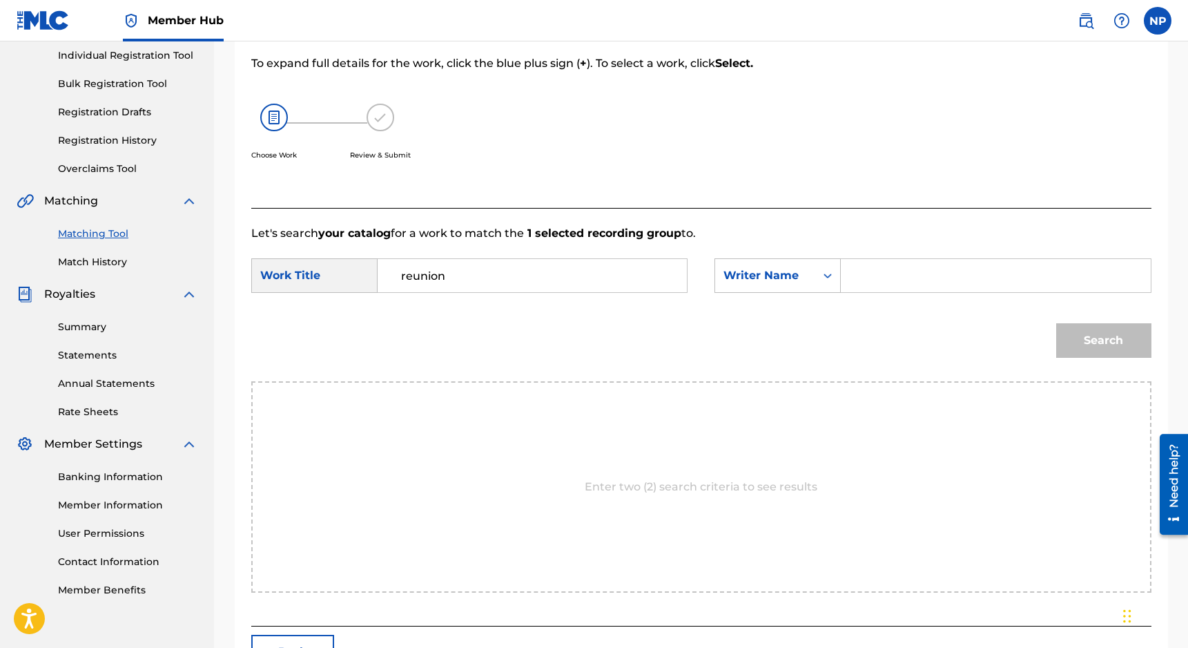
click at [843, 267] on input "Search Form" at bounding box center [996, 275] width 286 height 33
type input "nicholas petrillo"
click at [843, 323] on button "Search" at bounding box center [1103, 340] width 95 height 35
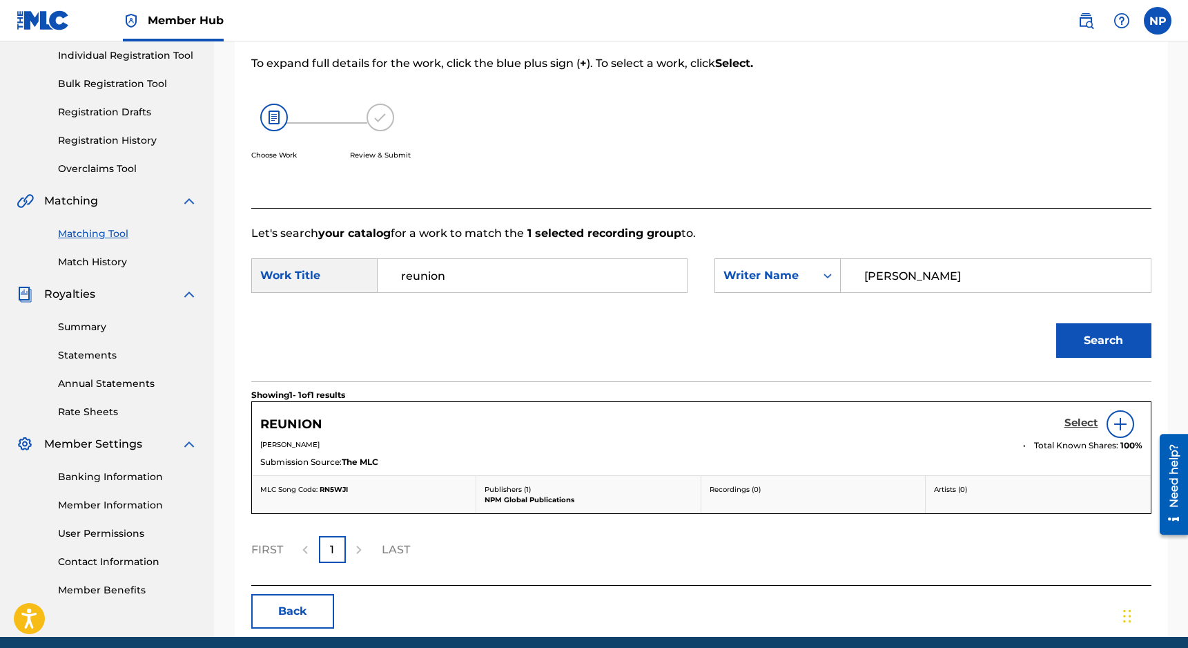
click at [843, 422] on h5 "Select" at bounding box center [1082, 422] width 34 height 13
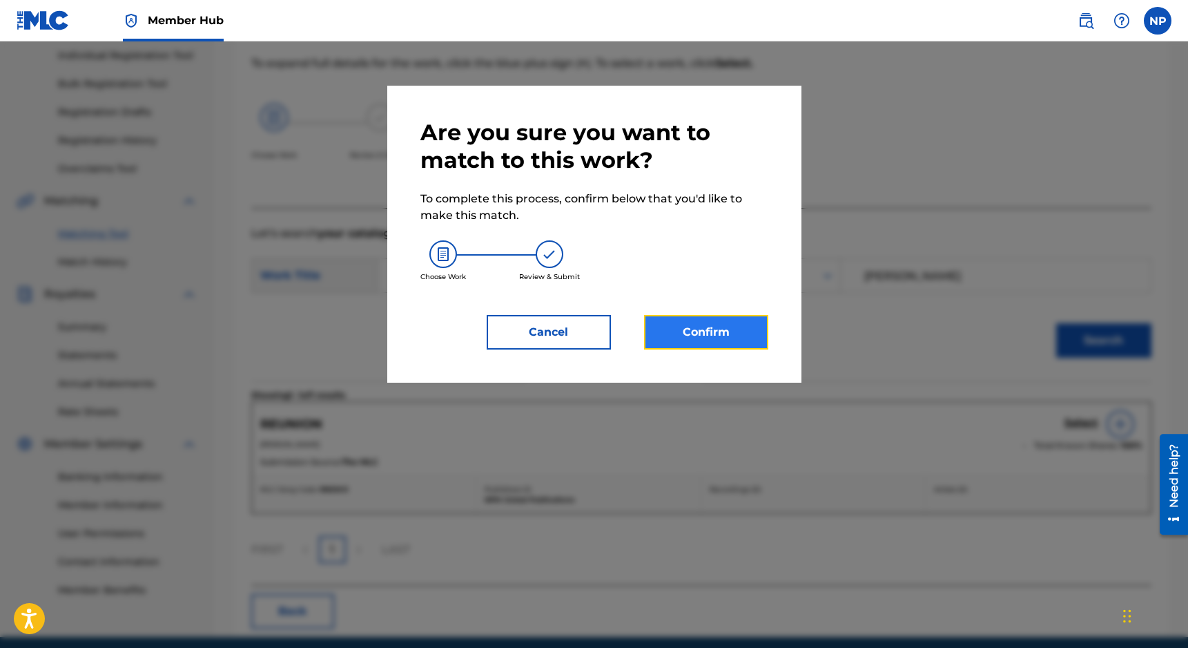
click at [670, 336] on button "Confirm" at bounding box center [706, 332] width 124 height 35
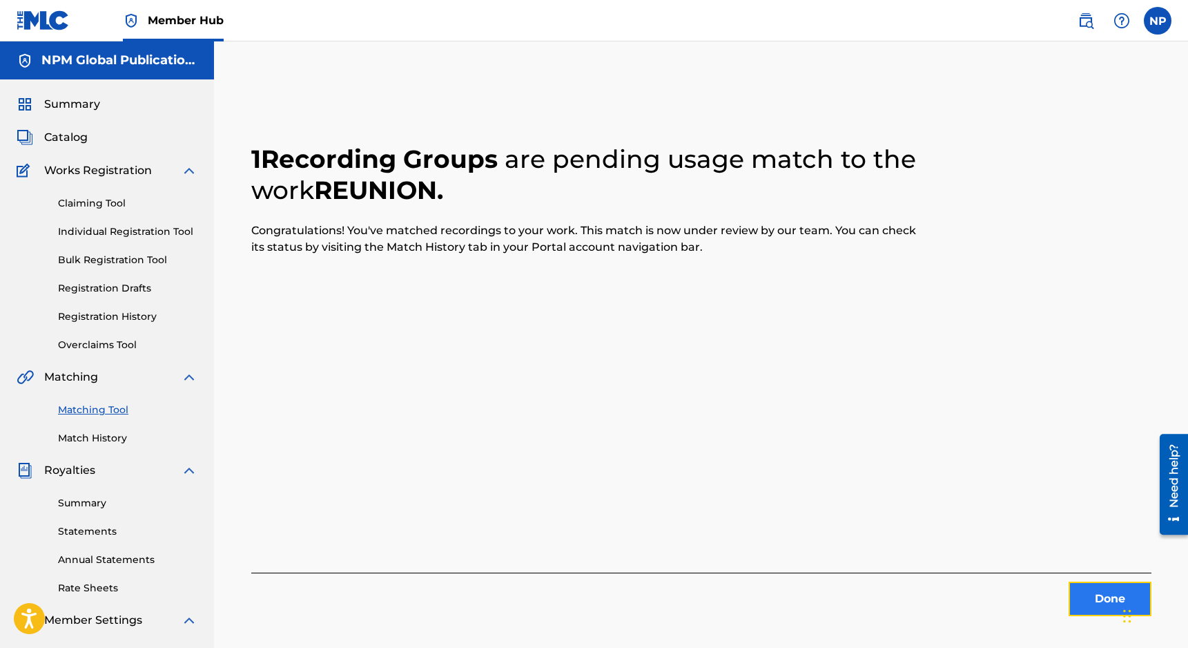
click at [843, 599] on button "Done" at bounding box center [1110, 598] width 83 height 35
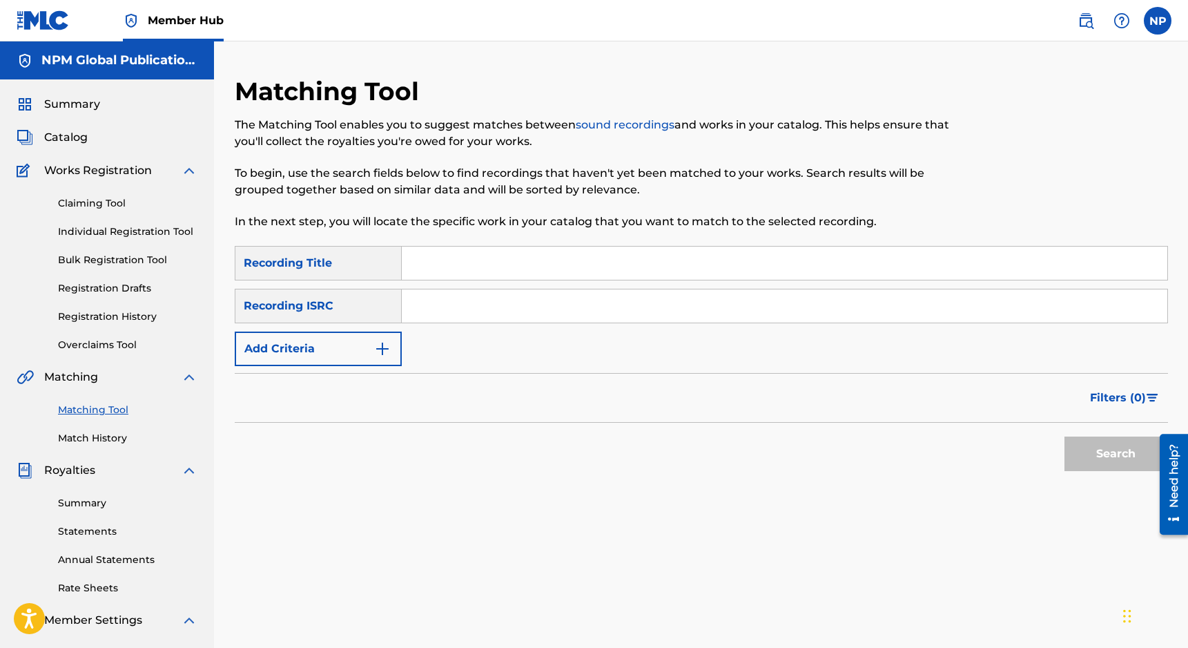
click at [532, 271] on input "Search Form" at bounding box center [785, 262] width 766 height 33
type input "stormy mind"
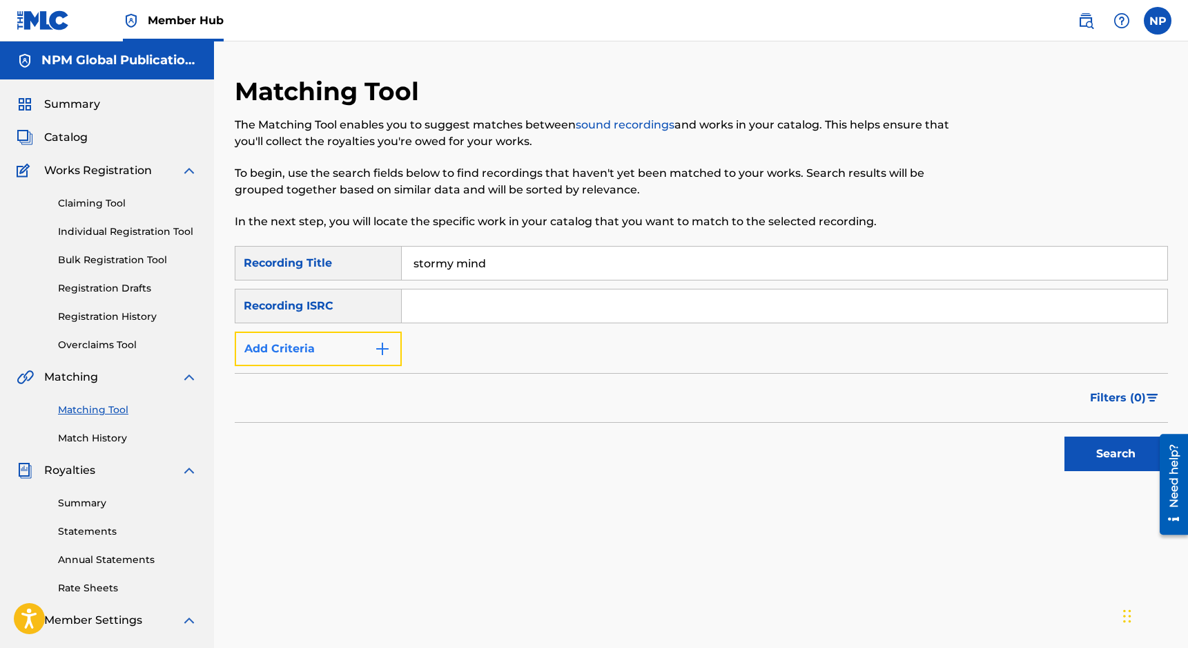
click at [356, 348] on button "Add Criteria" at bounding box center [318, 348] width 167 height 35
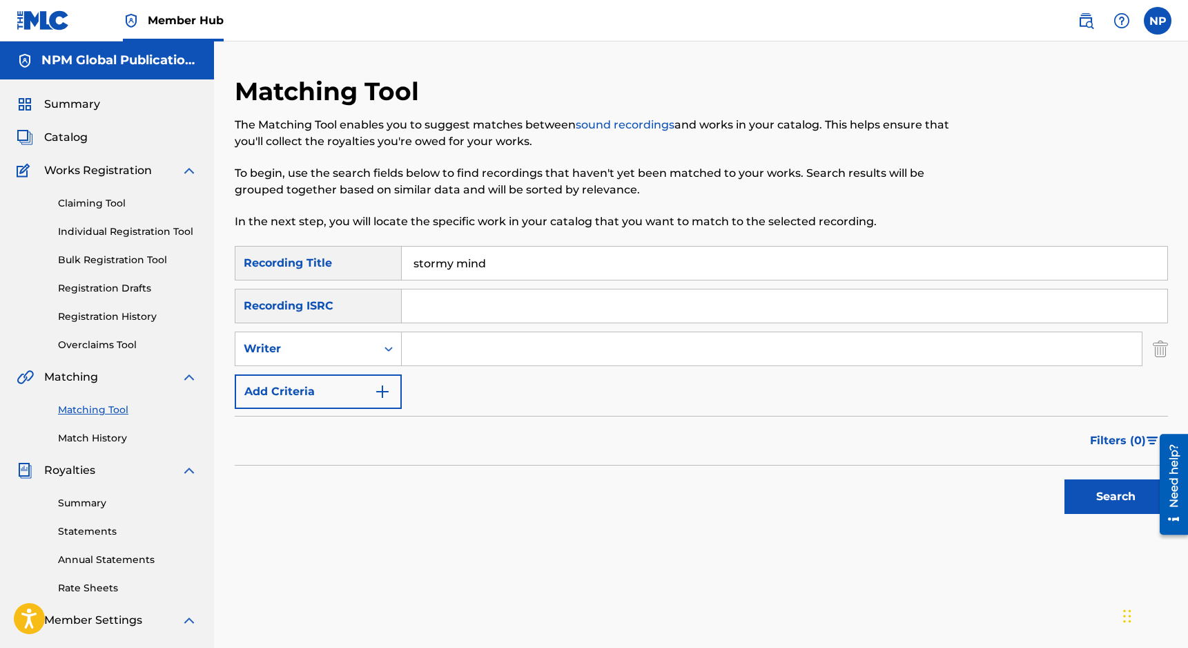
click at [427, 365] on input "Search Form" at bounding box center [772, 348] width 740 height 33
type input "ingrid schnell"
click at [843, 479] on button "Search" at bounding box center [1117, 496] width 104 height 35
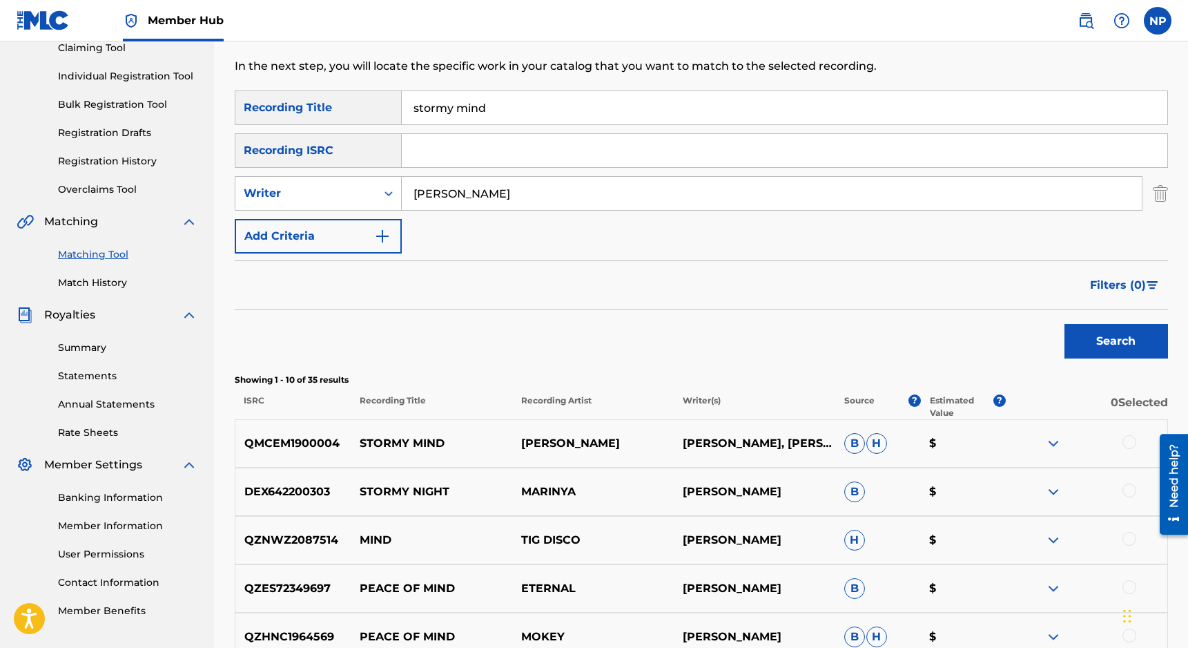
scroll to position [157, 0]
click at [843, 439] on div at bounding box center [1130, 441] width 14 height 14
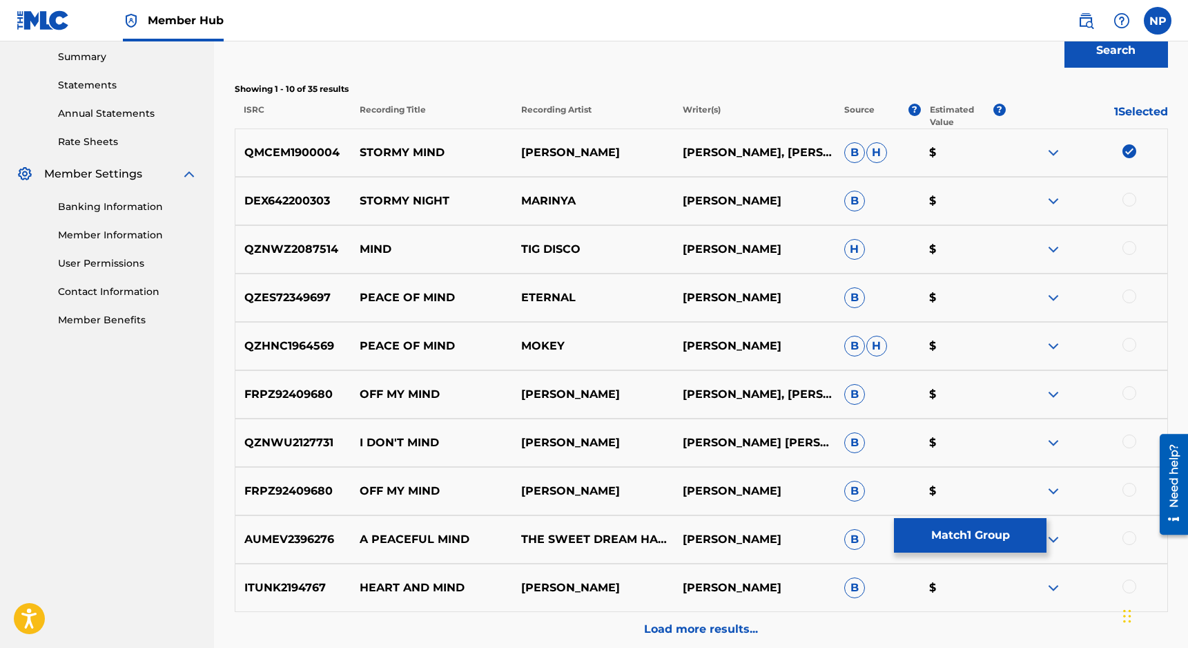
scroll to position [448, 0]
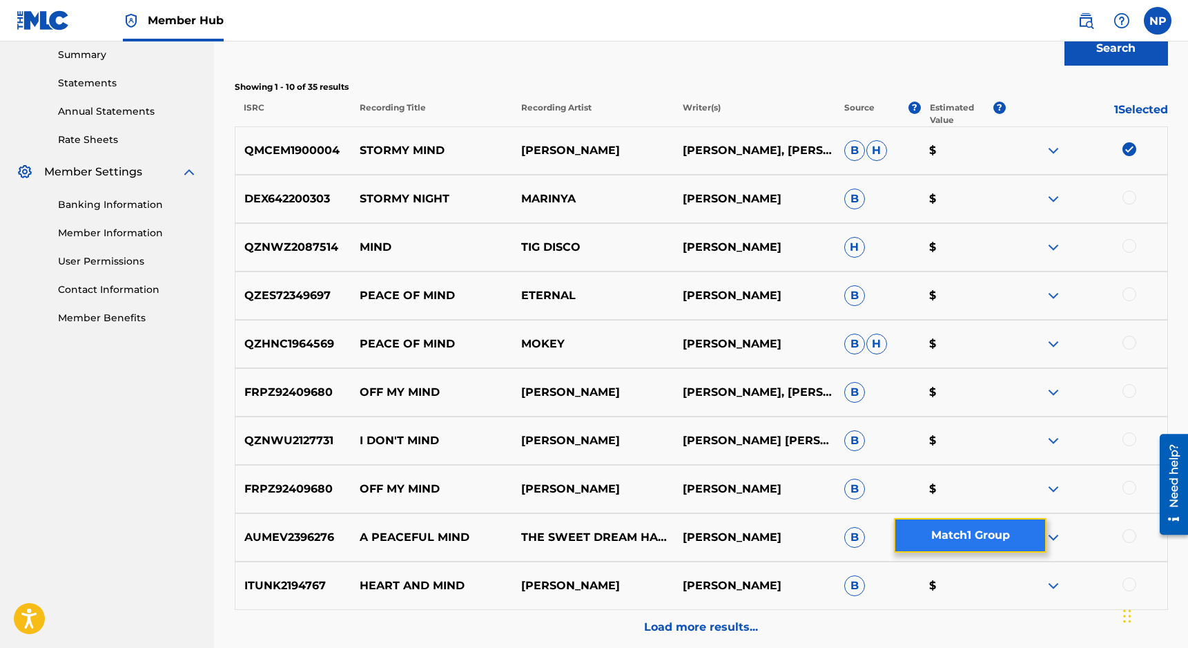
click at [843, 536] on button "Match 1 Group" at bounding box center [970, 535] width 153 height 35
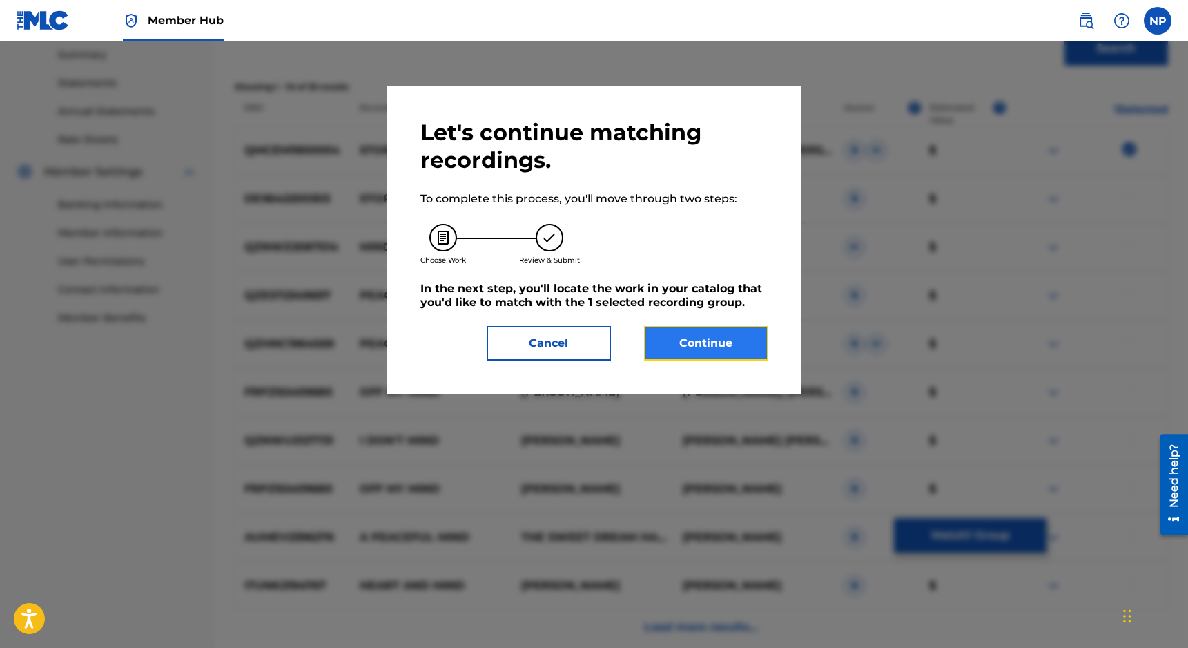
click at [711, 339] on button "Continue" at bounding box center [706, 343] width 124 height 35
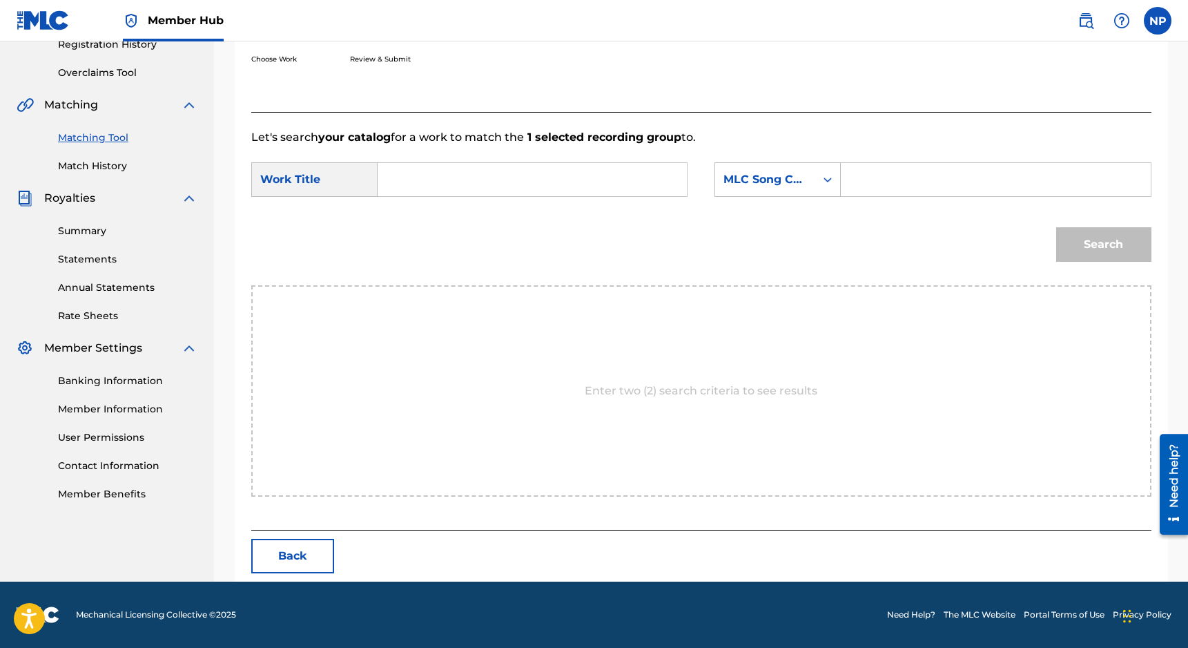
scroll to position [272, 0]
click at [519, 184] on input "Search Form" at bounding box center [532, 179] width 286 height 33
type input "stormy mind"
click at [453, 215] on div "stormy mind" at bounding box center [428, 218] width 78 height 41
click at [708, 185] on div "SearchWithCriteria52c482cd-383e-4921-9eab-982d0c2f0a1c Work Title stormy mind S…" at bounding box center [701, 183] width 900 height 43
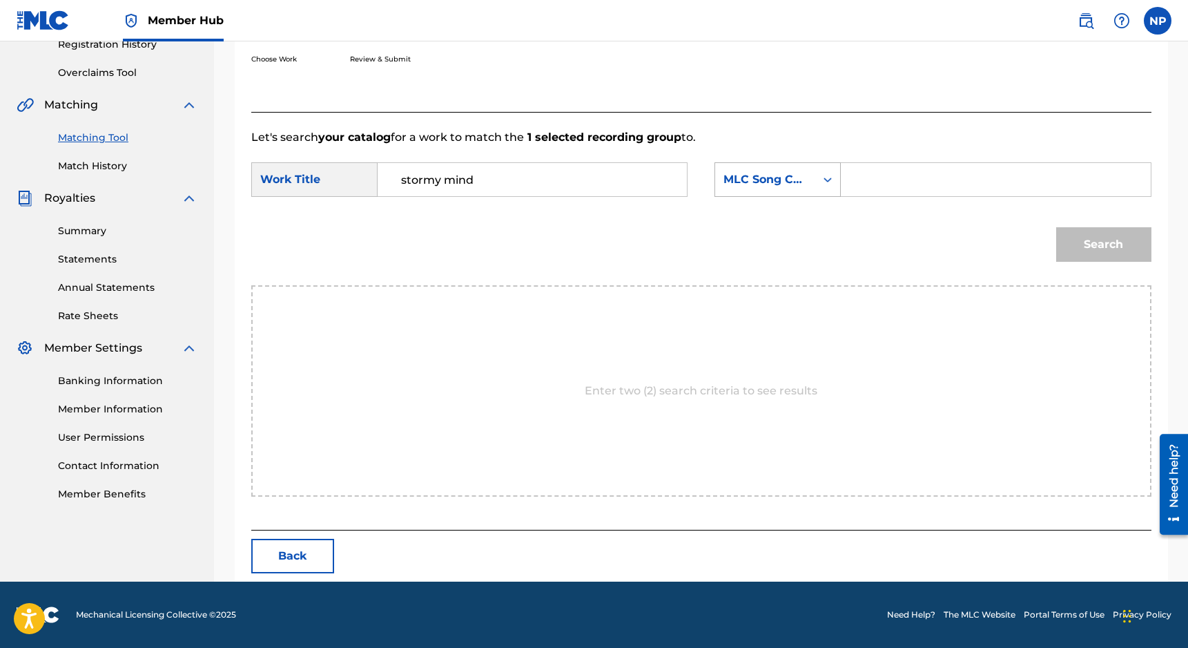
click at [736, 184] on div "MLC Song Code" at bounding box center [766, 179] width 84 height 17
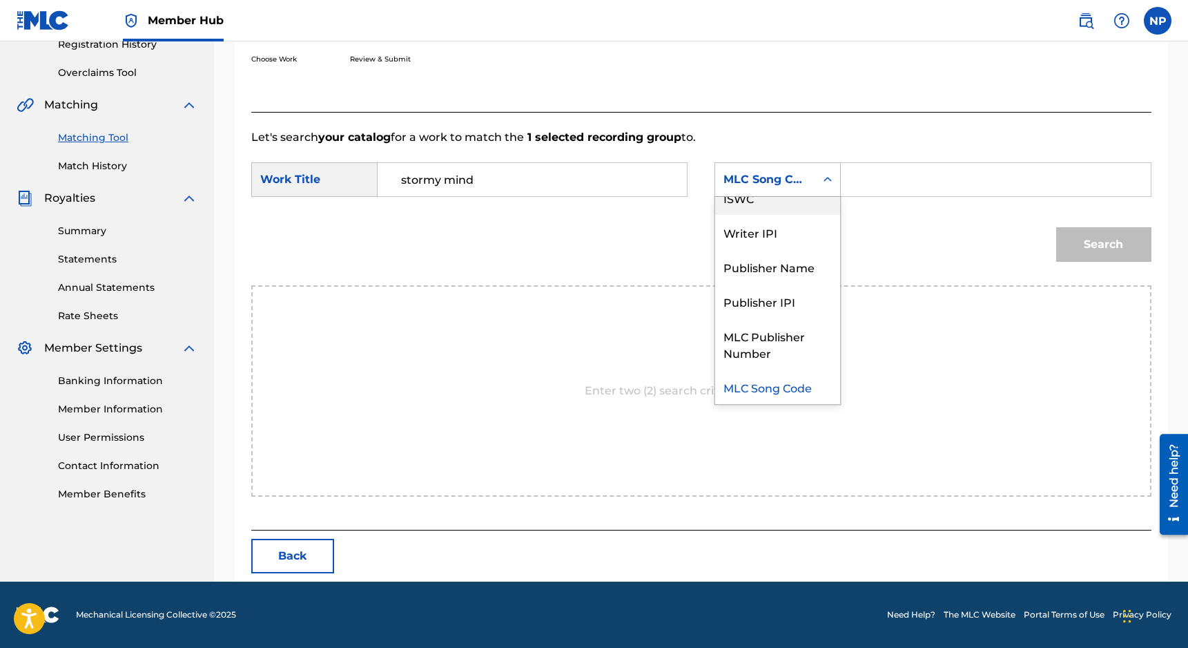
scroll to position [0, 0]
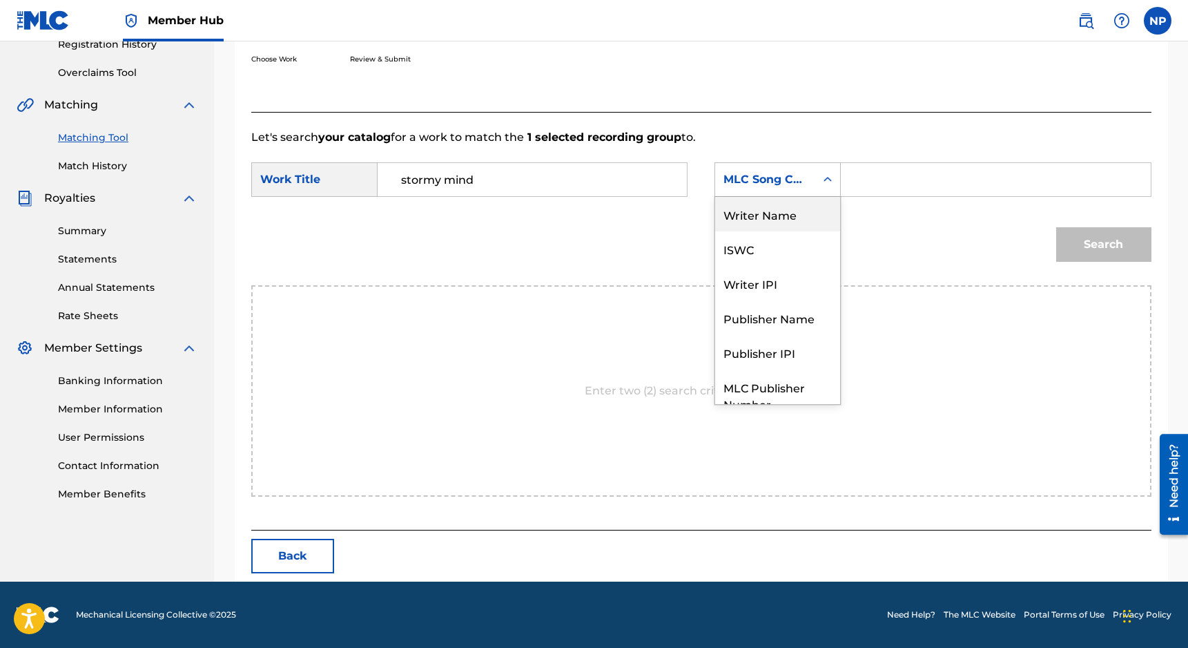
click at [746, 217] on div "Writer Name" at bounding box center [777, 214] width 125 height 35
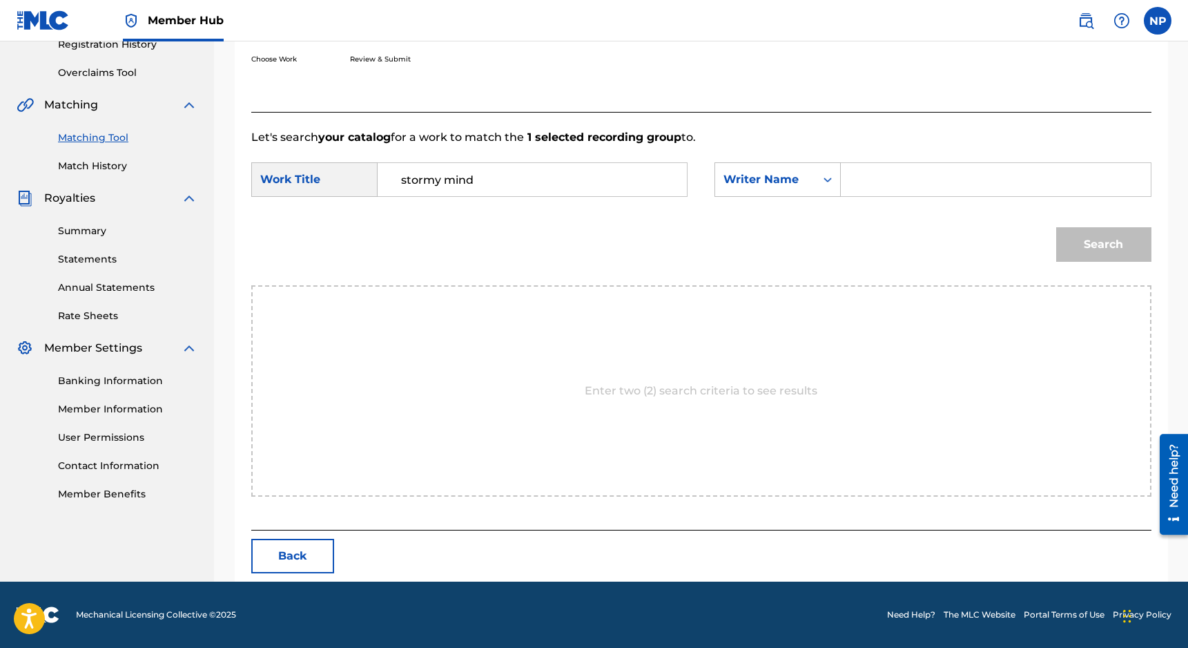
click at [843, 191] on input "Search Form" at bounding box center [996, 179] width 286 height 33
type input "nicholas petrillo"
click at [843, 227] on button "Search" at bounding box center [1103, 244] width 95 height 35
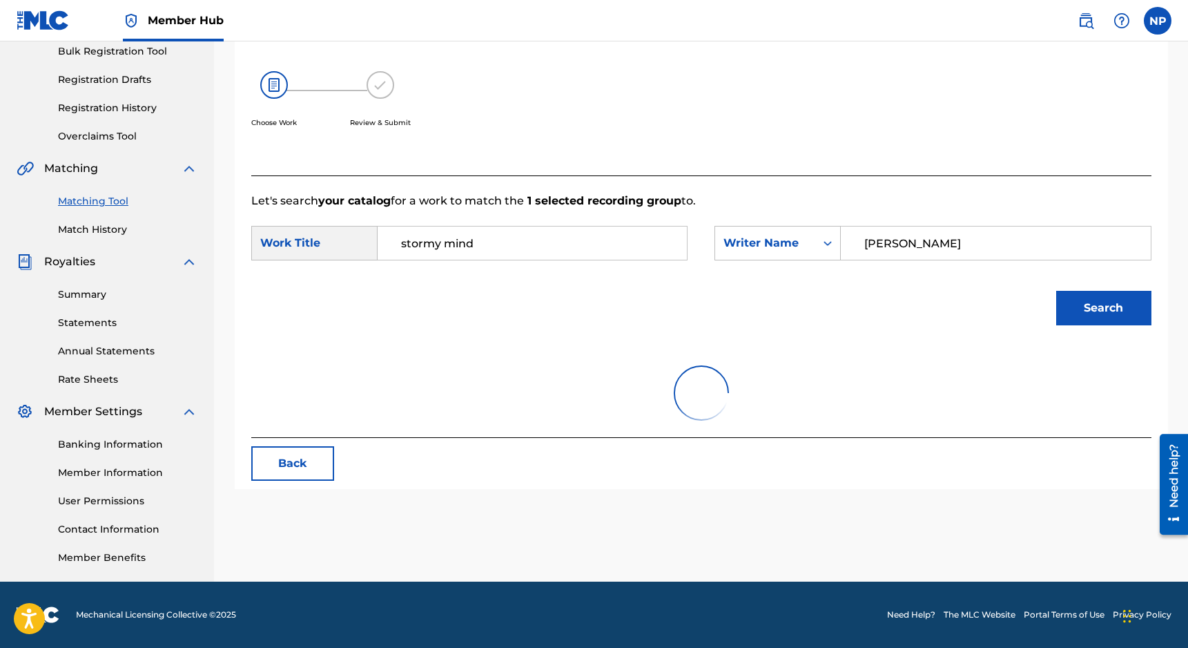
scroll to position [231, 0]
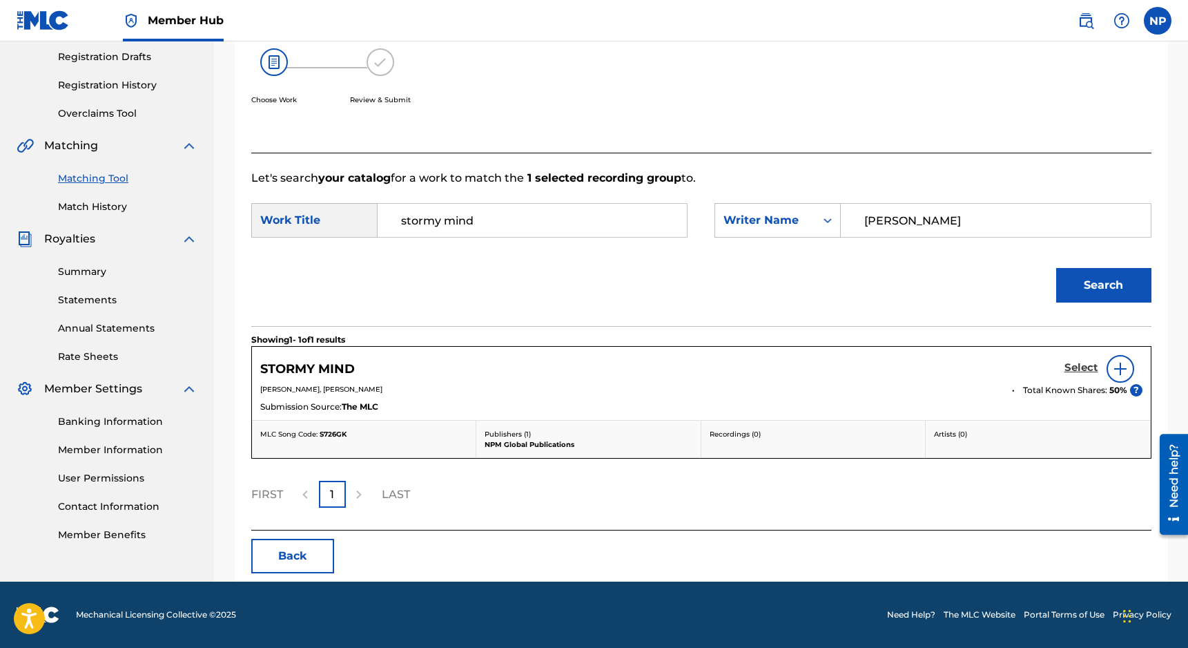
click at [843, 362] on h5 "Select" at bounding box center [1082, 367] width 34 height 13
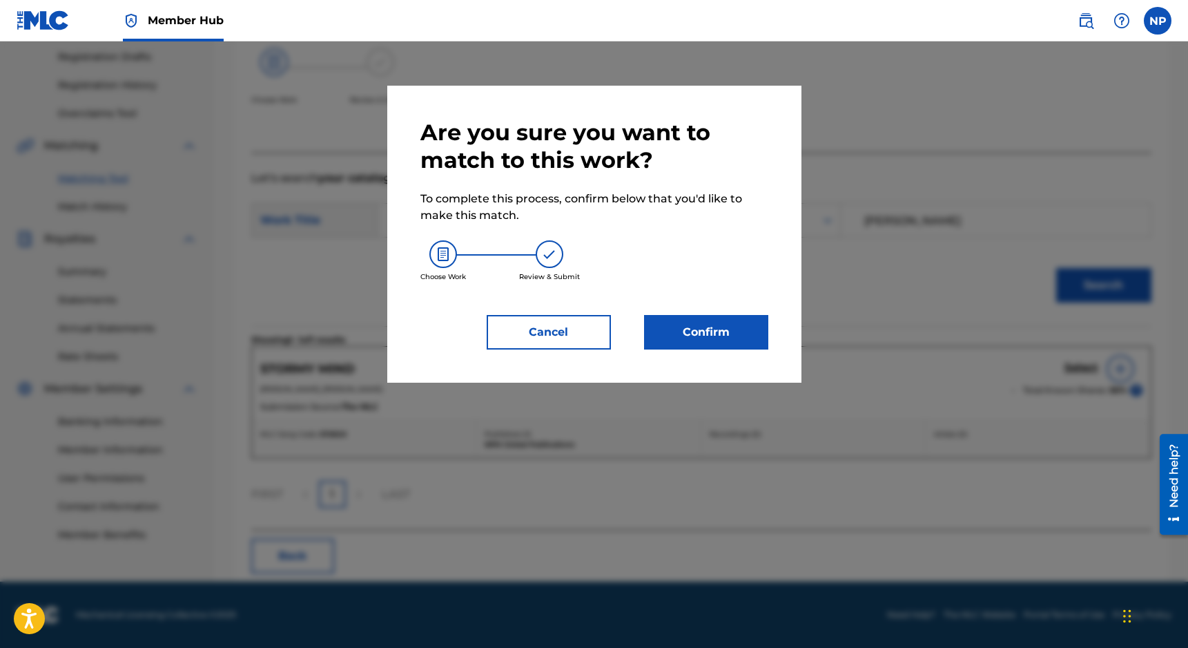
click at [714, 306] on div "Are you sure you want to match to this work? To complete this process, confirm …" at bounding box center [594, 234] width 348 height 231
click at [710, 317] on button "Confirm" at bounding box center [706, 332] width 124 height 35
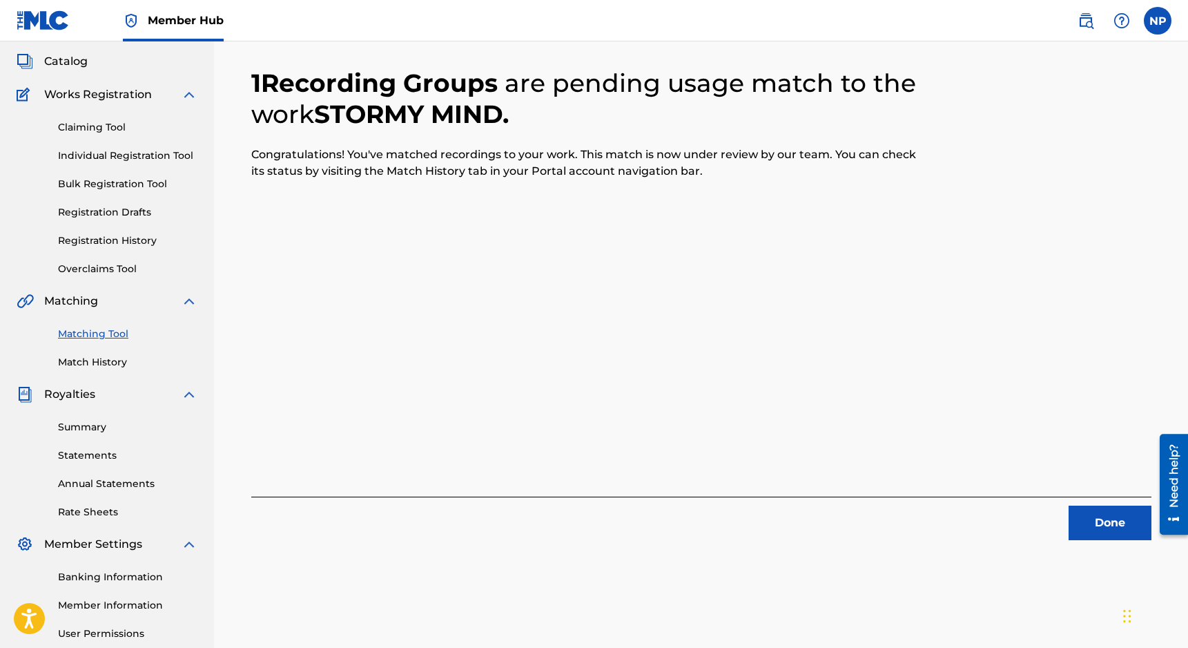
scroll to position [0, 0]
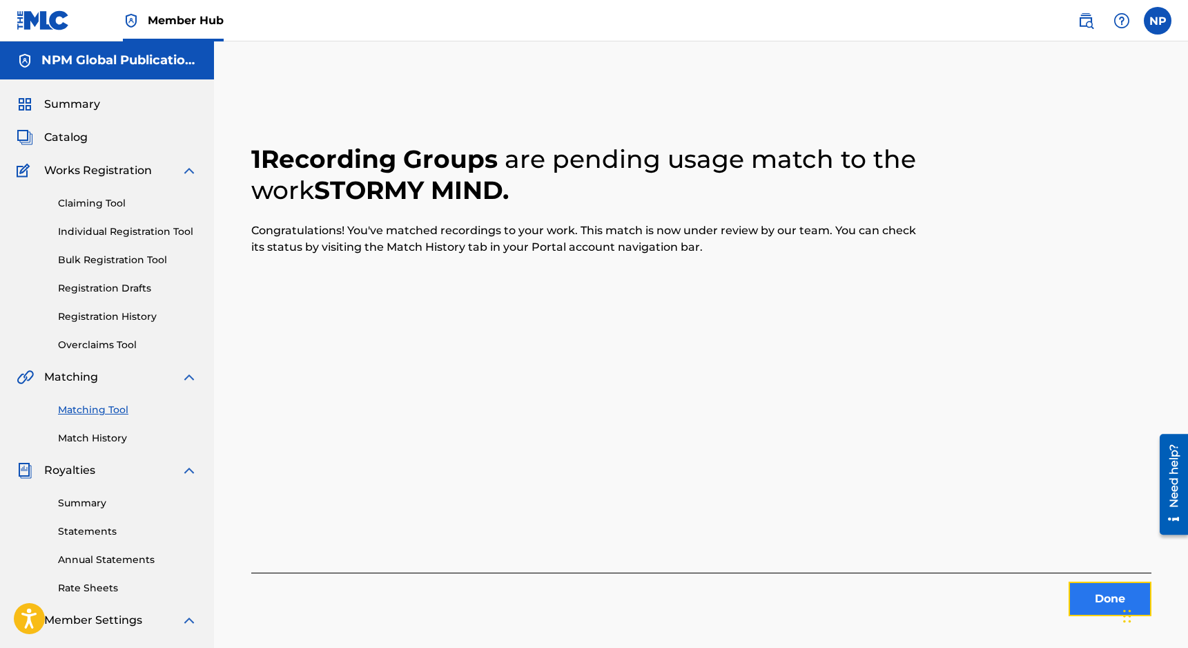
click at [843, 599] on button "Done" at bounding box center [1110, 598] width 83 height 35
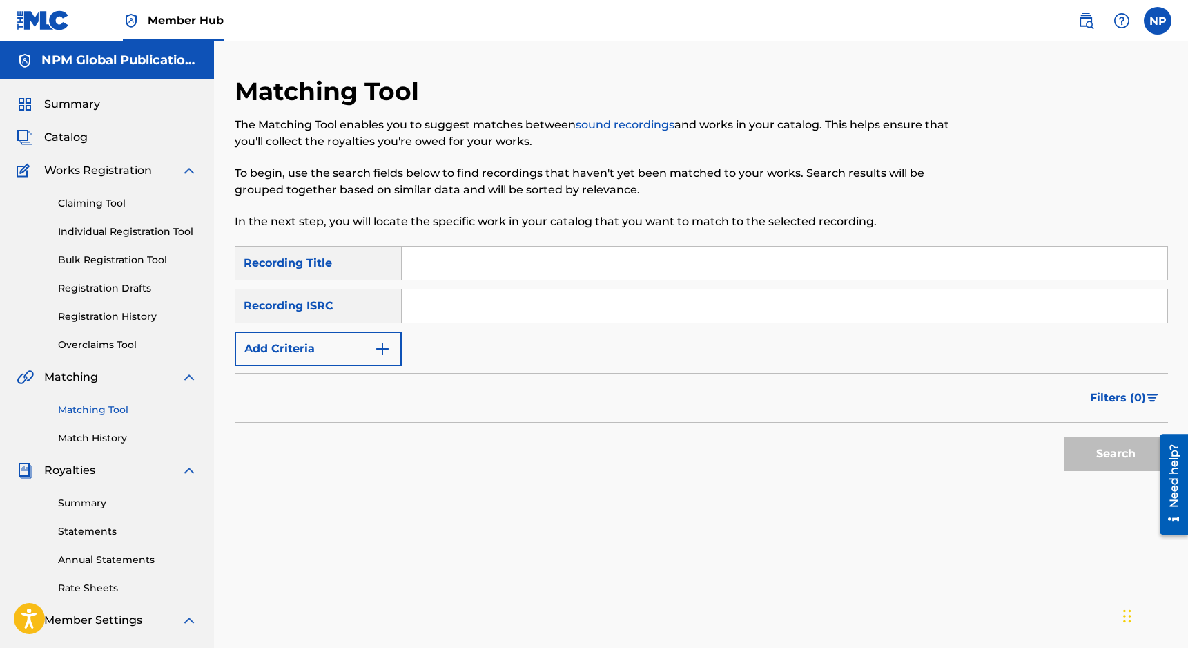
click at [486, 254] on input "Search Form" at bounding box center [785, 262] width 766 height 33
type input "the simple life"
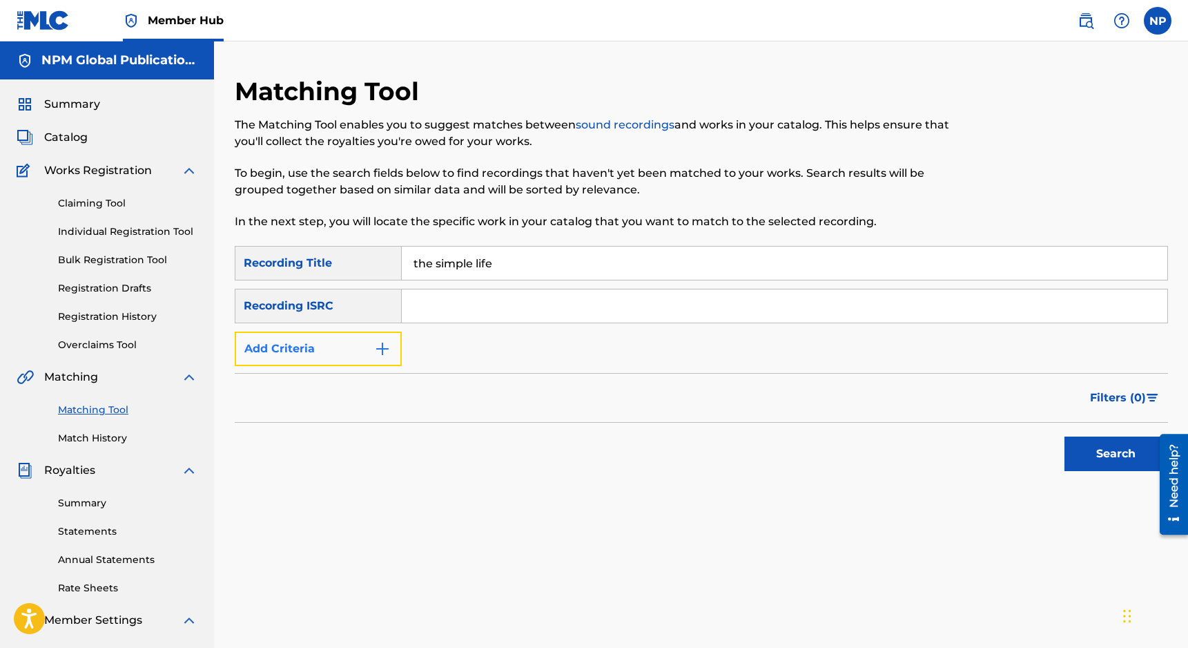
click at [370, 349] on button "Add Criteria" at bounding box center [318, 348] width 167 height 35
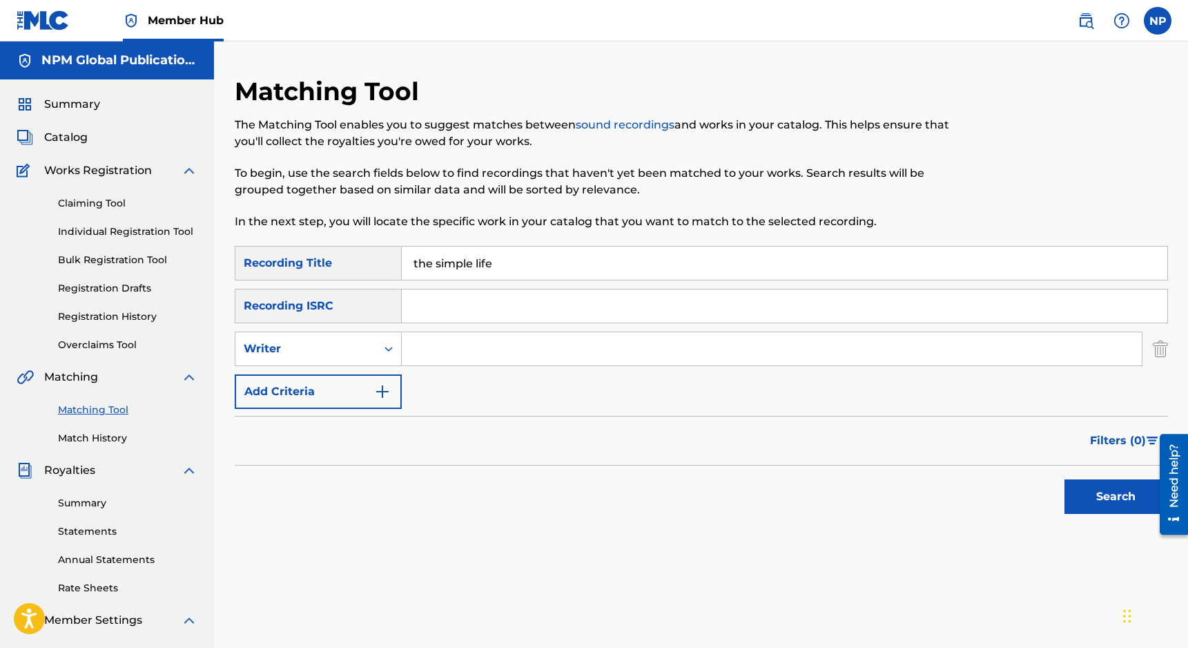
click at [523, 351] on input "Search Form" at bounding box center [772, 348] width 740 height 33
type input "nicholas petrillo"
click at [843, 479] on button "Search" at bounding box center [1117, 496] width 104 height 35
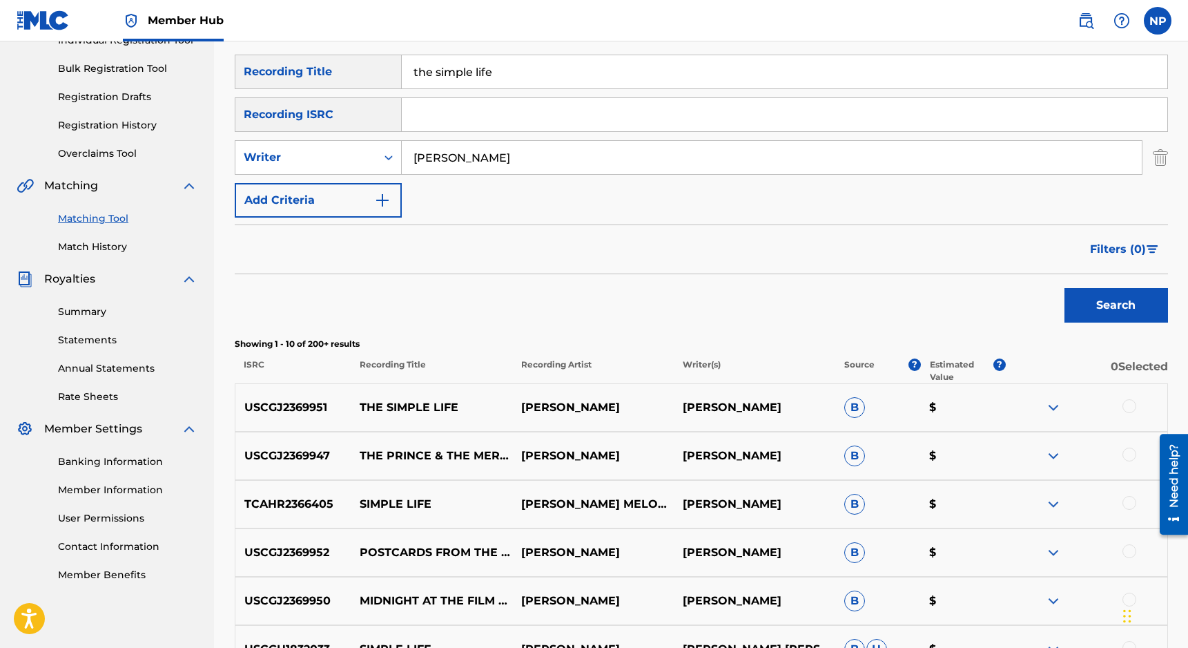
scroll to position [195, 0]
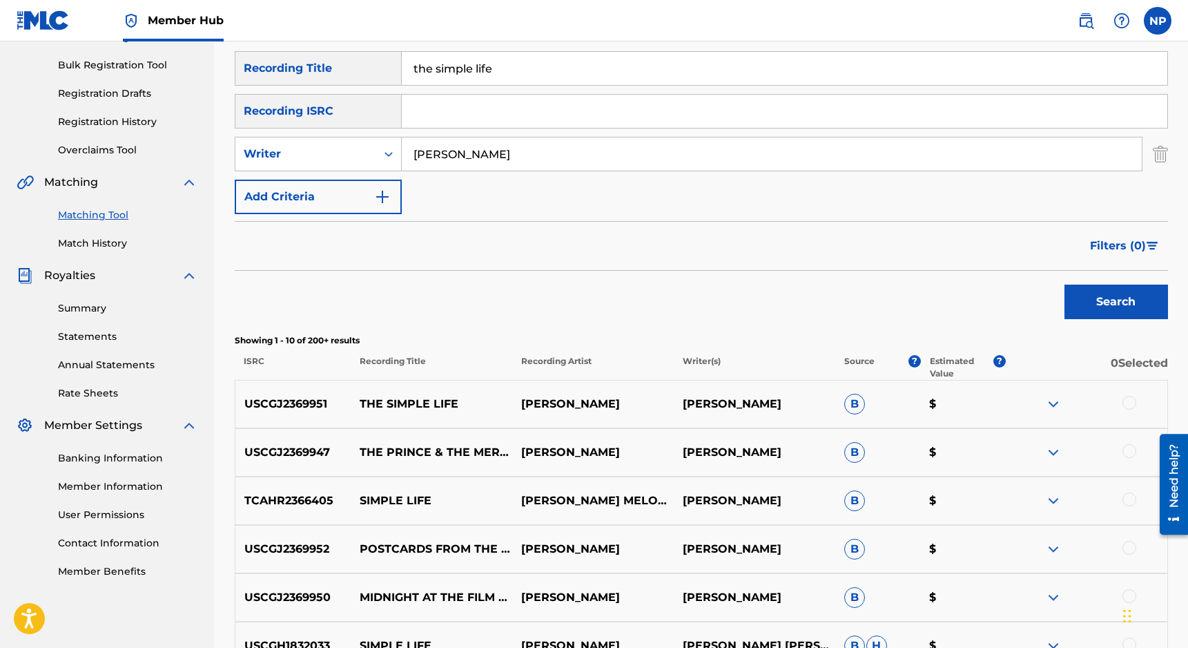
click at [843, 402] on div at bounding box center [1087, 404] width 162 height 17
click at [843, 402] on div at bounding box center [1130, 403] width 14 height 14
click at [843, 541] on button "Match 1 Group" at bounding box center [970, 535] width 153 height 35
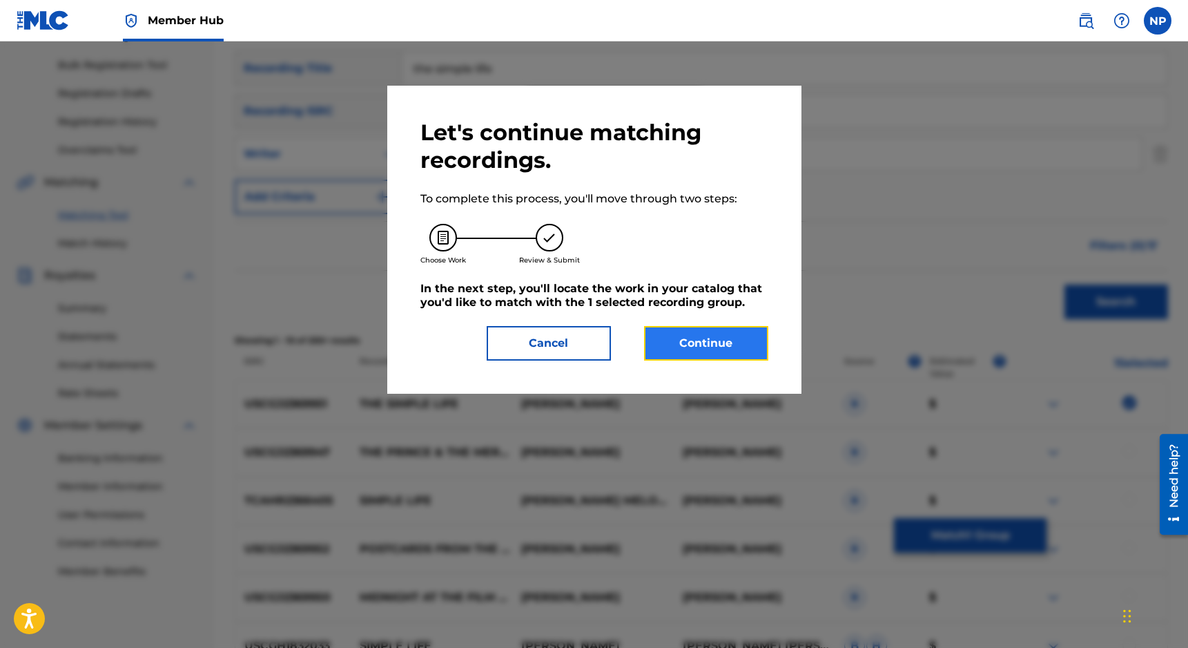
click at [715, 358] on button "Continue" at bounding box center [706, 343] width 124 height 35
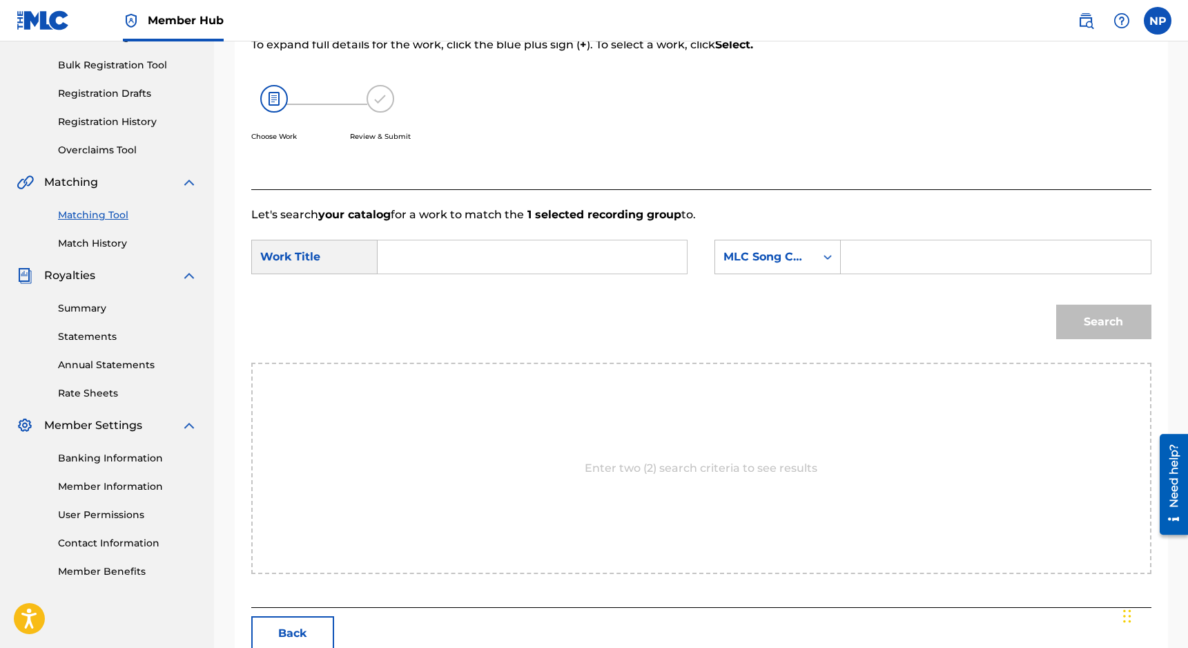
click at [518, 264] on input "Search Form" at bounding box center [532, 256] width 286 height 33
click at [447, 281] on div "the simple life" at bounding box center [428, 295] width 78 height 41
type input "the simple life"
click at [777, 266] on div "MLC Song Code" at bounding box center [765, 257] width 100 height 26
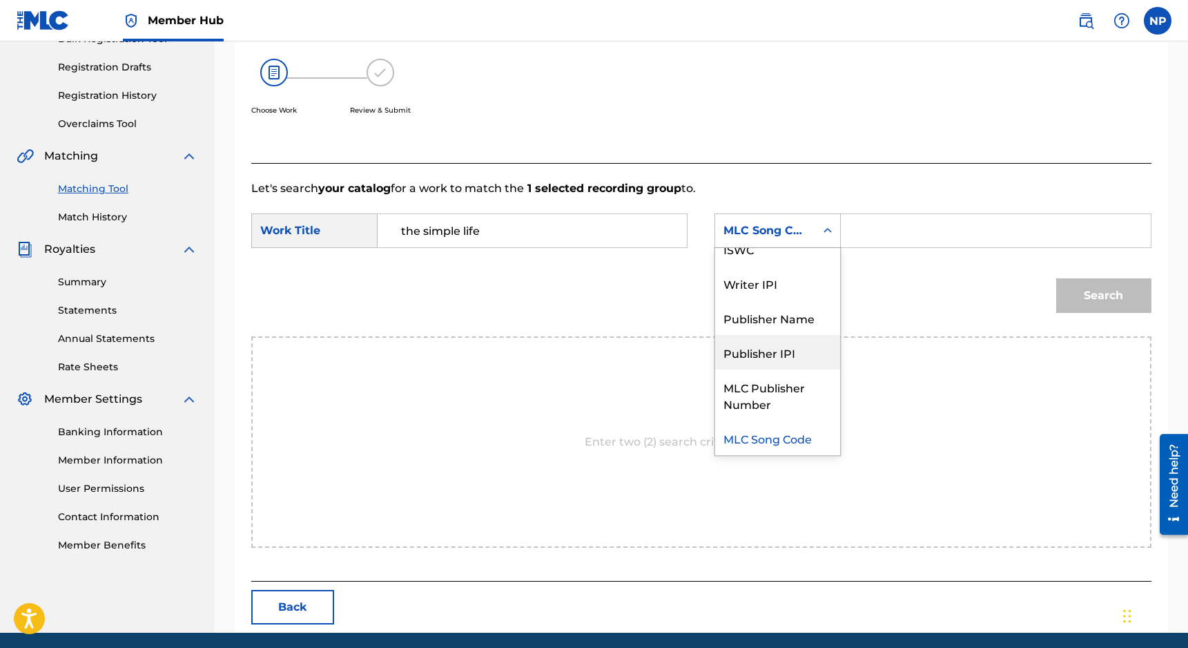
scroll to position [0, 0]
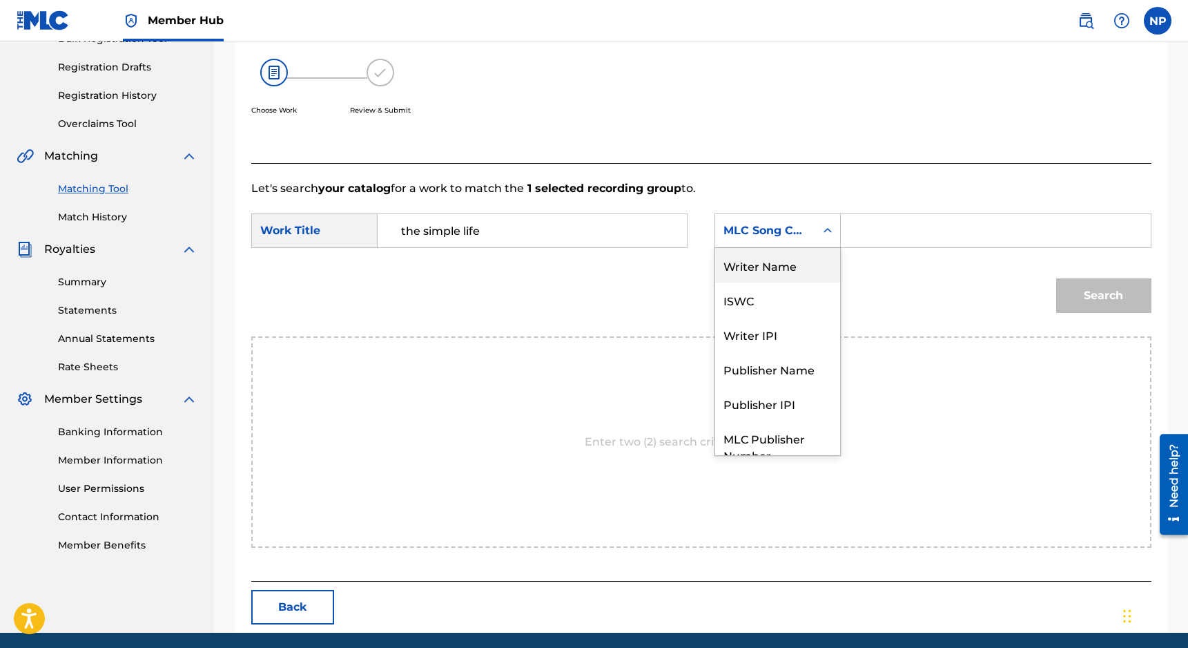
click at [762, 260] on div "Writer Name" at bounding box center [777, 265] width 125 height 35
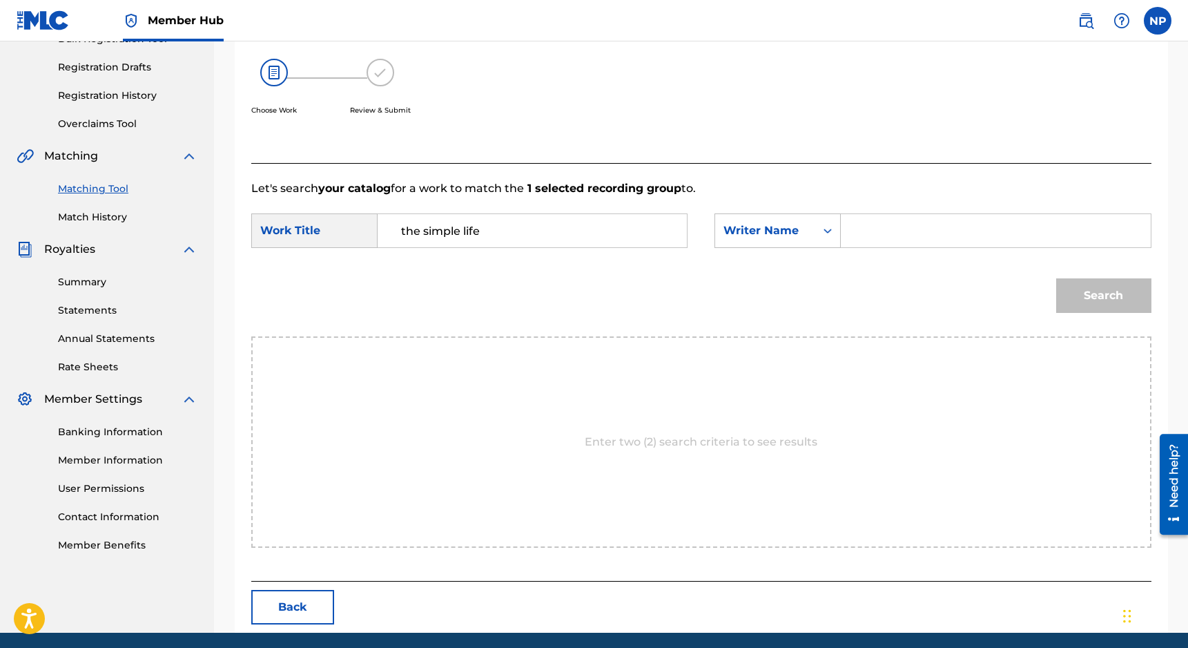
click at [843, 224] on input "Search Form" at bounding box center [996, 230] width 286 height 33
type input "nicholas petrillo"
click at [843, 278] on button "Search" at bounding box center [1103, 295] width 95 height 35
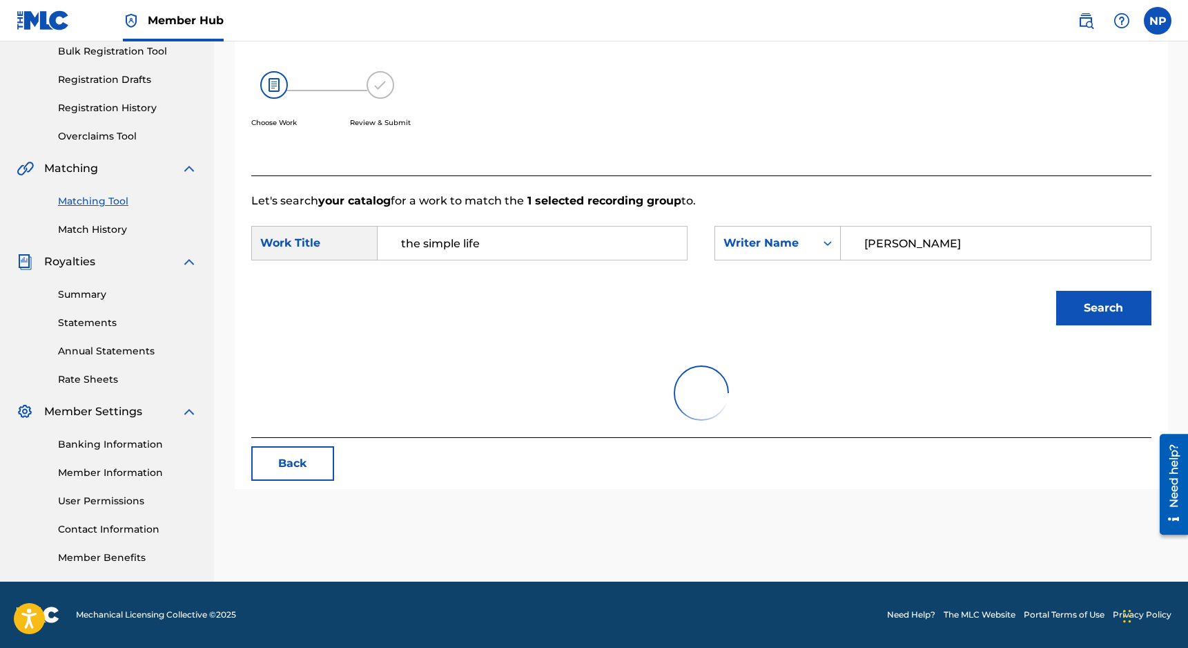
scroll to position [221, 0]
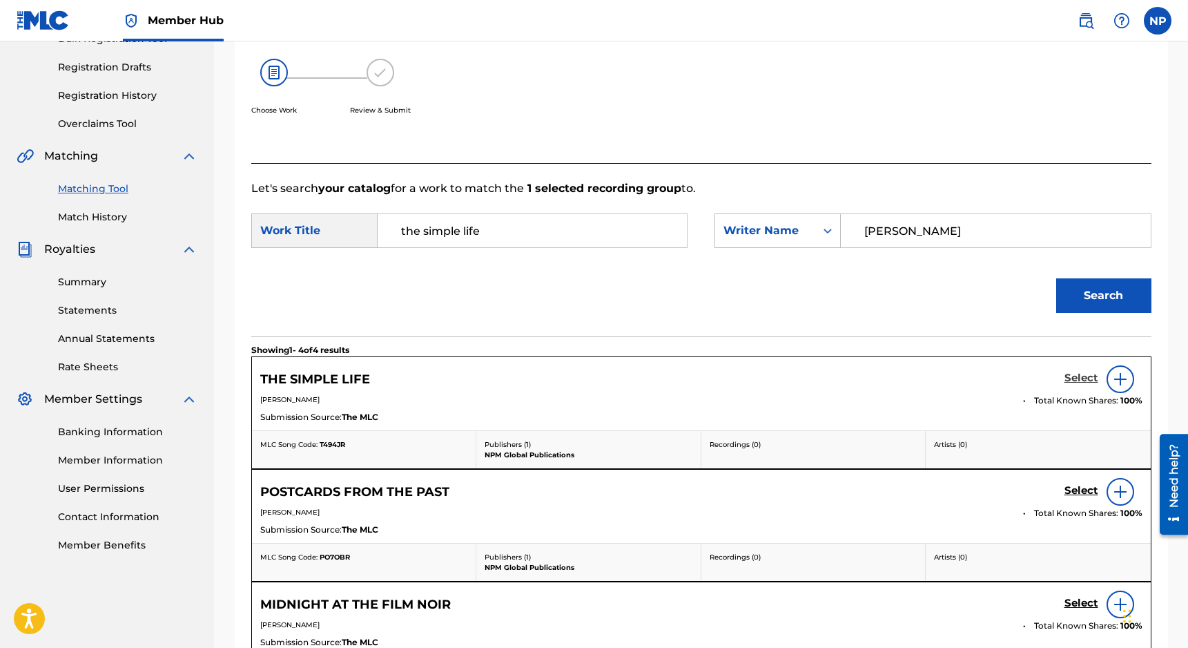
click at [843, 380] on h5 "Select" at bounding box center [1082, 377] width 34 height 13
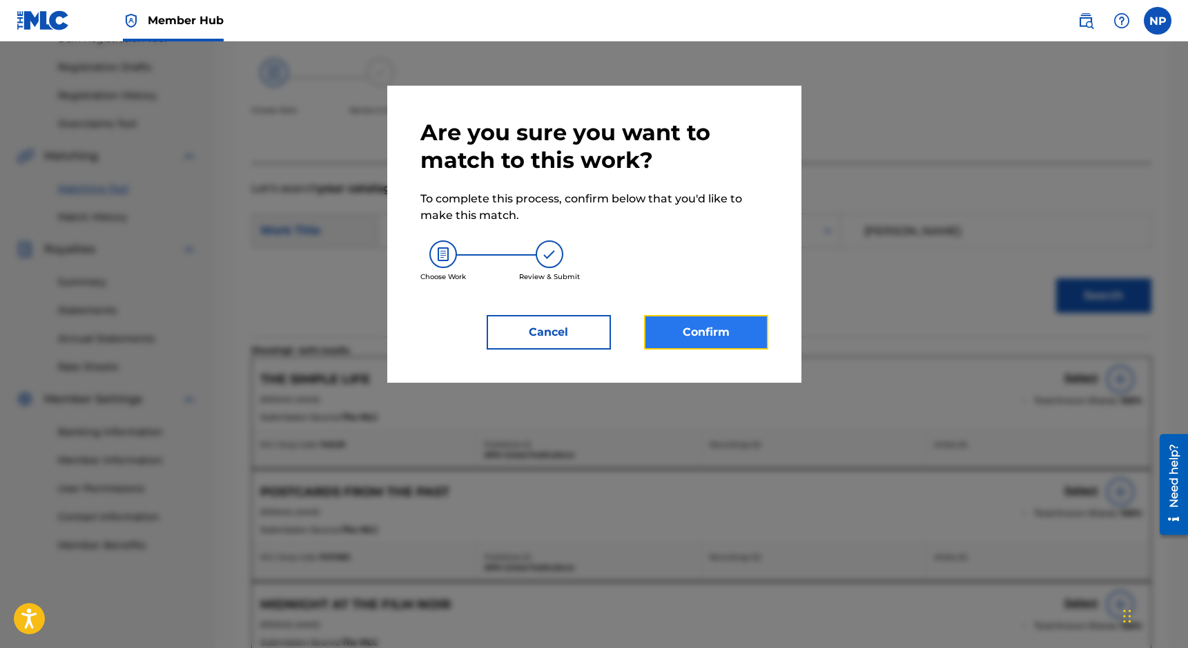
click at [716, 343] on button "Confirm" at bounding box center [706, 332] width 124 height 35
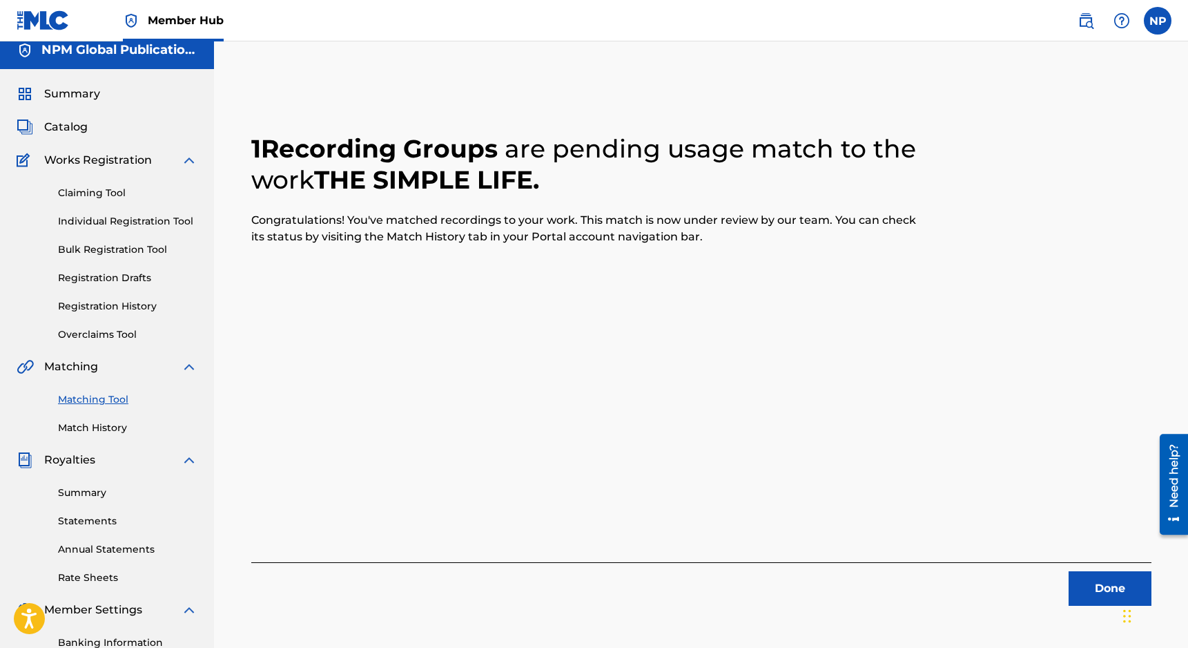
scroll to position [0, 0]
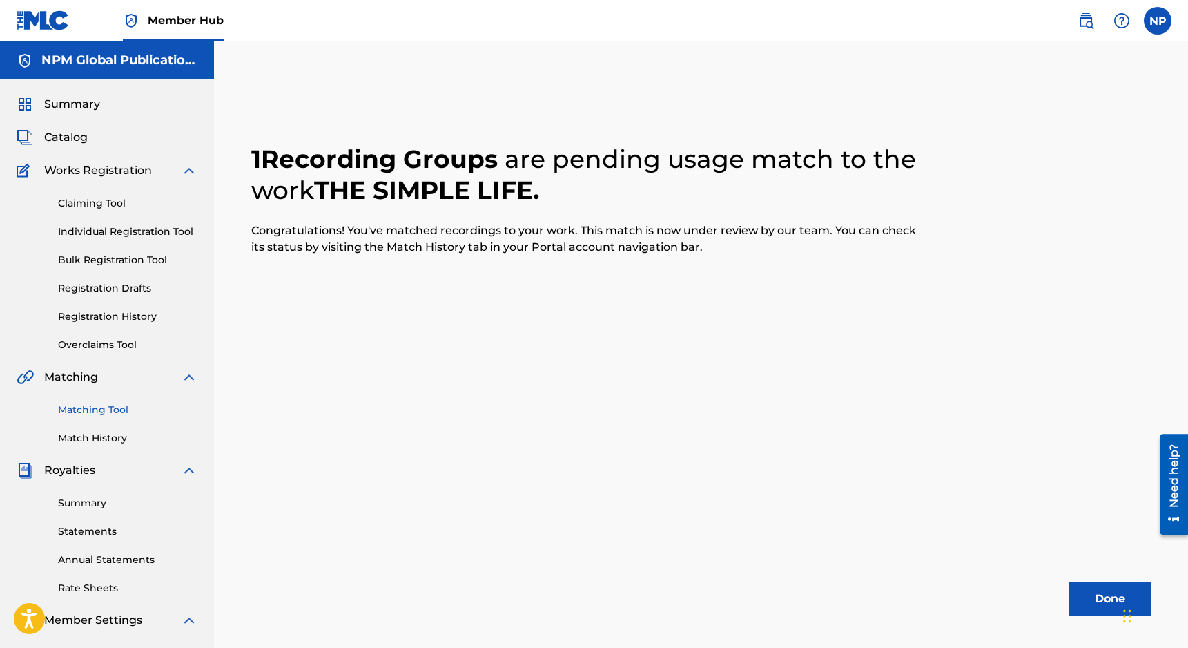
click at [70, 146] on div "Summary Catalog Works Registration Claiming Tool Individual Registration Tool B…" at bounding box center [107, 434] width 214 height 710
click at [82, 436] on link "Match History" at bounding box center [127, 438] width 139 height 14
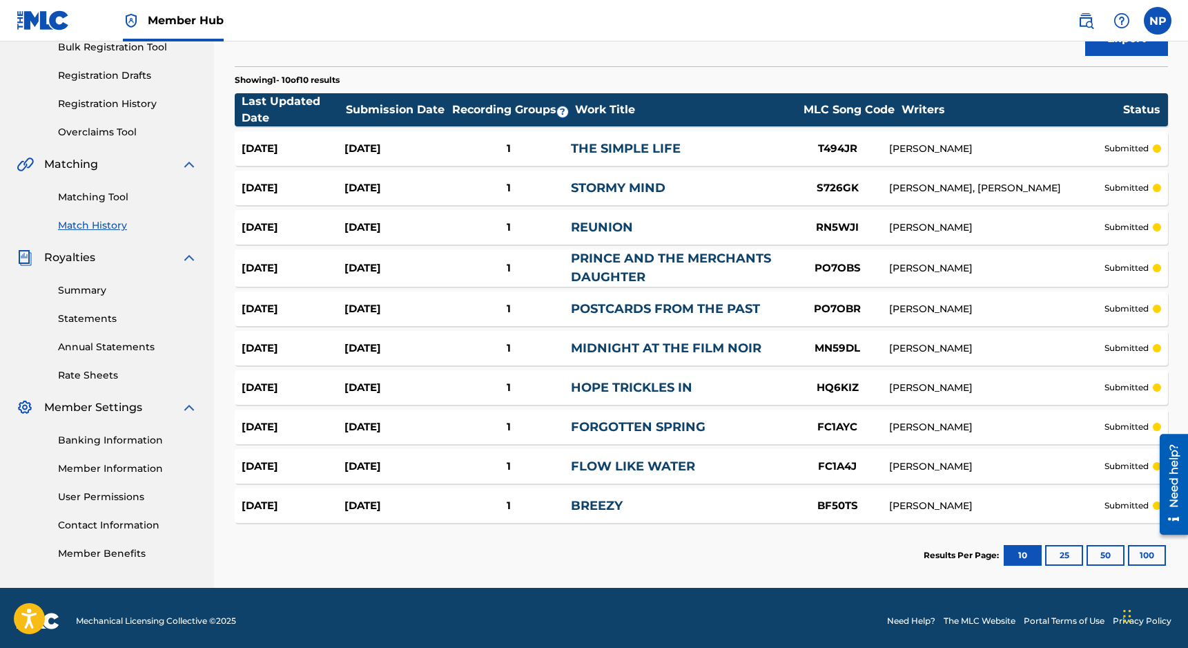
scroll to position [219, 0]
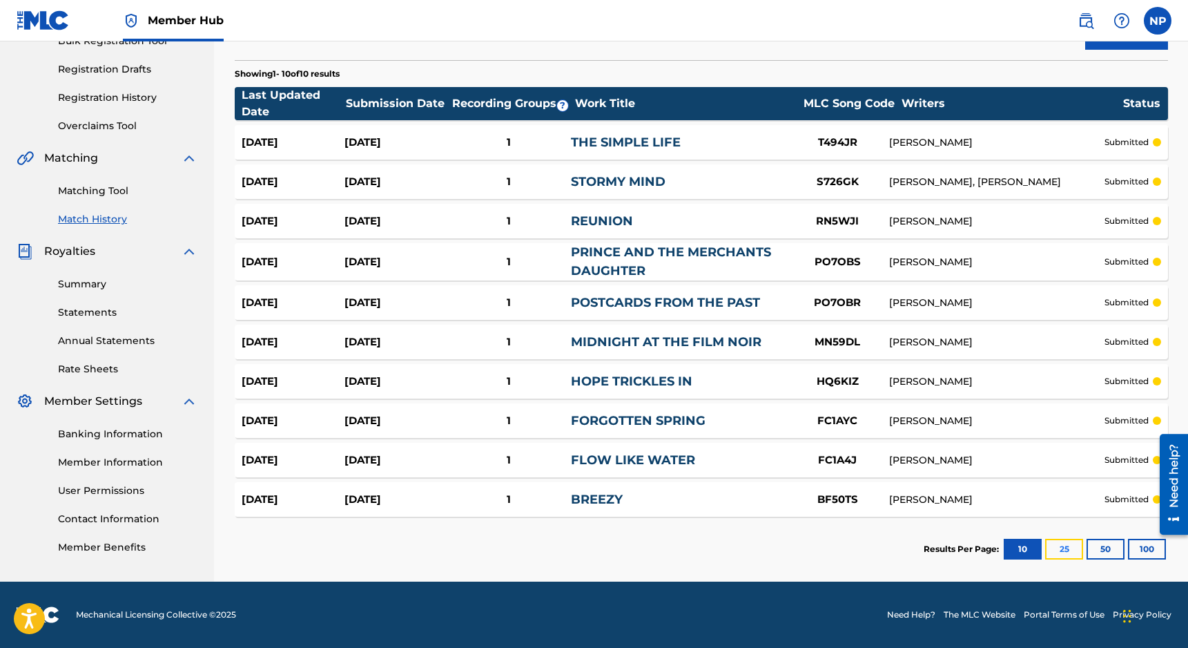
click at [843, 545] on button "25" at bounding box center [1064, 549] width 38 height 21
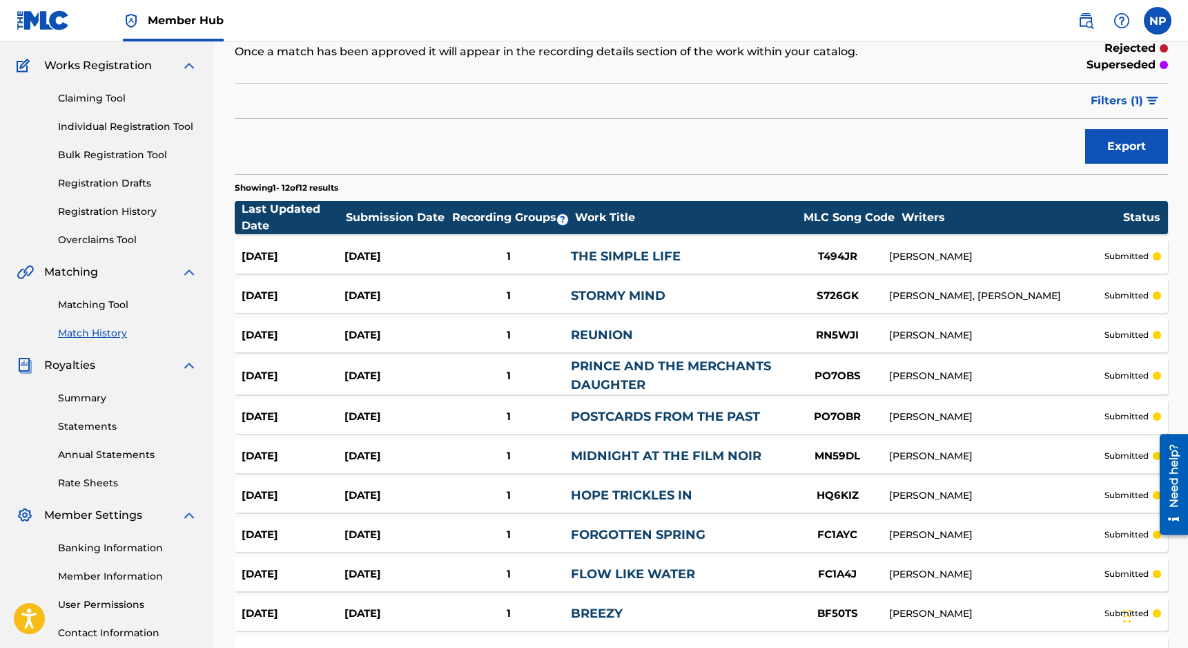
scroll to position [0, 0]
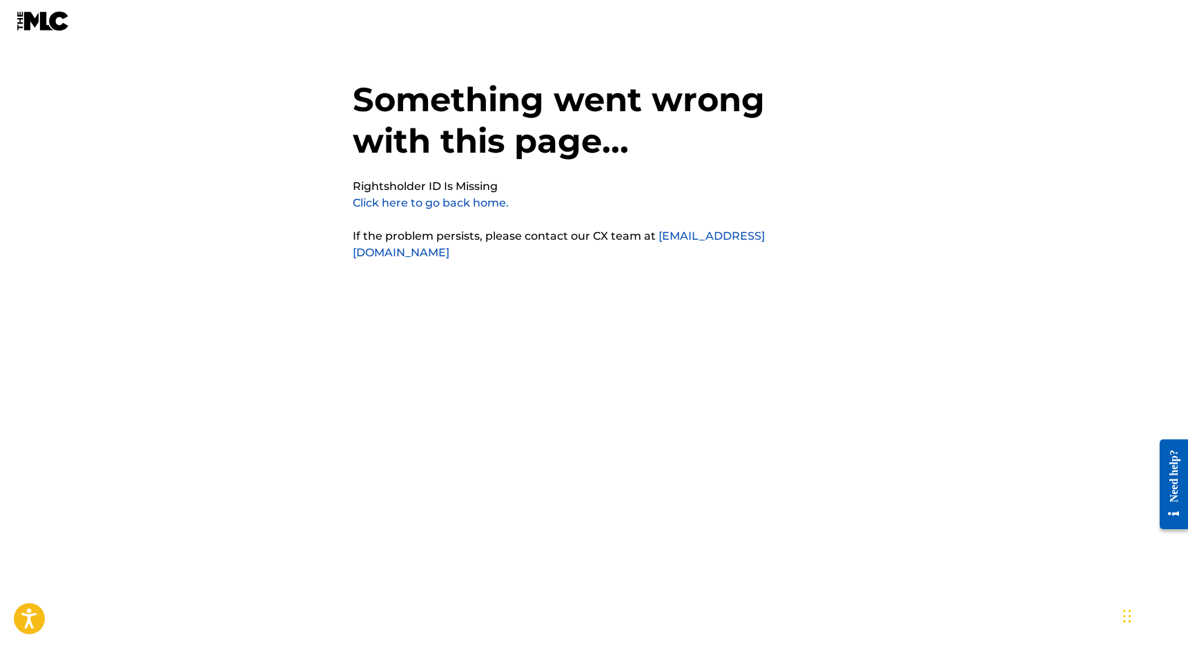
click at [458, 209] on link "Click here to go back home." at bounding box center [431, 202] width 156 height 13
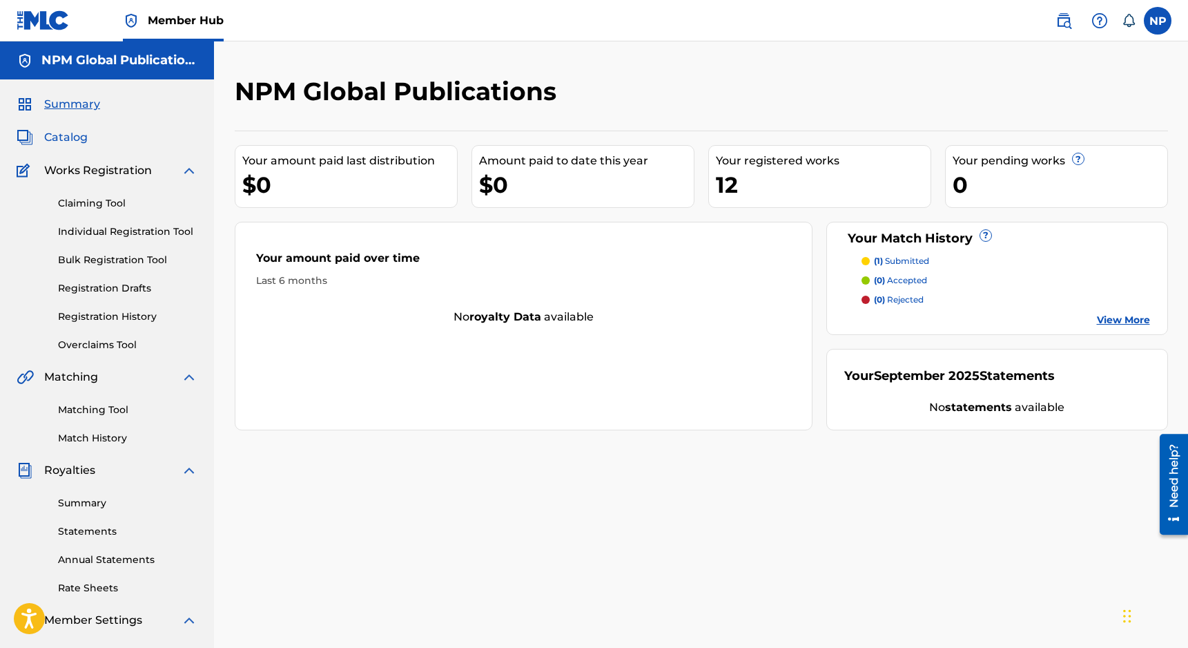
click at [73, 137] on span "Catalog" at bounding box center [65, 137] width 43 height 17
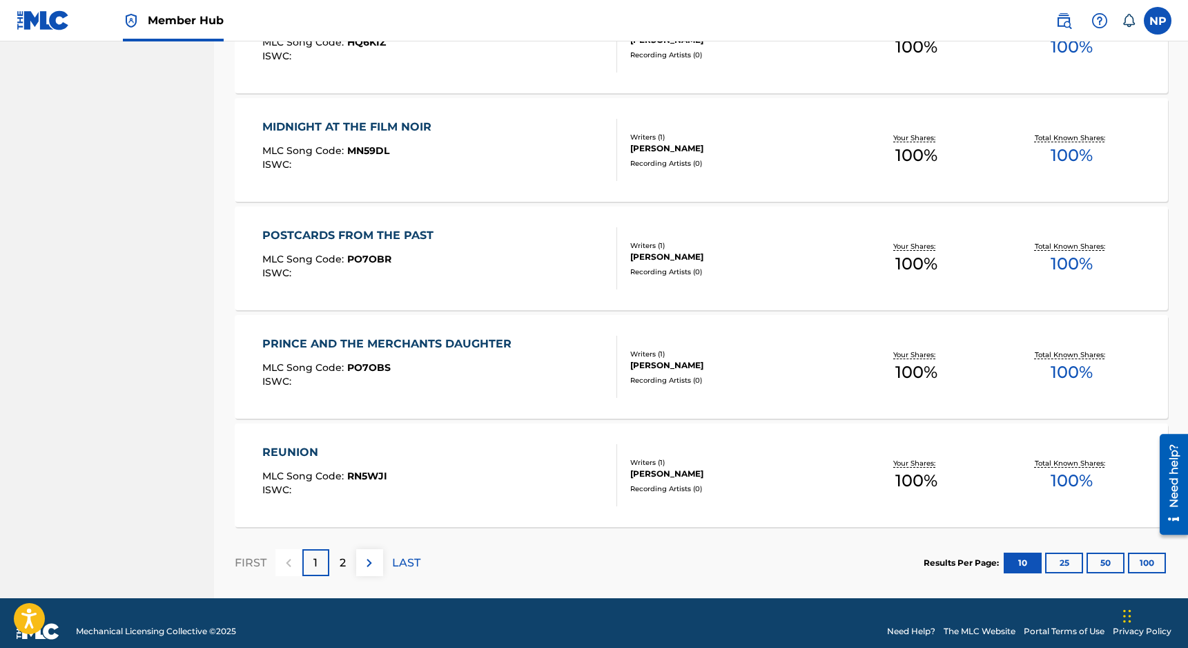
scroll to position [933, 0]
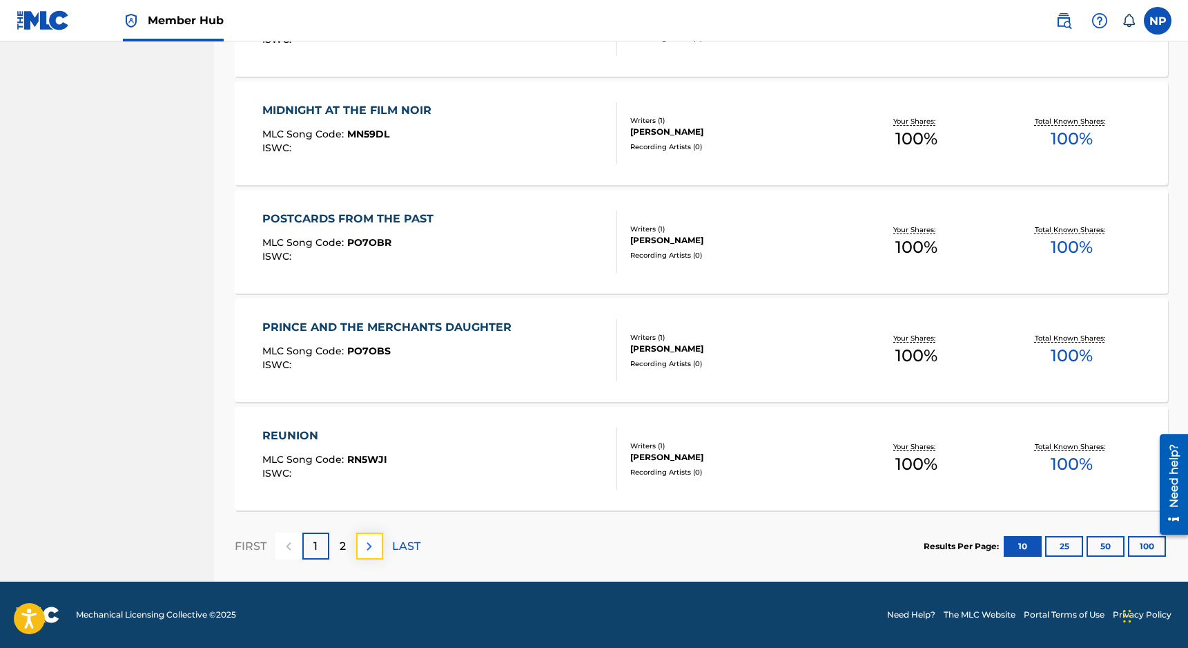
click at [369, 543] on img at bounding box center [369, 546] width 17 height 17
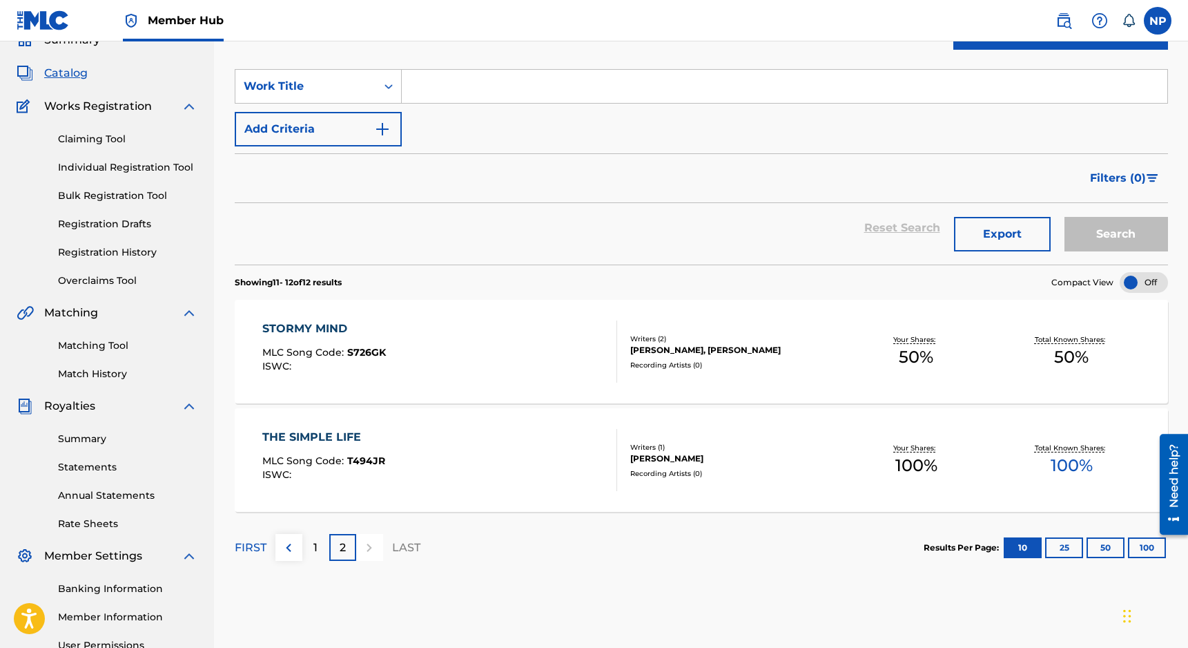
scroll to position [62, 0]
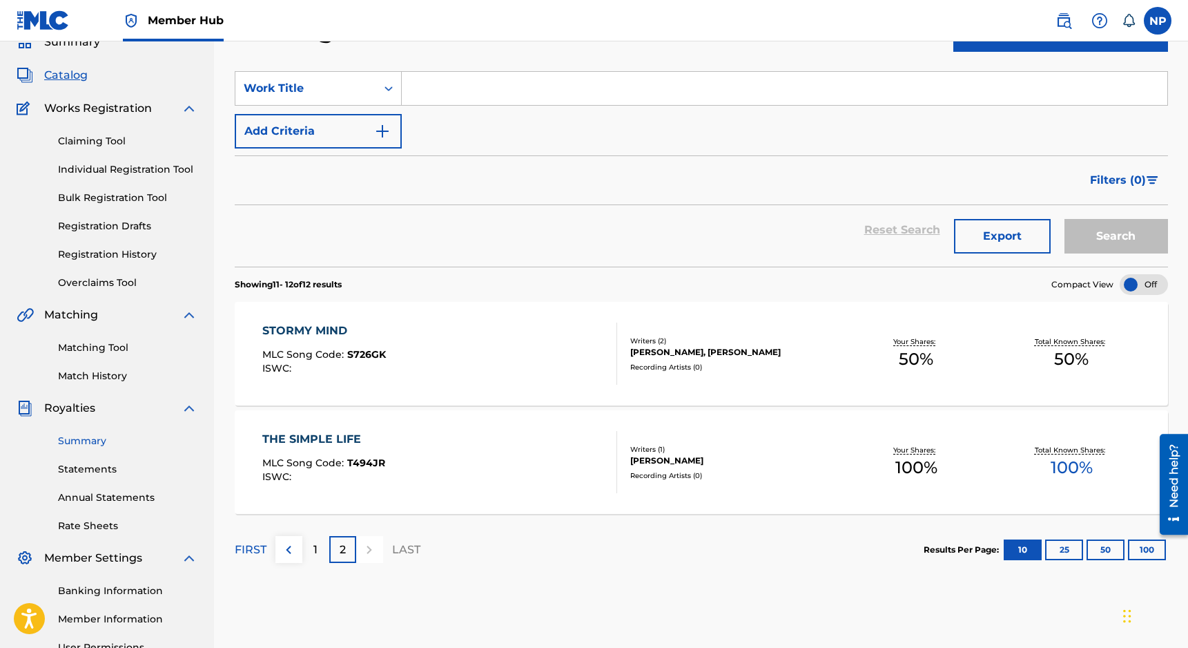
click at [87, 441] on link "Summary" at bounding box center [127, 441] width 139 height 14
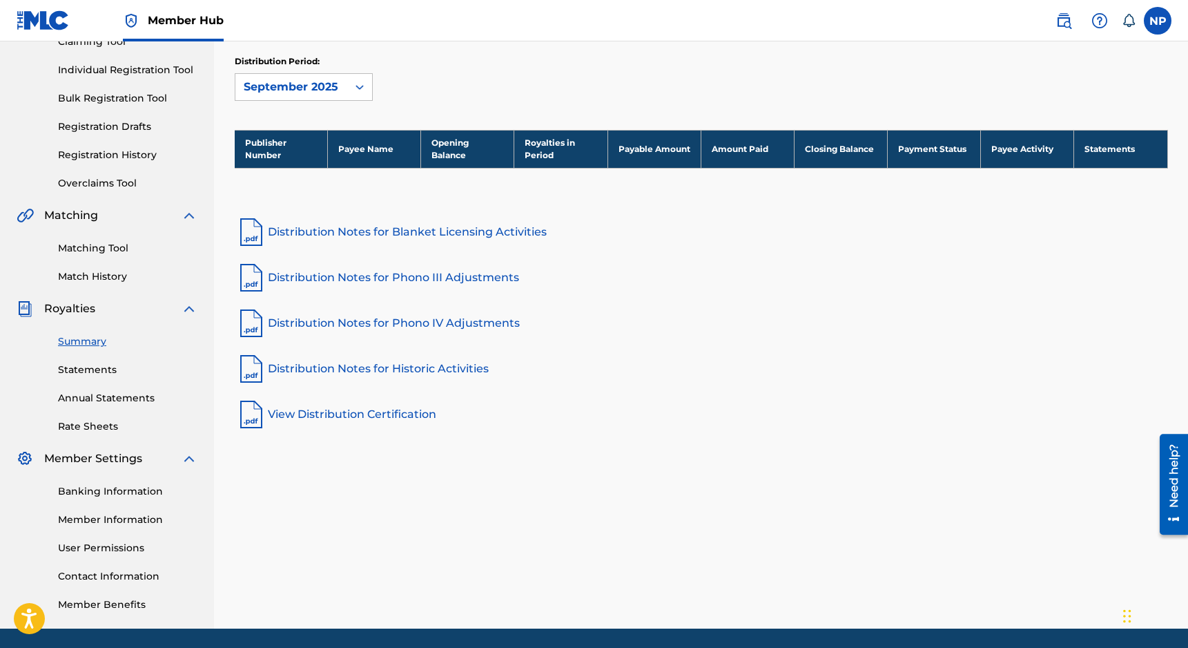
scroll to position [166, 0]
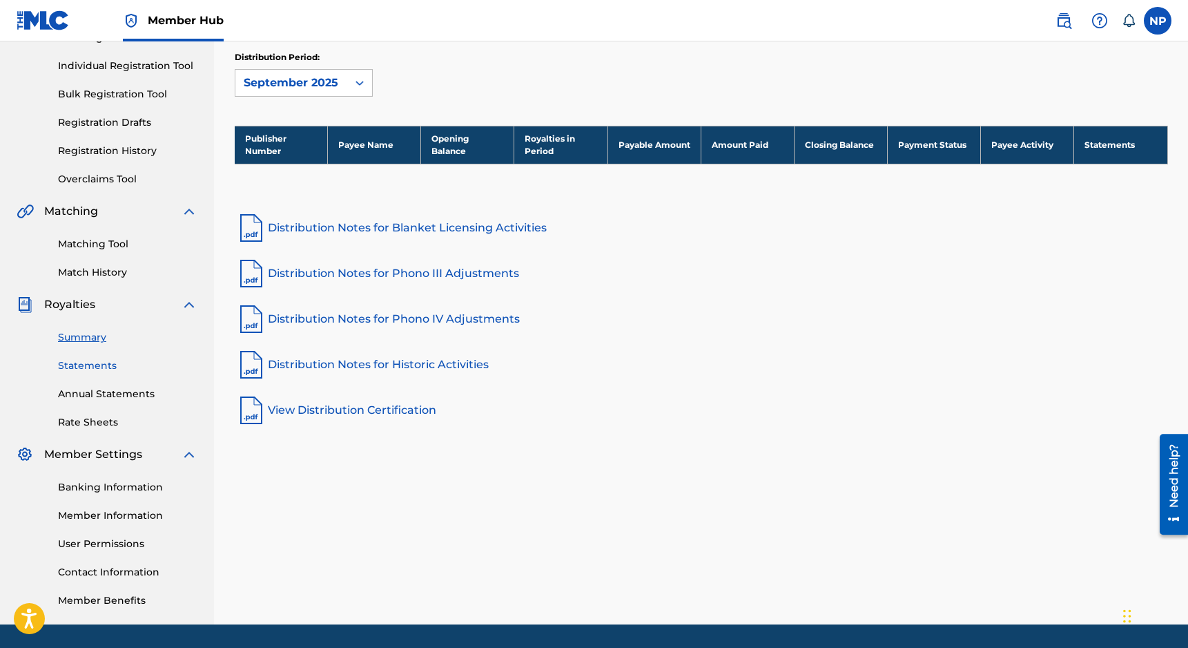
click at [97, 372] on link "Statements" at bounding box center [127, 365] width 139 height 14
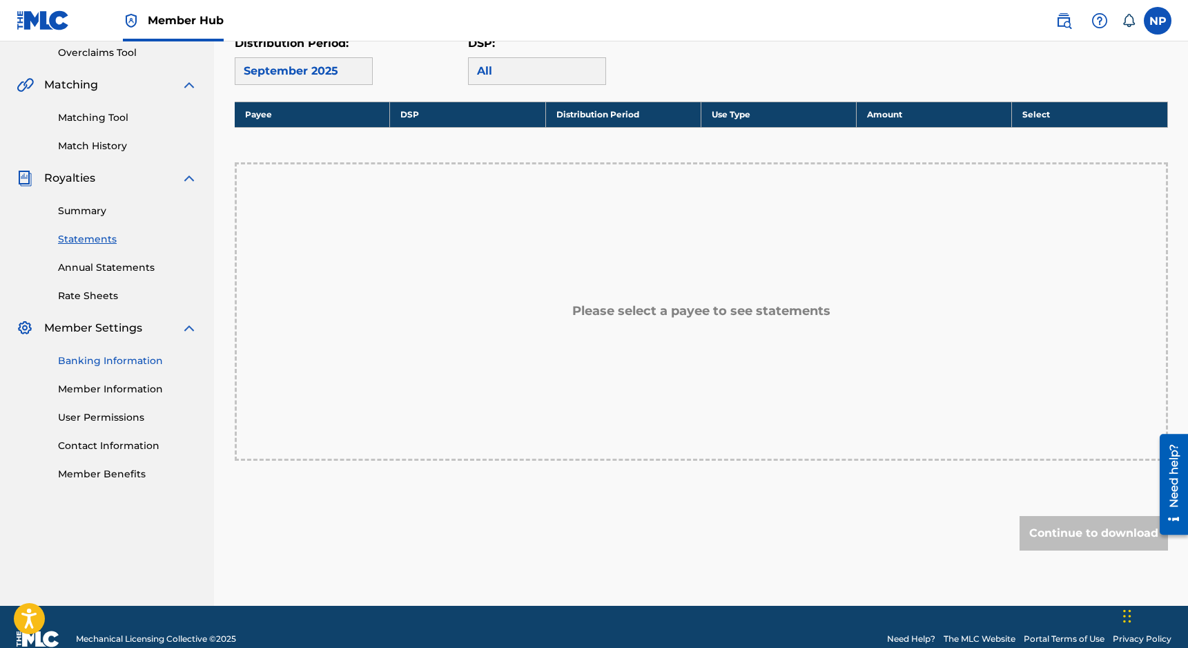
scroll to position [287, 0]
